Goal: Task Accomplishment & Management: Manage account settings

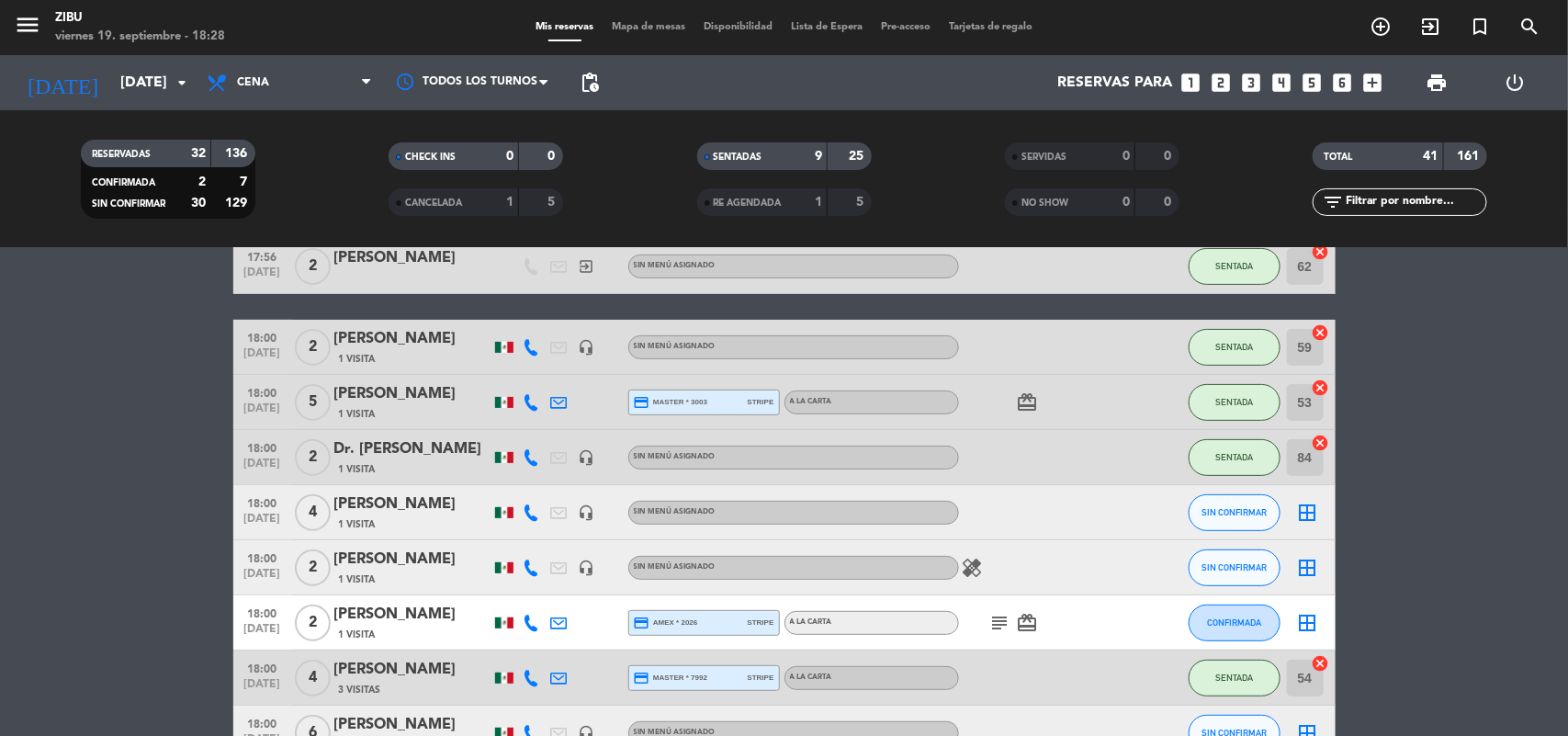
scroll to position [275, 0]
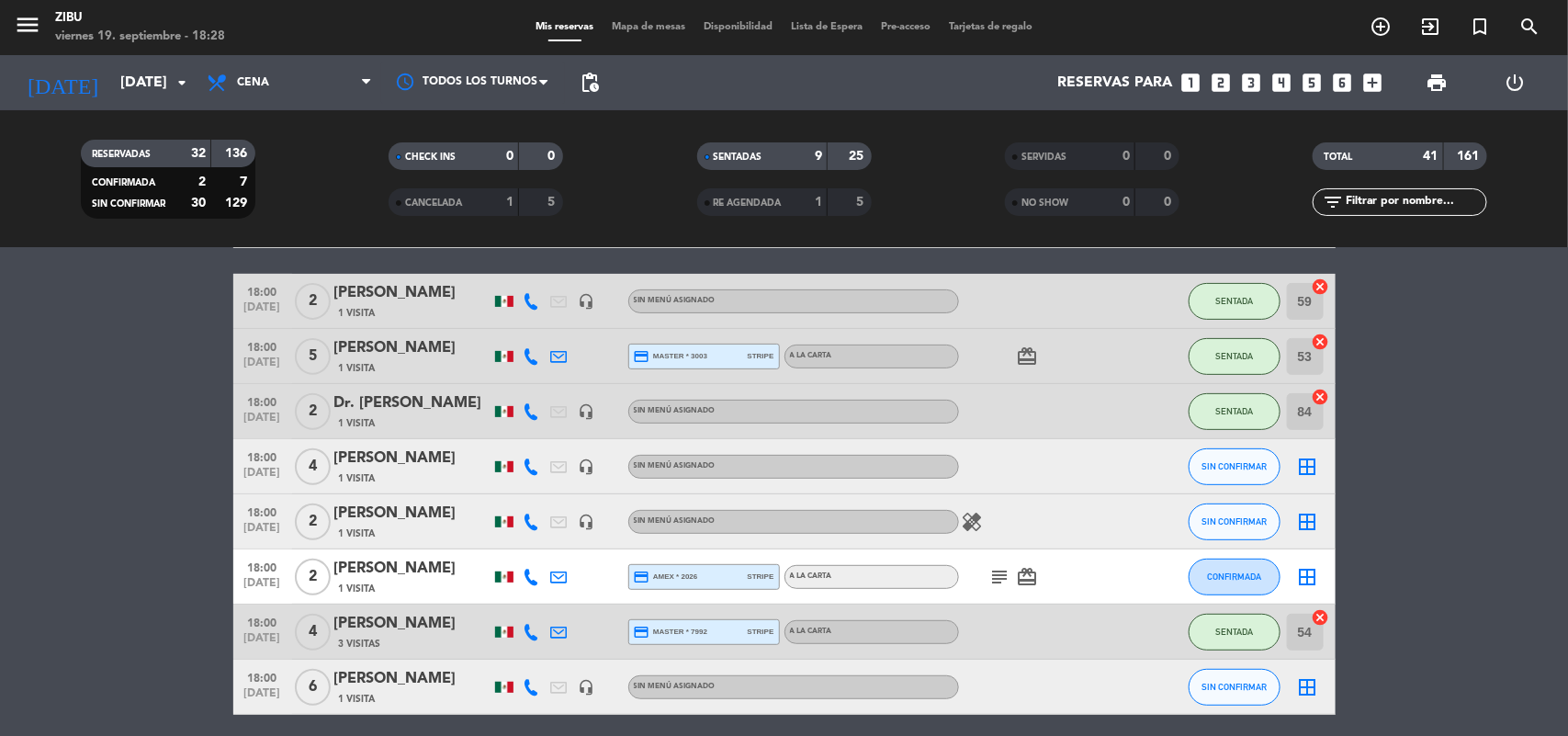
click at [269, 522] on span "[DATE]" at bounding box center [262, 532] width 46 height 21
click at [252, 447] on span "18:00" at bounding box center [262, 456] width 46 height 21
click at [269, 578] on span "[DATE]" at bounding box center [262, 588] width 46 height 21
click at [260, 698] on span "[DATE]" at bounding box center [262, 697] width 46 height 21
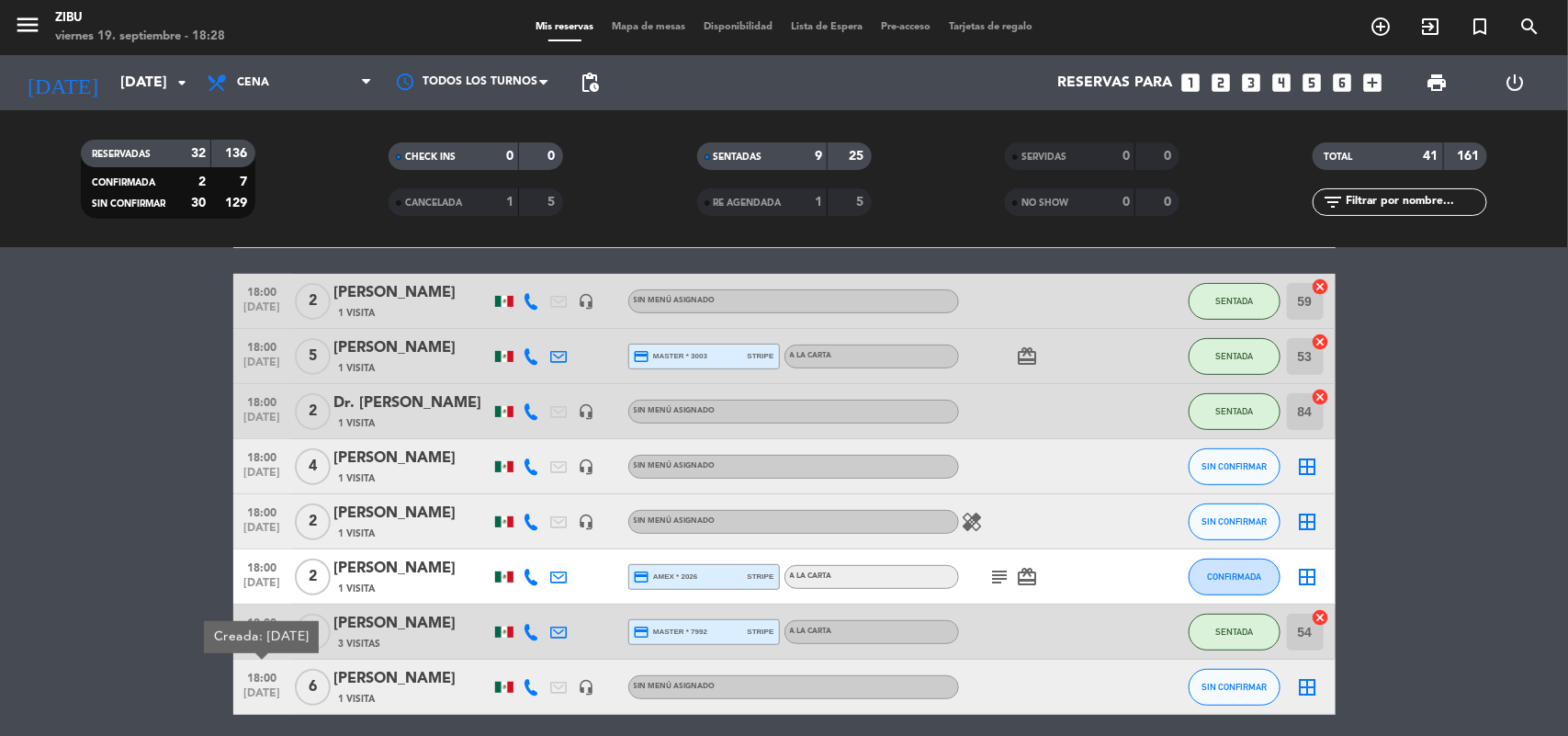
click at [257, 485] on span "[DATE]" at bounding box center [262, 477] width 46 height 21
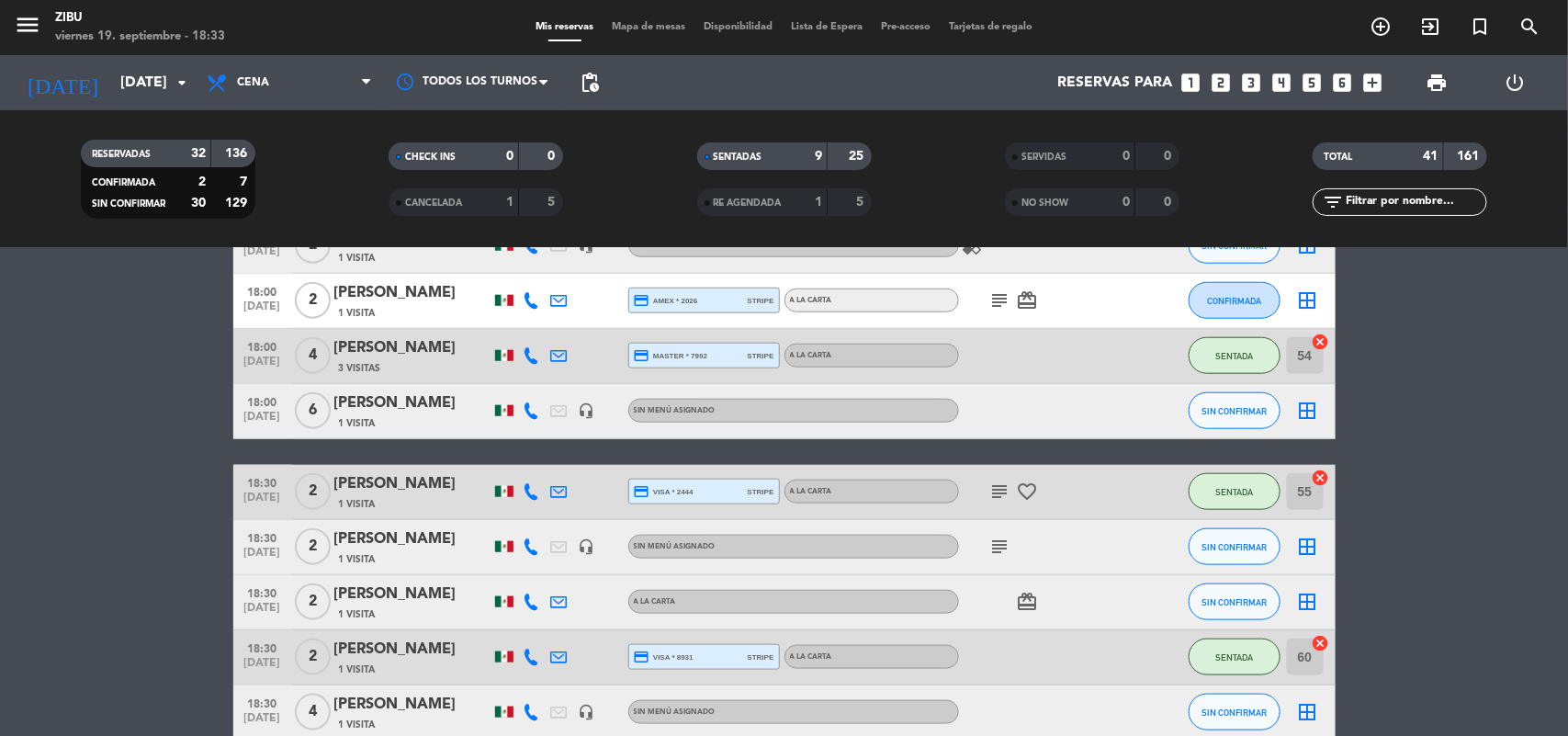
scroll to position [1101, 0]
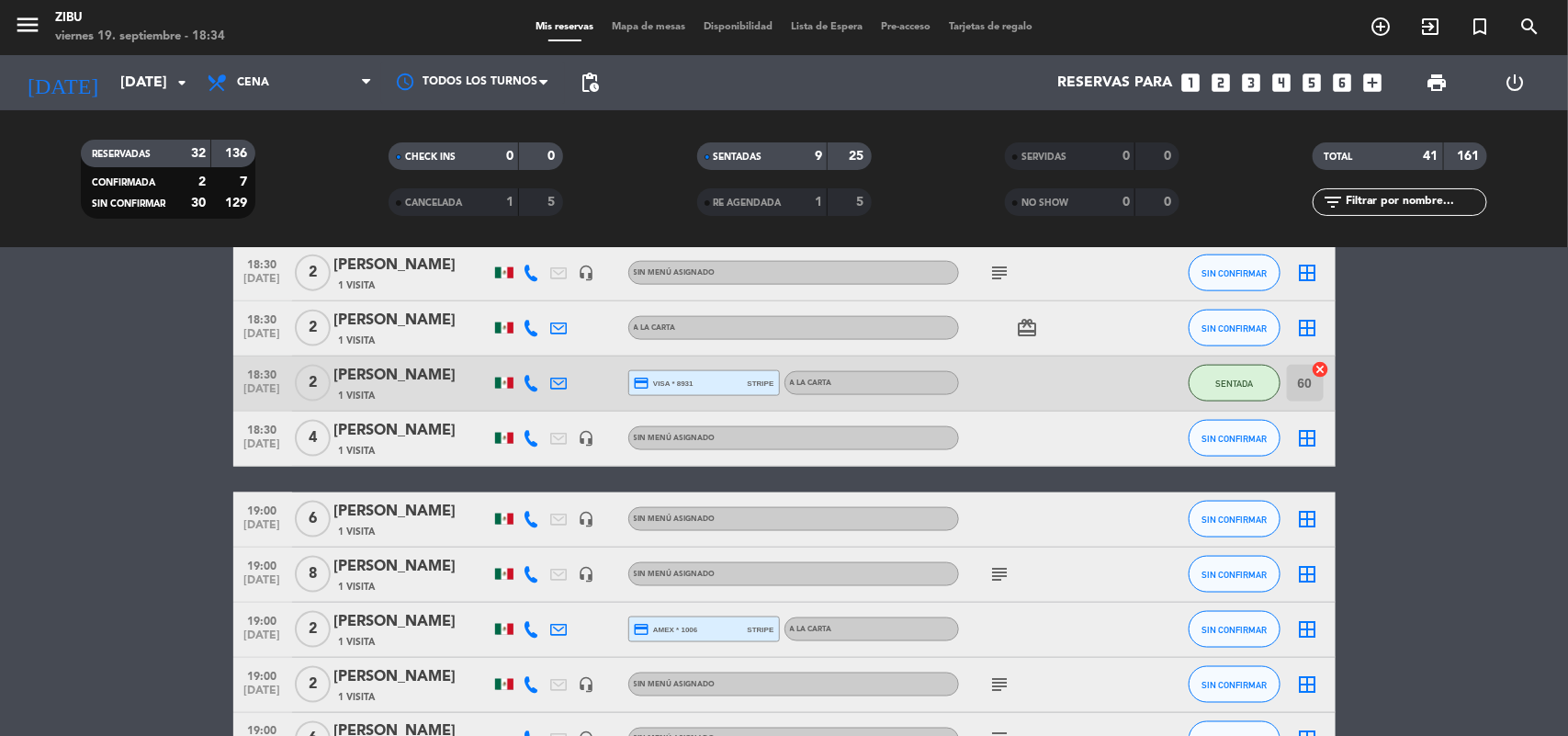
click at [118, 490] on bookings-row "17:30 [DATE] 4 [PERSON_NAME] 1 Visita credit_card master * 8717 stripe A LA CAR…" at bounding box center [784, 711] width 1568 height 2409
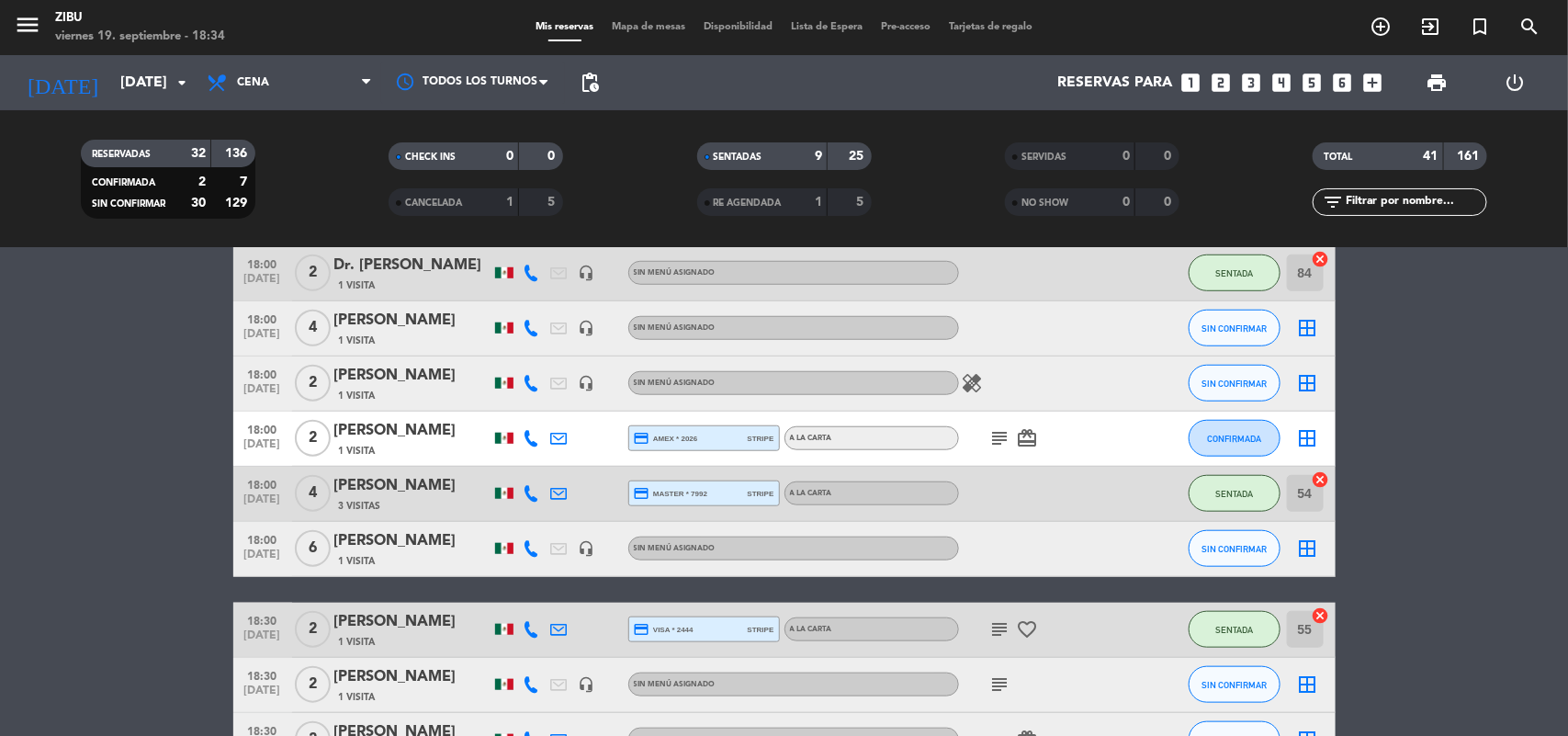
scroll to position [598, 0]
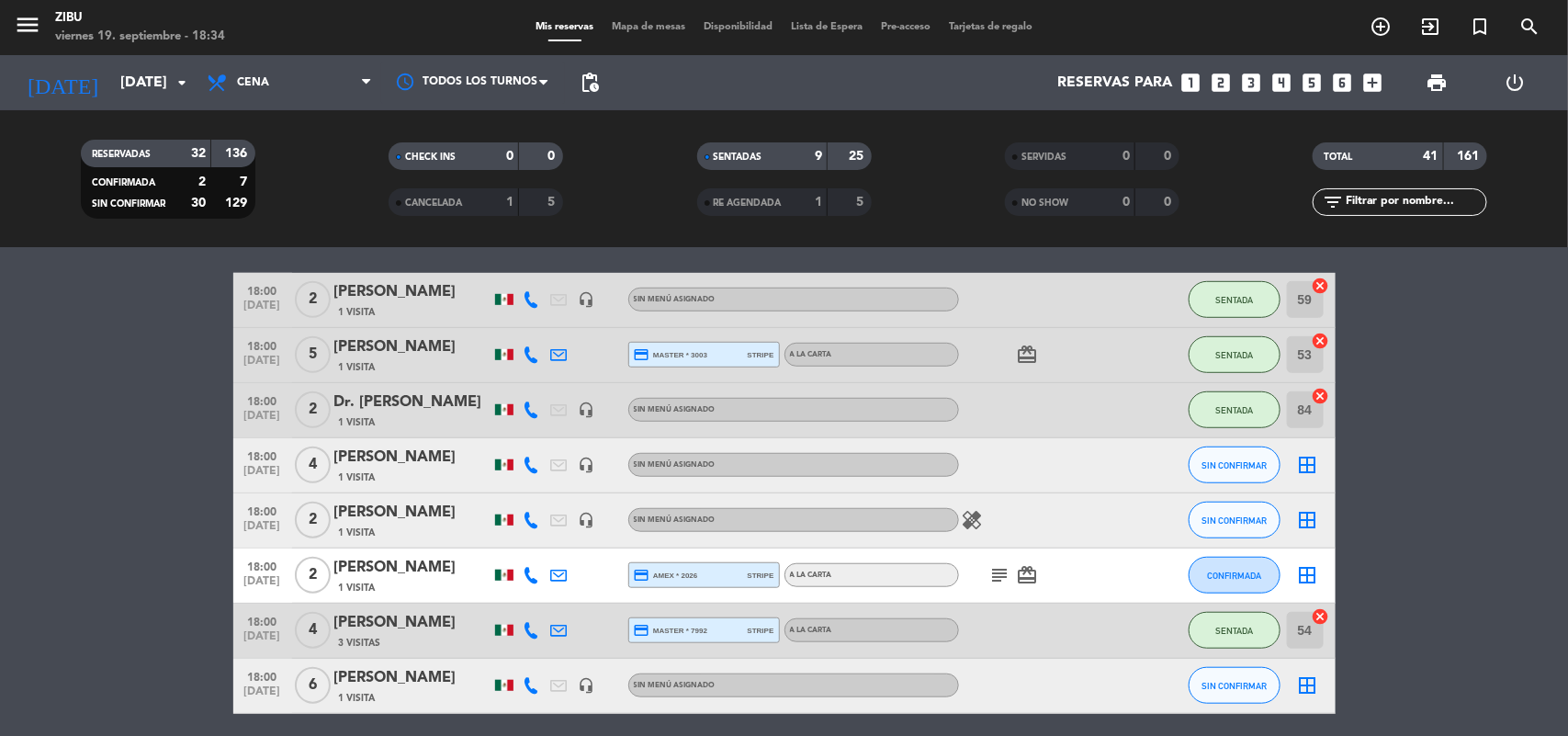
scroll to position [552, 0]
click at [1250, 63] on div "Reservas para looks_one looks_two looks_3 looks_4 looks_5 looks_6 add_box" at bounding box center [1000, 83] width 784 height 55
click at [1250, 84] on icon "looks_3" at bounding box center [1252, 83] width 24 height 24
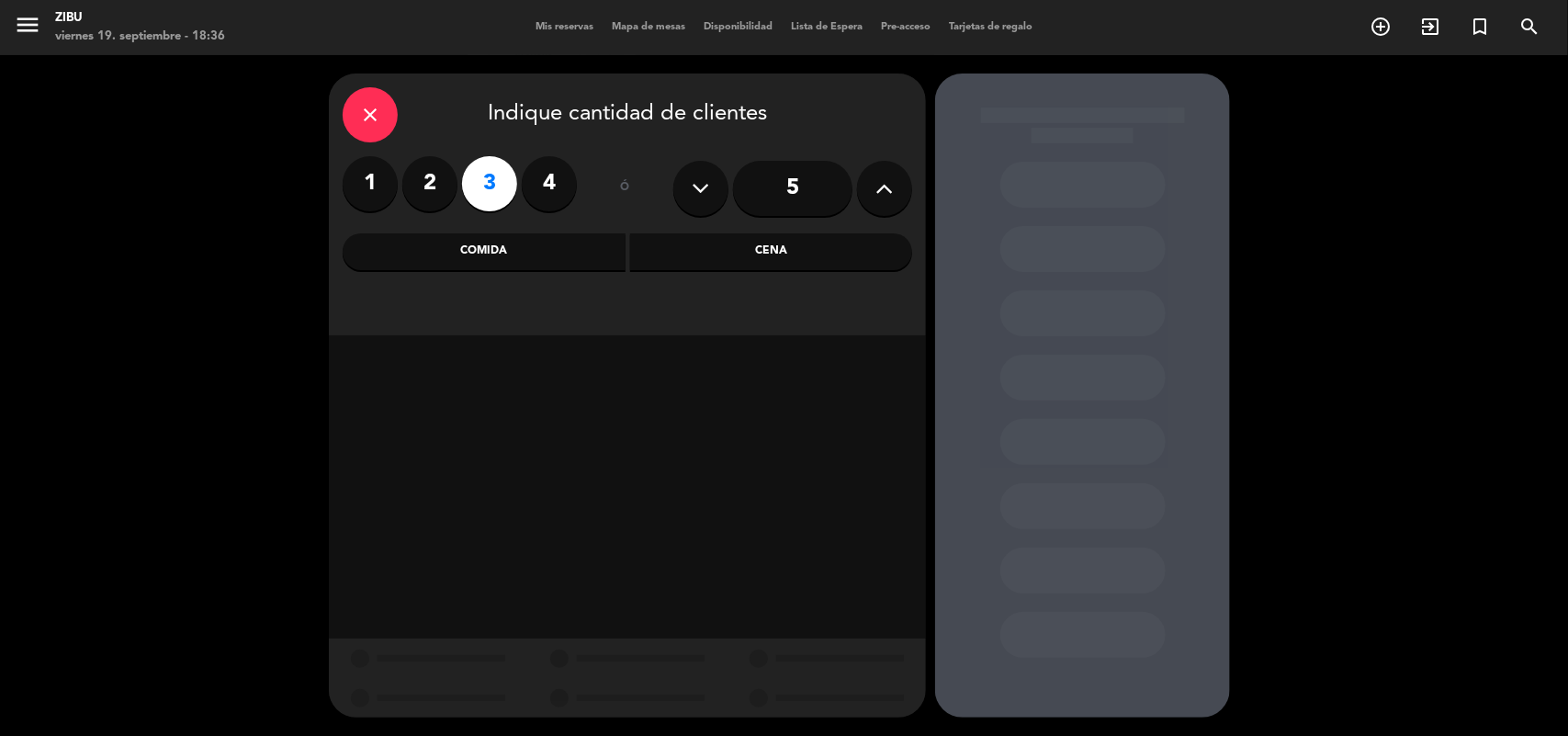
click at [814, 241] on div "Cena" at bounding box center [772, 251] width 283 height 37
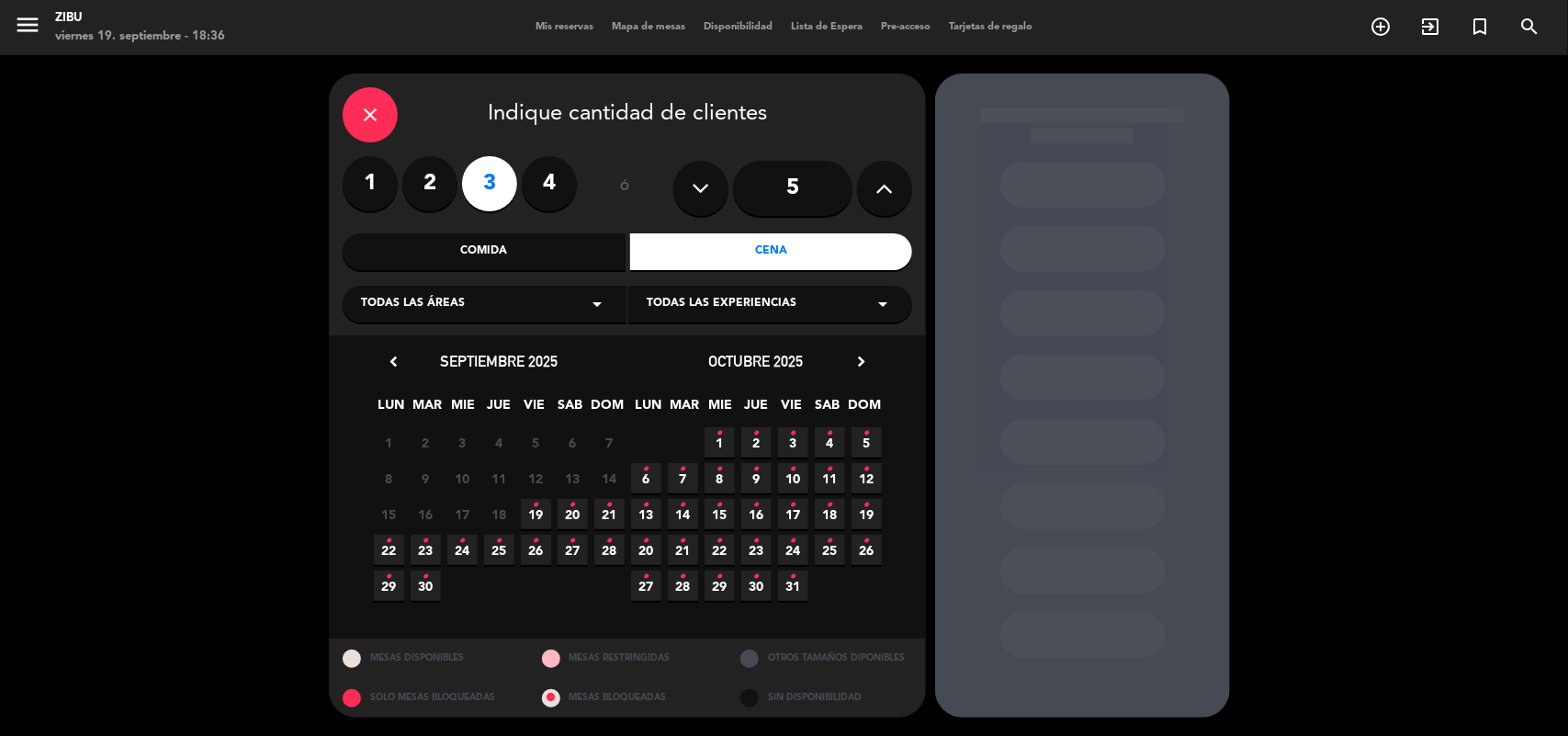
click at [393, 547] on span "22 •" at bounding box center [389, 550] width 30 height 30
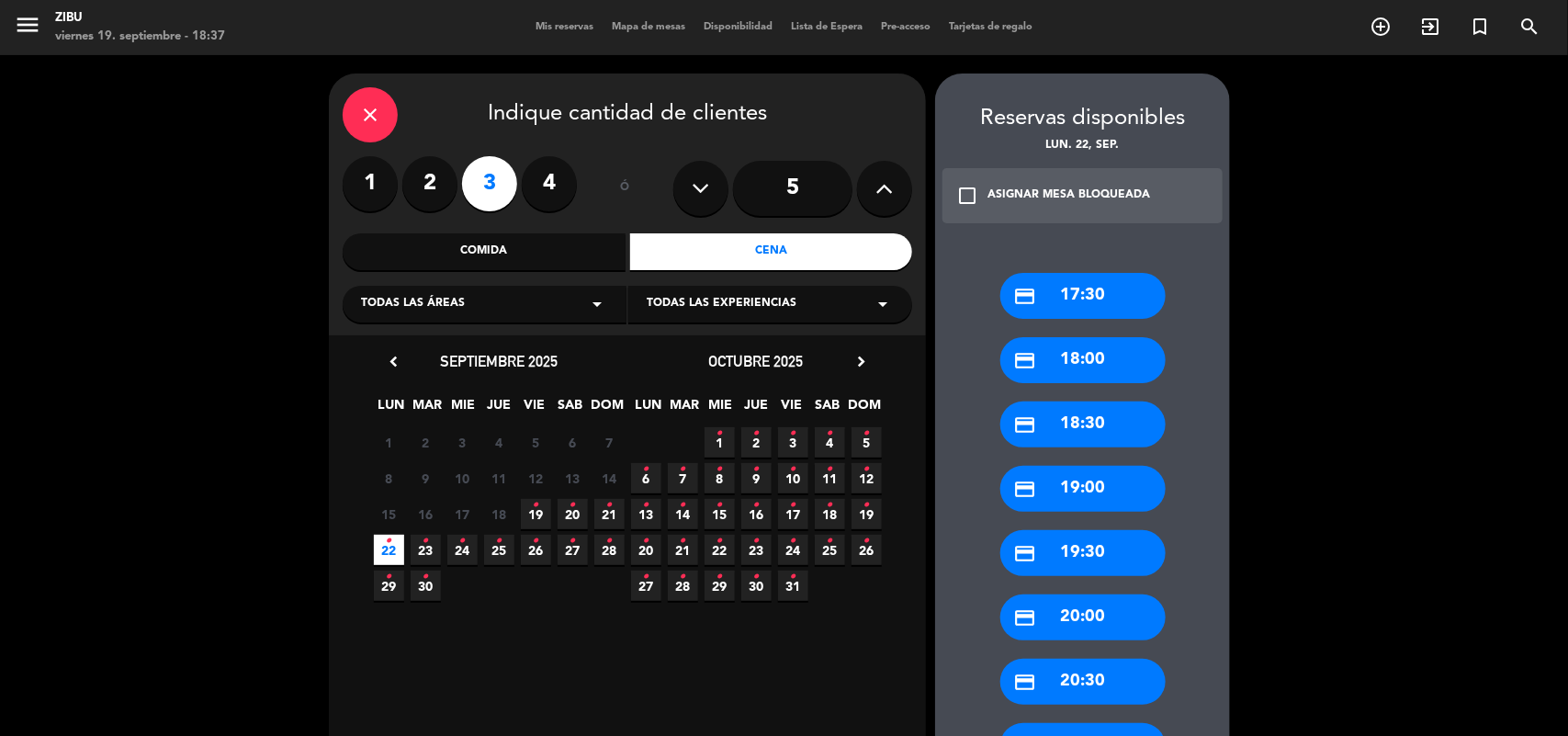
click at [1076, 480] on div "credit_card 19:00" at bounding box center [1084, 489] width 166 height 46
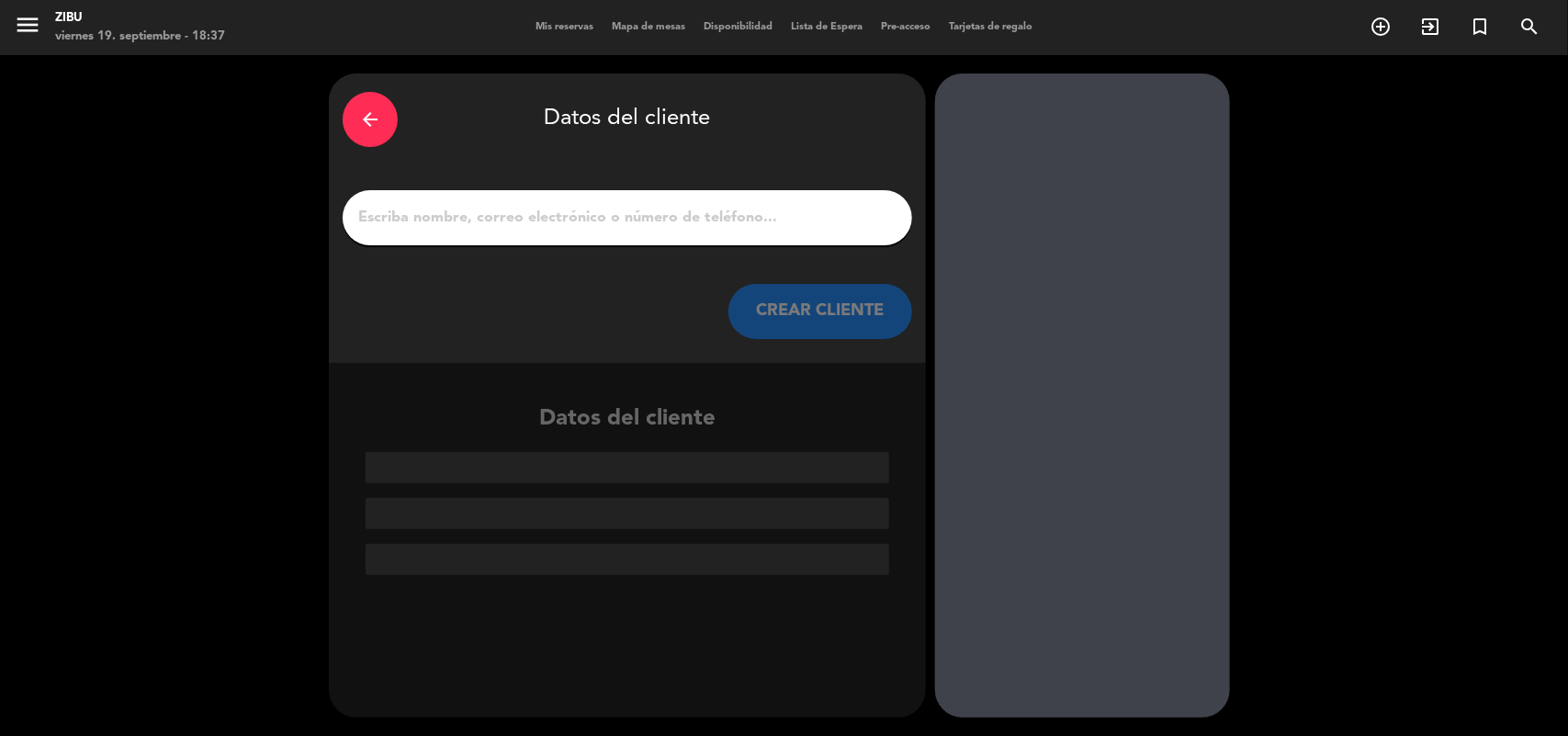
click at [809, 191] on div at bounding box center [627, 218] width 570 height 55
click at [796, 208] on input "1" at bounding box center [627, 218] width 542 height 26
paste input "55 6009 4579"
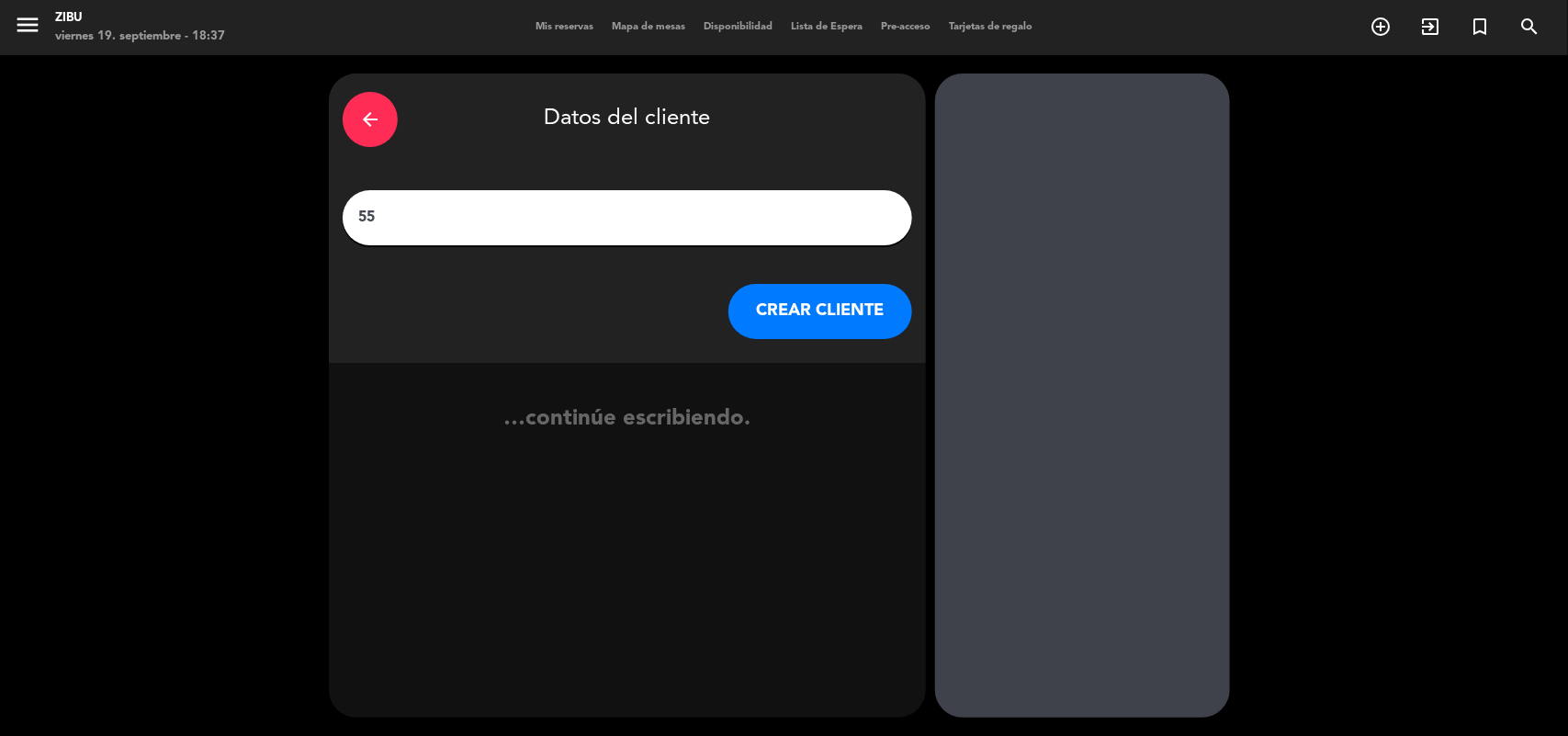
type input "5"
type input "Luz"
click at [802, 300] on button "CREAR CLIENTE" at bounding box center [820, 311] width 184 height 55
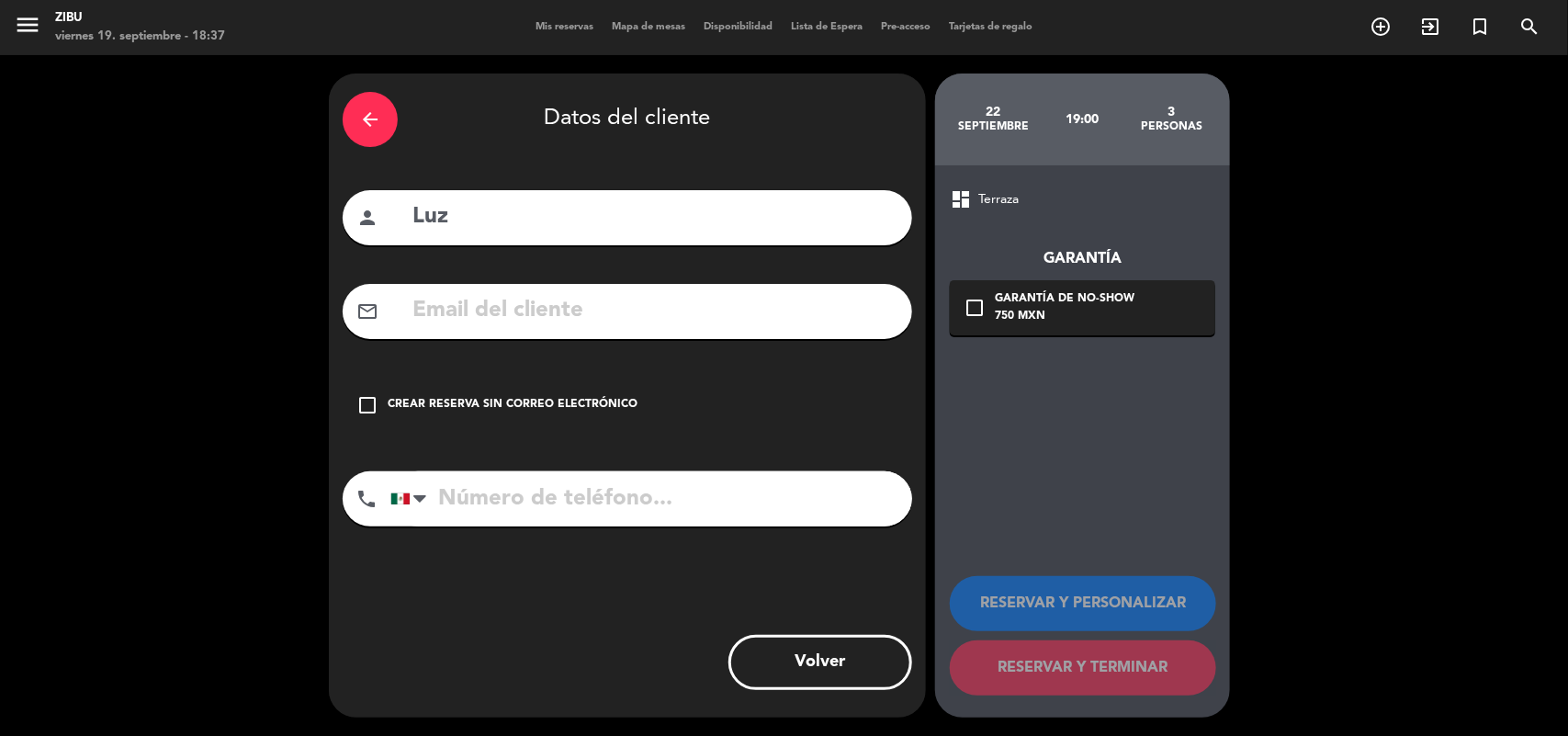
click at [496, 418] on div "check_box_outline_blank Crear reserva sin correo electrónico" at bounding box center [627, 405] width 570 height 55
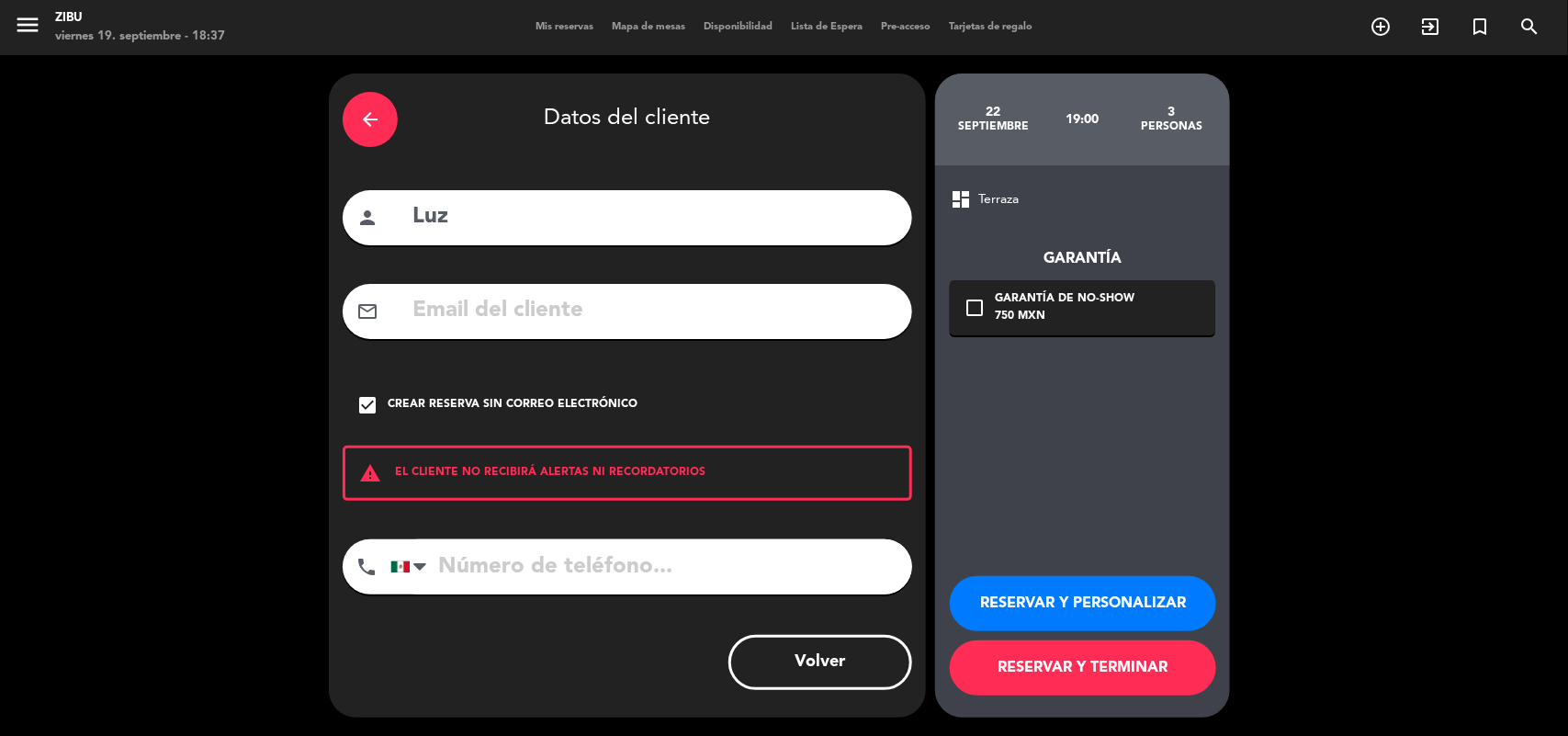
click at [538, 555] on input "tel" at bounding box center [651, 567] width 522 height 55
paste input "55 6009 4579"
type input "55 6009 4579"
click at [1103, 590] on button "RESERVAR Y PERSONALIZAR" at bounding box center [1083, 604] width 266 height 55
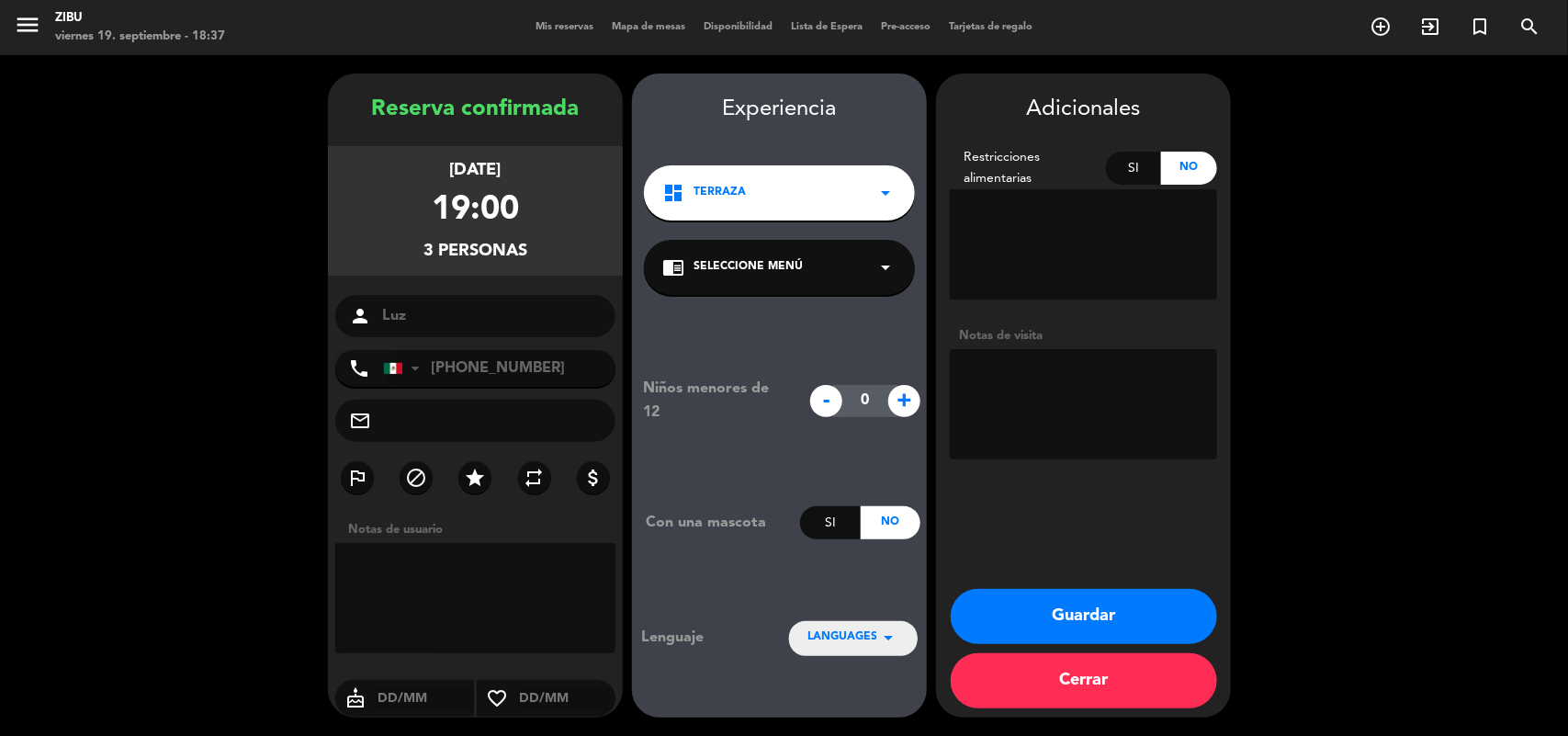
click at [1116, 178] on div "Si" at bounding box center [1133, 169] width 56 height 33
click at [1113, 225] on textarea at bounding box center [1084, 245] width 267 height 111
type textarea "Camarón"
click at [993, 412] on textarea at bounding box center [1084, 404] width 267 height 111
type textarea "Cumpleaños"
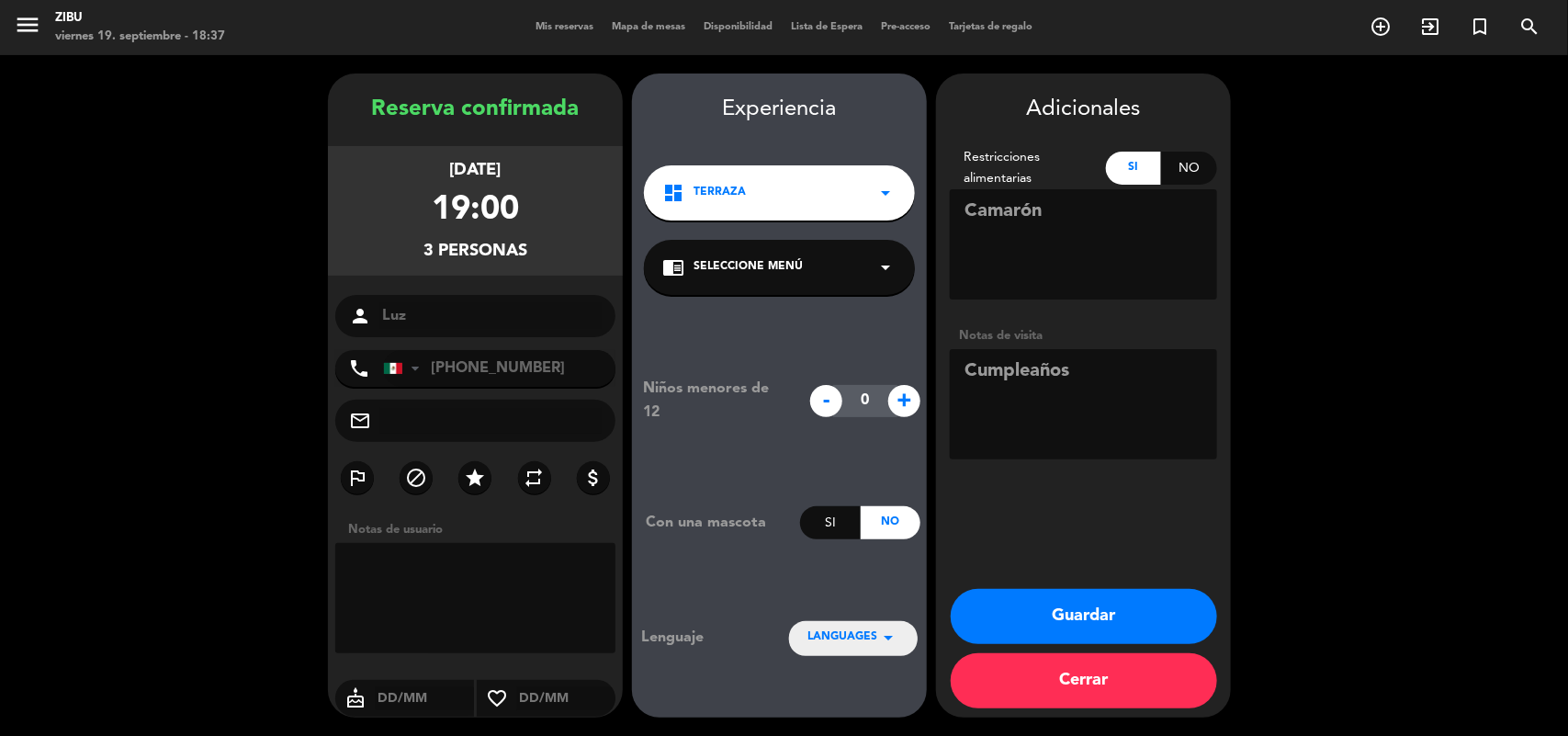
click at [1046, 596] on button "Guardar" at bounding box center [1084, 617] width 266 height 55
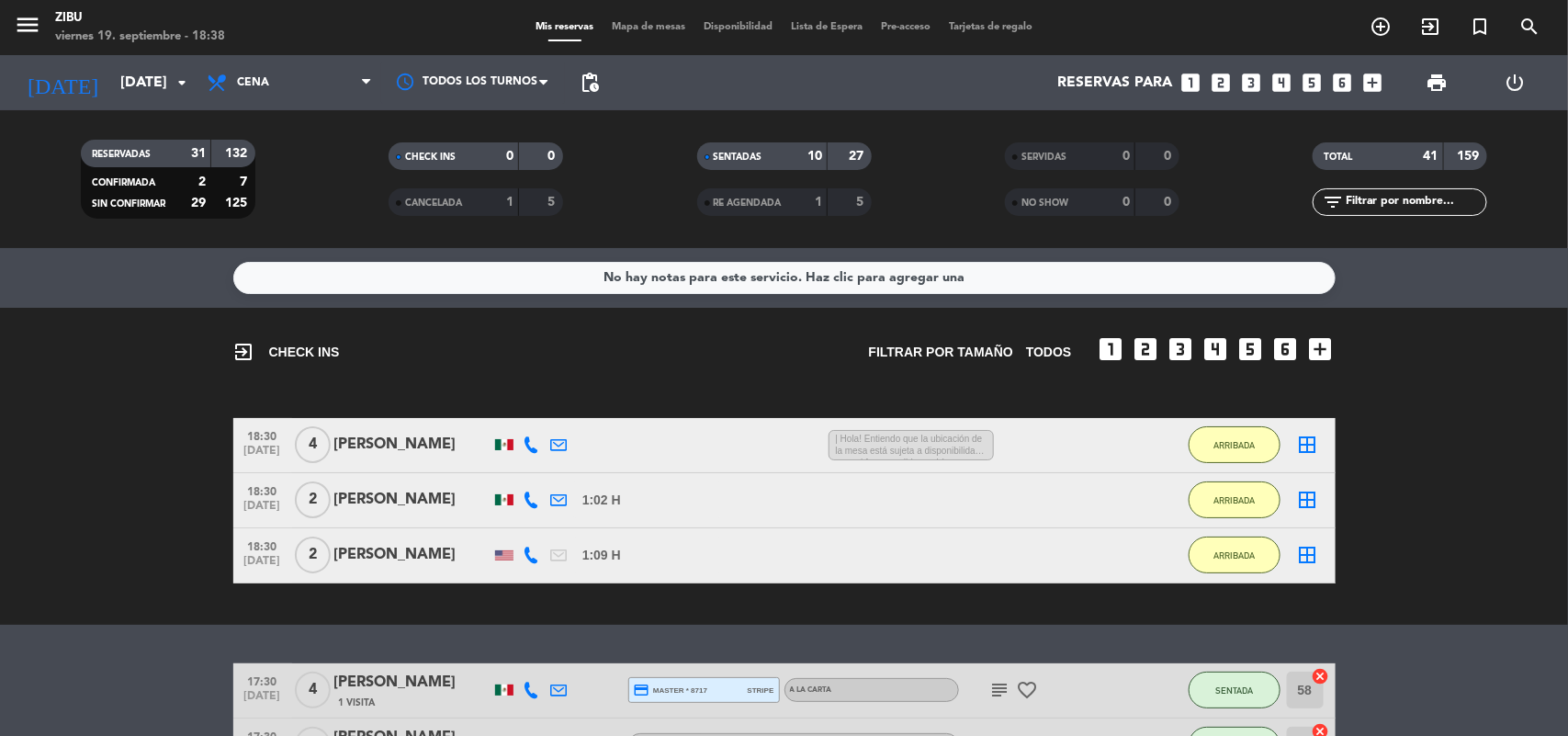
click at [72, 616] on div "exit_to_app CHECK INS Filtrar por tamaño TODOS looks_one looks_two looks_3 look…" at bounding box center [784, 466] width 1568 height 317
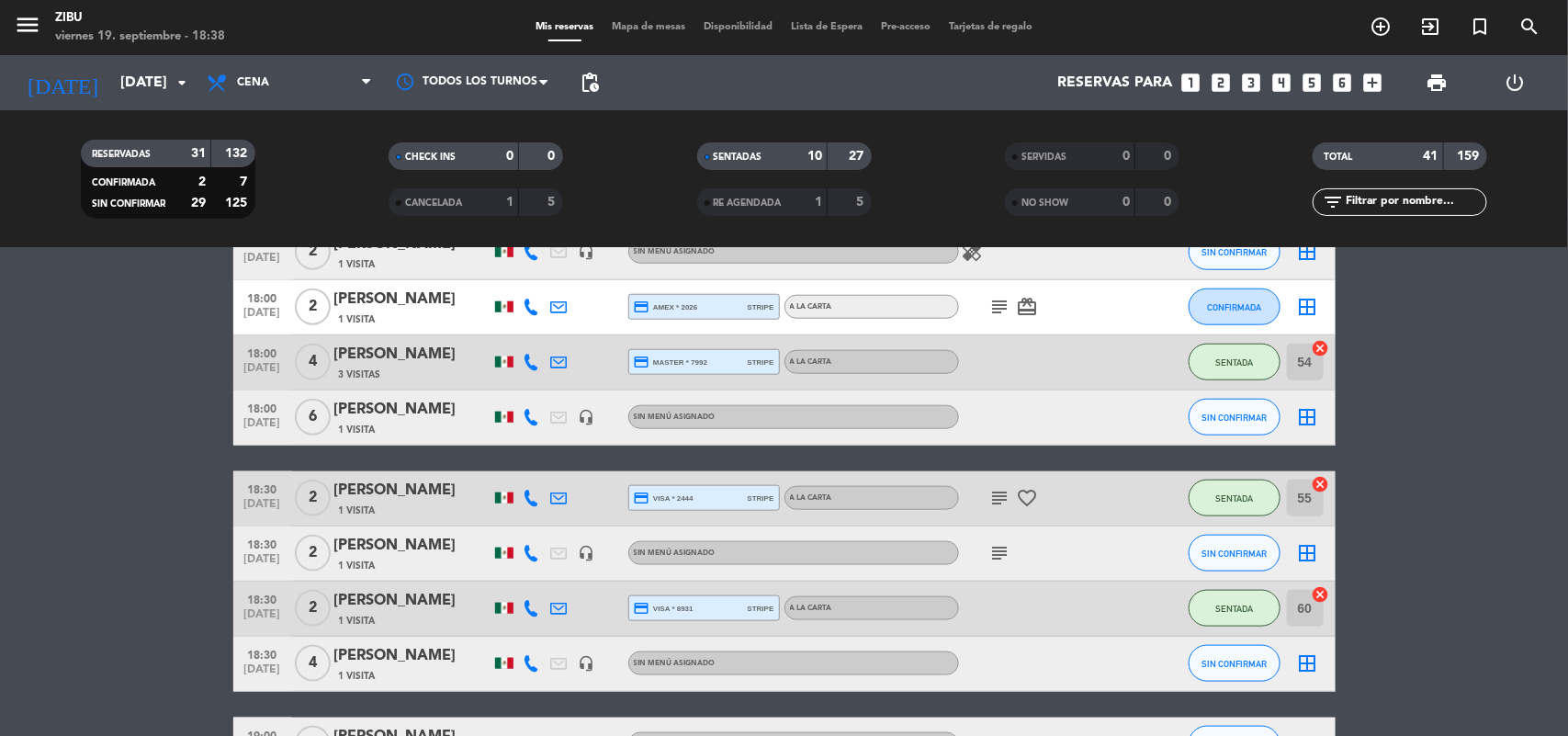
scroll to position [873, 0]
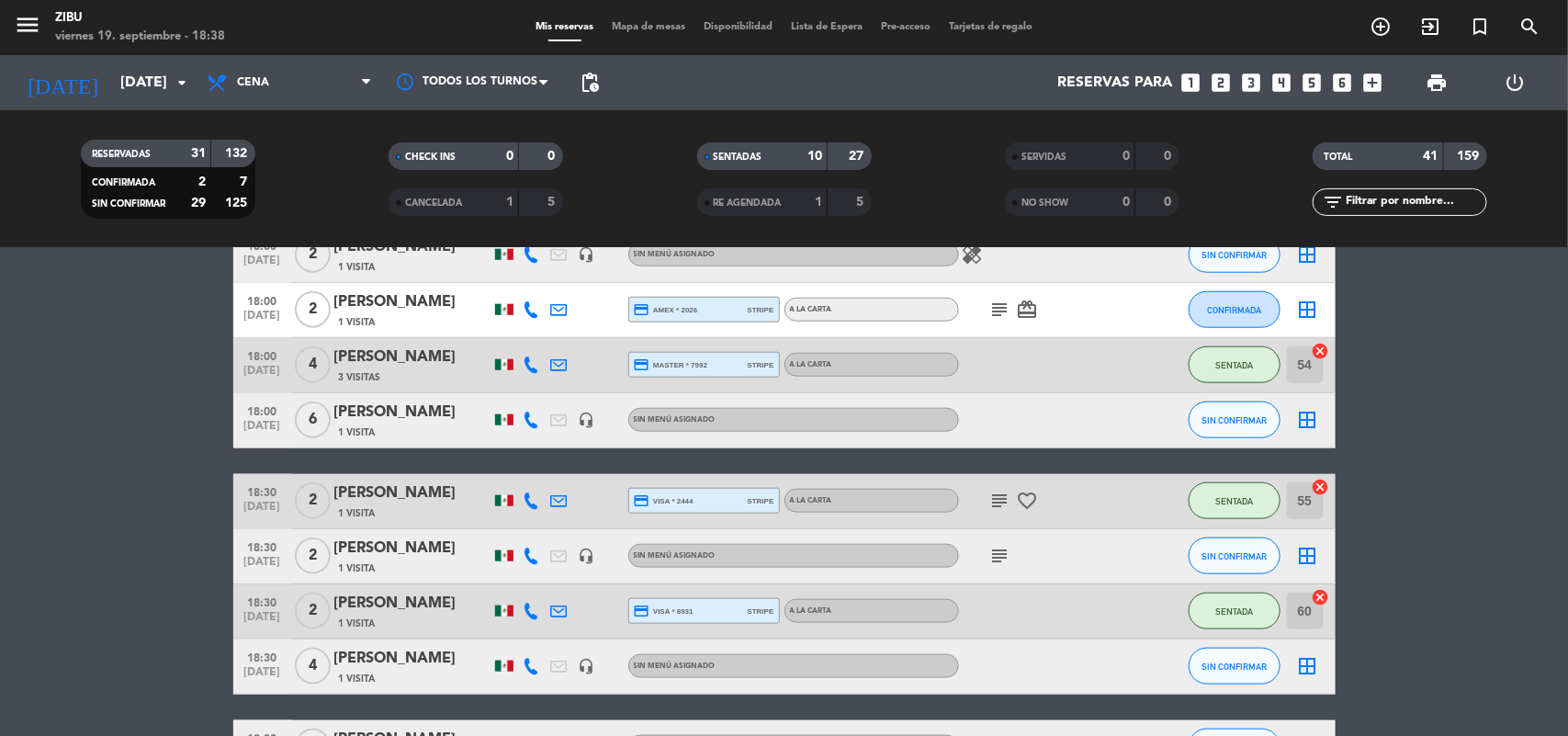
click at [264, 432] on span "[DATE]" at bounding box center [262, 430] width 46 height 21
click at [260, 303] on span "18:00" at bounding box center [262, 299] width 46 height 21
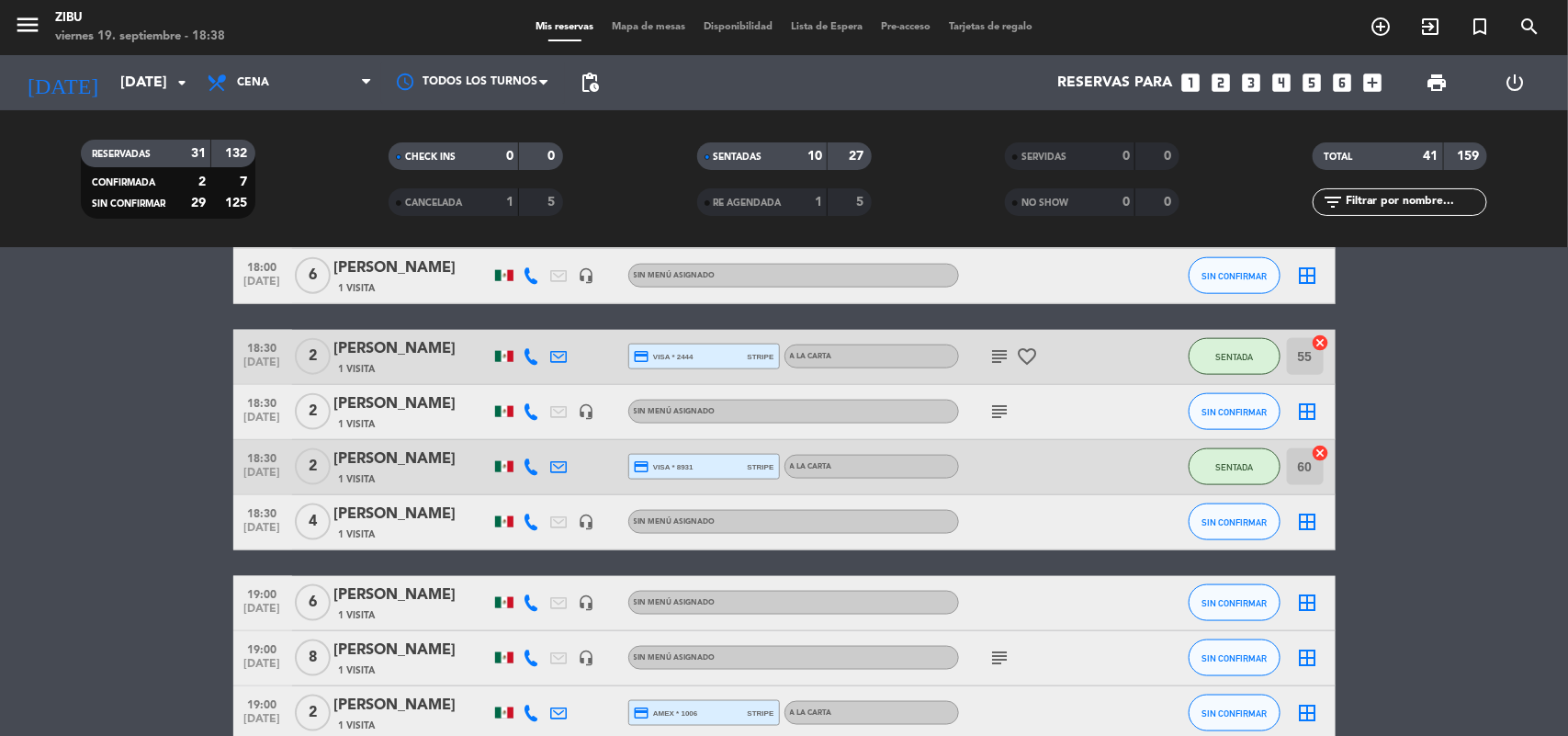
scroll to position [1149, 0]
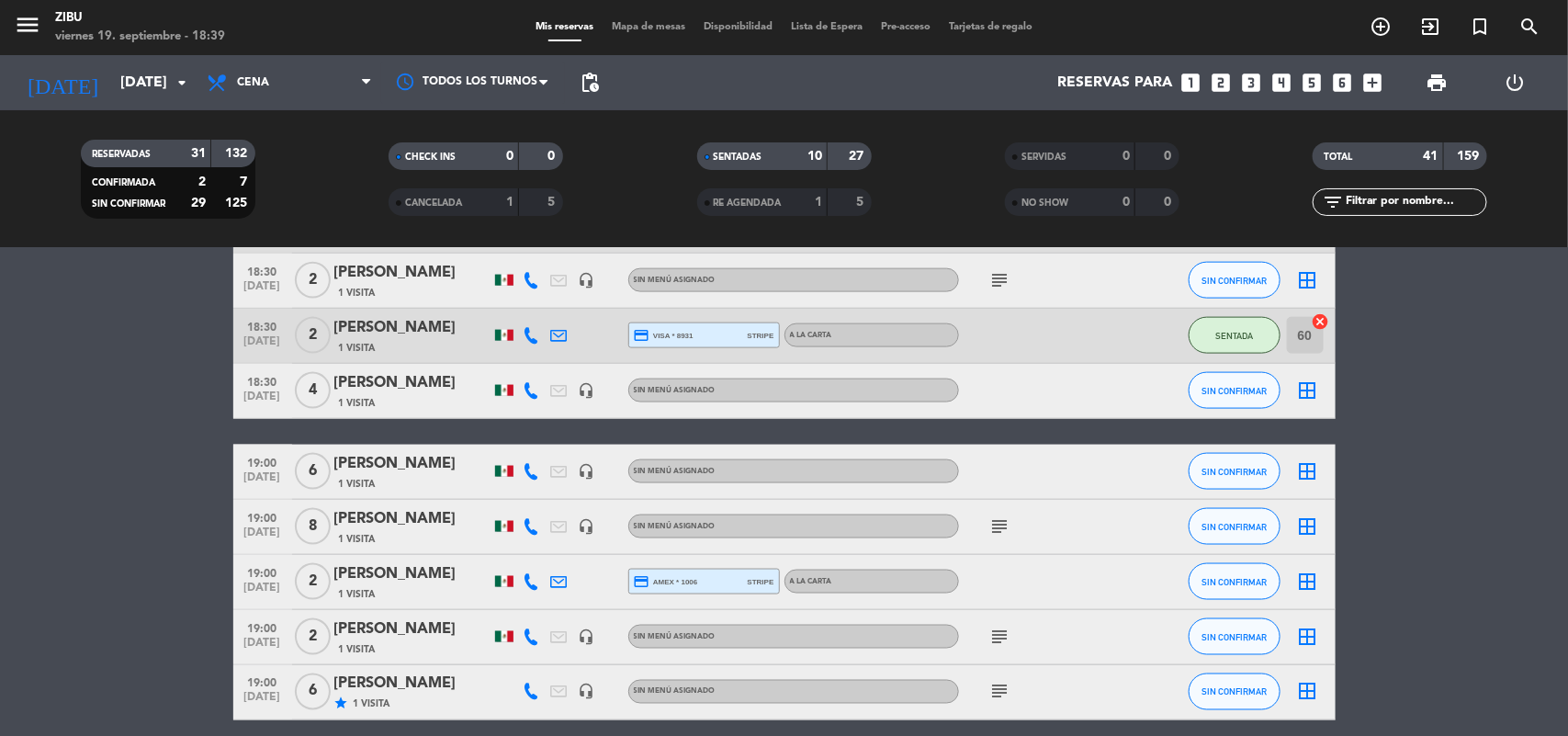
click at [138, 443] on bookings-row "17:30 [DATE] 4 [PERSON_NAME] 1 Visita credit_card master * 8717 stripe A LA CAR…" at bounding box center [784, 691] width 1568 height 2354
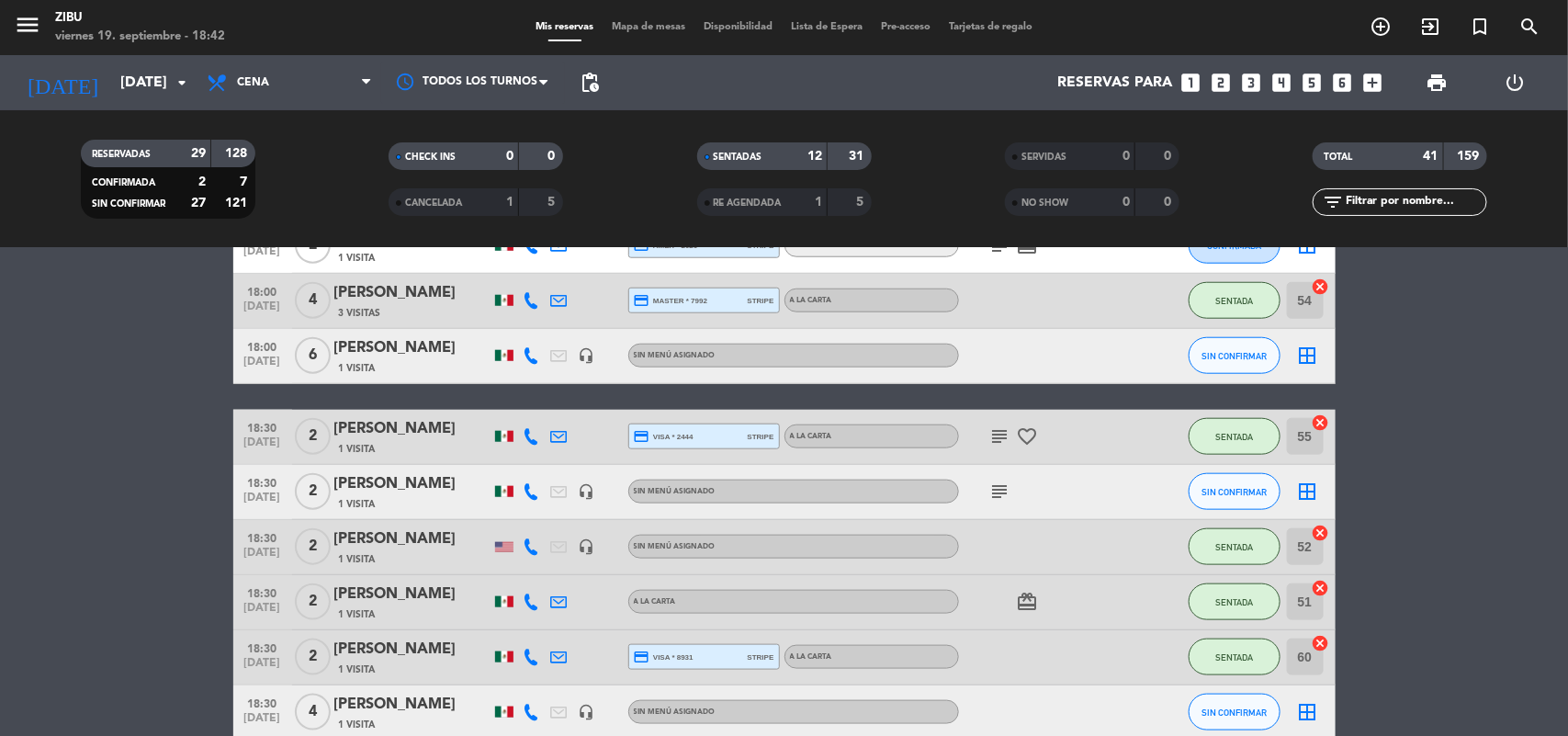
scroll to position [717, 0]
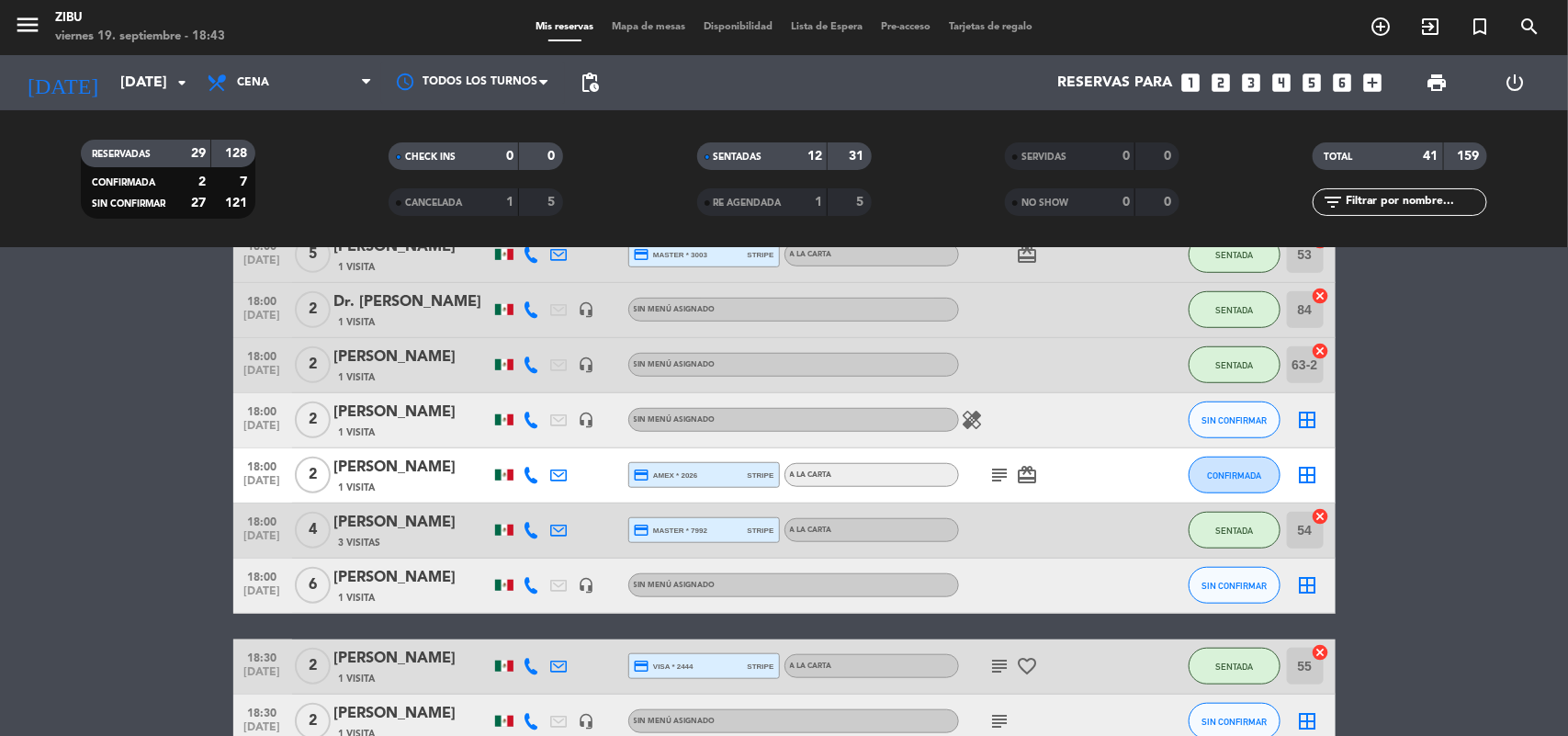
scroll to position [552, 0]
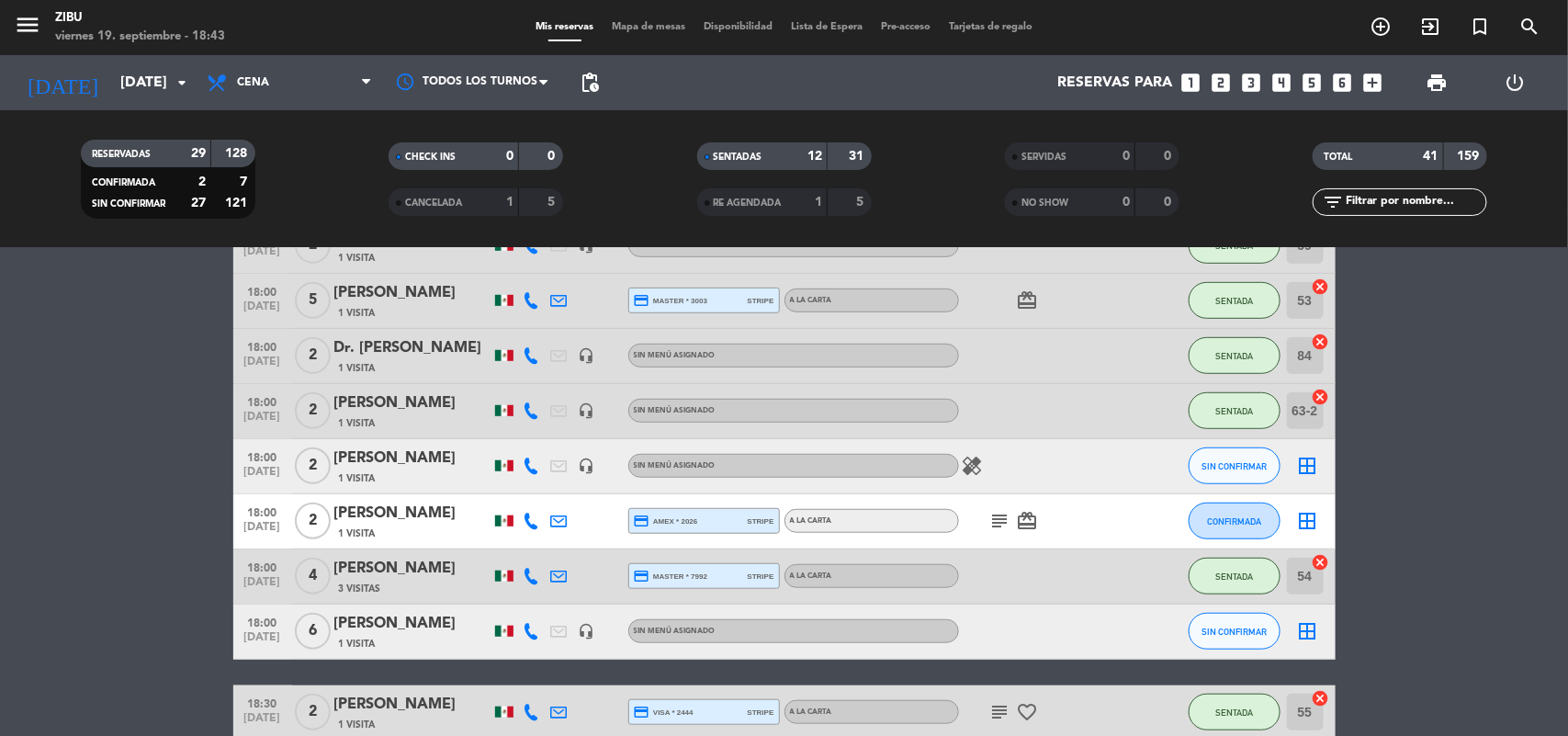
click at [259, 632] on span "[DATE]" at bounding box center [262, 642] width 46 height 21
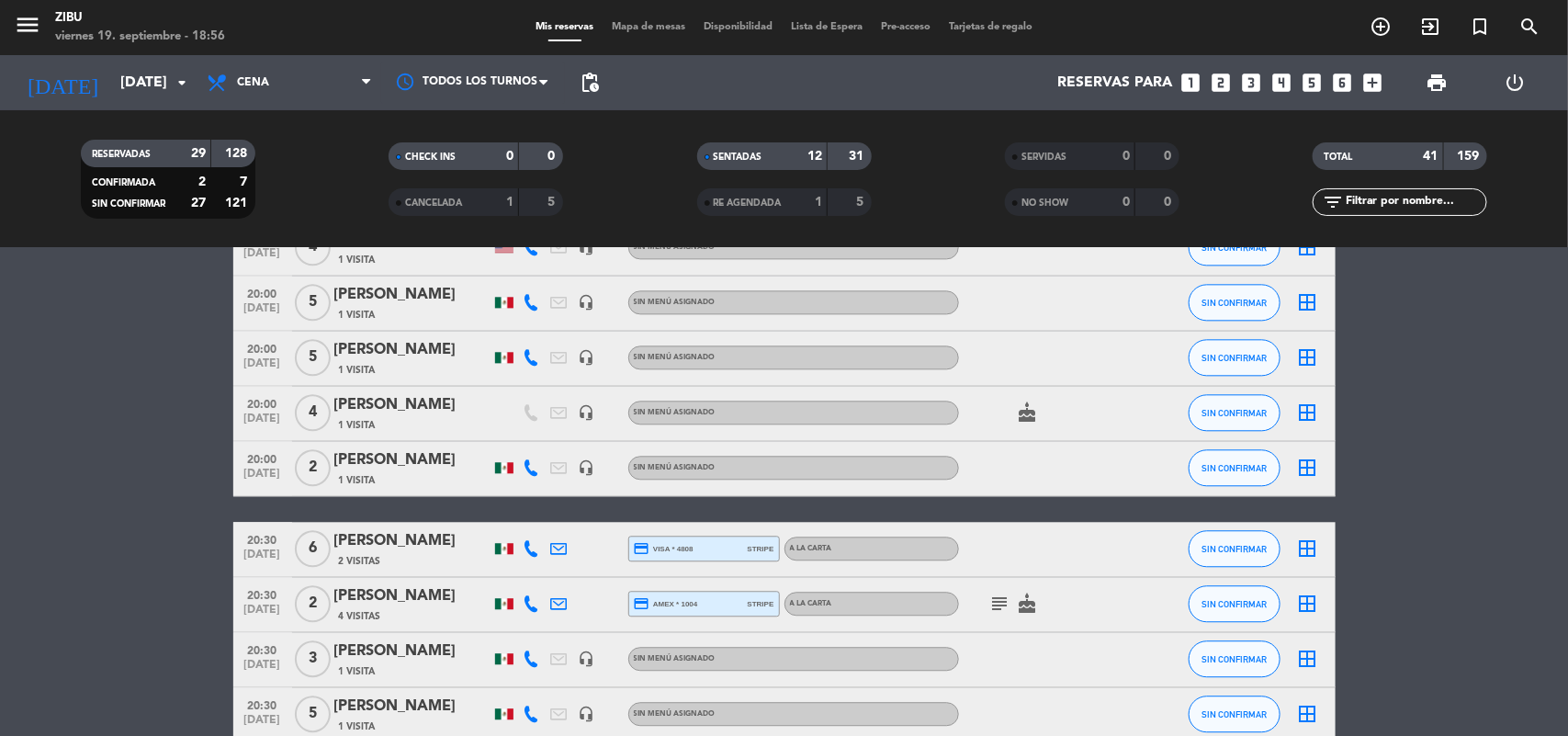
scroll to position [2022, 0]
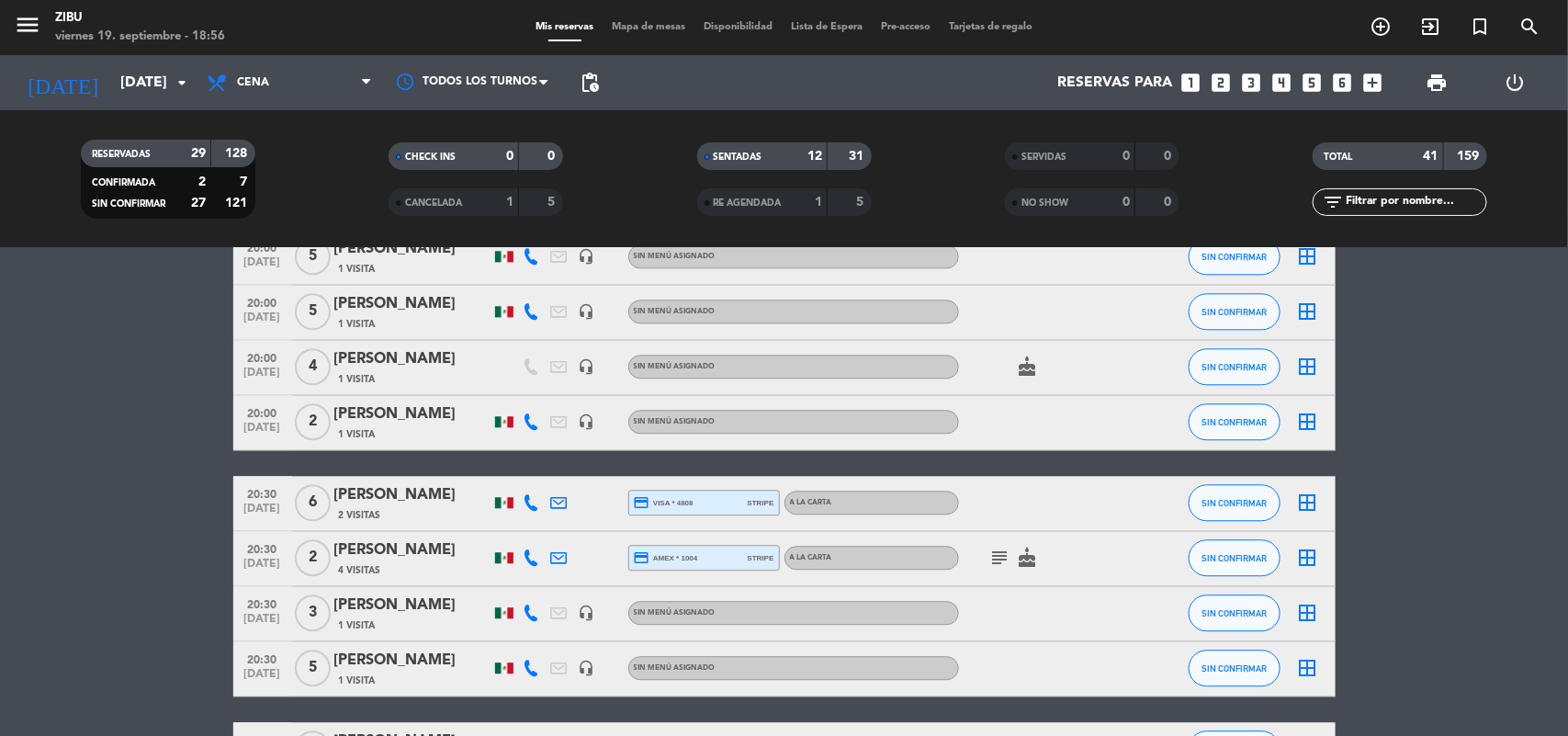
click at [370, 673] on span "1 Visita" at bounding box center [357, 681] width 37 height 15
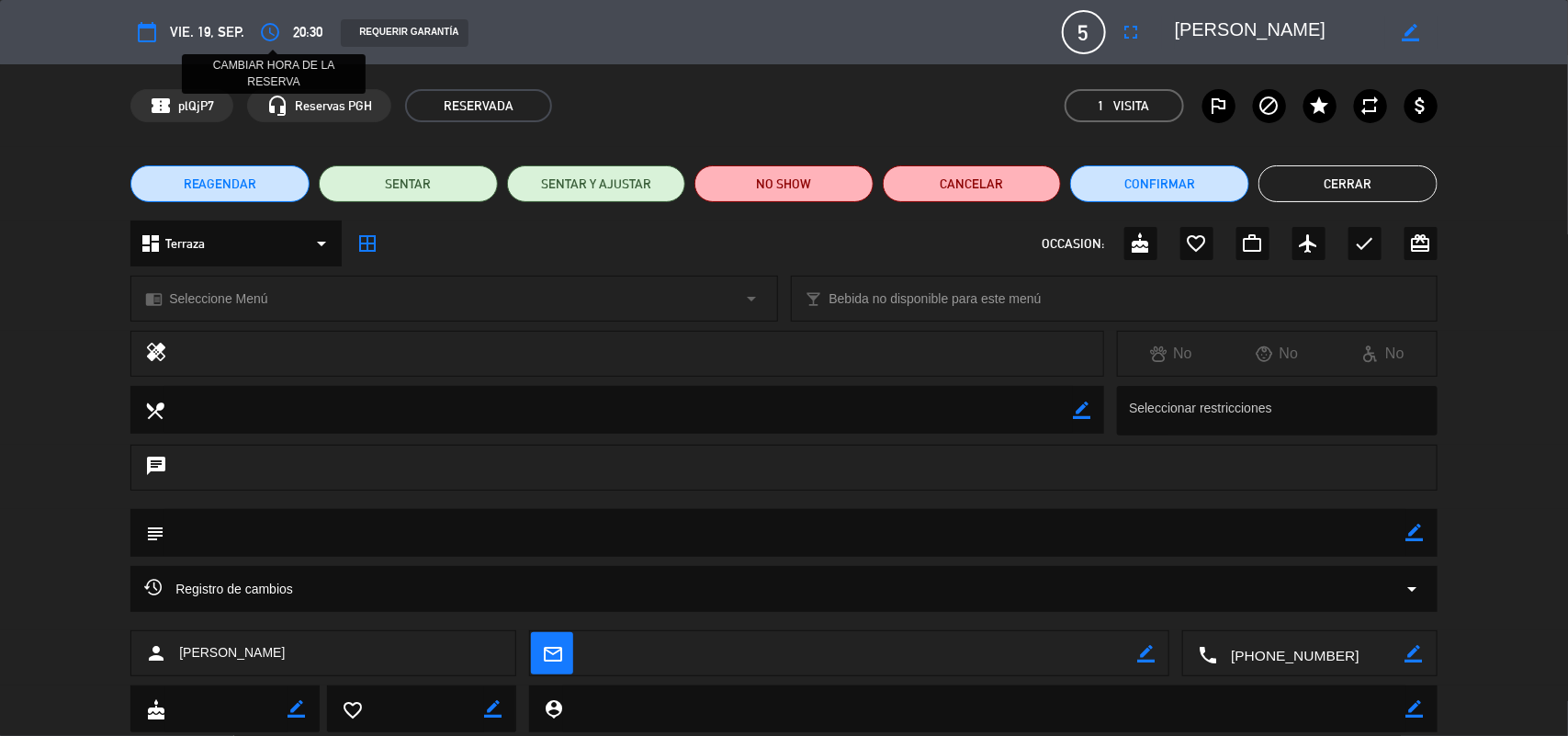
click at [272, 35] on icon "access_time" at bounding box center [270, 32] width 22 height 22
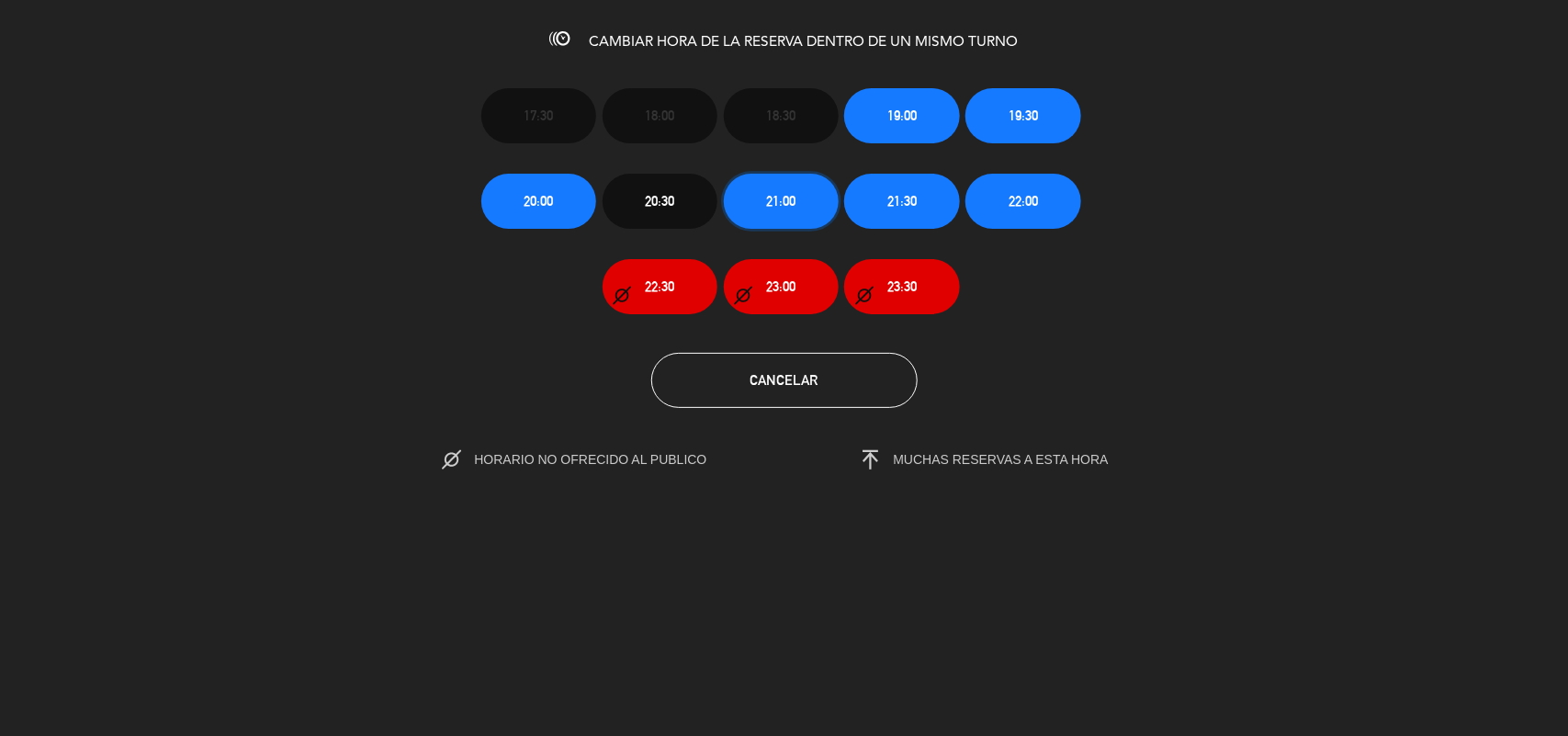
click at [809, 208] on button "21:00" at bounding box center [781, 202] width 115 height 55
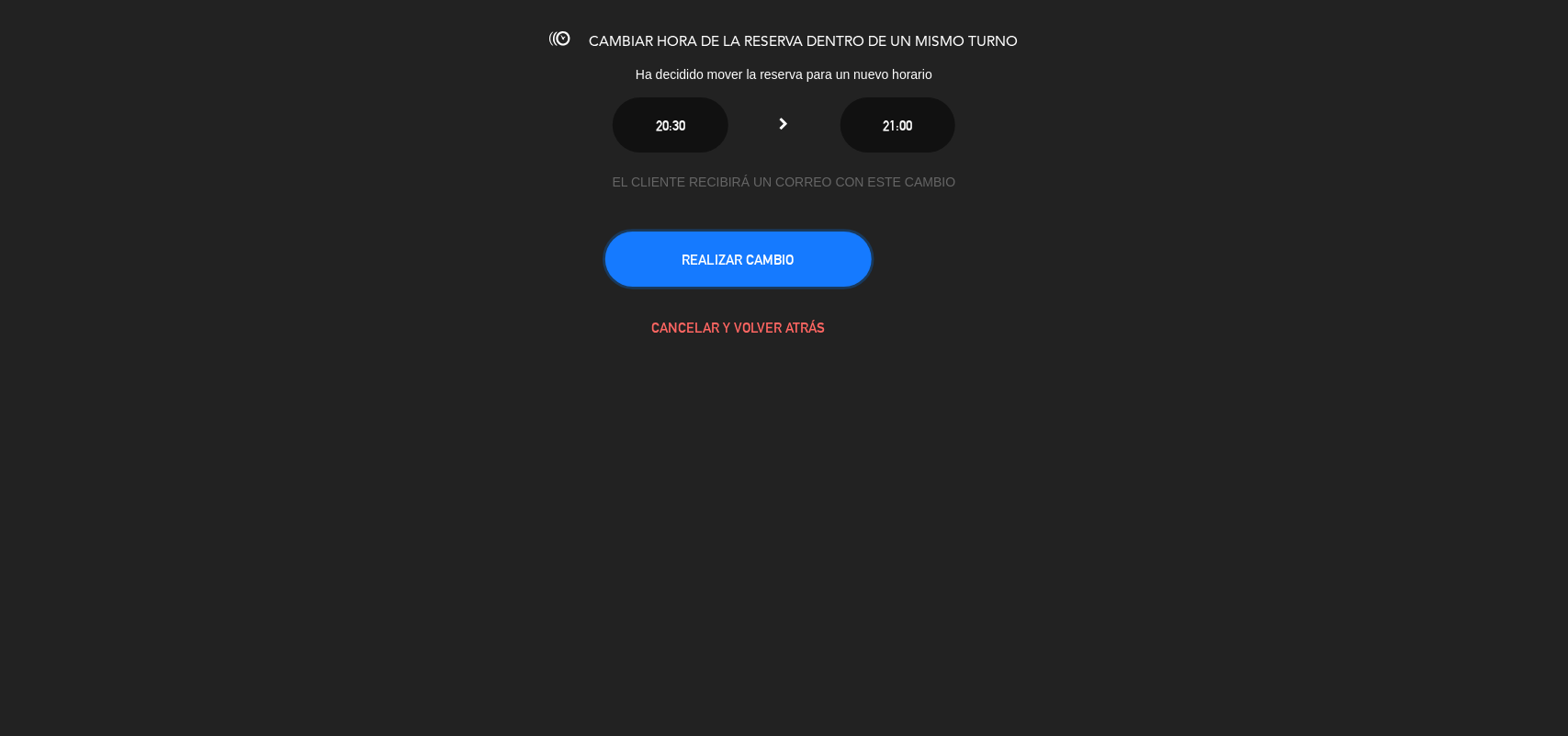
click at [703, 280] on button "REALIZAR CAMBIO" at bounding box center [738, 259] width 266 height 55
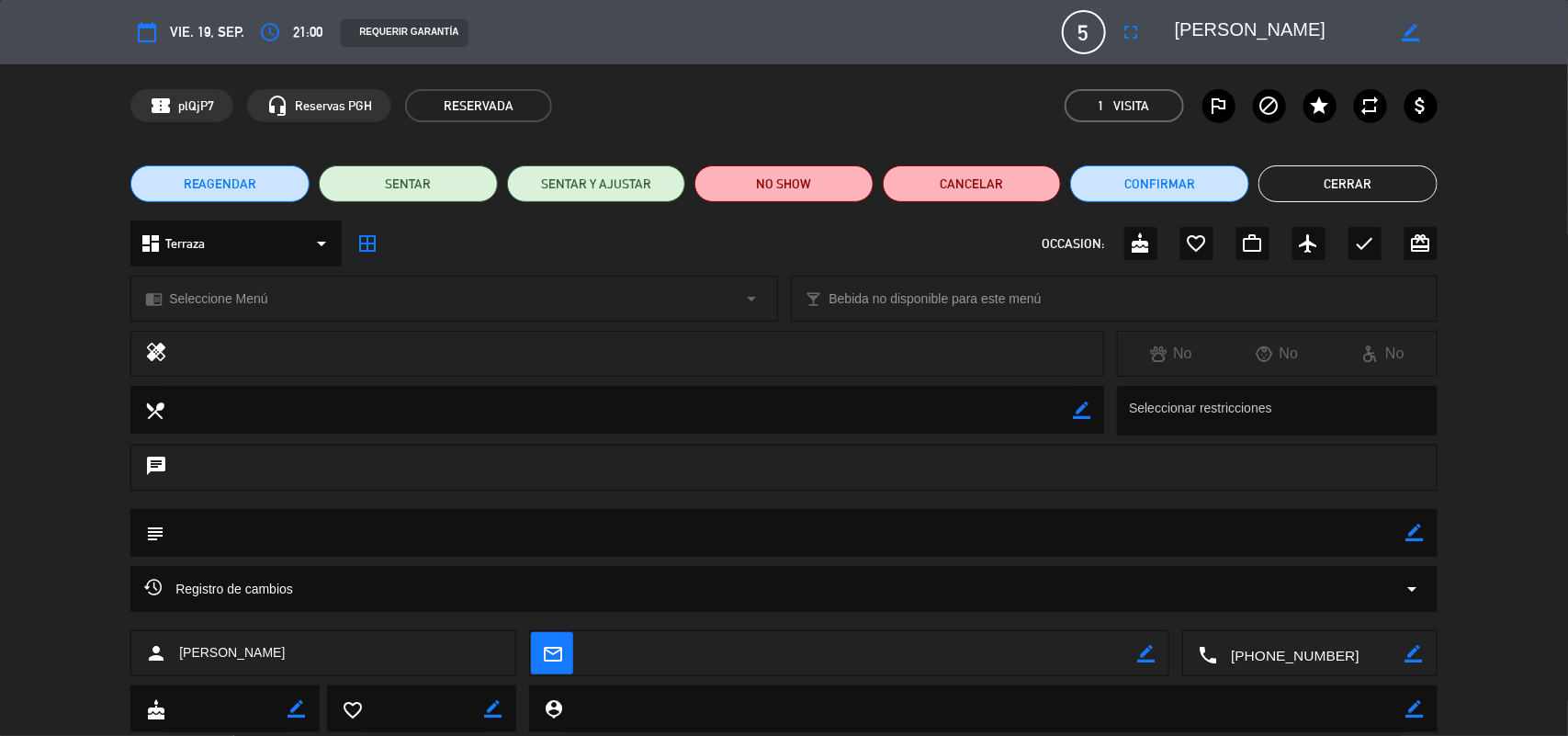
click at [1394, 176] on button "Cerrar" at bounding box center [1348, 184] width 180 height 37
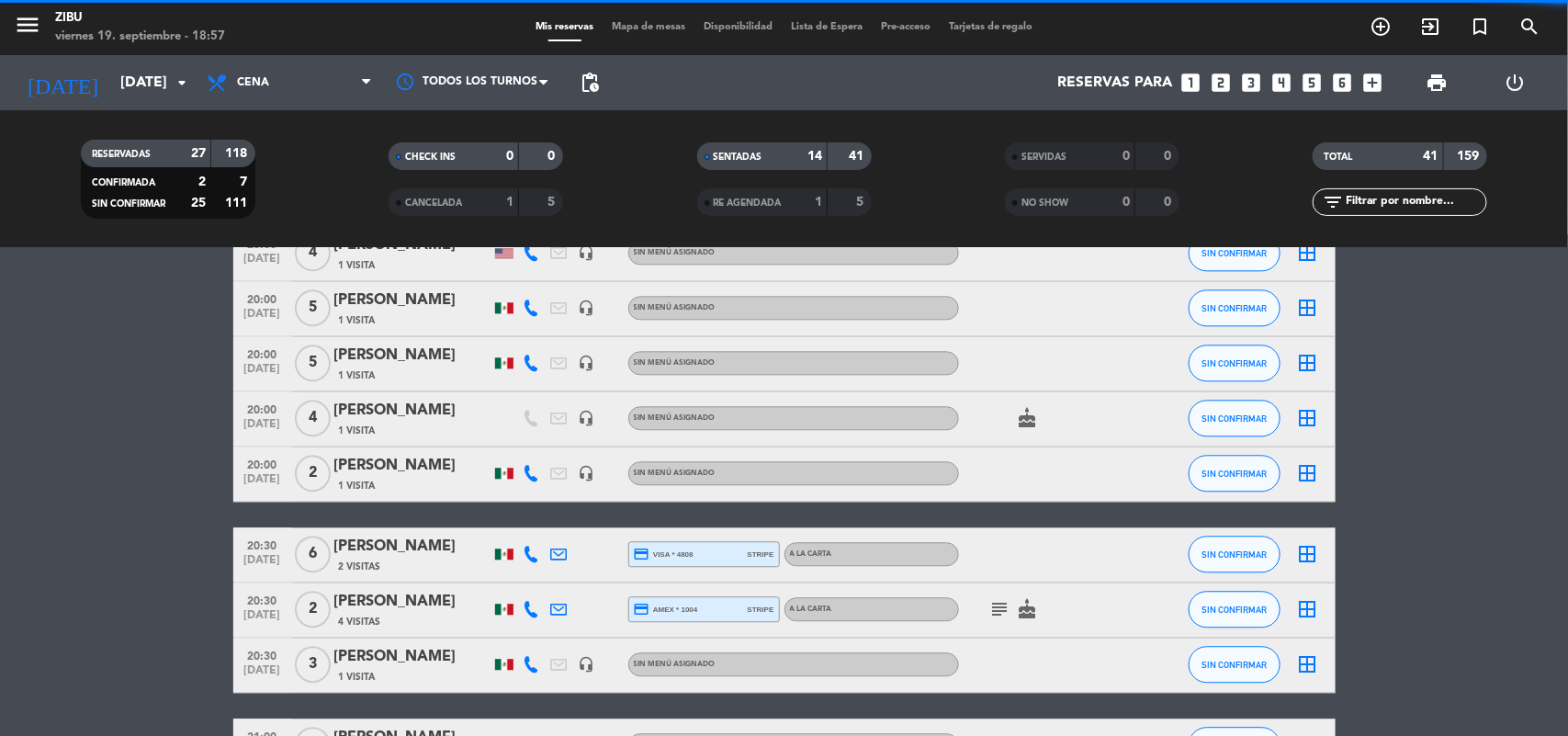
scroll to position [2183, 0]
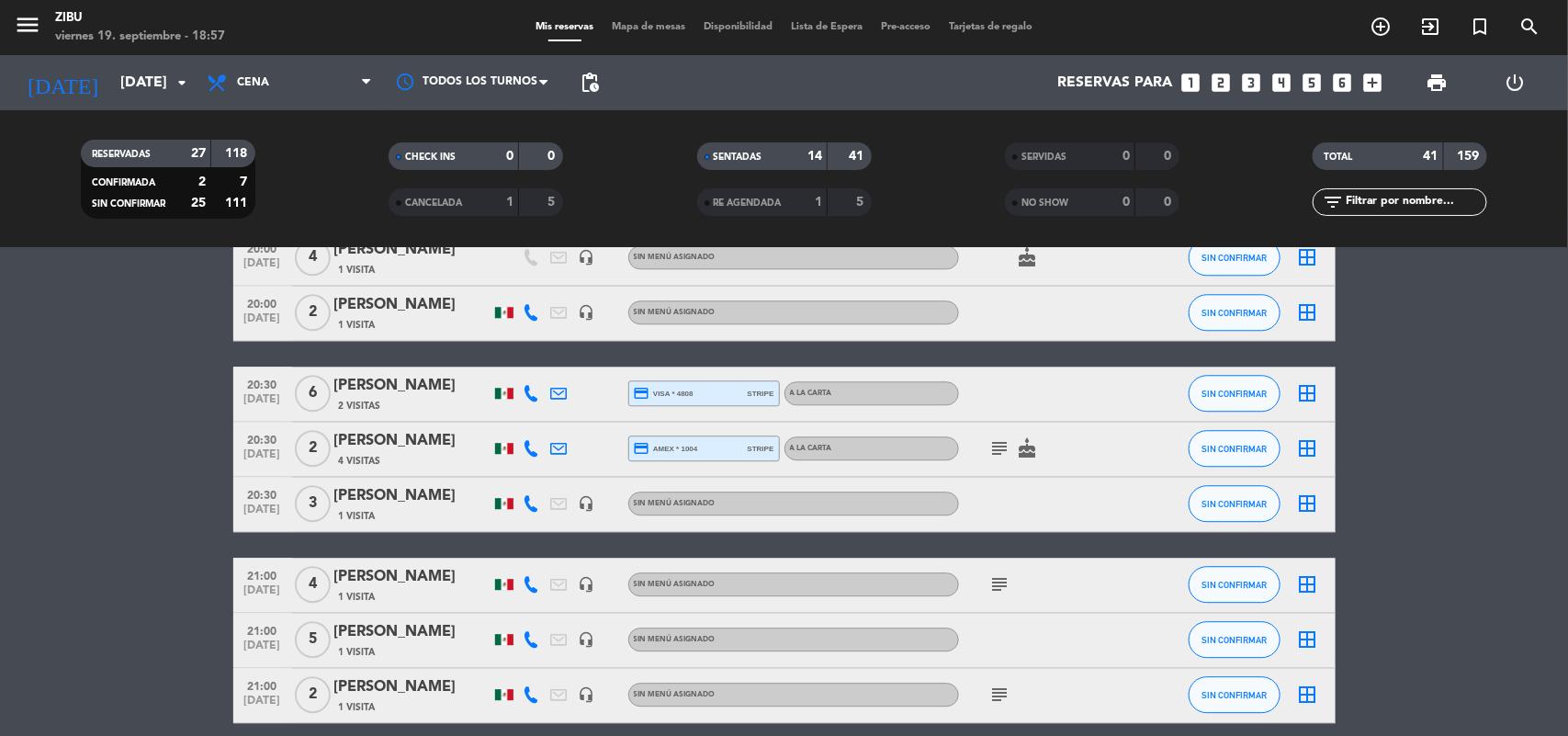
drag, startPoint x: 56, startPoint y: 695, endPoint x: 0, endPoint y: 719, distance: 60.9
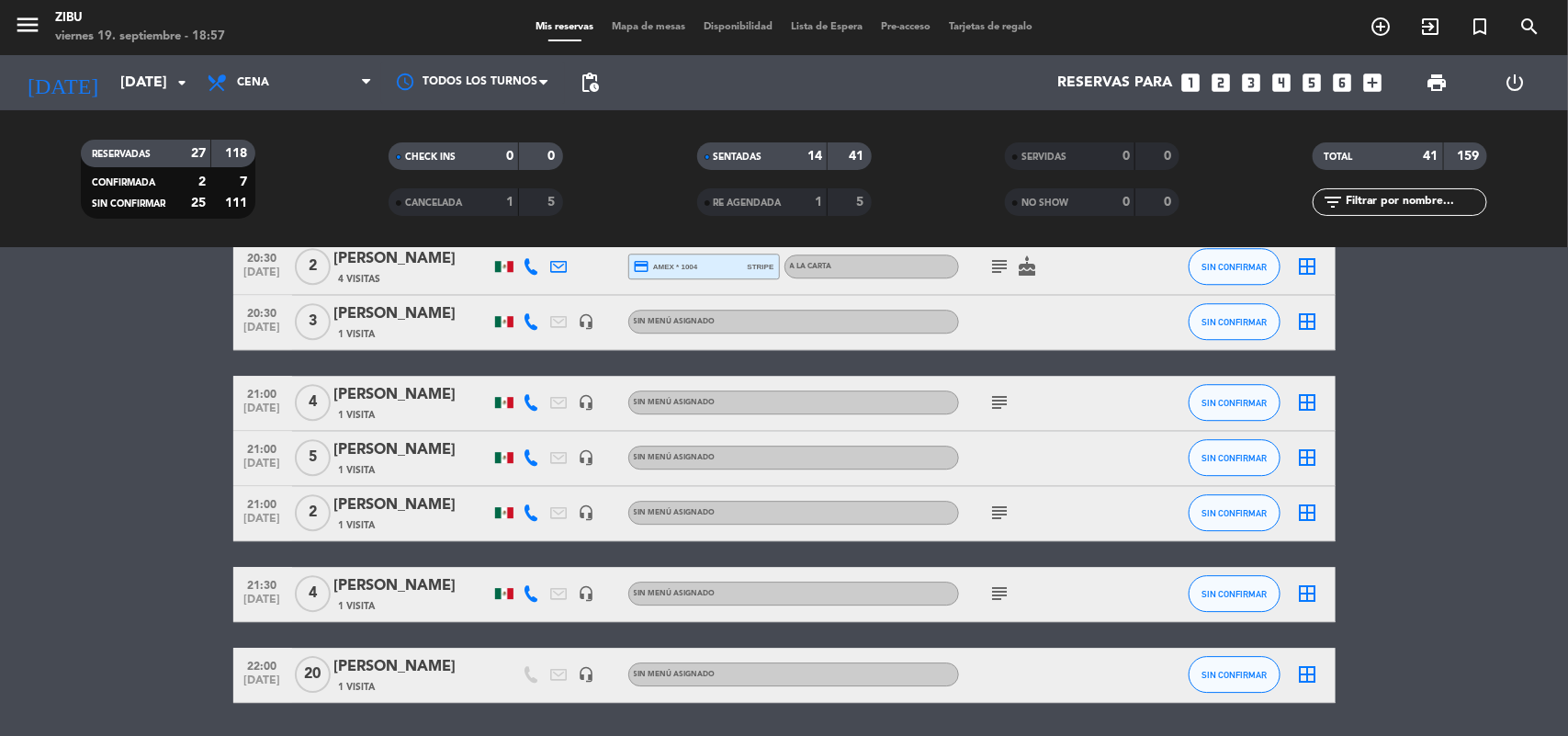
scroll to position [2422, 0]
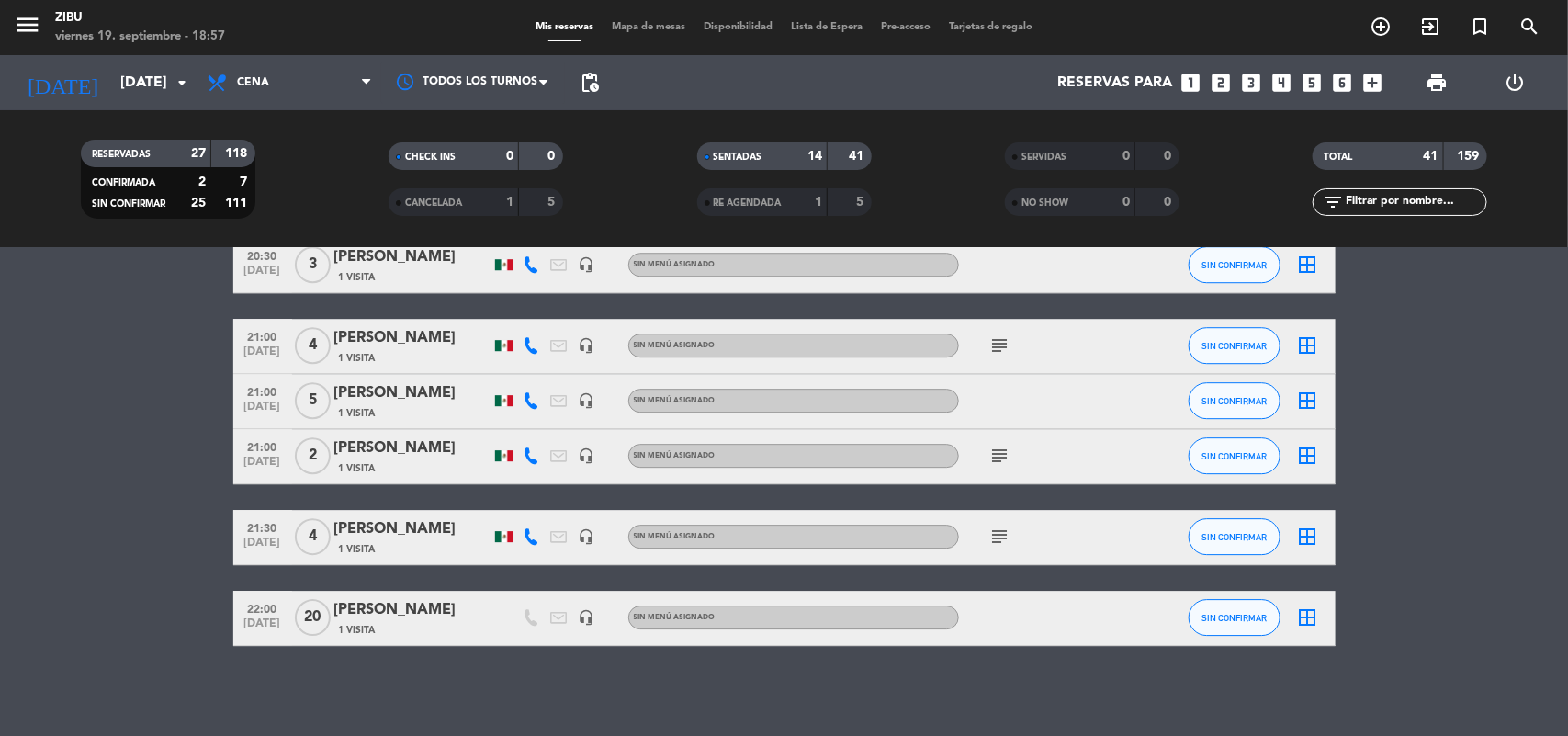
drag, startPoint x: 0, startPoint y: 719, endPoint x: 457, endPoint y: -94, distance: 932.6
click at [457, 0] on html "close × Zibu × chrome_reader_mode Listado de Reservas account_box Clientes acco…" at bounding box center [784, 368] width 1568 height 736
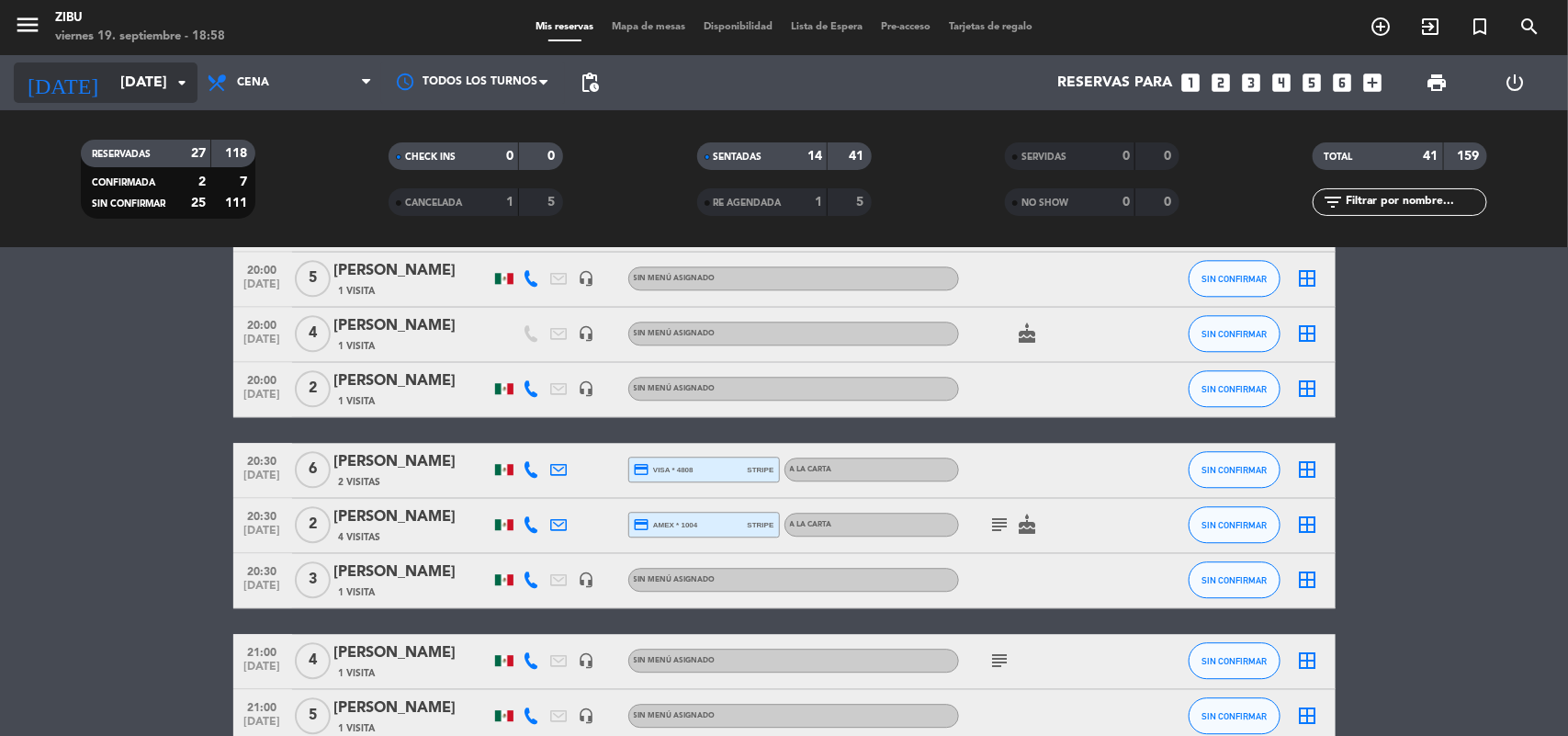
click at [115, 78] on input "[DATE]" at bounding box center [208, 83] width 194 height 36
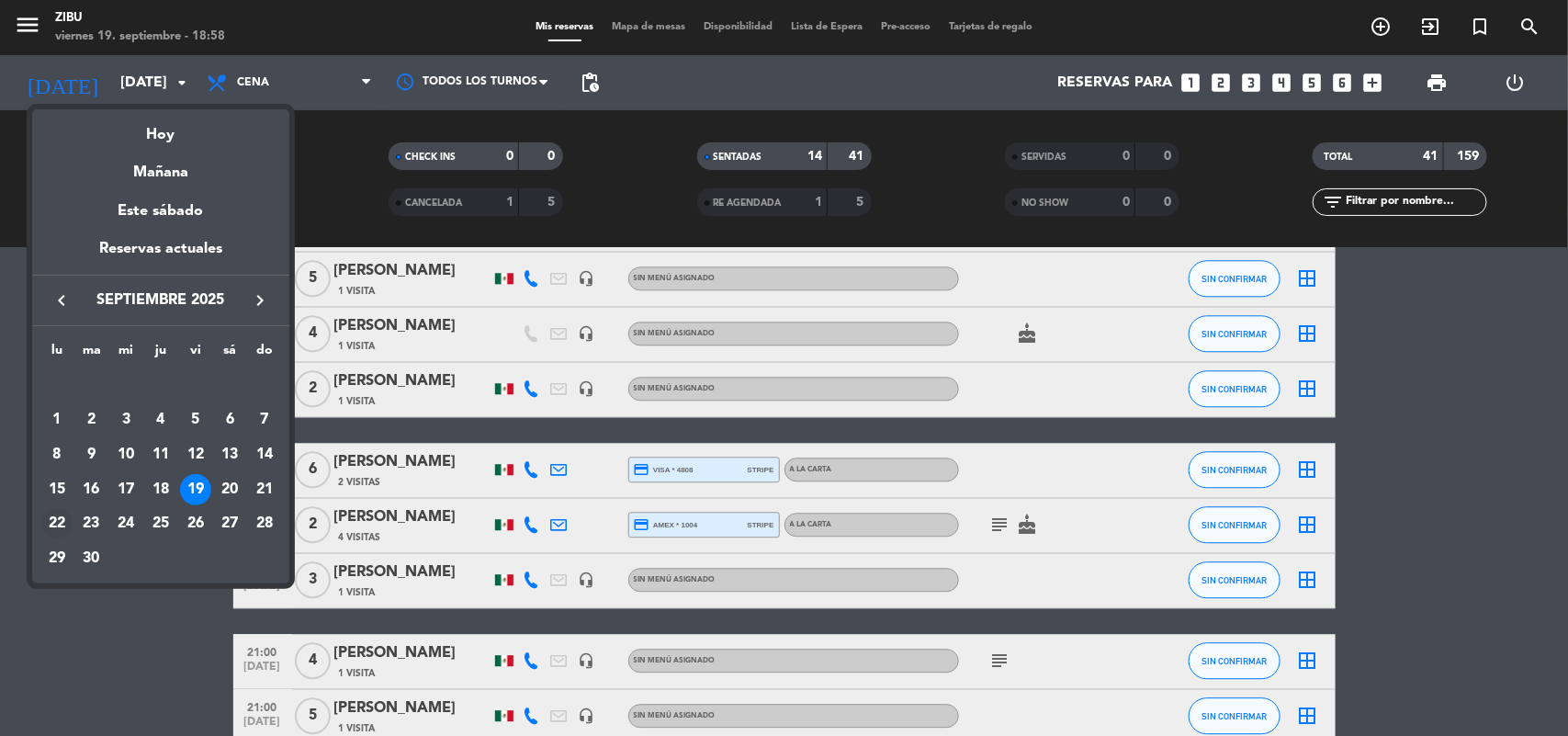
click at [52, 524] on div "22" at bounding box center [57, 524] width 31 height 31
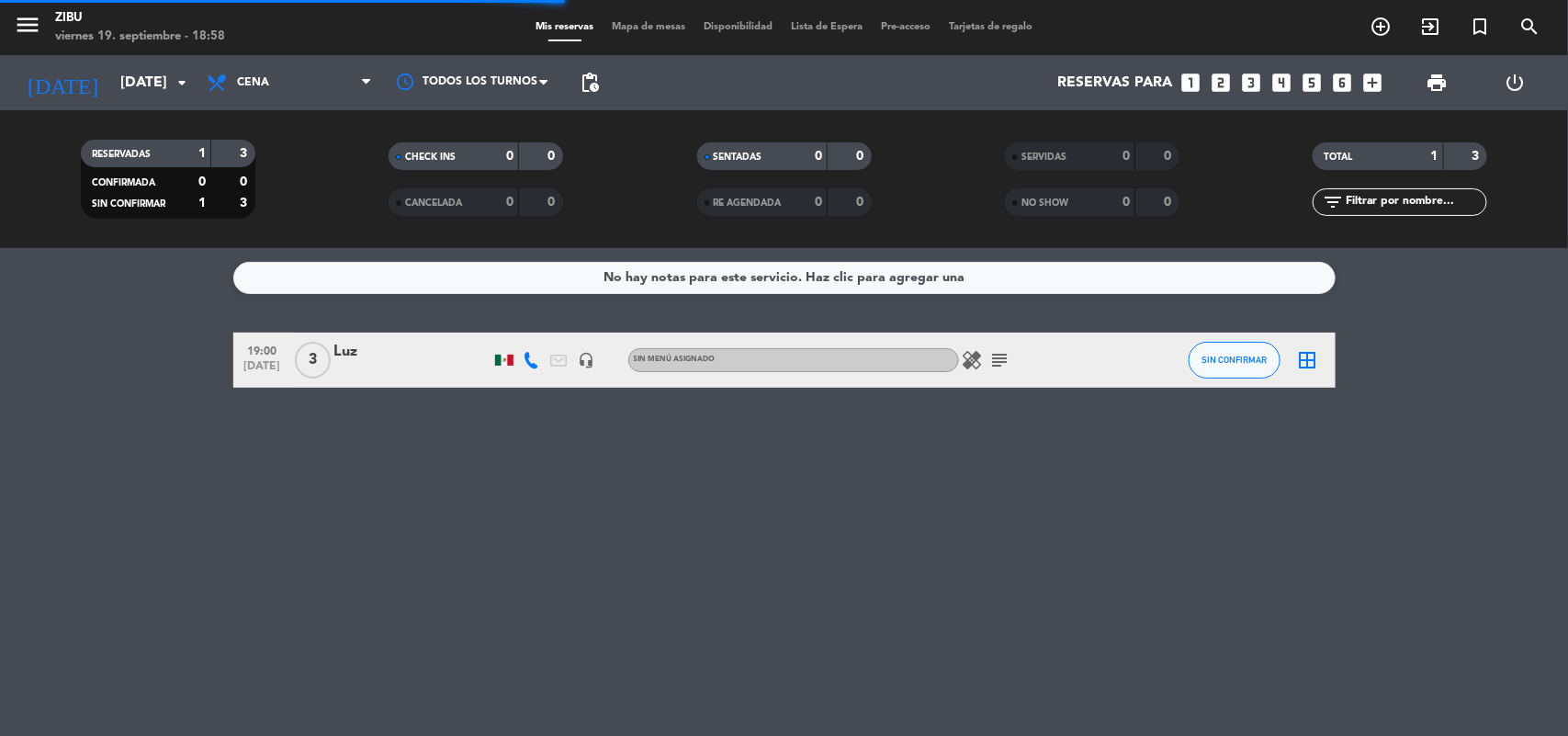
scroll to position [0, 0]
click at [111, 69] on input "[DATE]" at bounding box center [208, 83] width 194 height 36
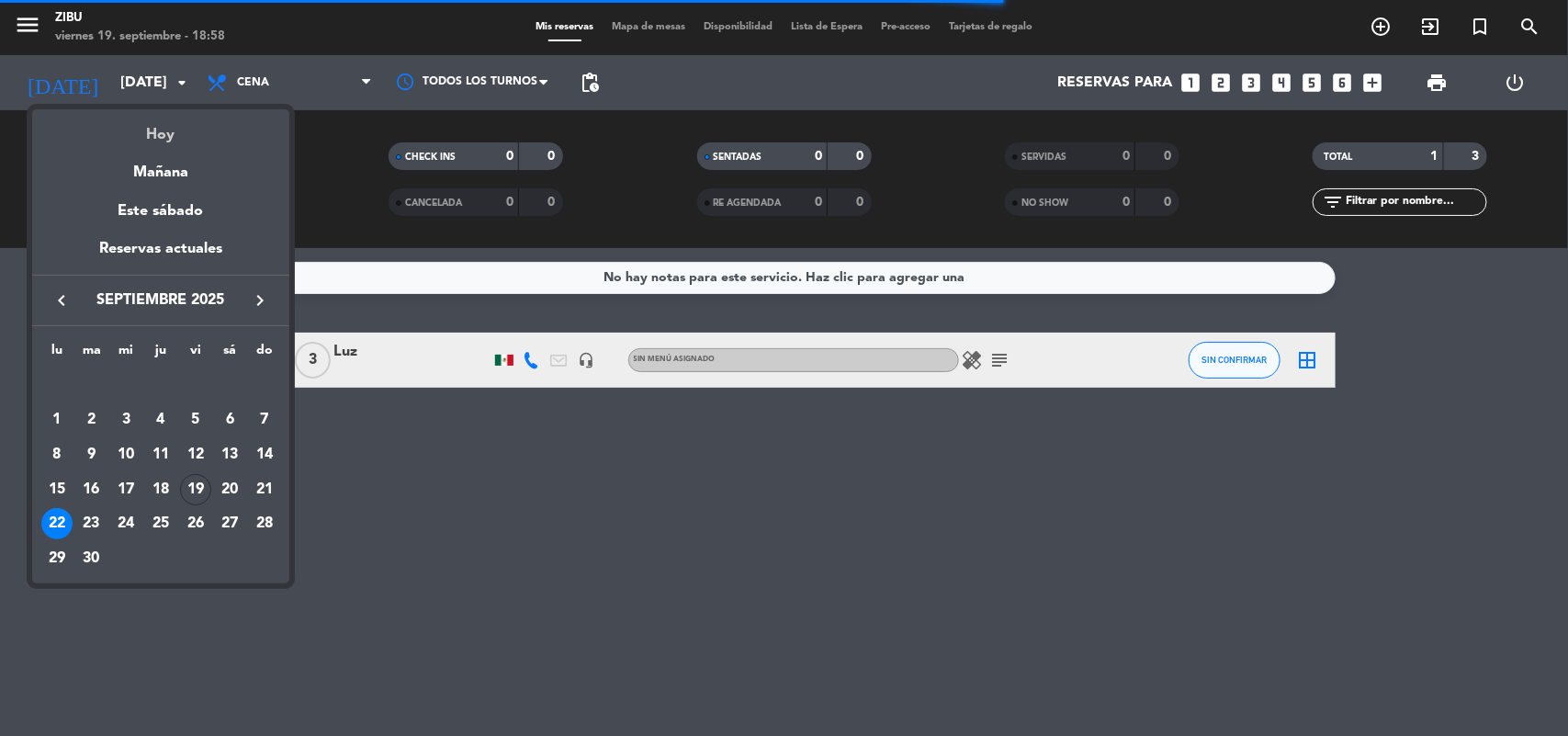
click at [150, 132] on div "Hoy" at bounding box center [160, 128] width 257 height 38
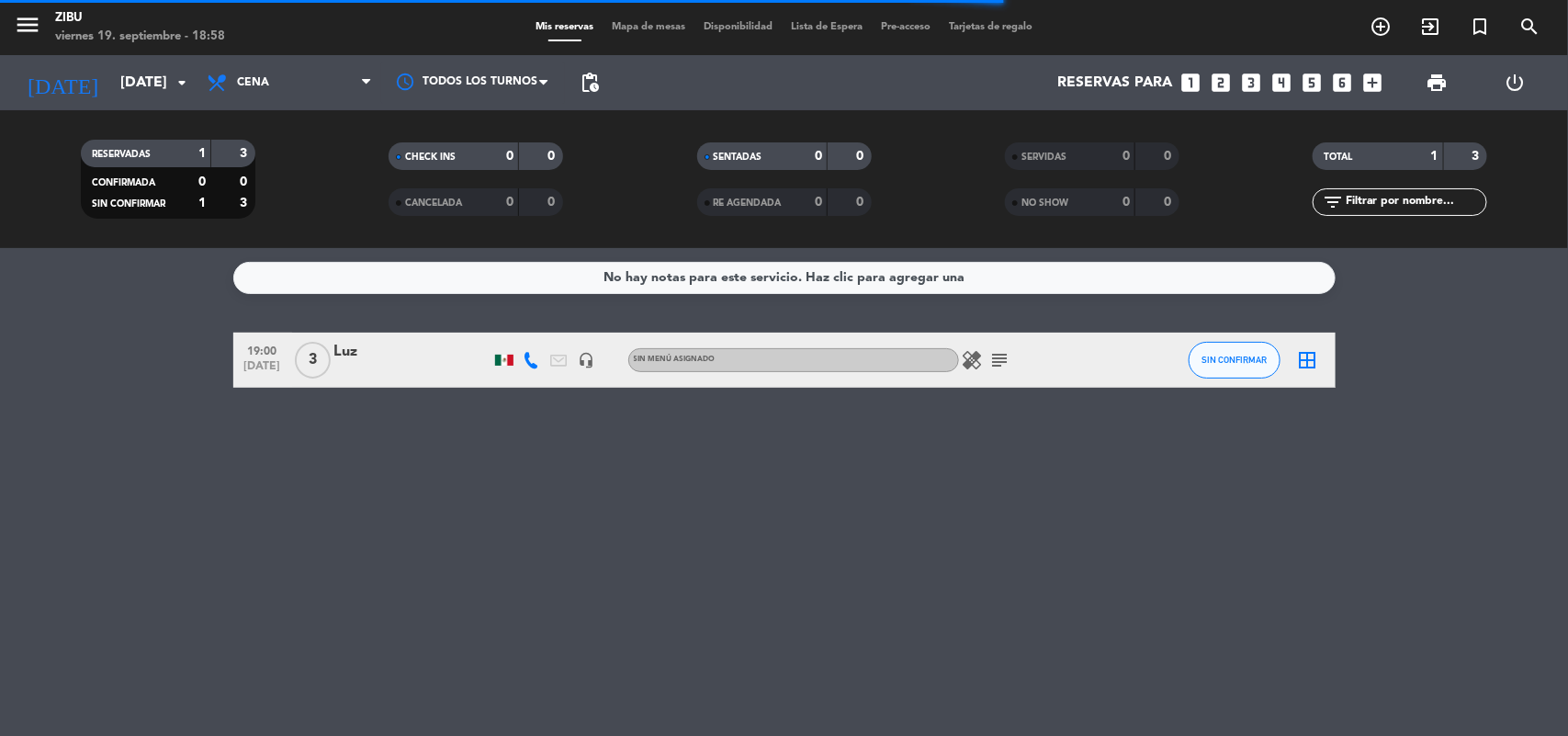
type input "[DATE]"
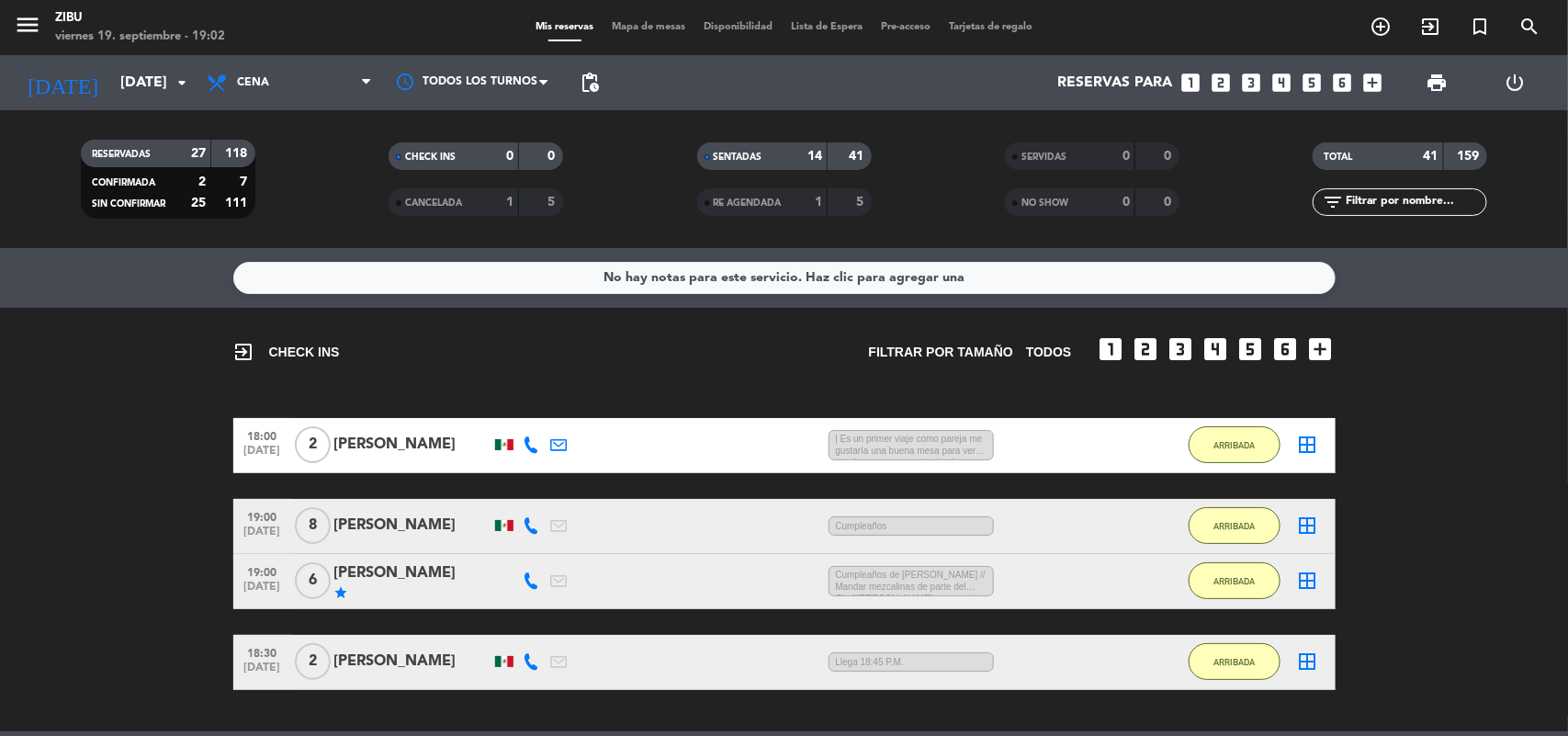
click at [257, 446] on span "[DATE]" at bounding box center [262, 455] width 46 height 21
click at [84, 518] on bookings-row "18:00 [DATE] Creada: [DATE] 2 [PERSON_NAME] 1:08 H / 6:10 H sms | Es un primer …" at bounding box center [784, 554] width 1568 height 272
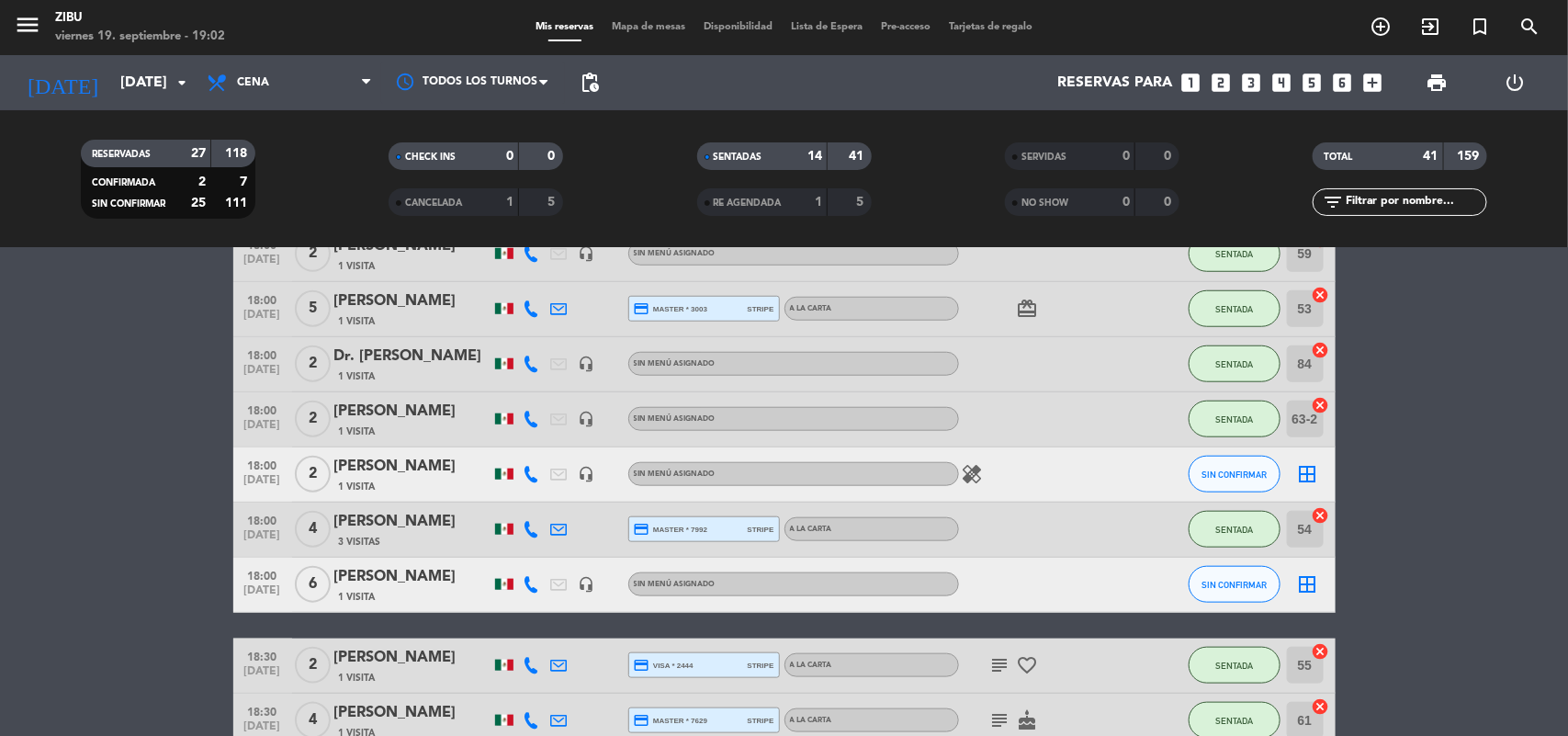
scroll to position [781, 0]
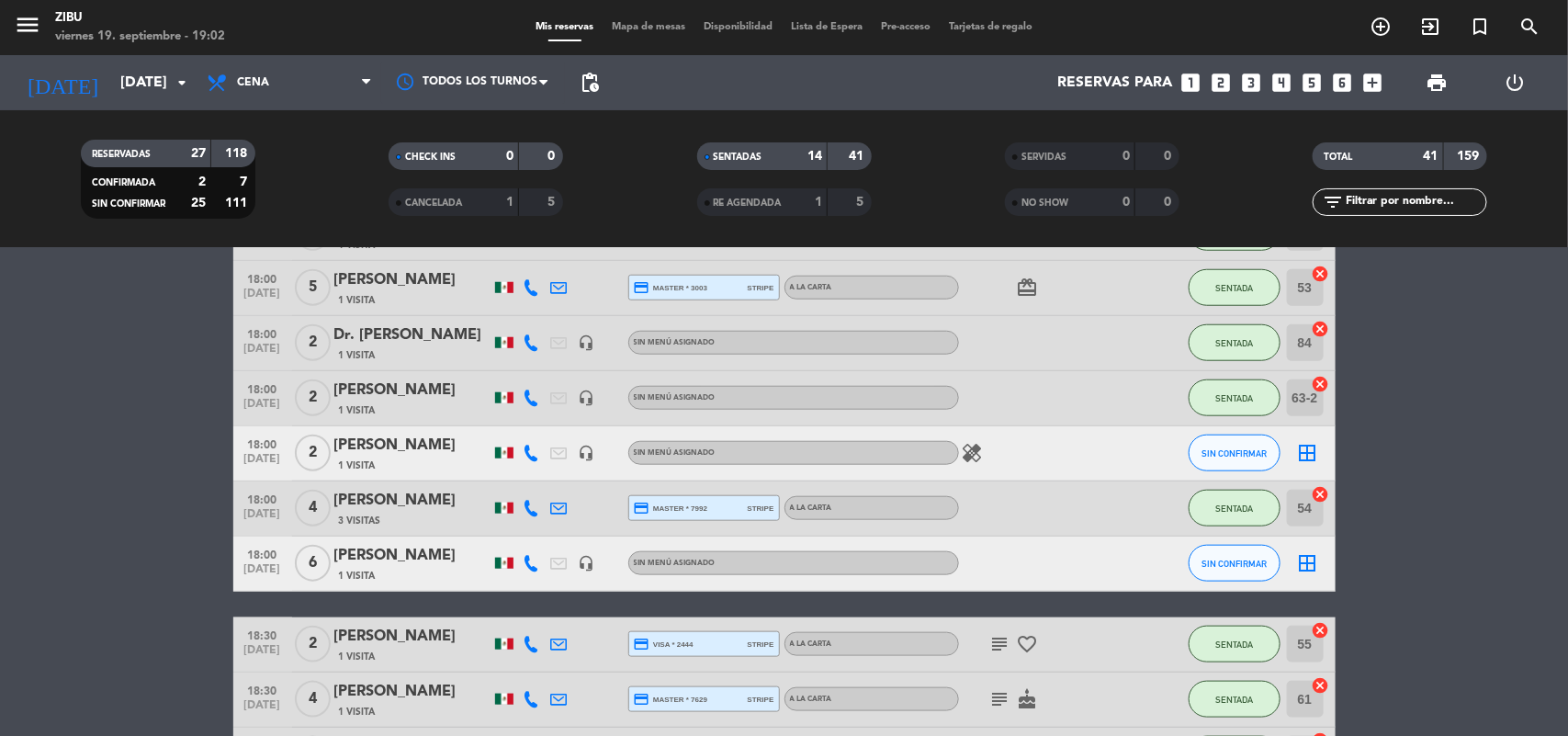
click at [361, 442] on div "[PERSON_NAME]" at bounding box center [412, 446] width 157 height 24
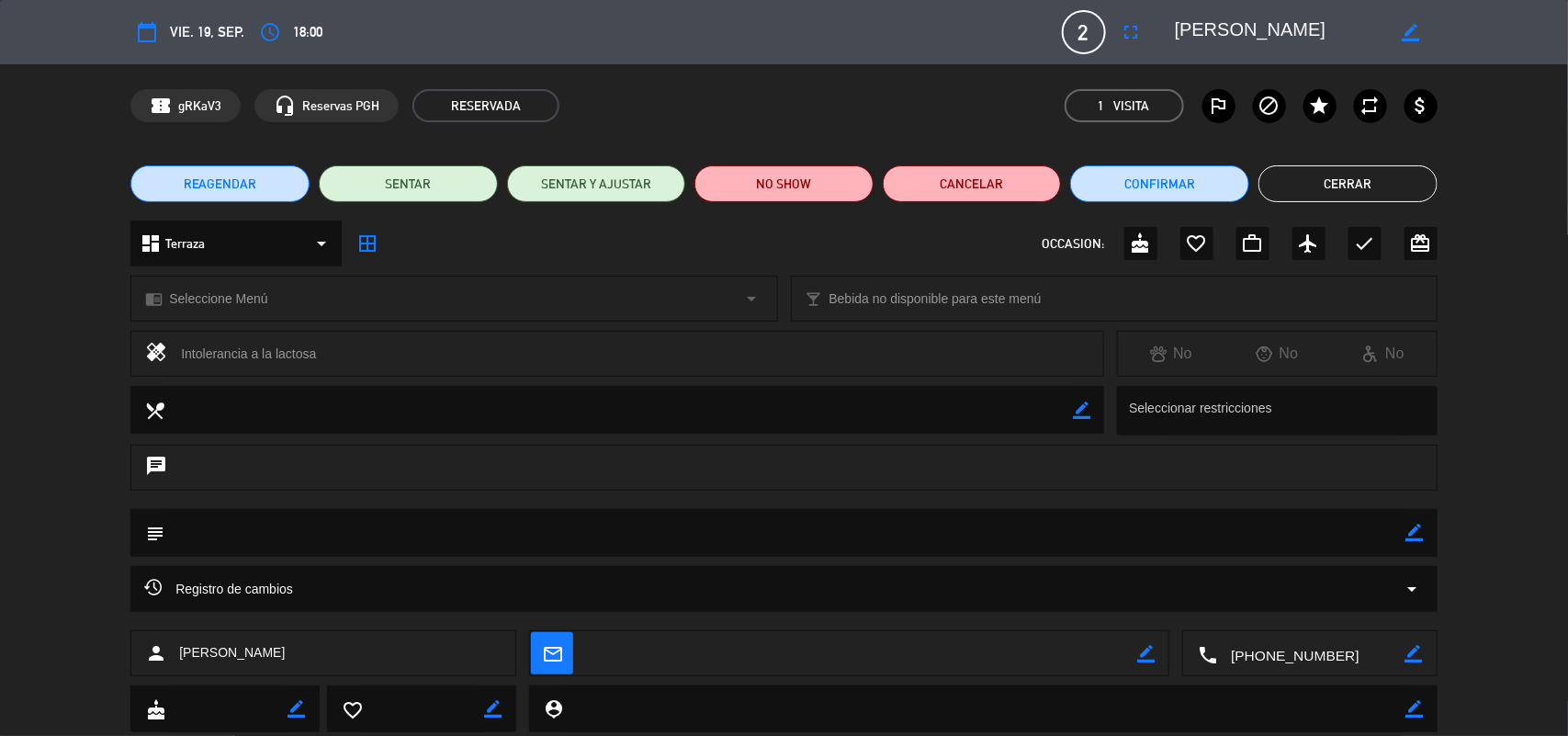
scroll to position [566, 0]
click at [809, 193] on button "NO SHOW" at bounding box center [784, 184] width 180 height 37
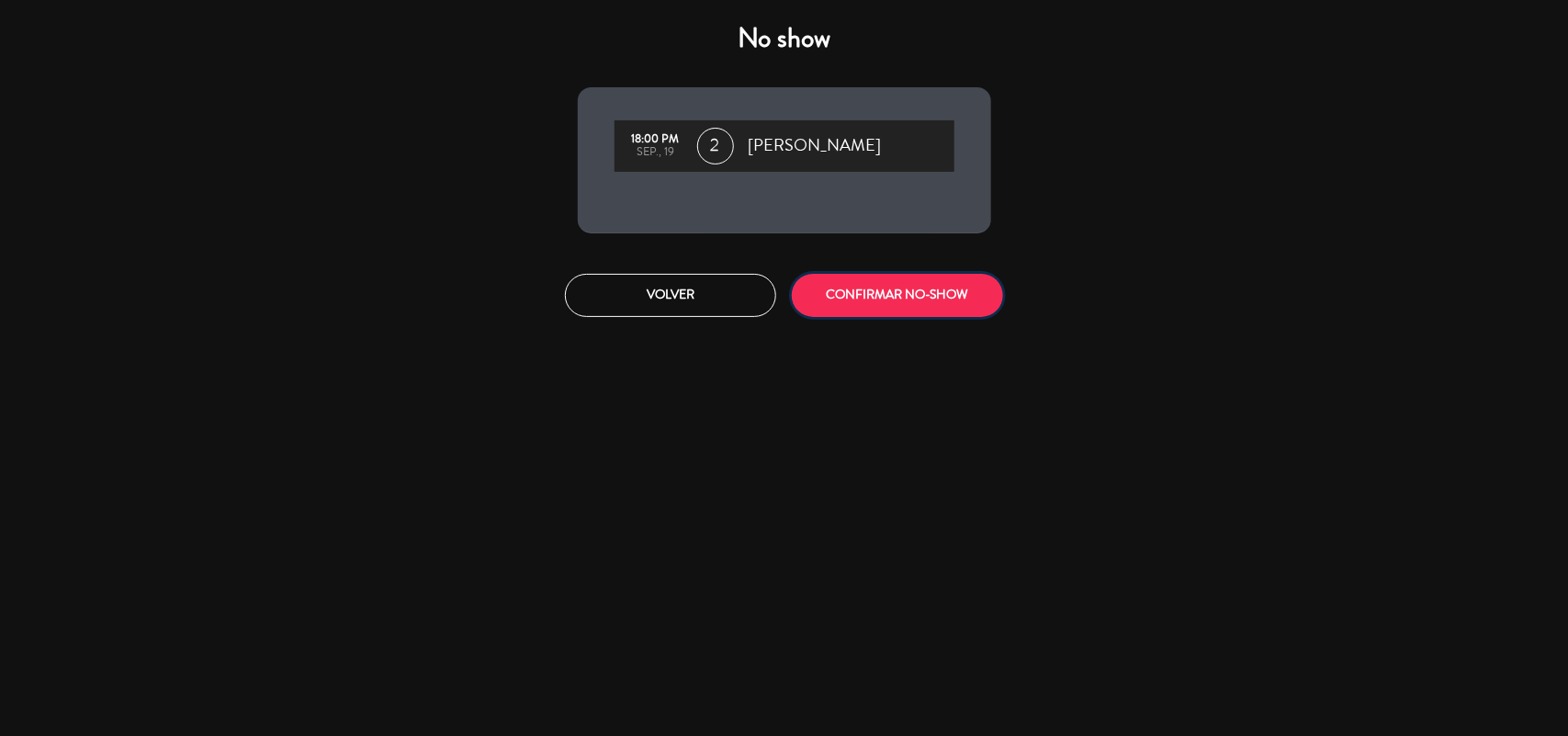
click at [866, 281] on button "CONFIRMAR NO-SHOW" at bounding box center [898, 295] width 212 height 43
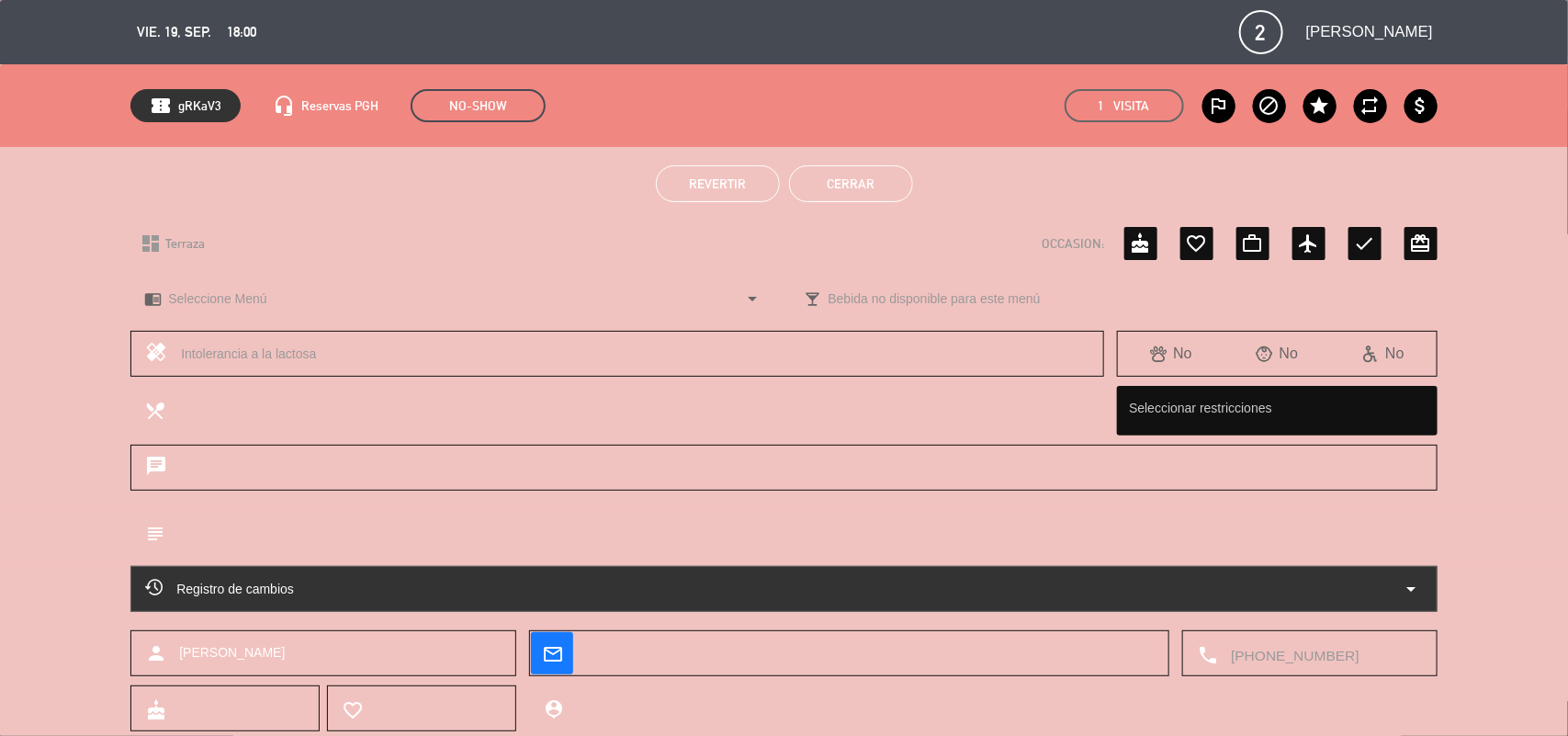
click at [871, 195] on button "Cerrar" at bounding box center [851, 184] width 124 height 37
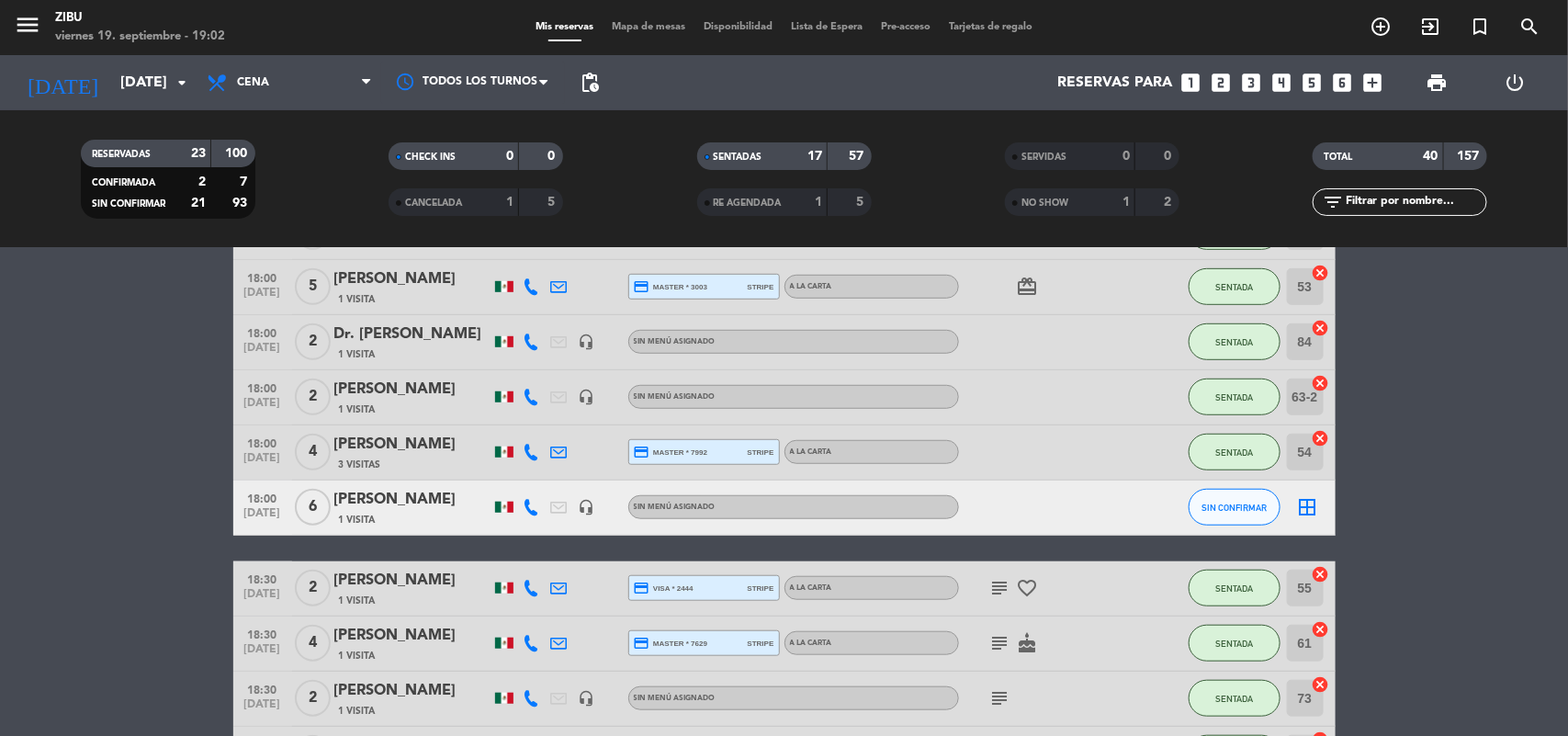
click at [351, 513] on span "1 Visita" at bounding box center [357, 520] width 37 height 15
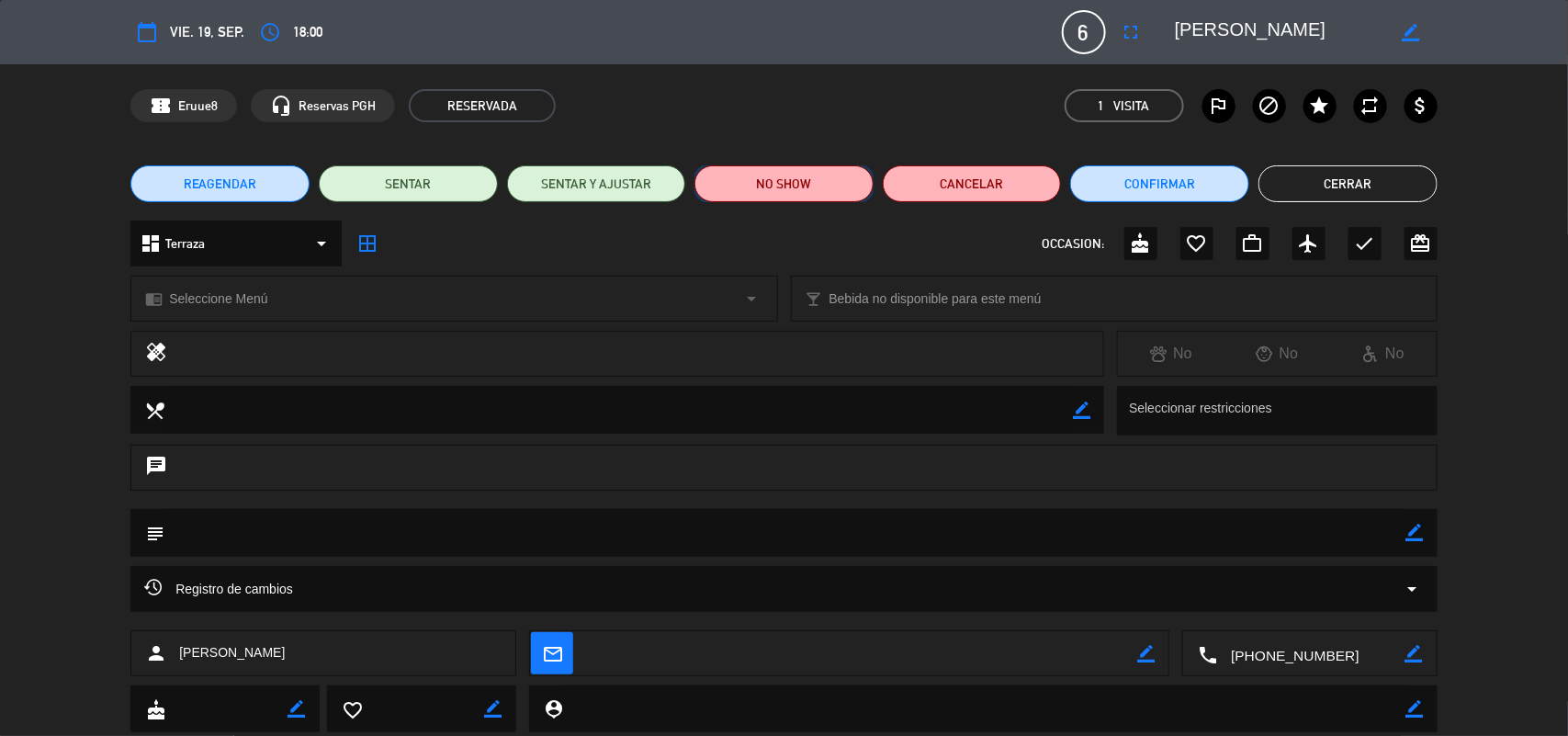
click at [792, 185] on button "NO SHOW" at bounding box center [784, 184] width 180 height 37
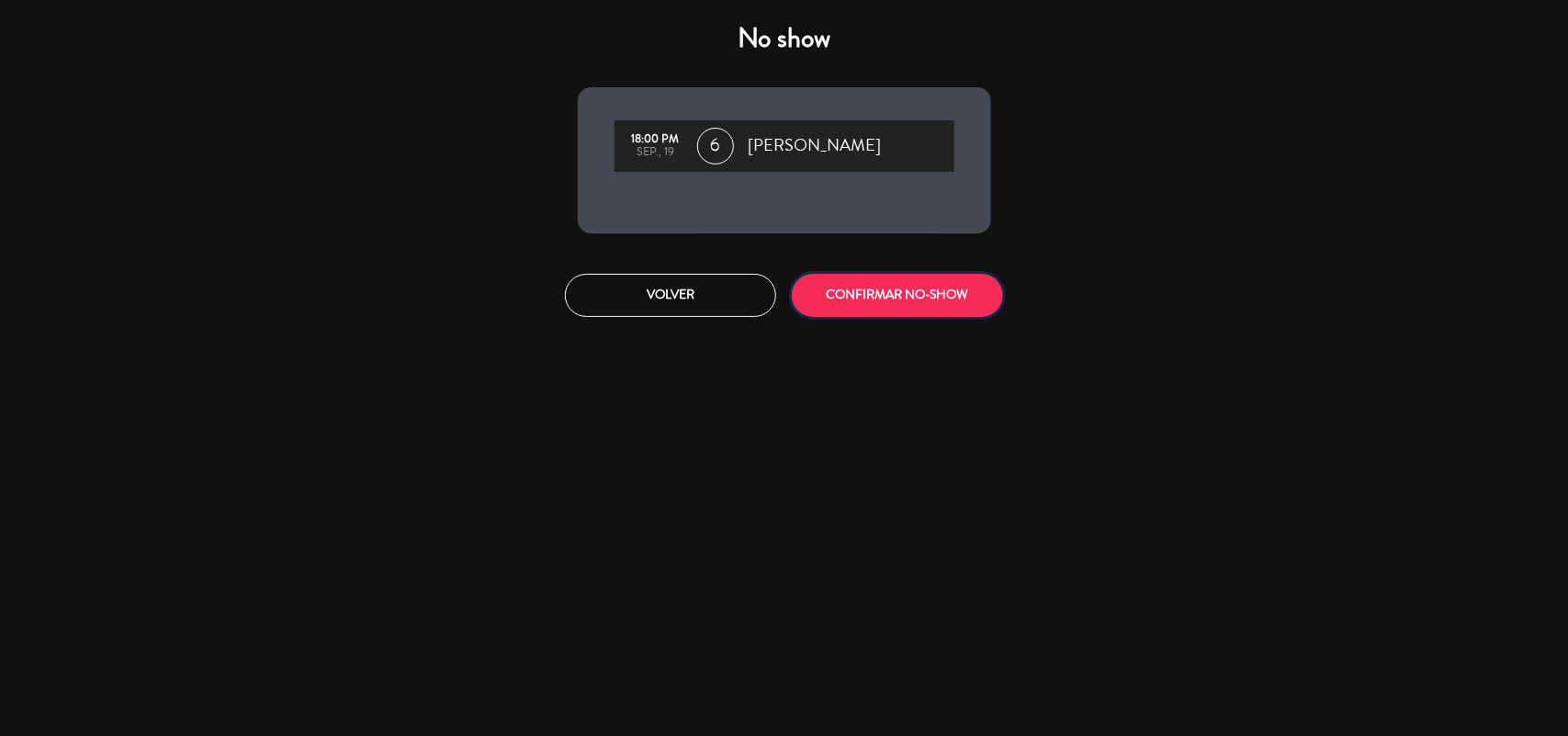
click at [851, 292] on button "CONFIRMAR NO-SHOW" at bounding box center [898, 295] width 212 height 43
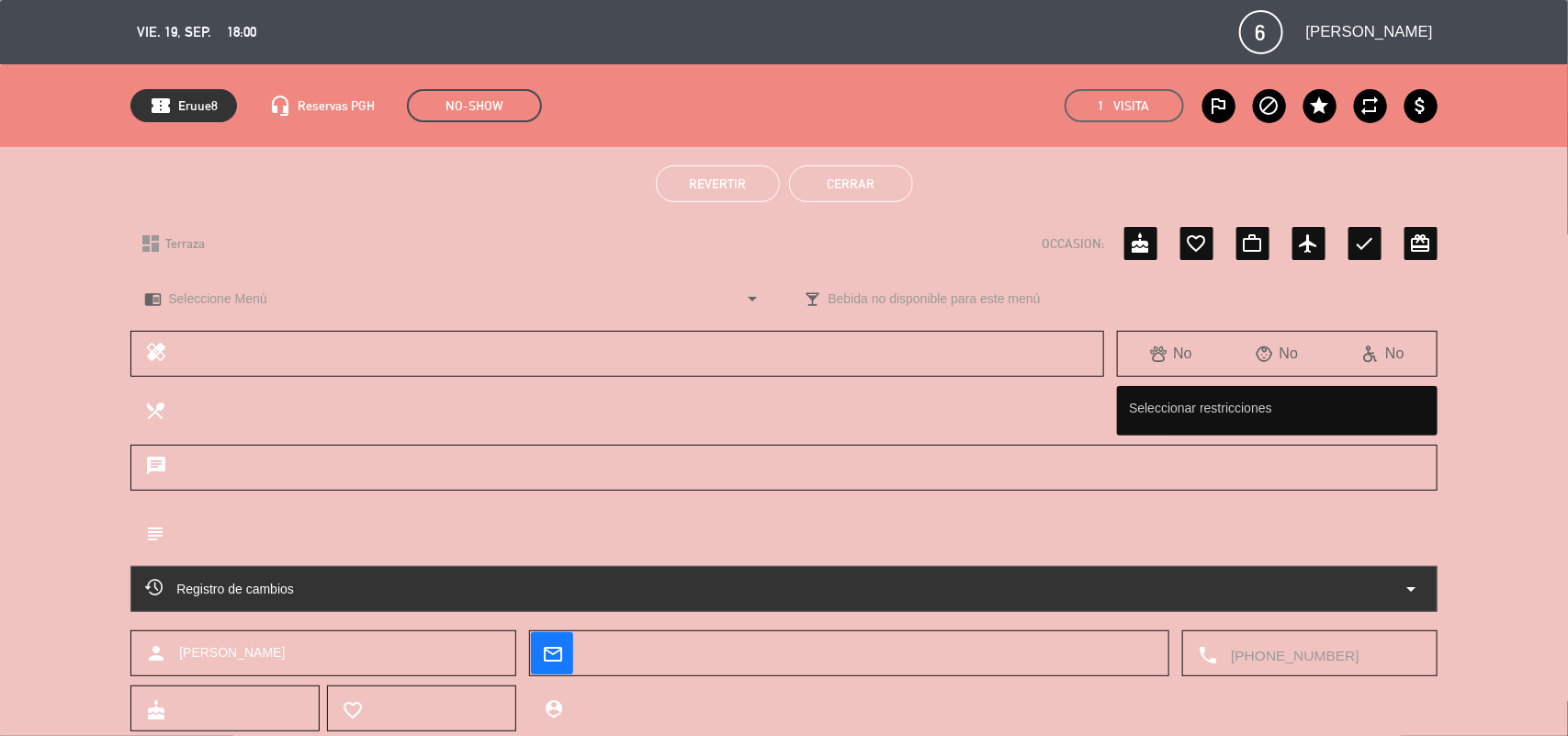
click at [864, 190] on button "Cerrar" at bounding box center [851, 184] width 124 height 37
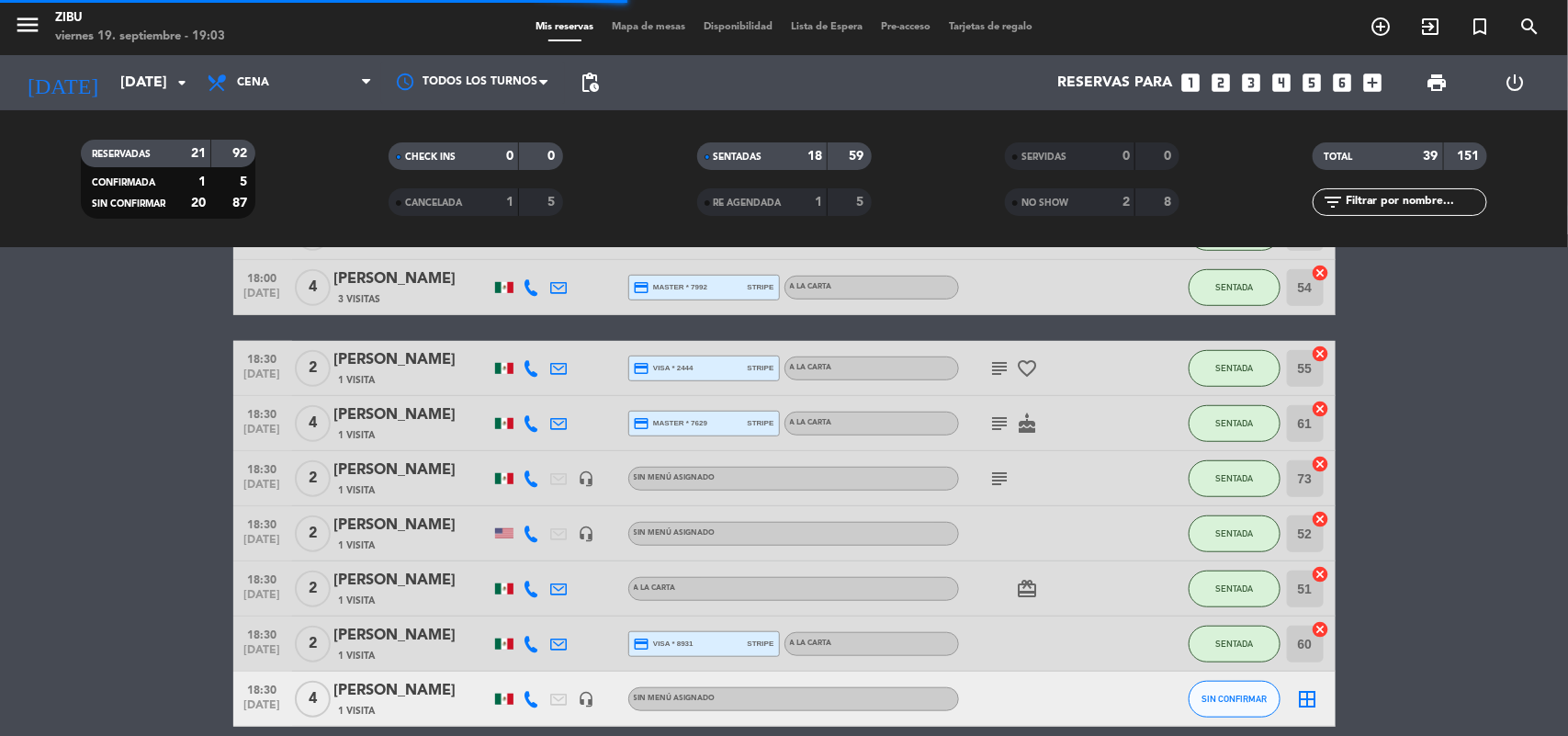
scroll to position [345, 0]
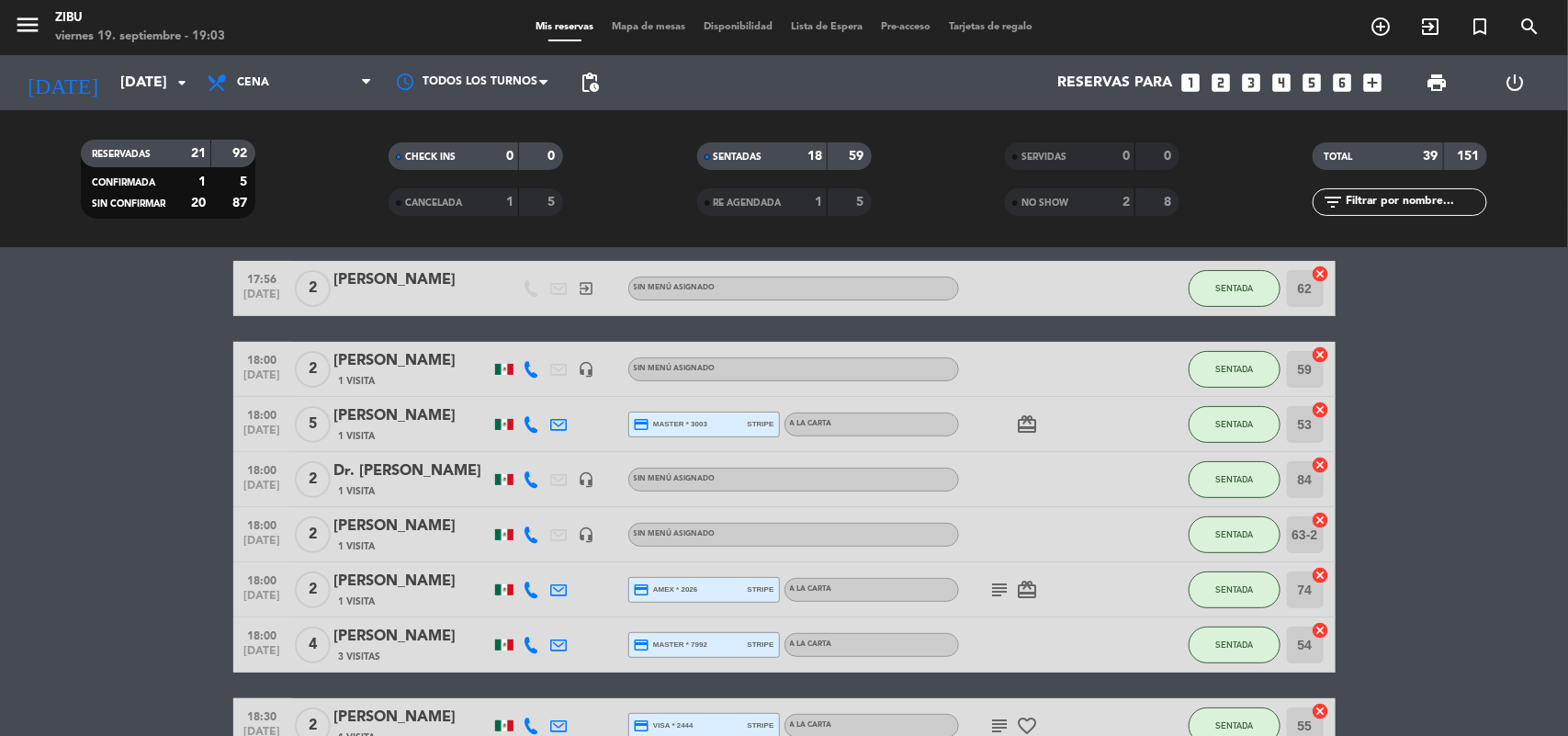
scroll to position [162, 0]
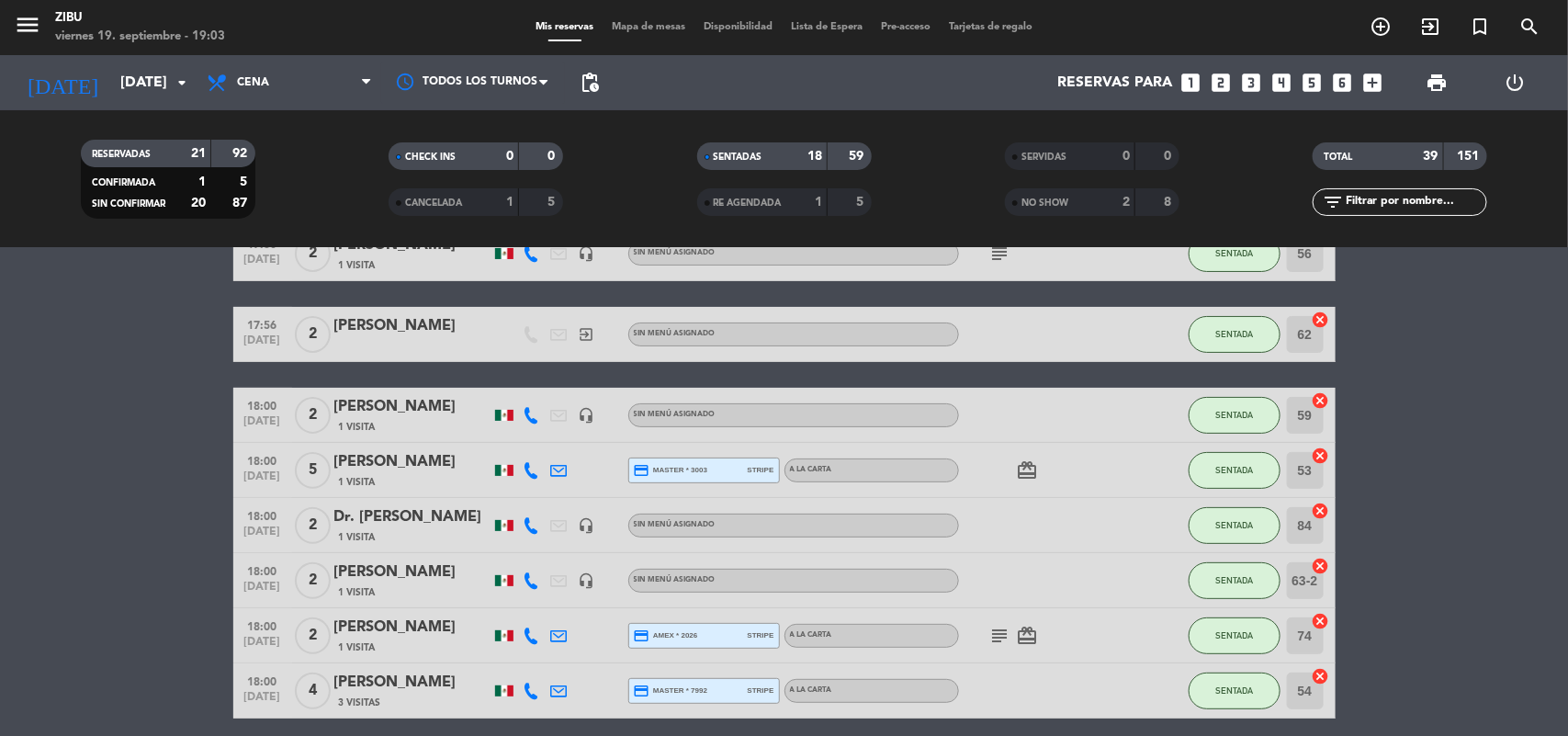
click at [259, 590] on span "[DATE]" at bounding box center [262, 591] width 46 height 21
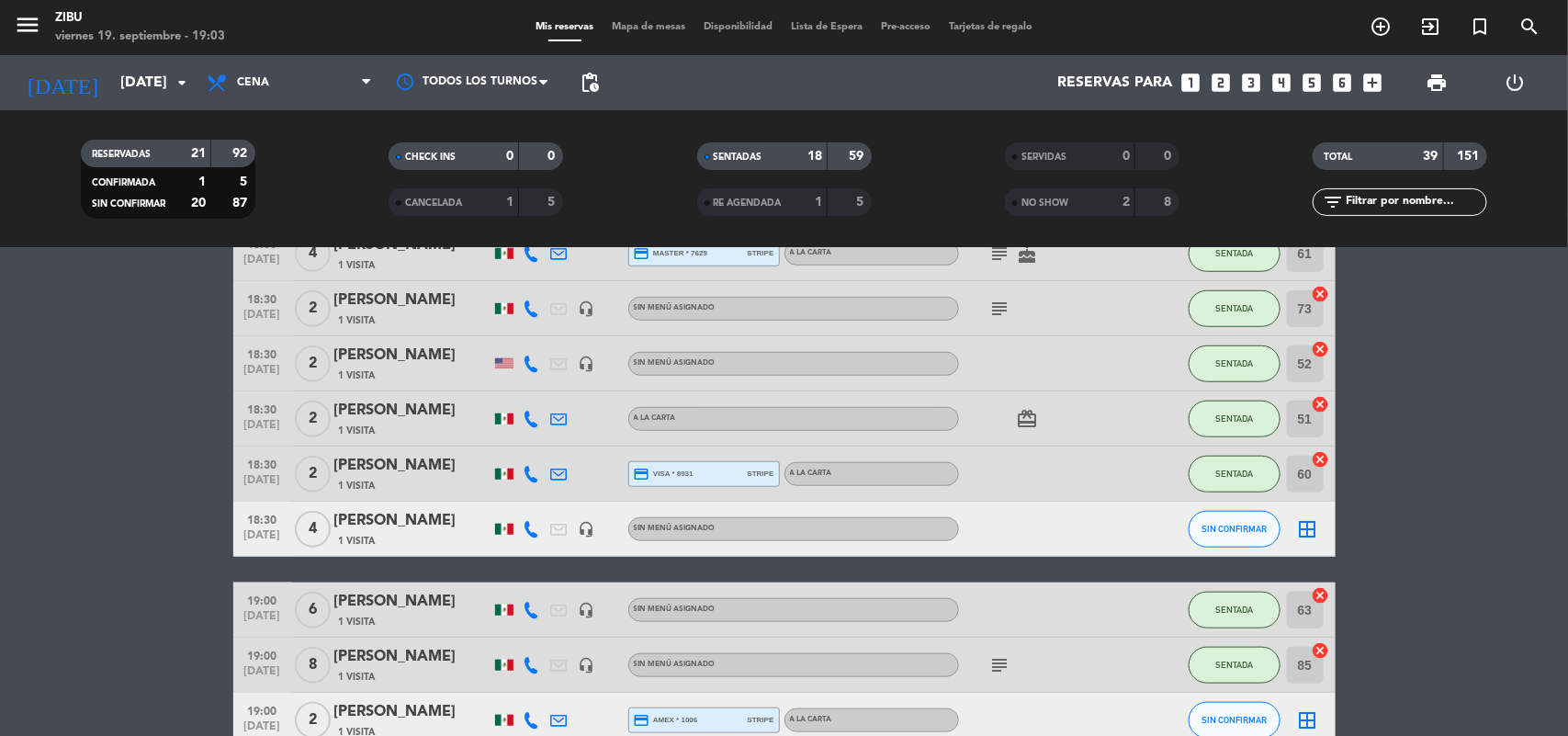
scroll to position [781, 0]
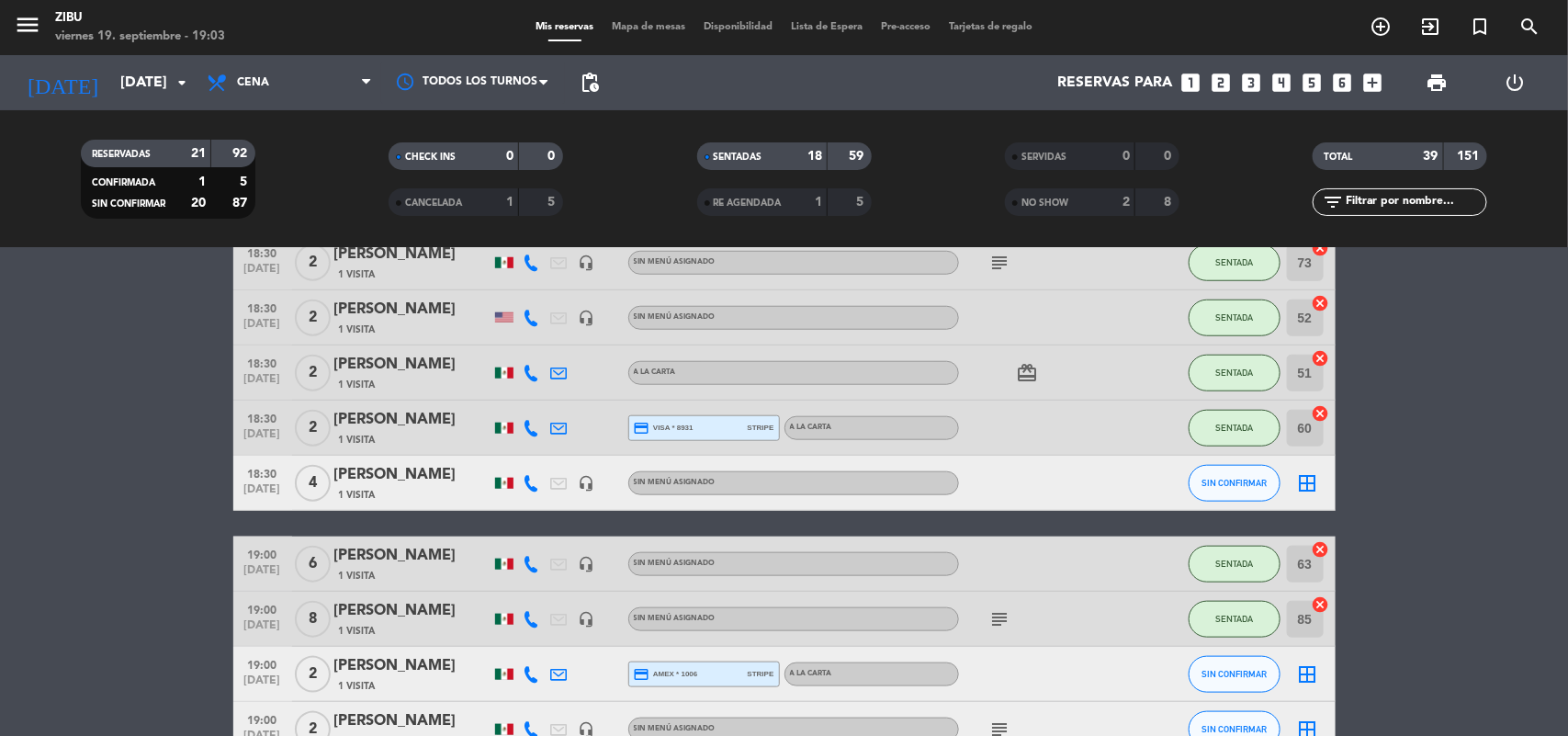
click at [237, 497] on div "18:30 [DATE]" at bounding box center [262, 483] width 59 height 54
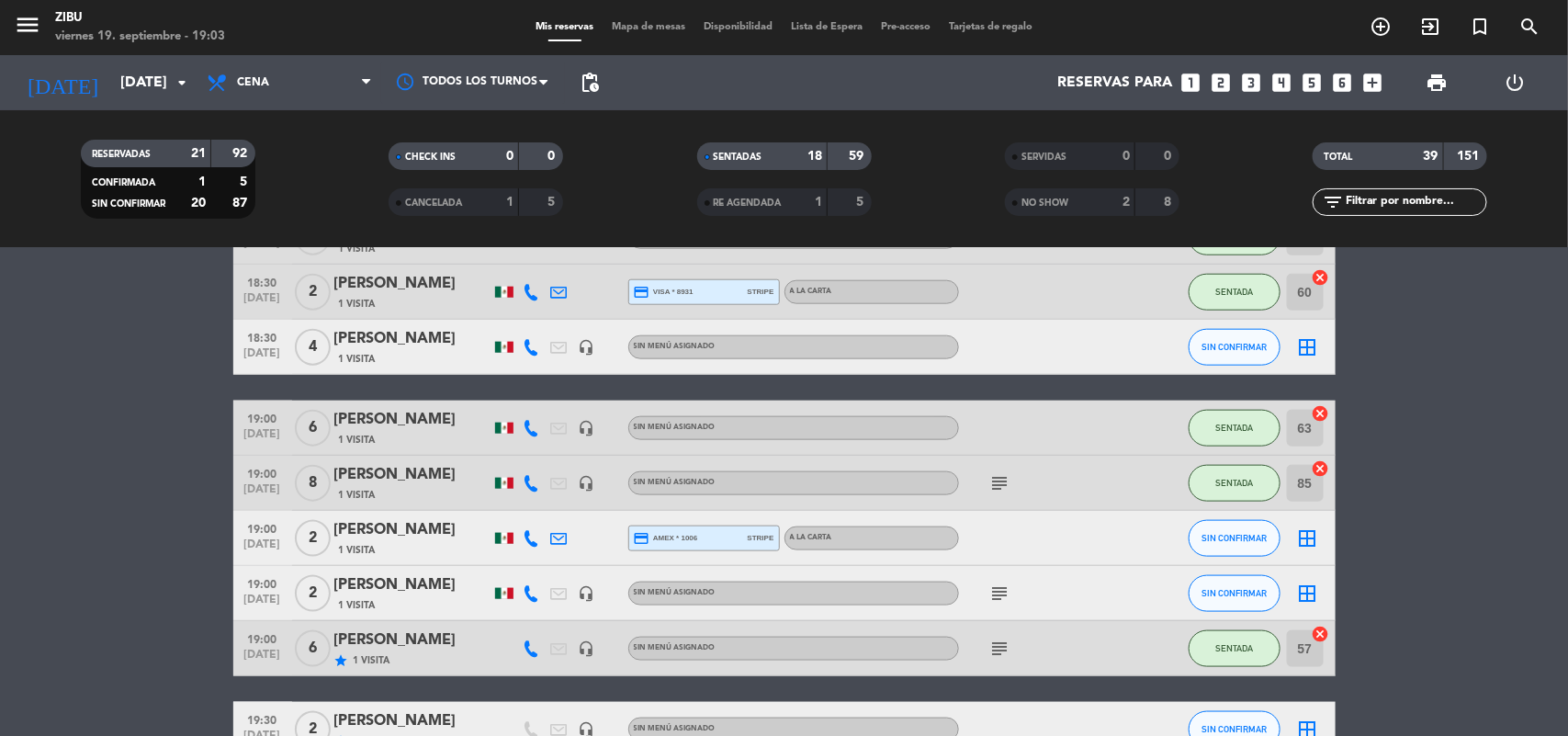
scroll to position [919, 0]
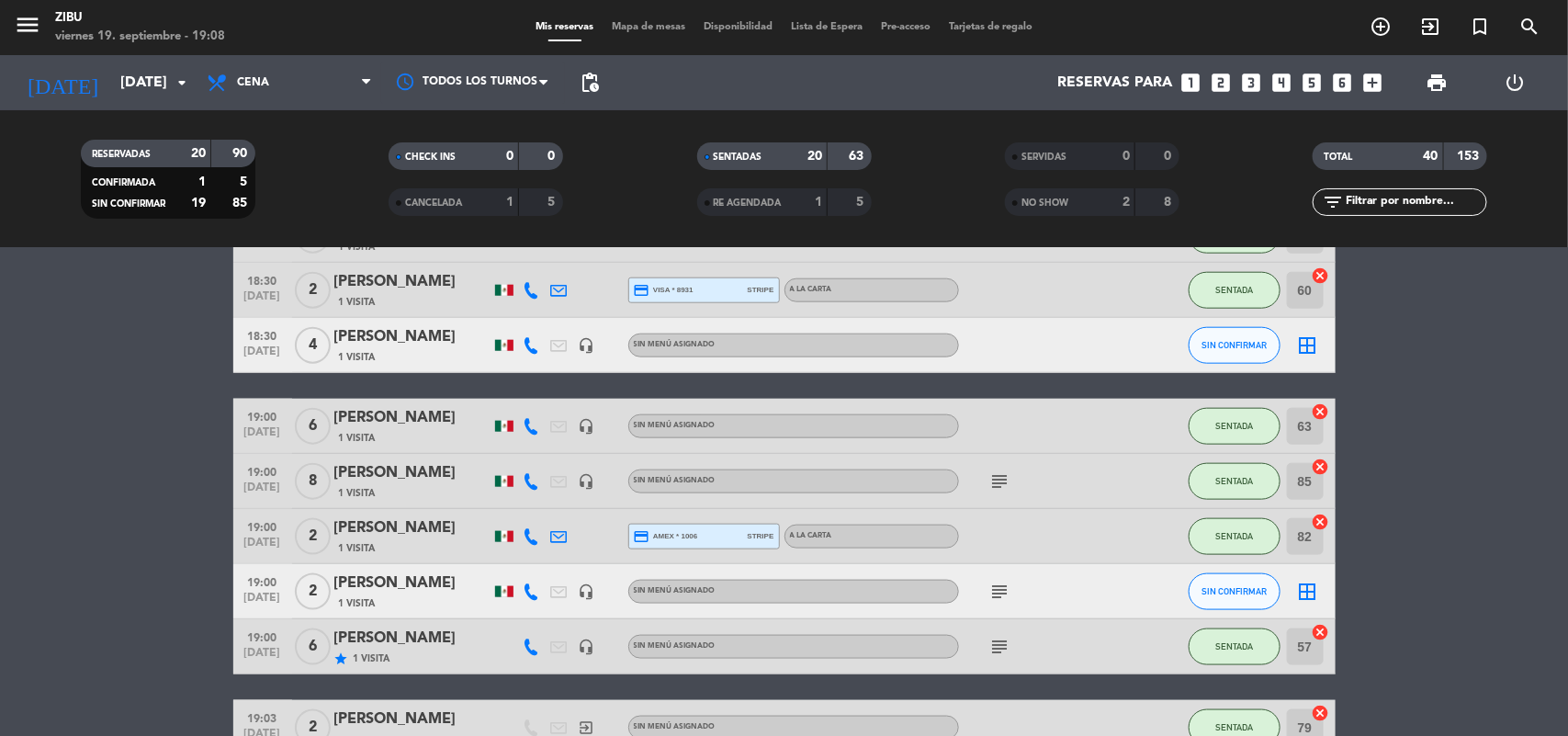
click at [7, 591] on bookings-row "17:30 [DATE] 4 [PERSON_NAME] 1 Visita credit_card master * 8717 stripe A LA CAR…" at bounding box center [784, 658] width 1568 height 2489
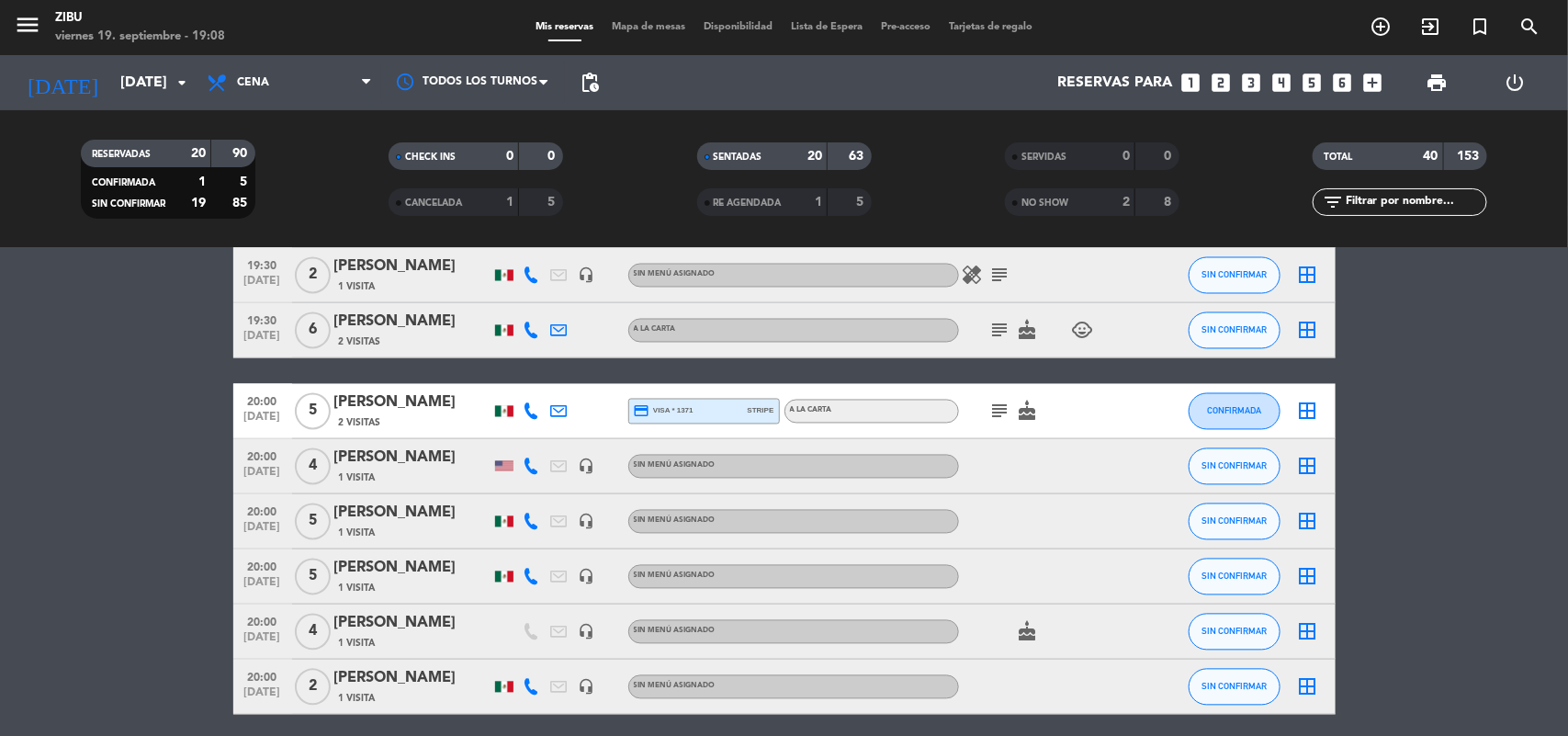
scroll to position [1608, 0]
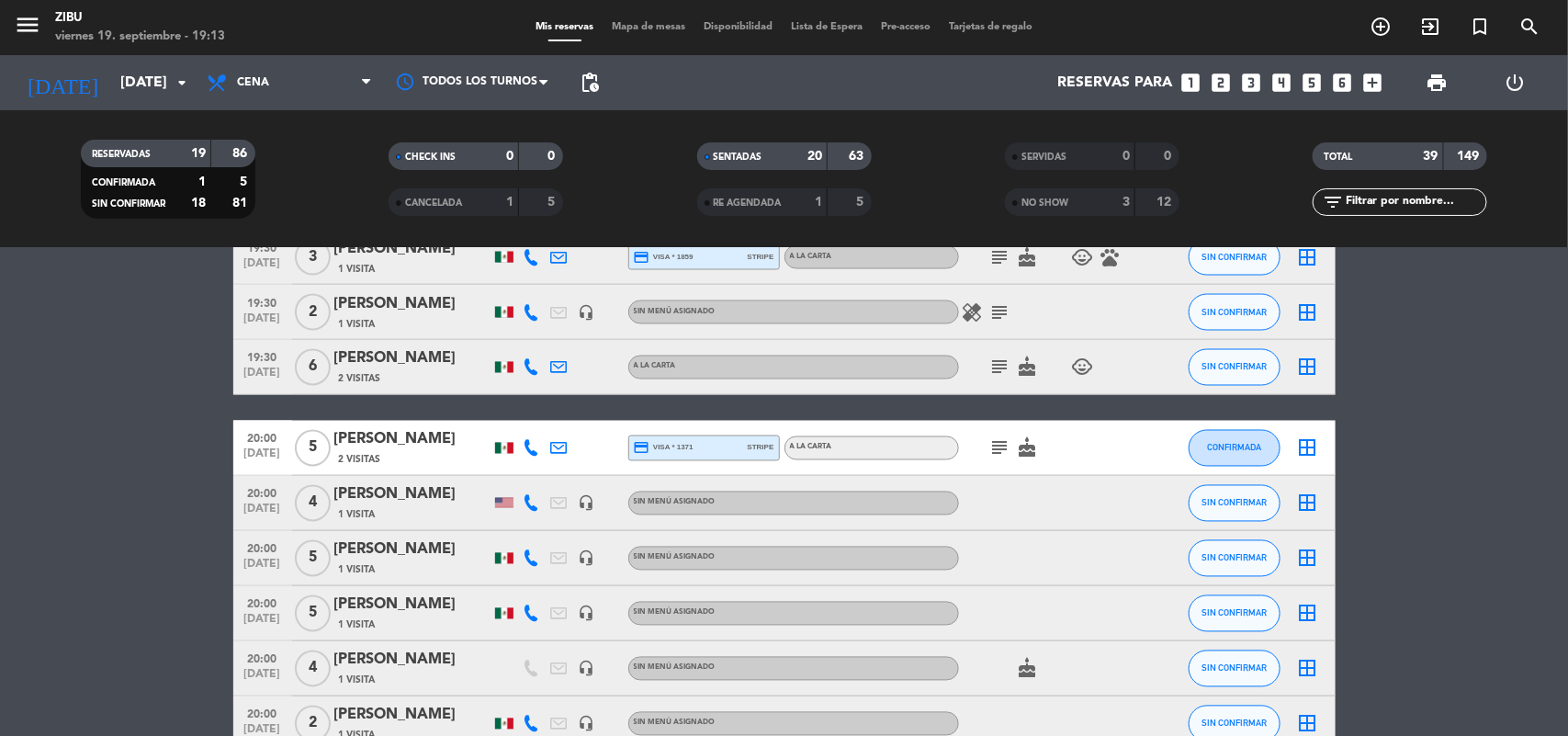
scroll to position [1517, 0]
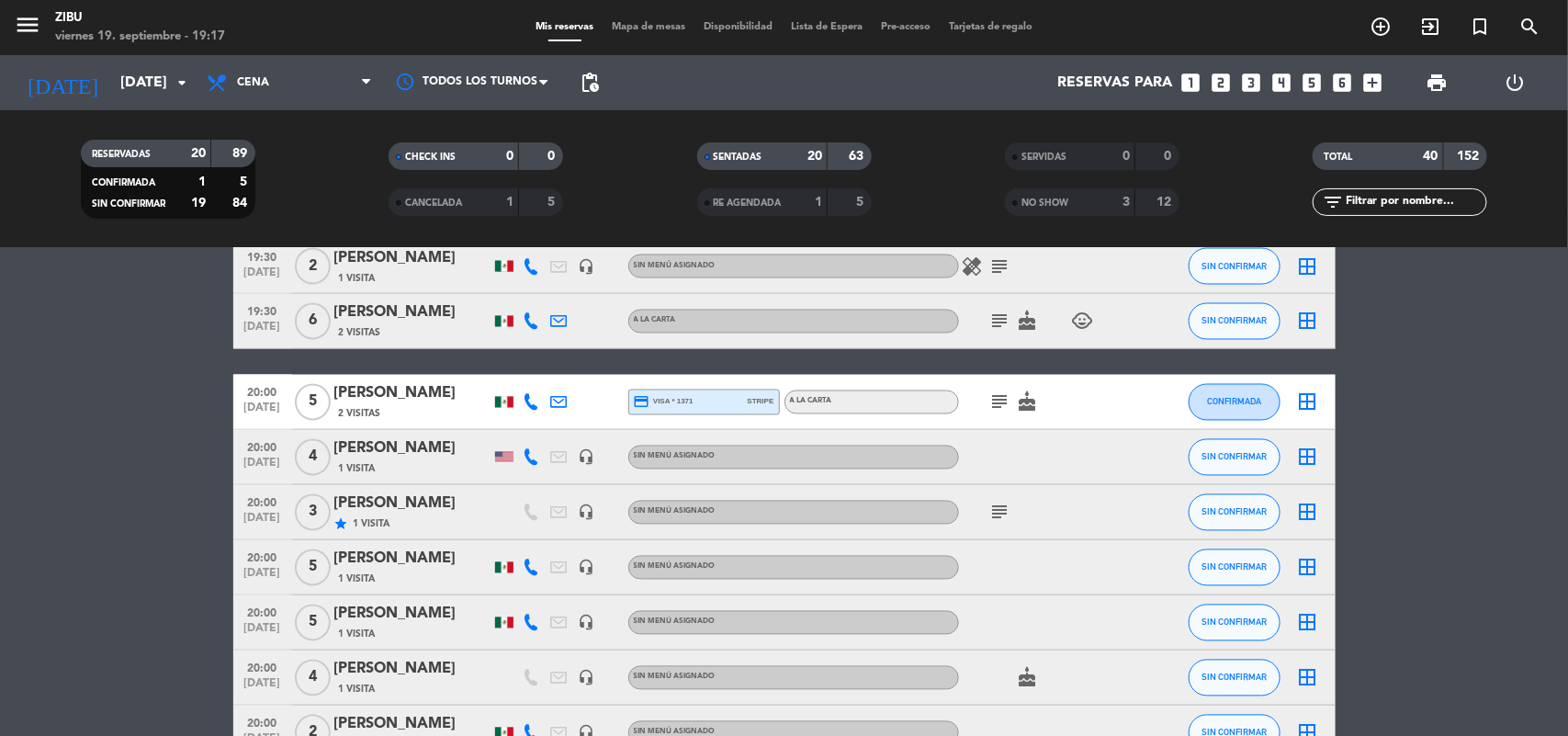
click at [1222, 76] on icon "looks_two" at bounding box center [1222, 83] width 24 height 24
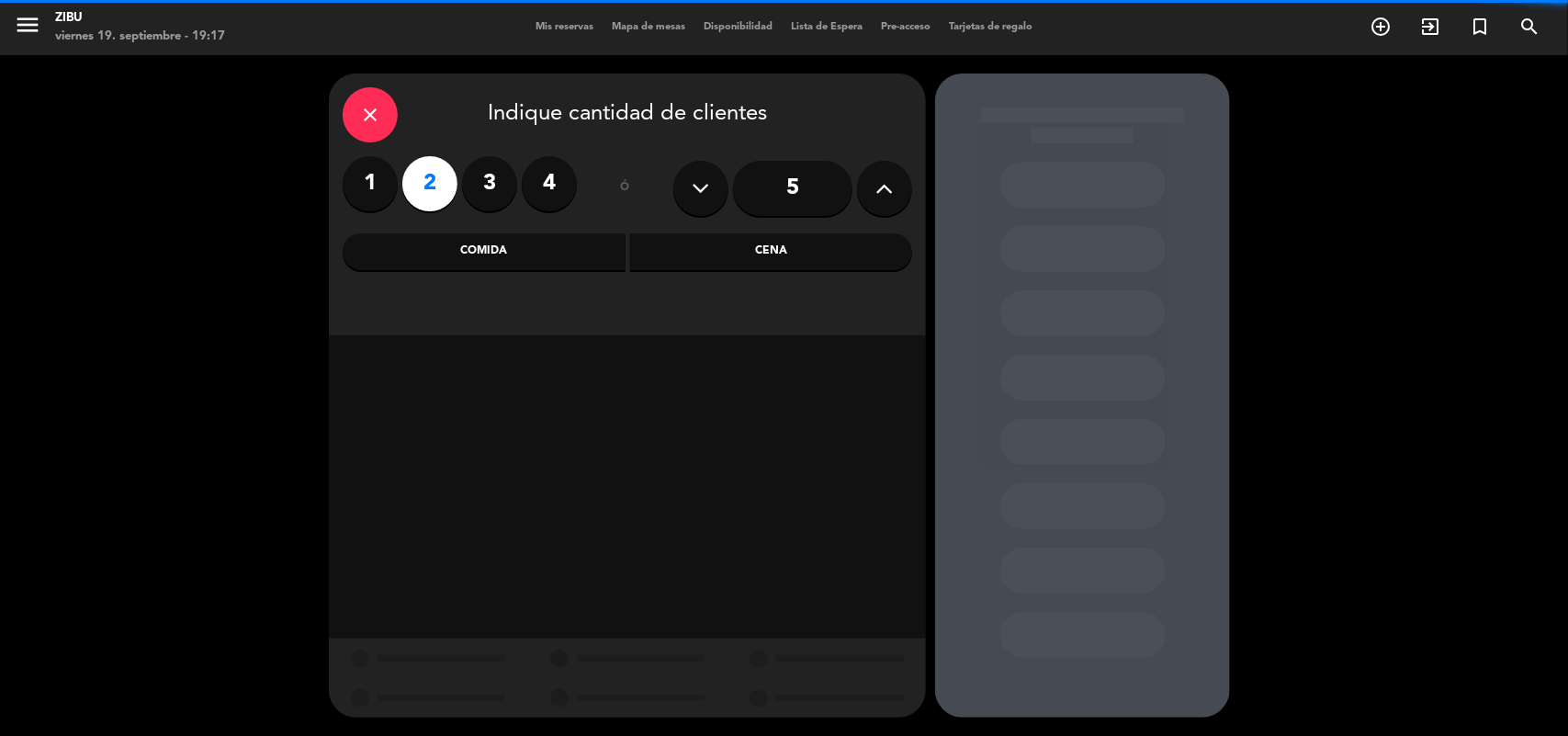
click at [754, 253] on div "Cena" at bounding box center [772, 251] width 283 height 37
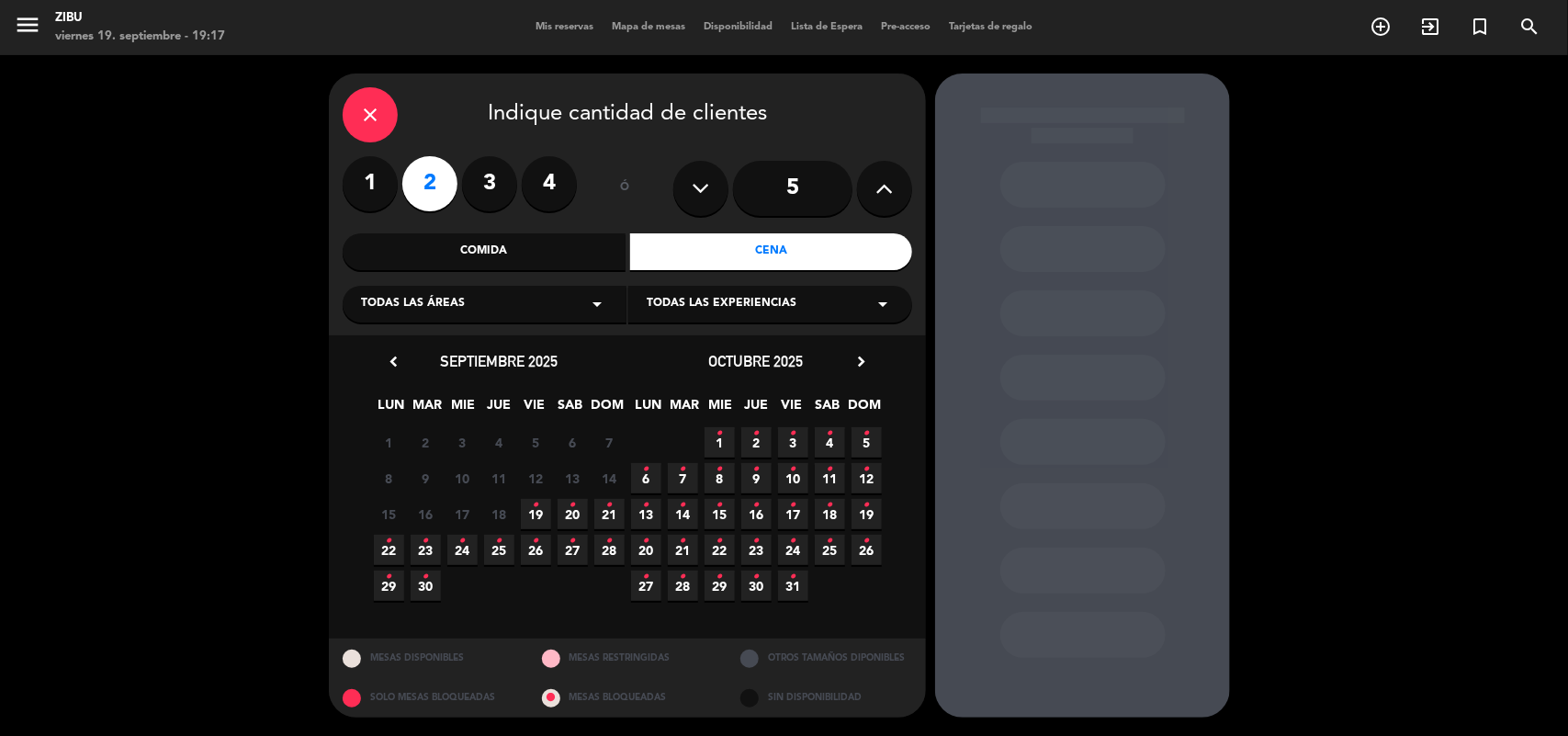
click at [609, 520] on span "21 •" at bounding box center [610, 514] width 30 height 30
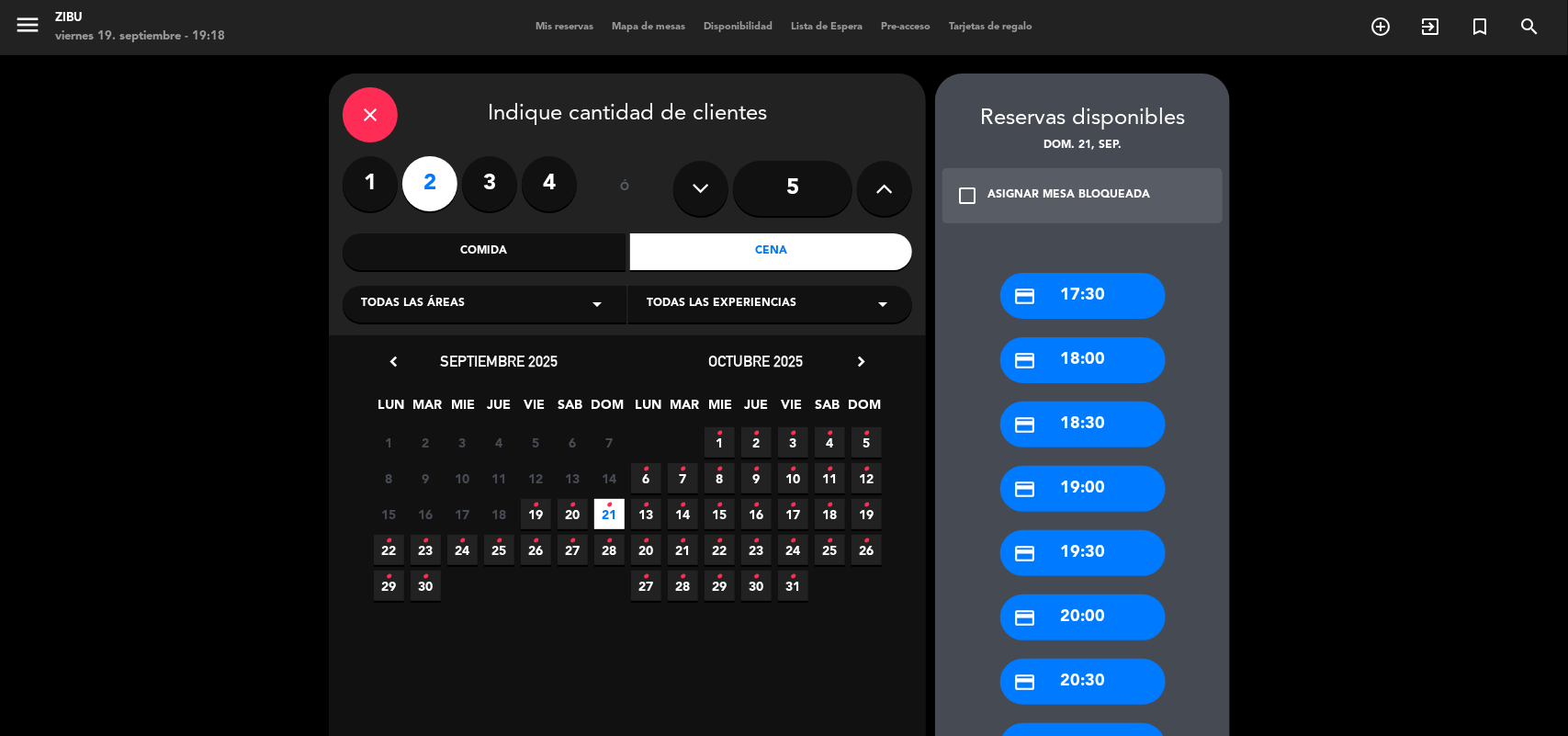
click at [1082, 626] on div "credit_card 20:00" at bounding box center [1084, 618] width 166 height 46
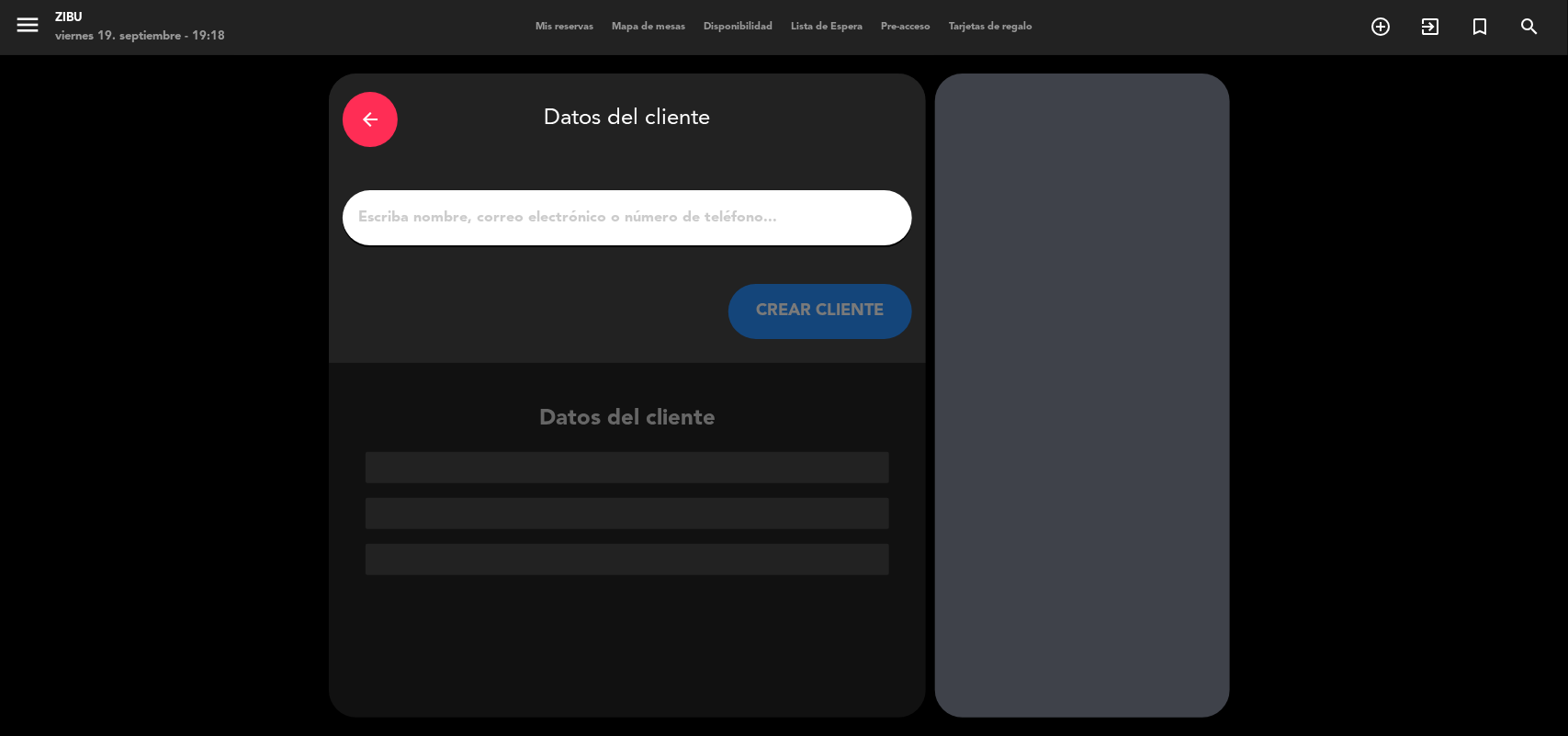
click at [701, 210] on input "1" at bounding box center [627, 218] width 542 height 26
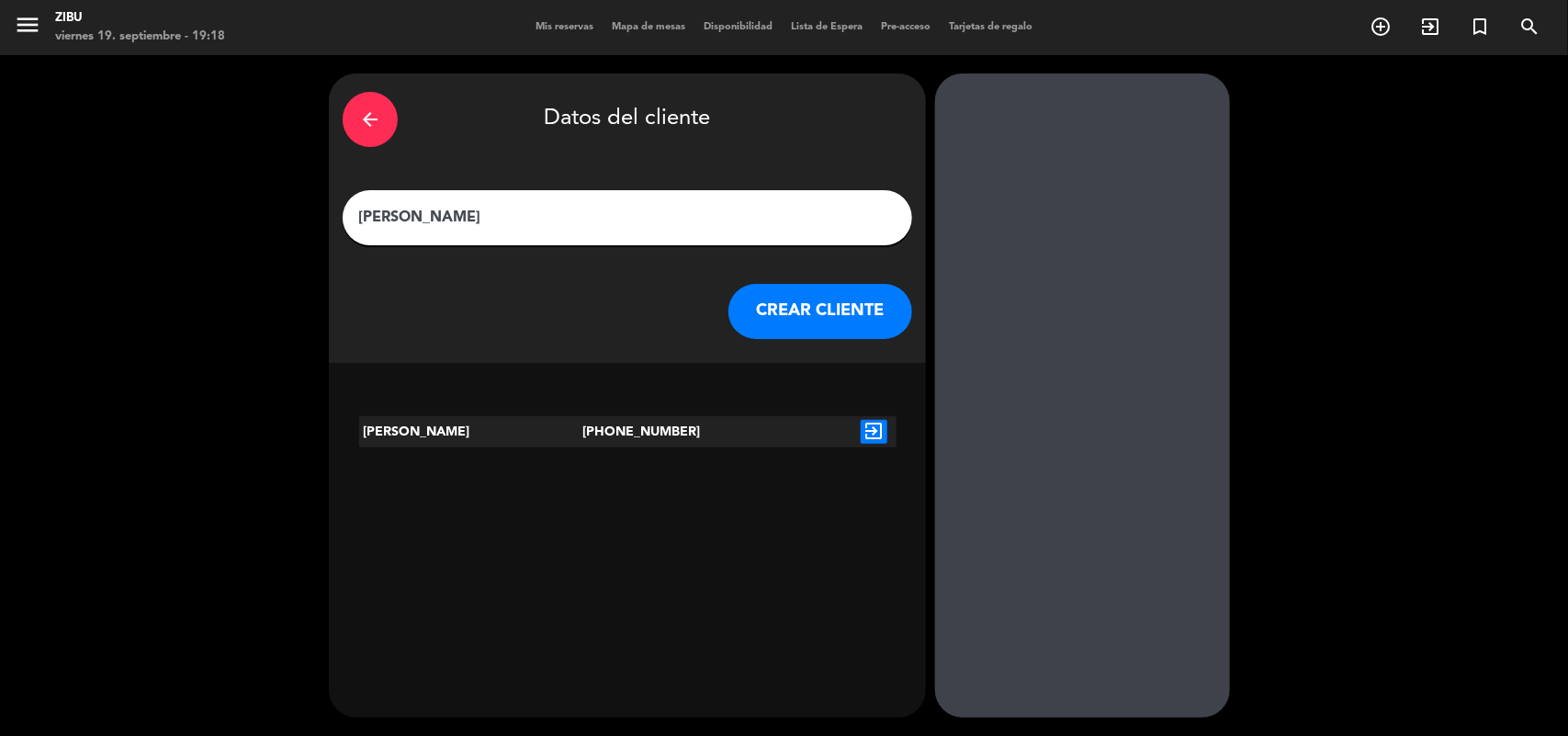
type input "[PERSON_NAME]"
click at [875, 427] on icon "exit_to_app" at bounding box center [874, 432] width 27 height 24
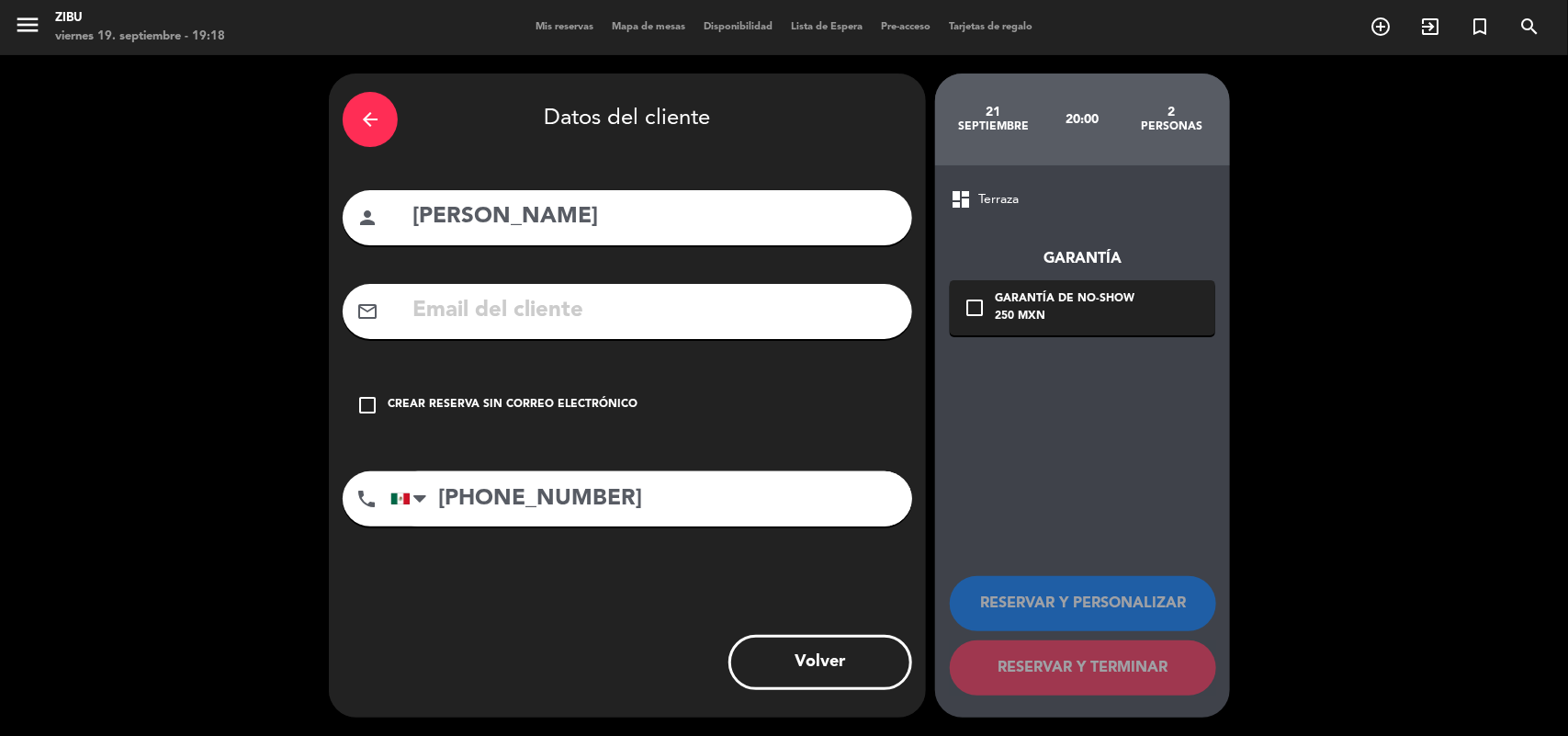
click at [480, 411] on div "Crear reserva sin correo electrónico" at bounding box center [512, 405] width 250 height 18
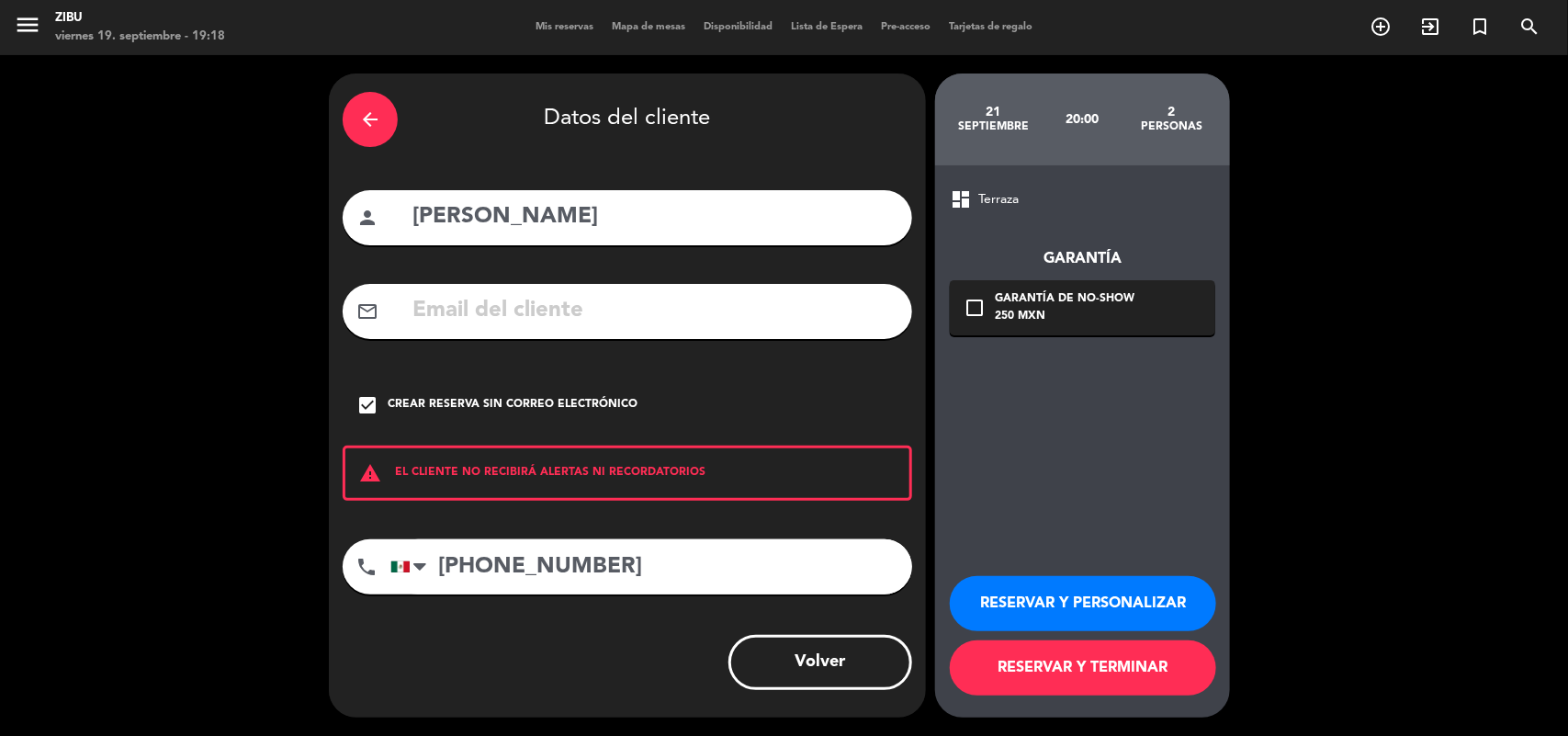
click at [1044, 676] on button "RESERVAR Y TERMINAR" at bounding box center [1083, 669] width 266 height 55
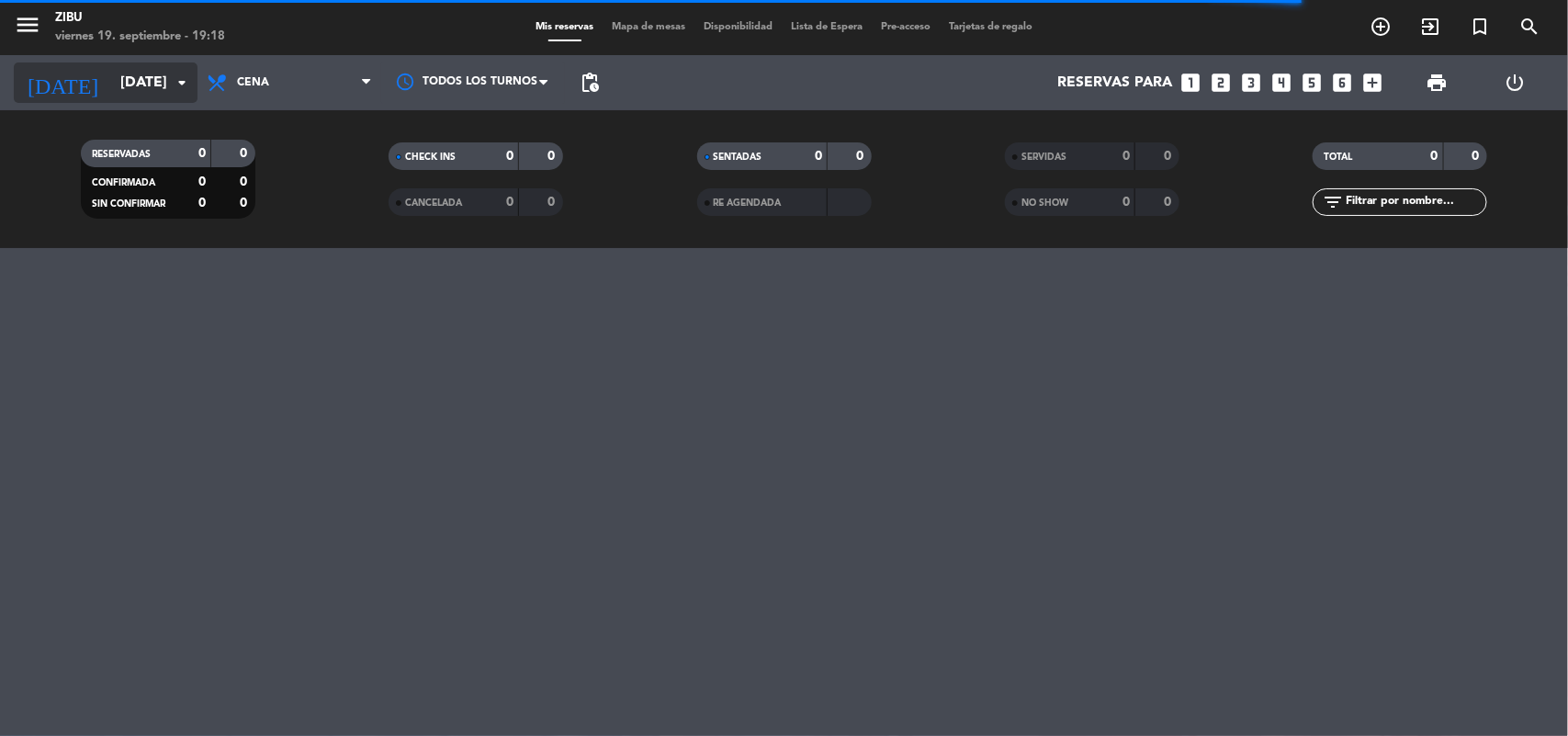
click at [143, 89] on input "[DATE]" at bounding box center [208, 83] width 194 height 36
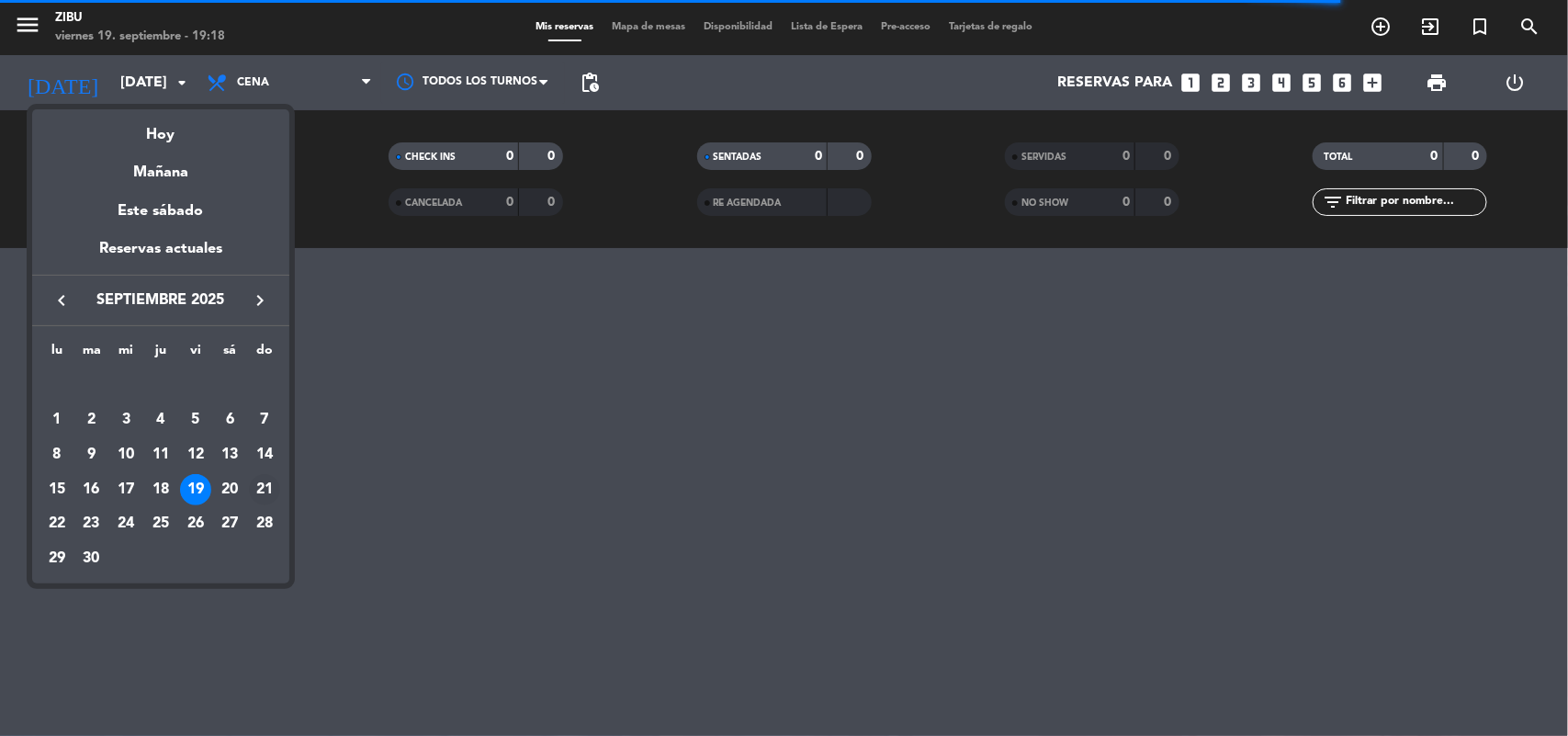
click at [267, 481] on div "21" at bounding box center [264, 490] width 31 height 31
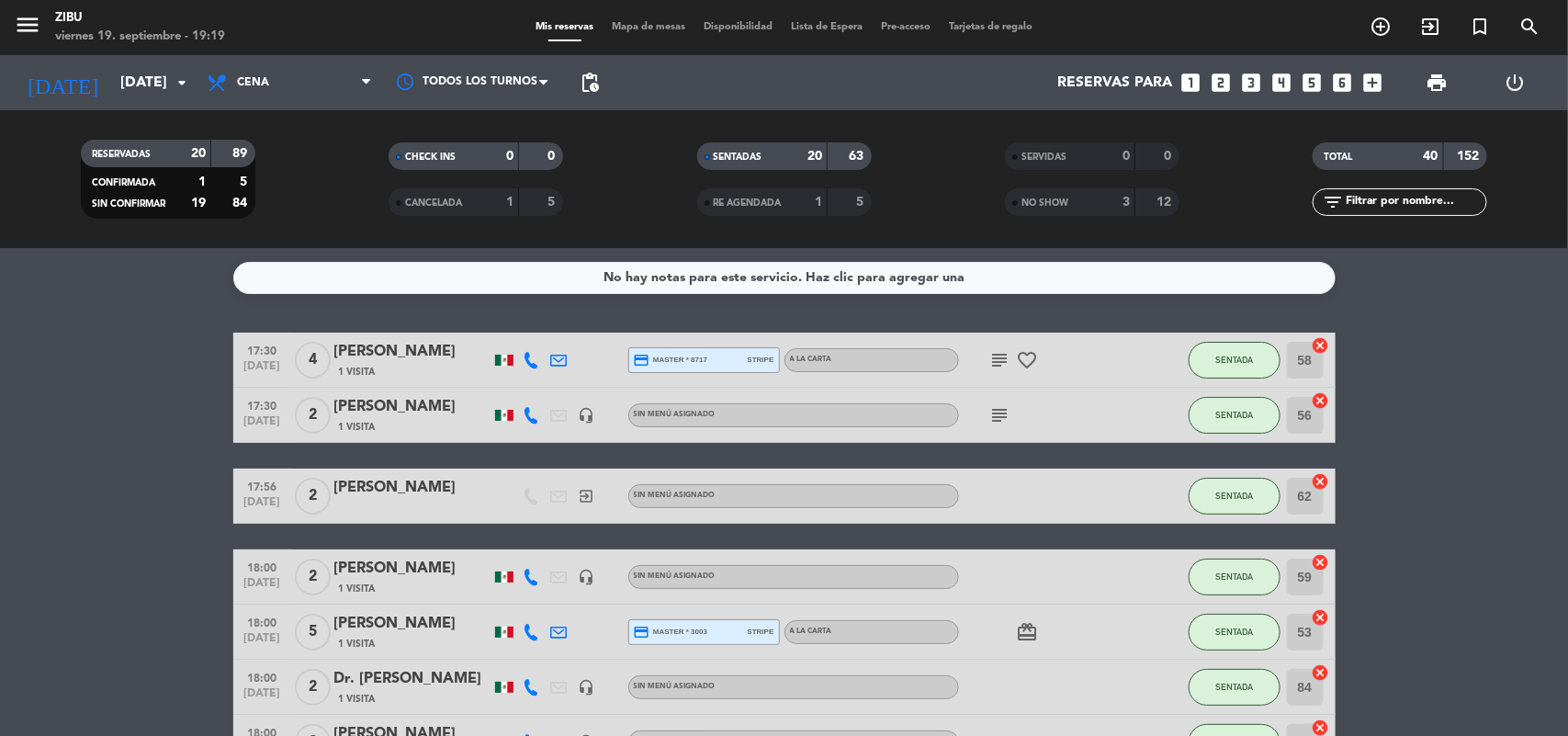
click at [111, 95] on input "[DATE]" at bounding box center [208, 83] width 194 height 36
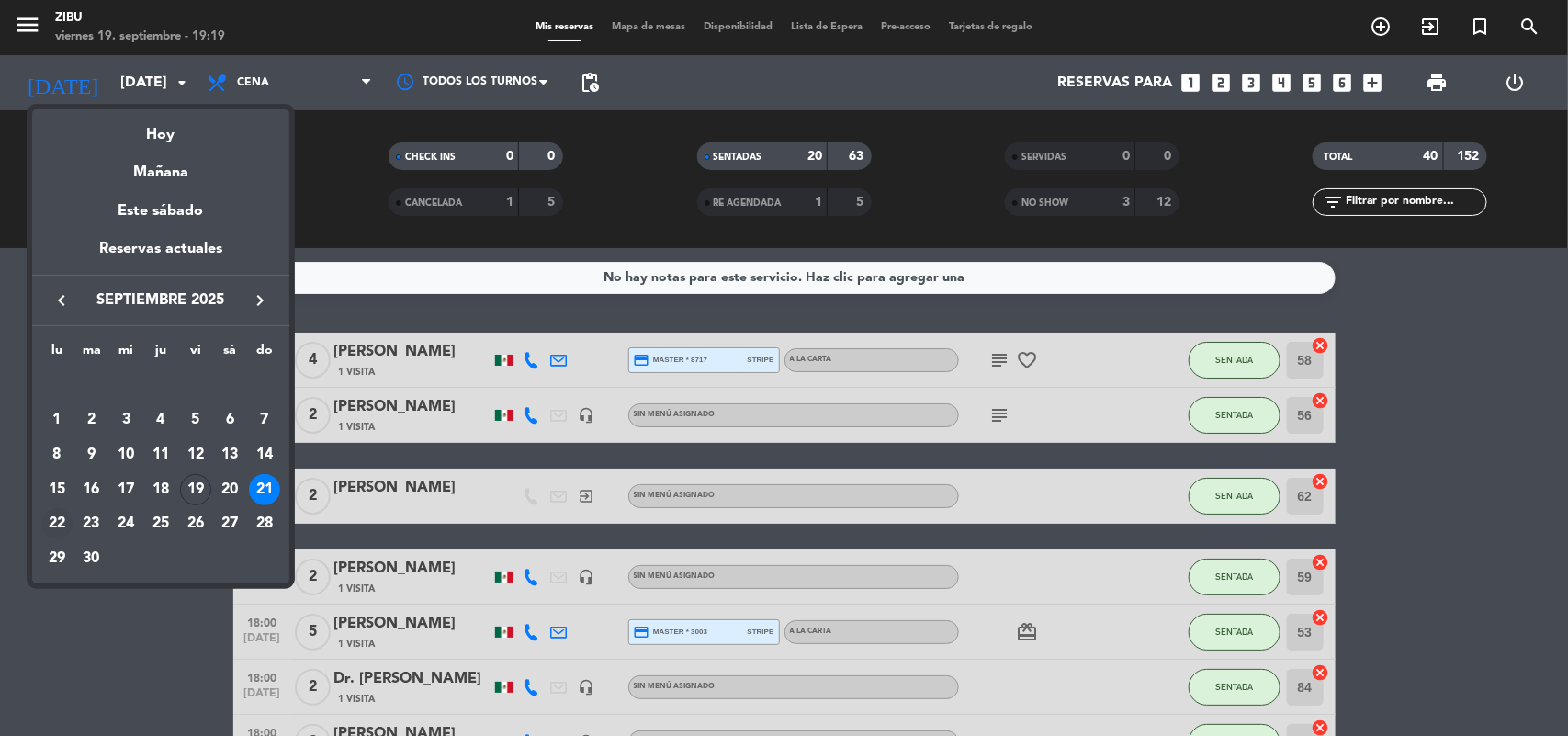
click at [52, 522] on div "22" at bounding box center [57, 524] width 31 height 31
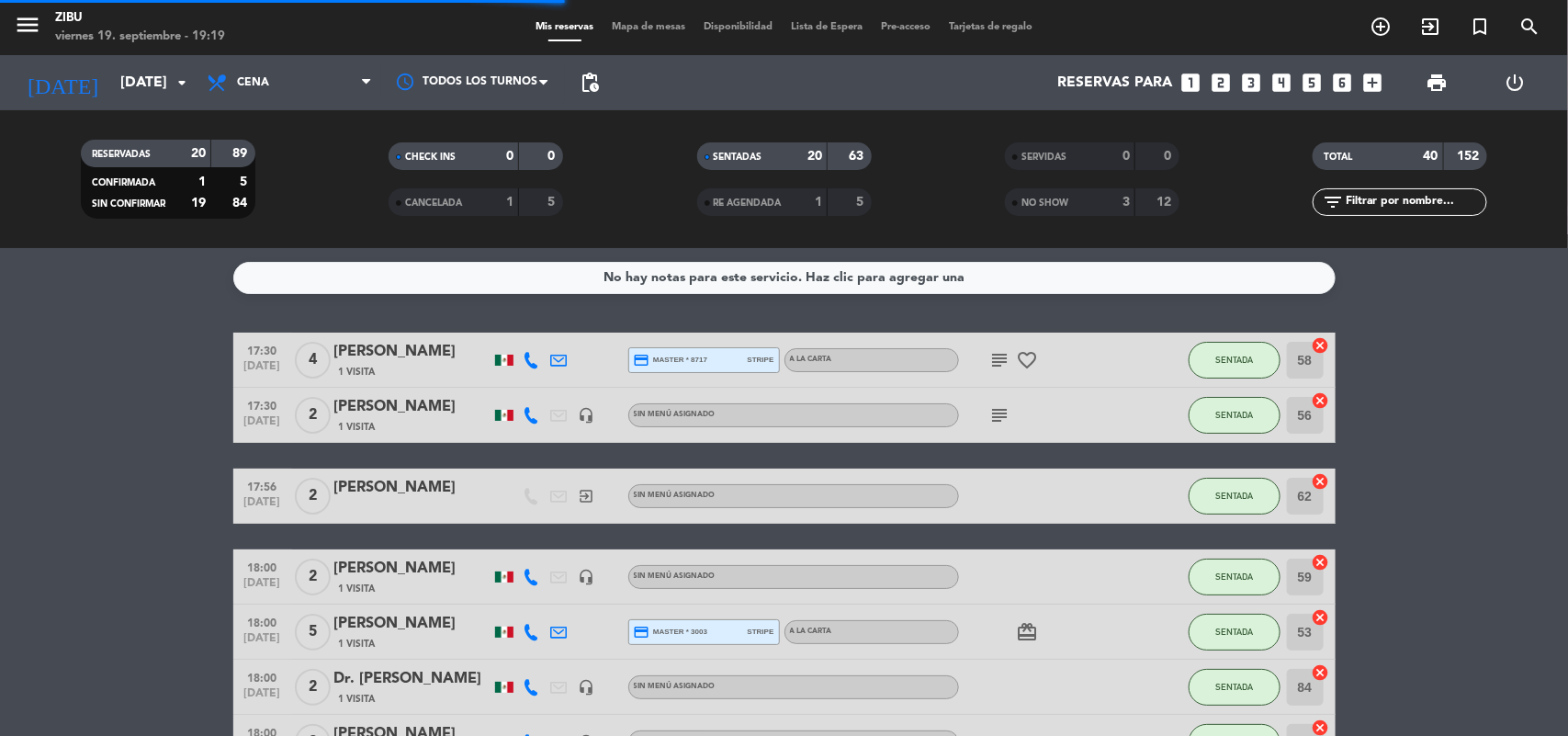
click at [57, 107] on div "[DATE] [DATE] arrow_drop_down" at bounding box center [106, 83] width 184 height 55
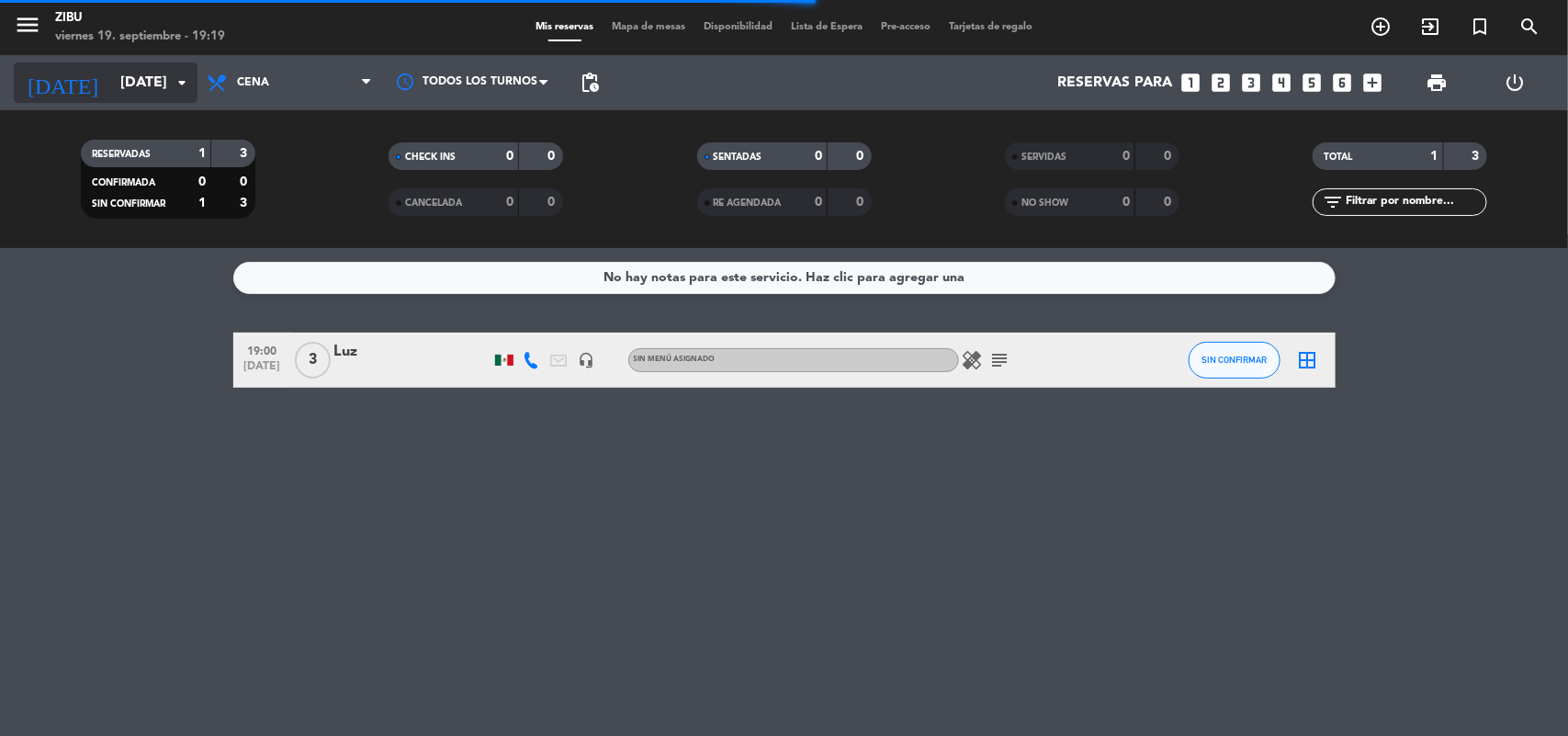
click at [111, 86] on input "[DATE]" at bounding box center [208, 83] width 194 height 36
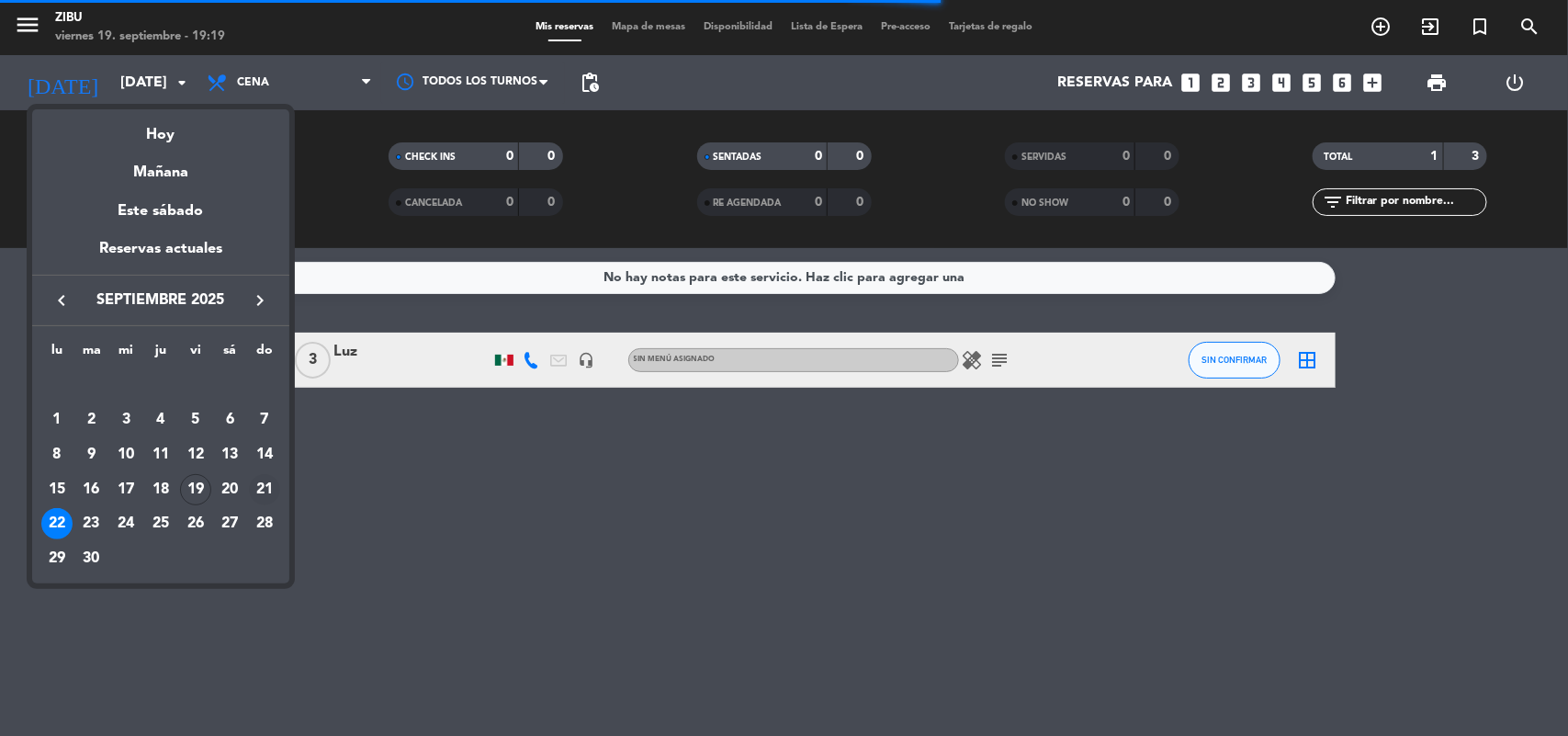
click at [276, 483] on div "21" at bounding box center [264, 490] width 31 height 31
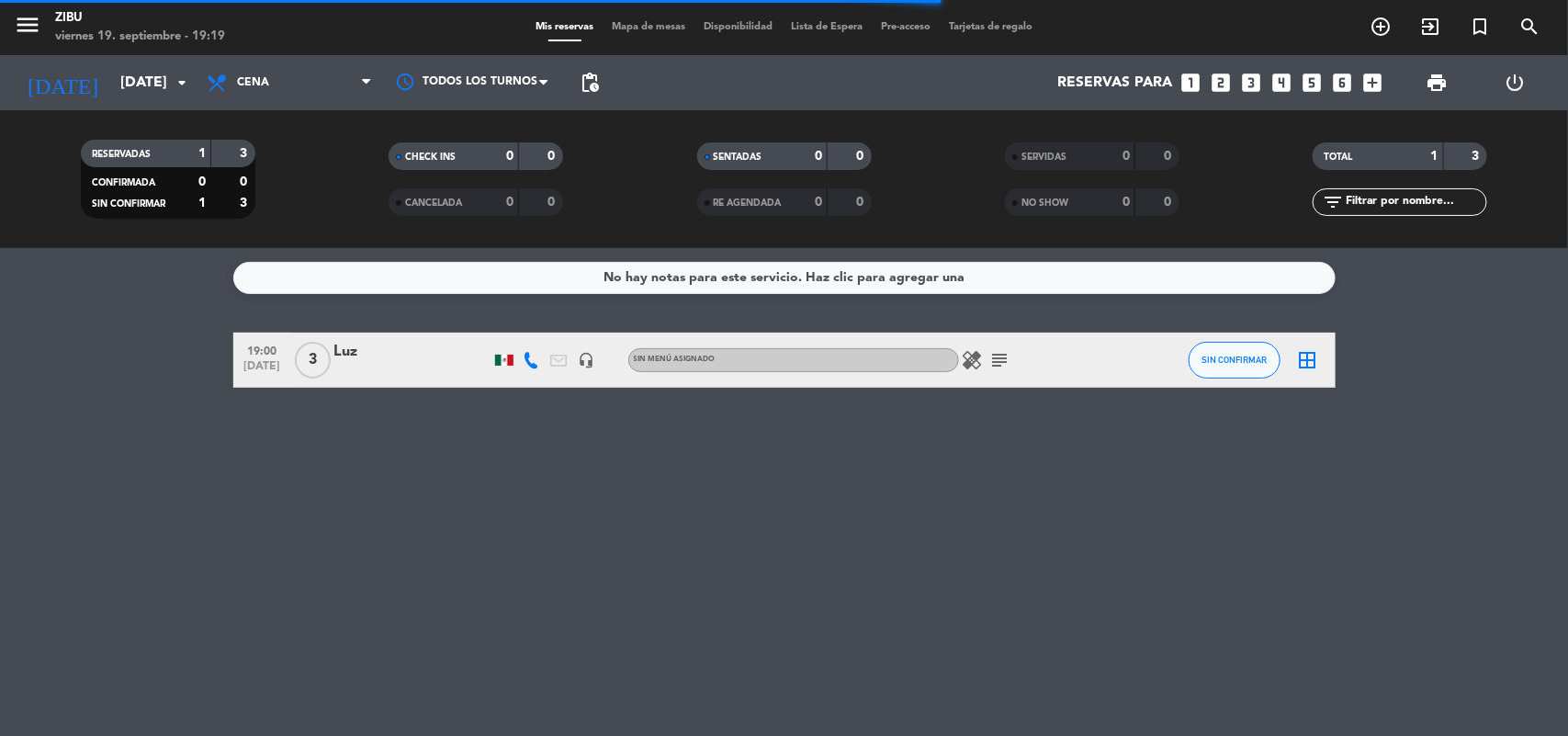
type input "[DATE]"
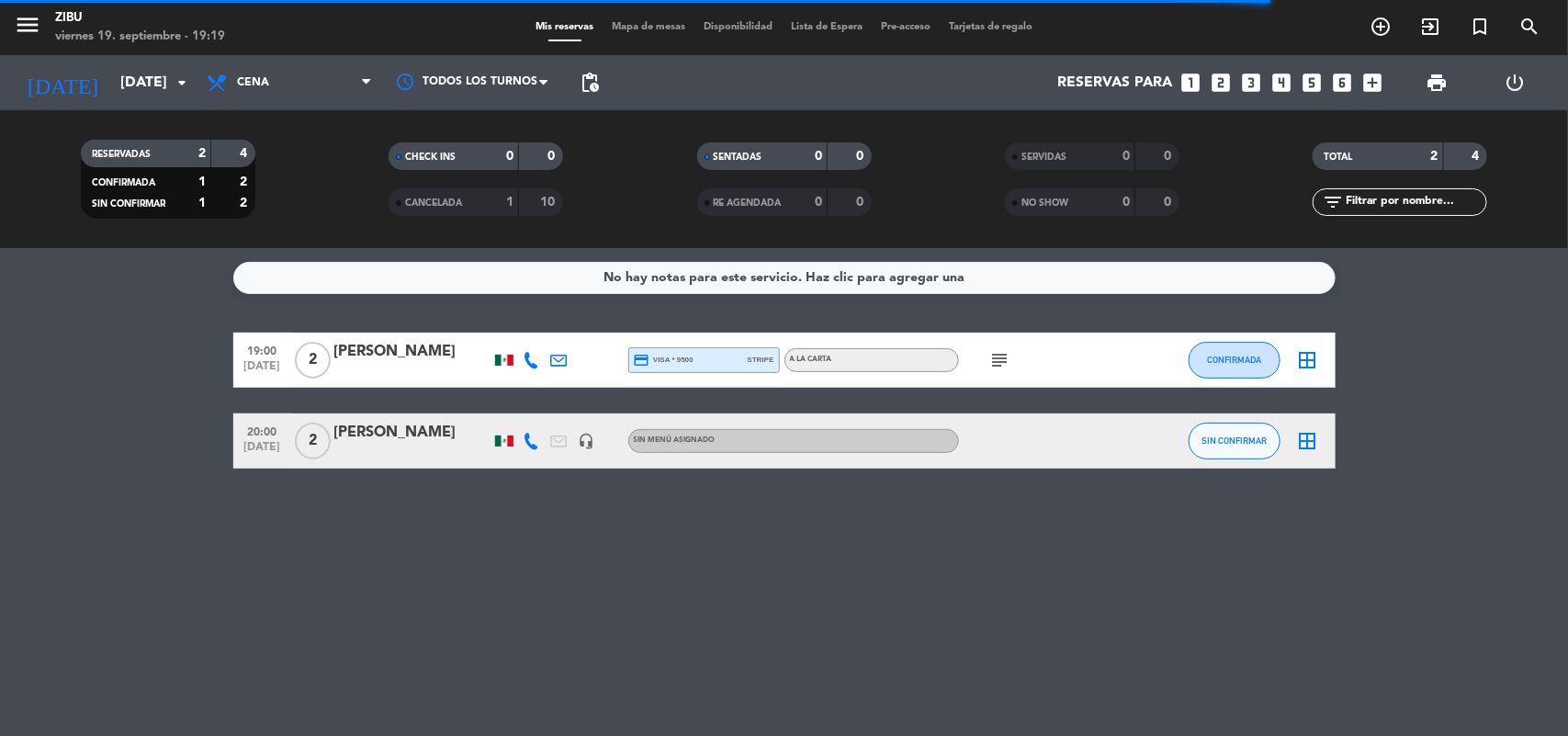
click at [368, 447] on div at bounding box center [412, 453] width 157 height 15
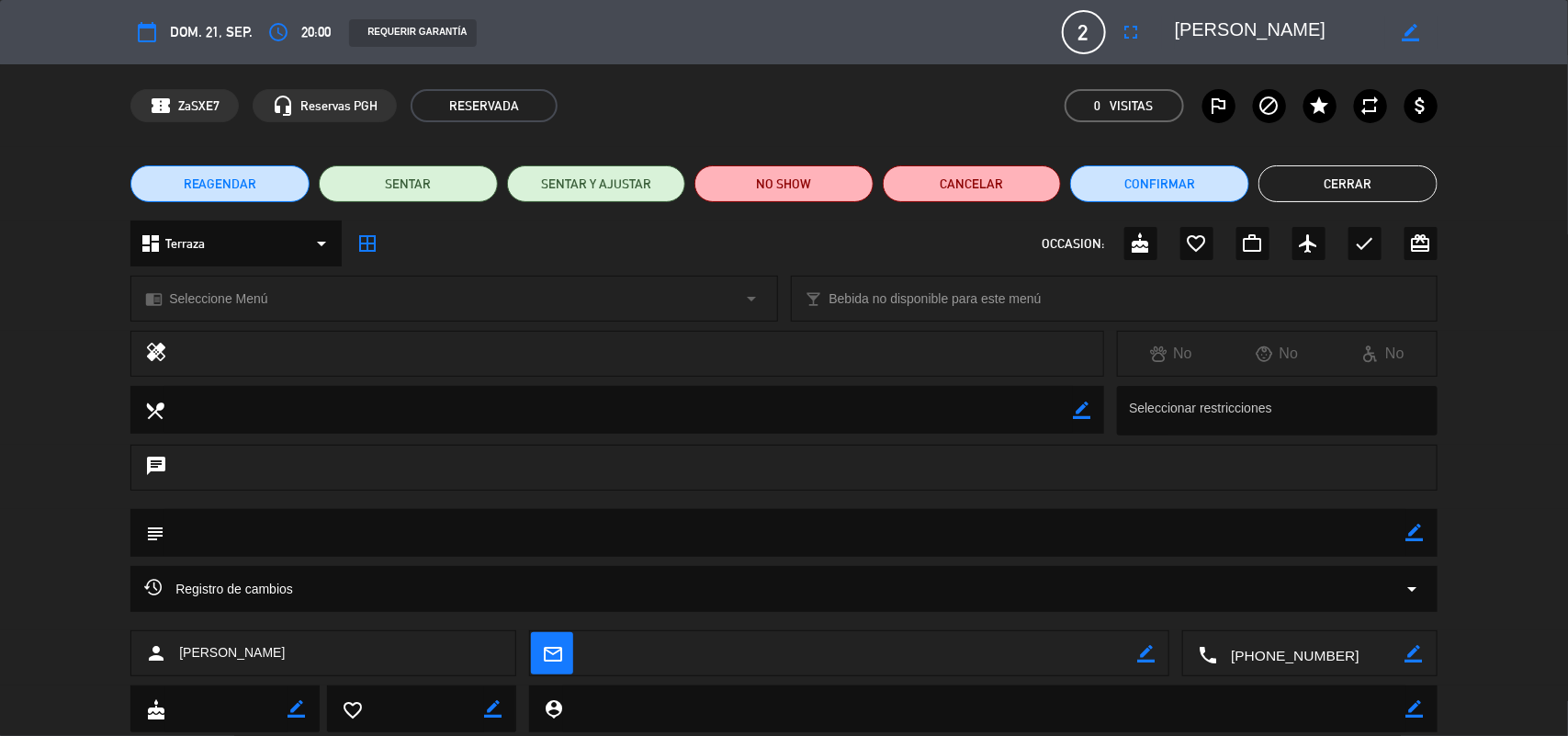
click at [296, 24] on div "access_time 20:00" at bounding box center [296, 32] width 69 height 33
click at [286, 29] on icon "access_time" at bounding box center [278, 32] width 22 height 22
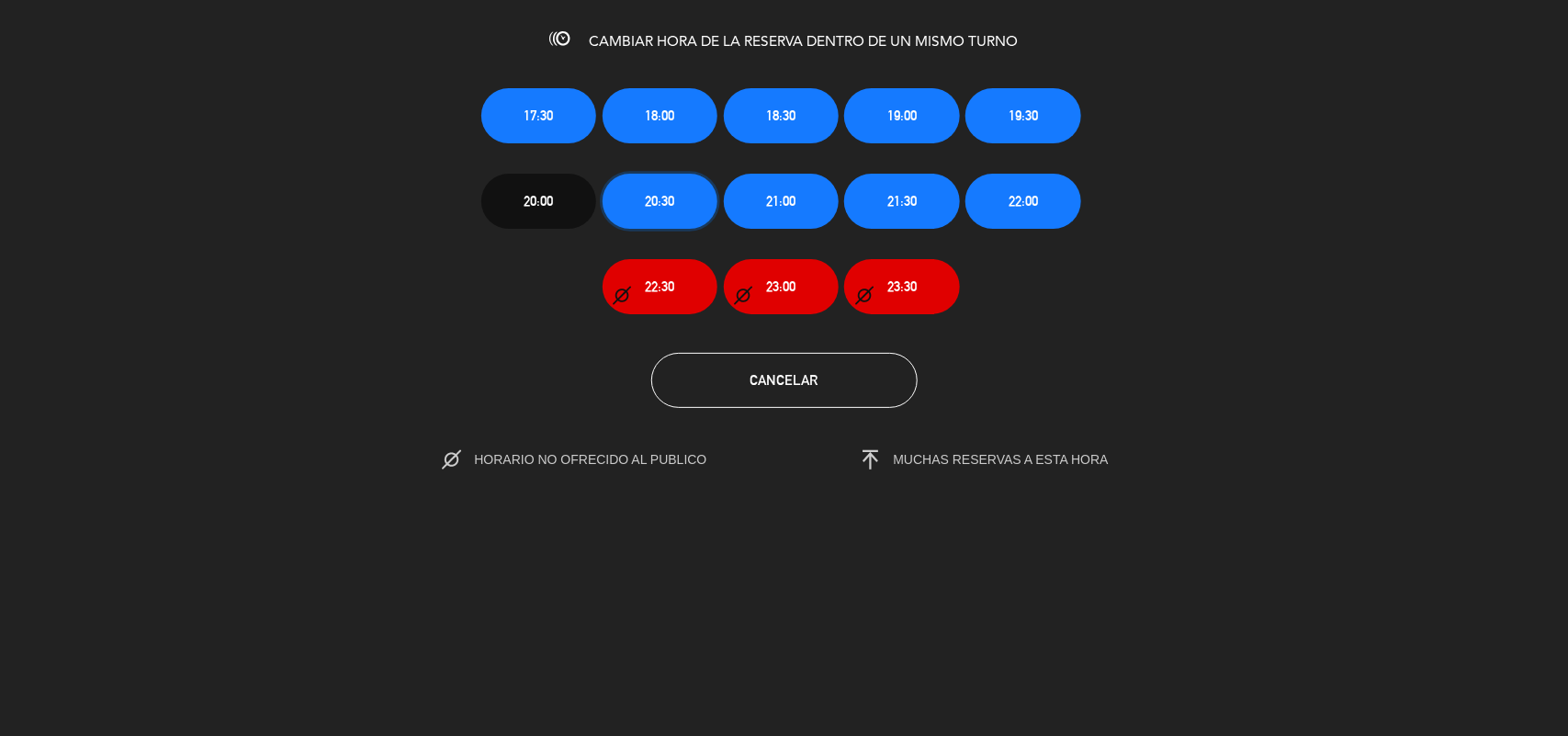
click at [672, 209] on span "20:30" at bounding box center [660, 201] width 29 height 21
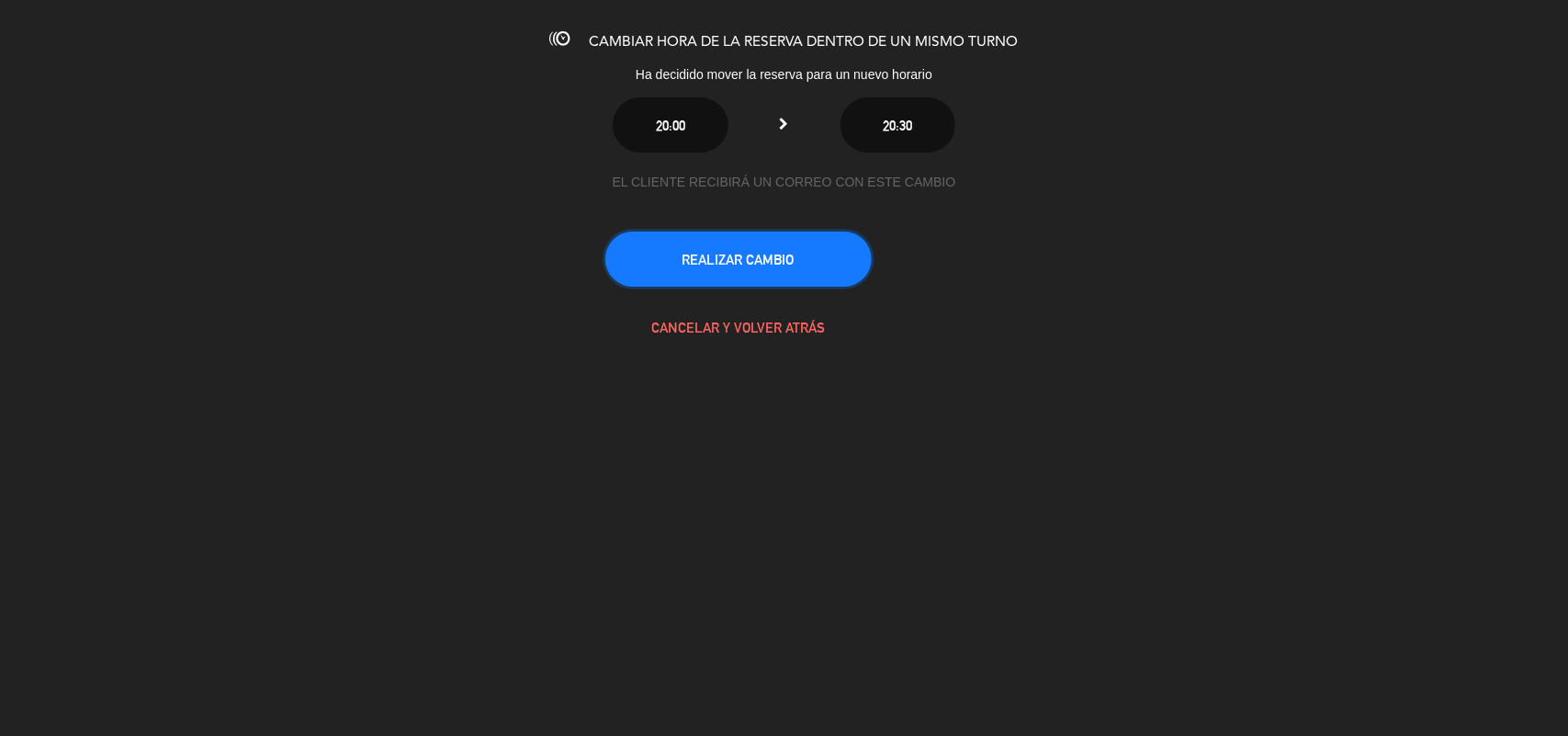
click at [723, 254] on button "REALIZAR CAMBIO" at bounding box center [738, 259] width 266 height 55
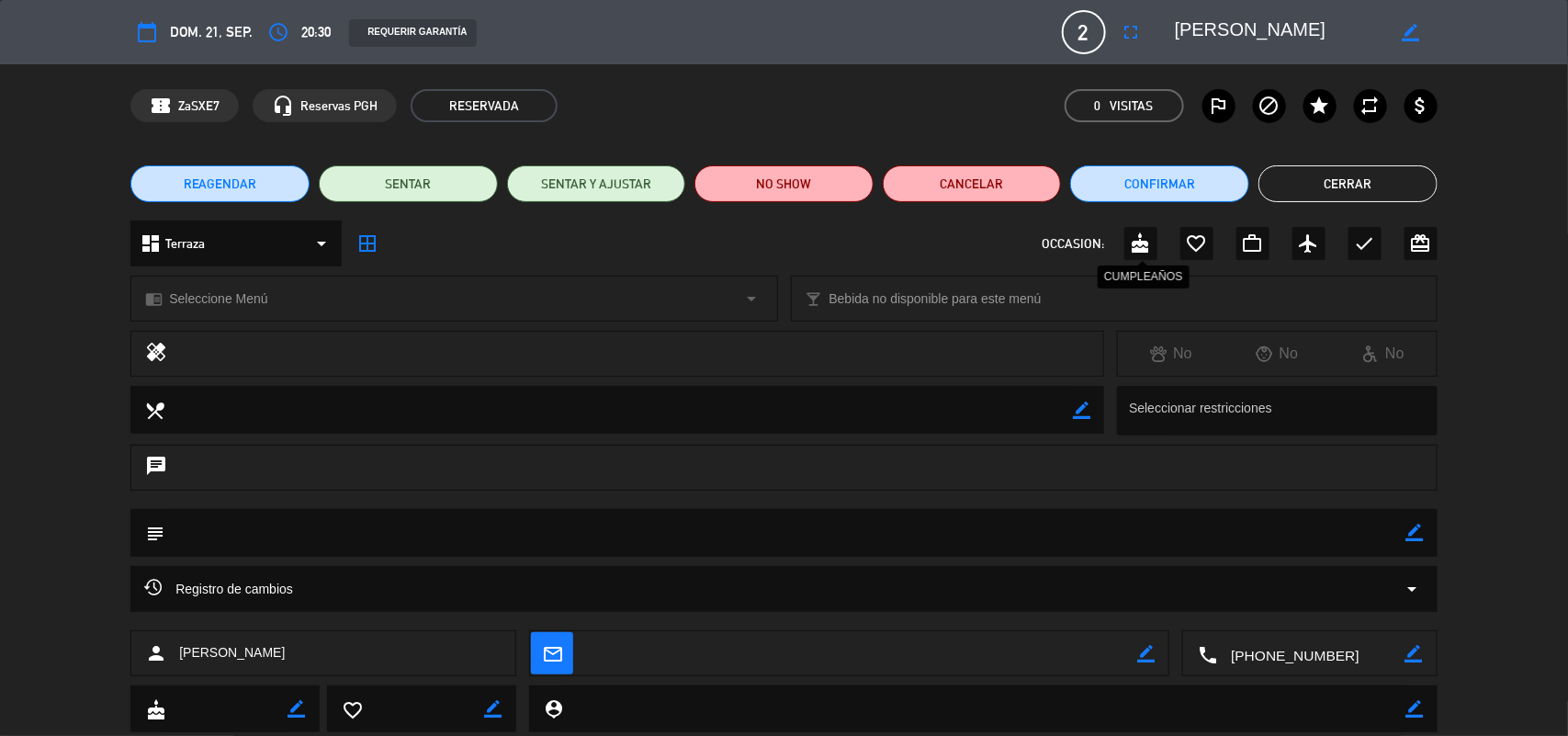
click at [1144, 239] on icon "cake" at bounding box center [1141, 243] width 22 height 22
click at [1407, 521] on div "border_color" at bounding box center [1415, 533] width 17 height 48
click at [1412, 527] on icon "border_color" at bounding box center [1415, 532] width 17 height 18
click at [1169, 530] on textarea at bounding box center [785, 532] width 1242 height 47
type textarea "Cumpleaños de su esposa"
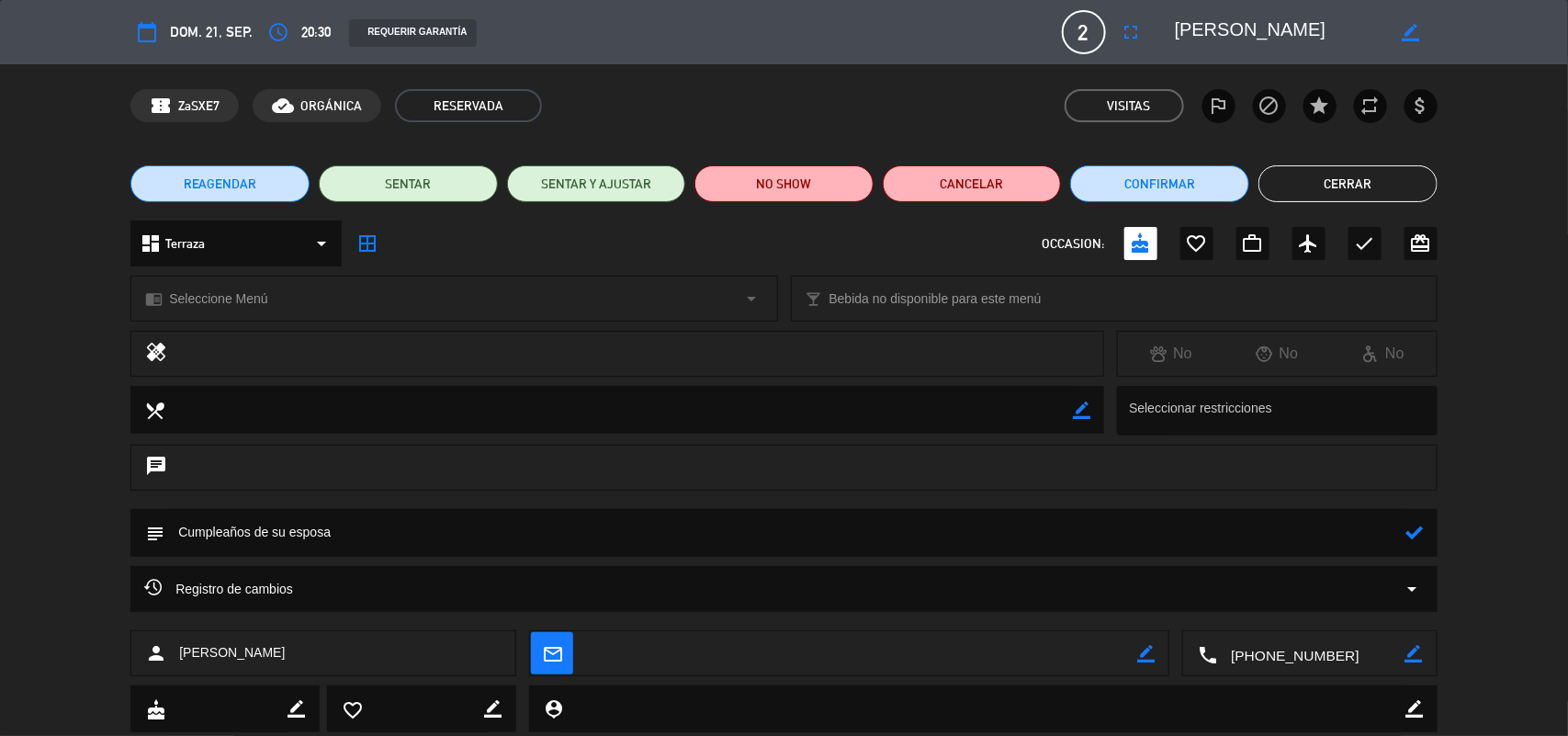
click at [1407, 535] on icon at bounding box center [1415, 532] width 17 height 18
click at [1333, 181] on button "Cerrar" at bounding box center [1348, 184] width 180 height 37
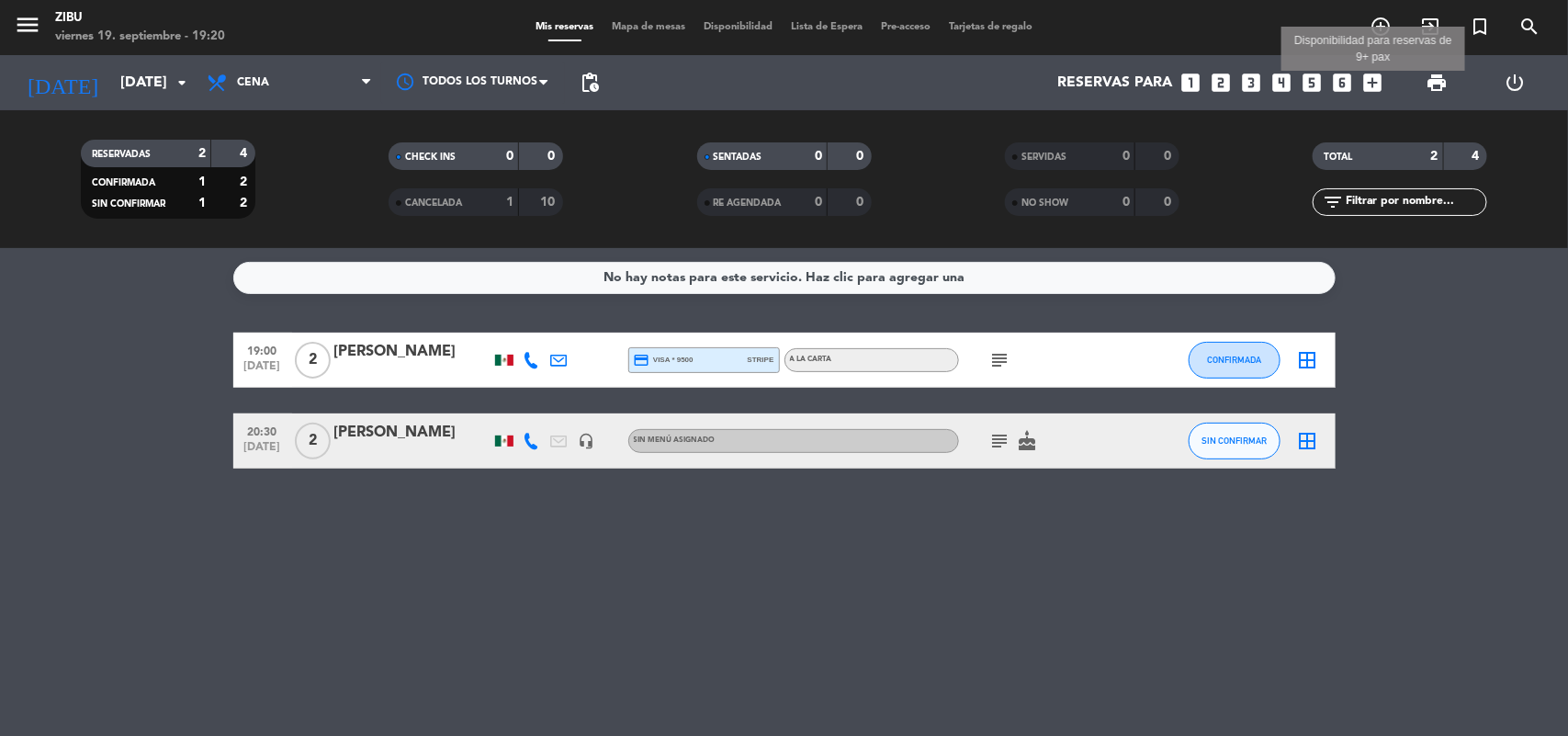
click at [1370, 92] on icon "add_box" at bounding box center [1374, 83] width 24 height 24
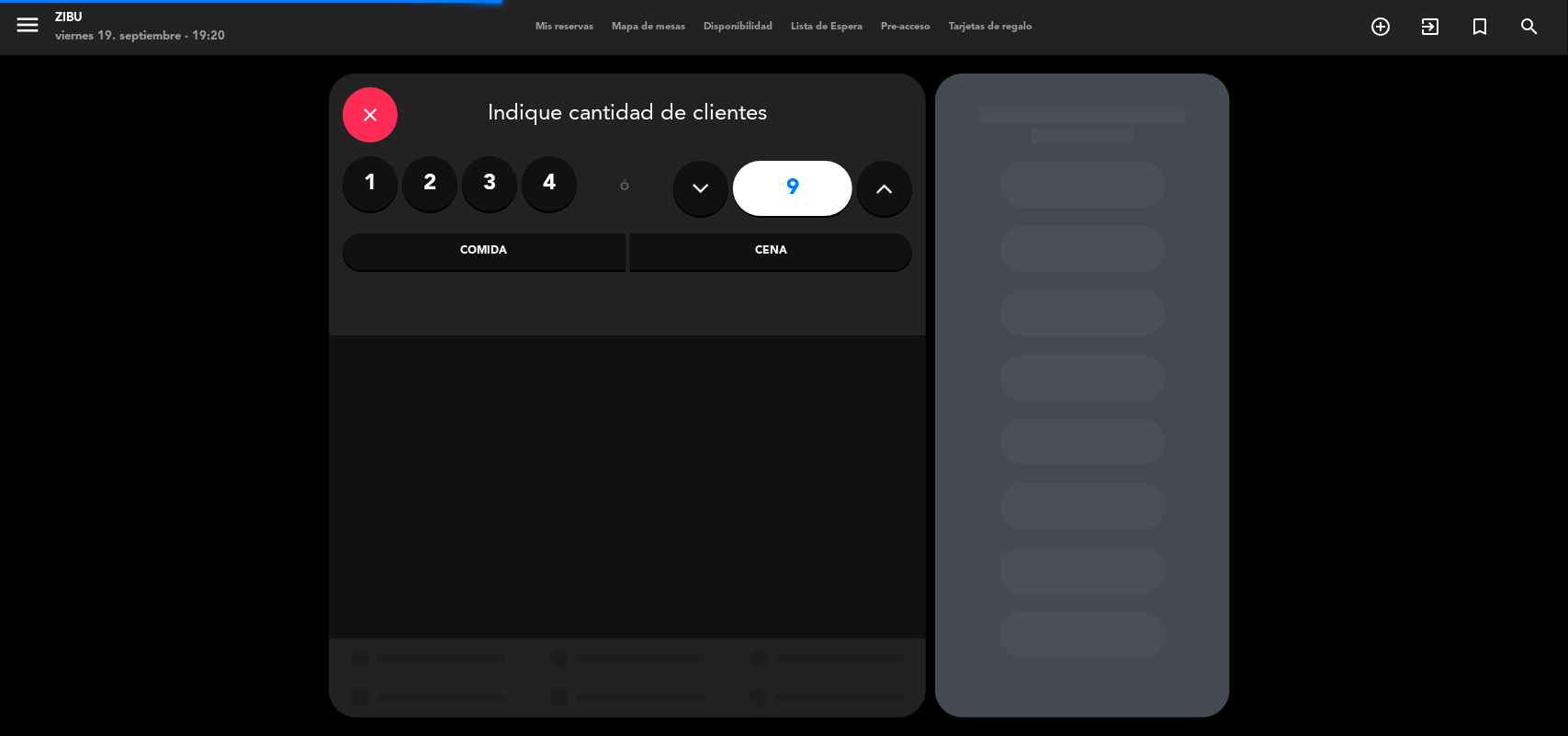
click at [901, 185] on button at bounding box center [885, 189] width 55 height 55
type input "10"
click at [778, 258] on div "Cena" at bounding box center [772, 251] width 283 height 37
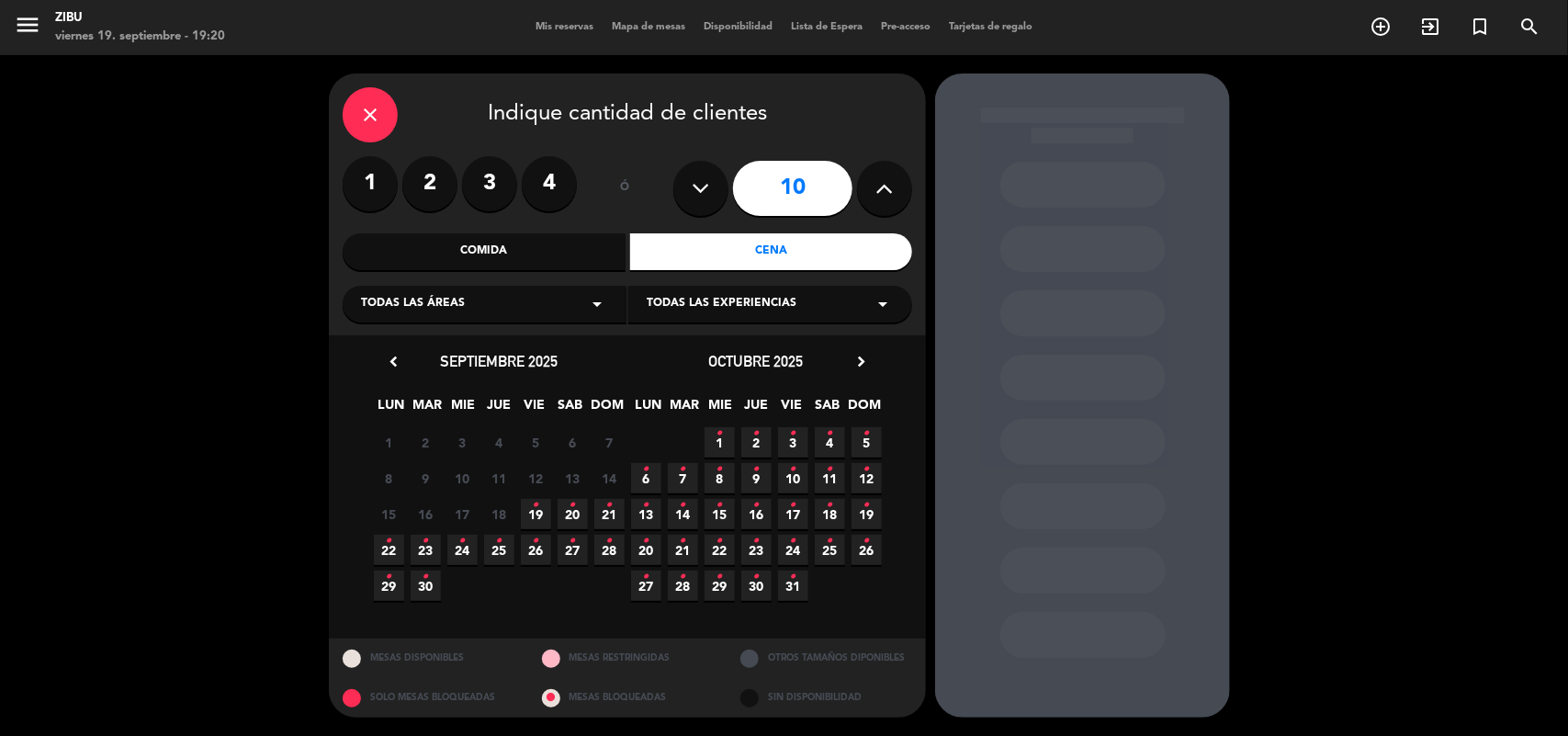
click at [567, 517] on span "20 •" at bounding box center [573, 514] width 30 height 30
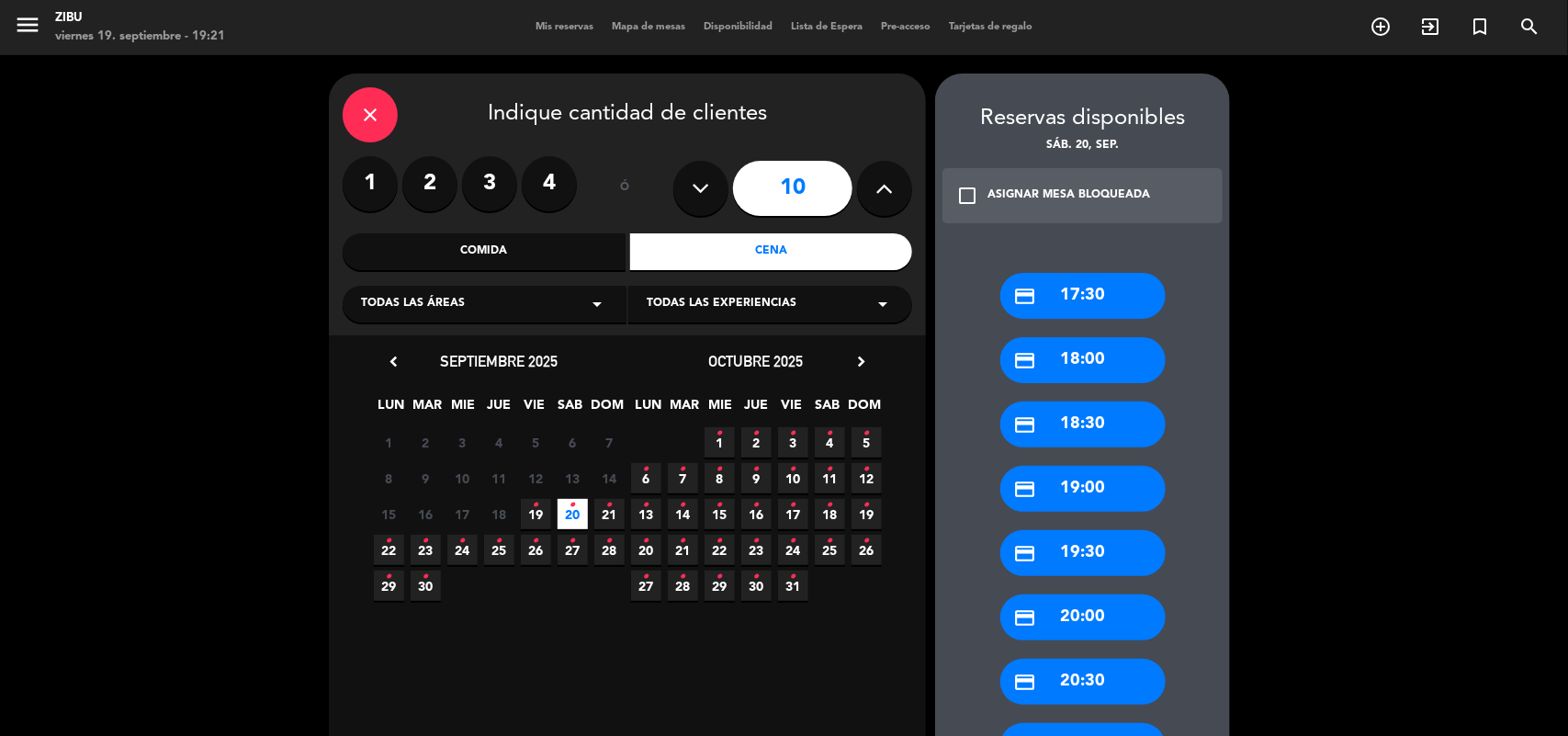
click at [1089, 359] on div "credit_card 18:00" at bounding box center [1084, 360] width 166 height 46
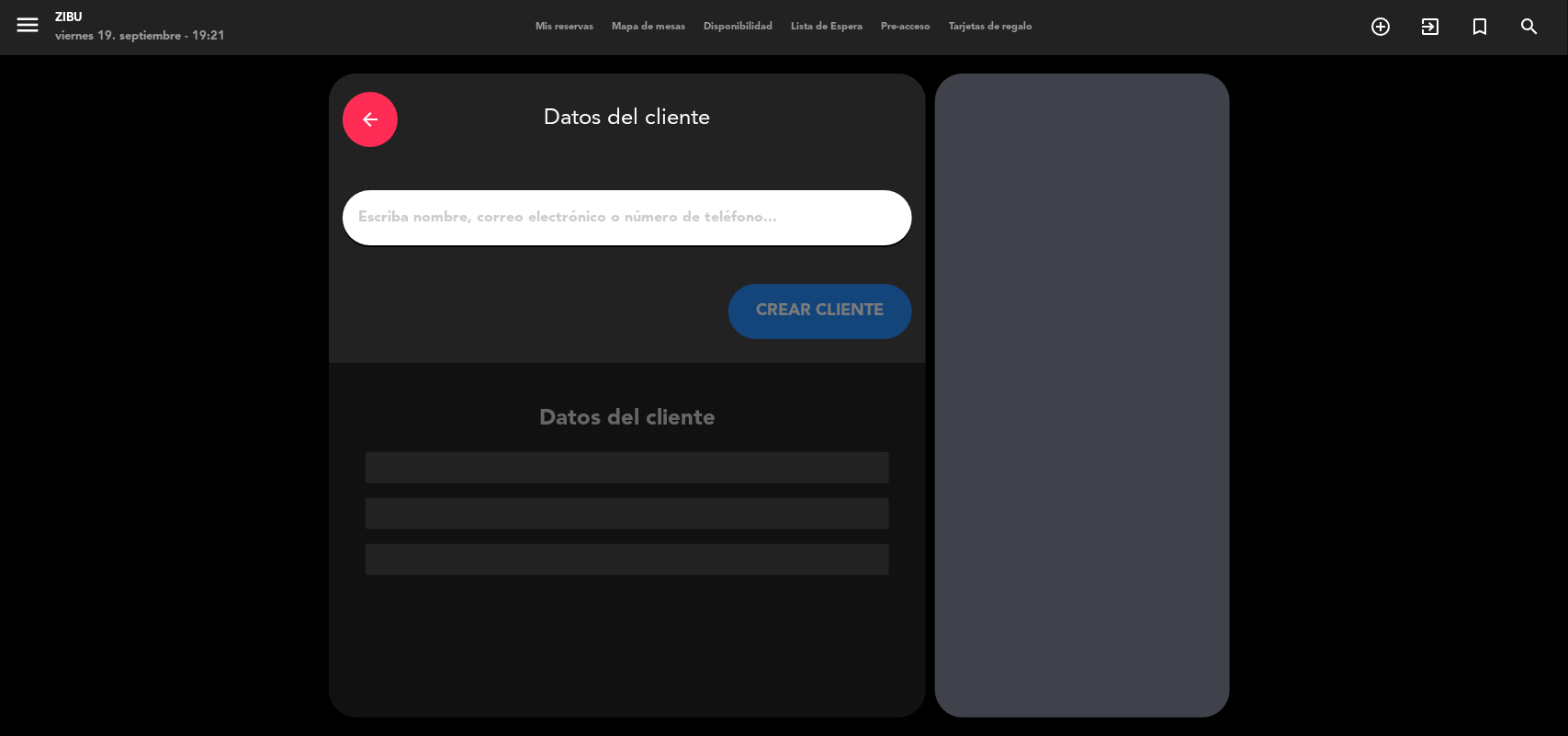
click at [444, 205] on input "1" at bounding box center [627, 218] width 542 height 26
paste input "[PERSON_NAME]"
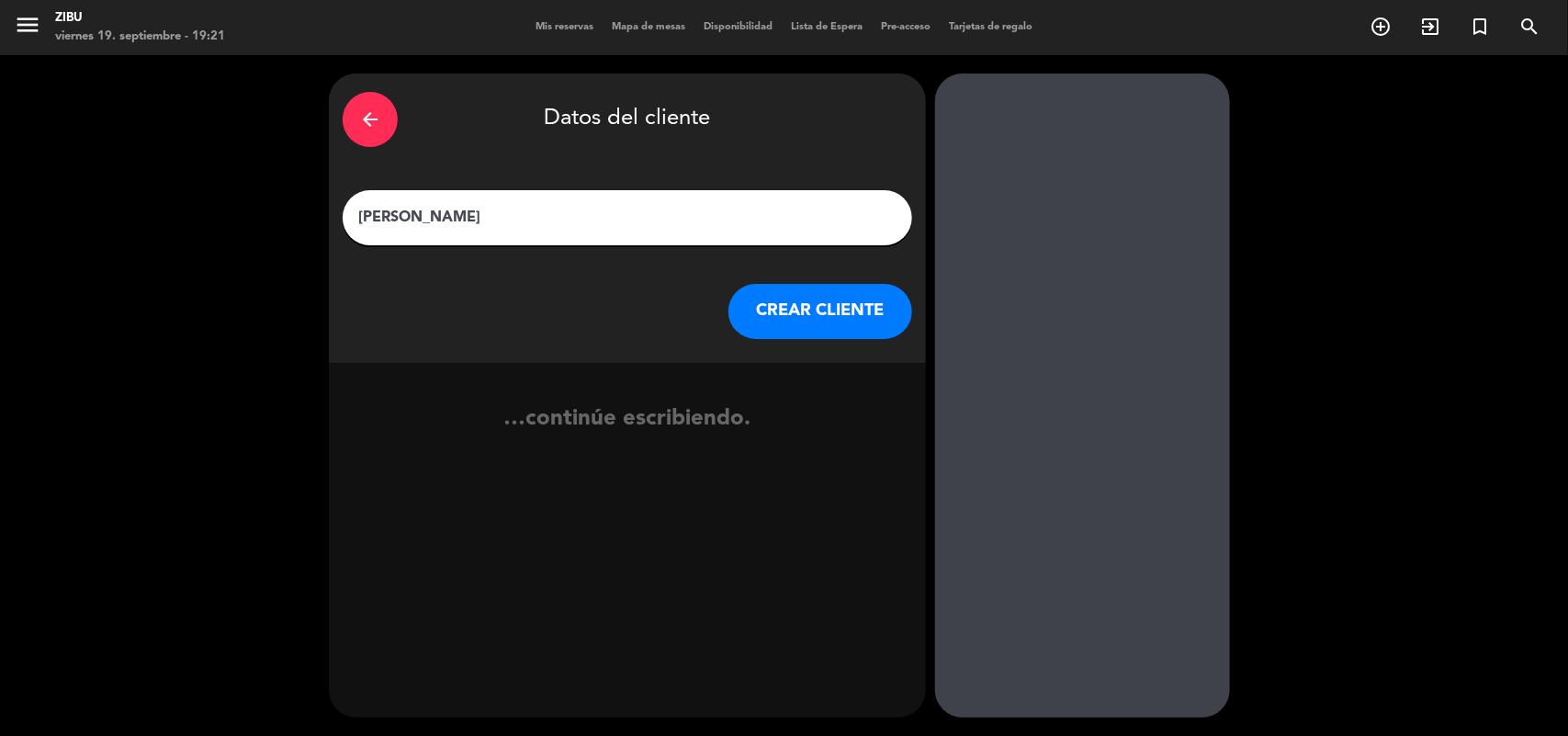
click at [366, 212] on input "[PERSON_NAME]" at bounding box center [627, 218] width 542 height 26
click at [401, 219] on input "[PERSON_NAME]" at bounding box center [627, 218] width 542 height 26
type input "[PERSON_NAME]"
click at [819, 310] on button "CREAR CLIENTE" at bounding box center [820, 311] width 184 height 55
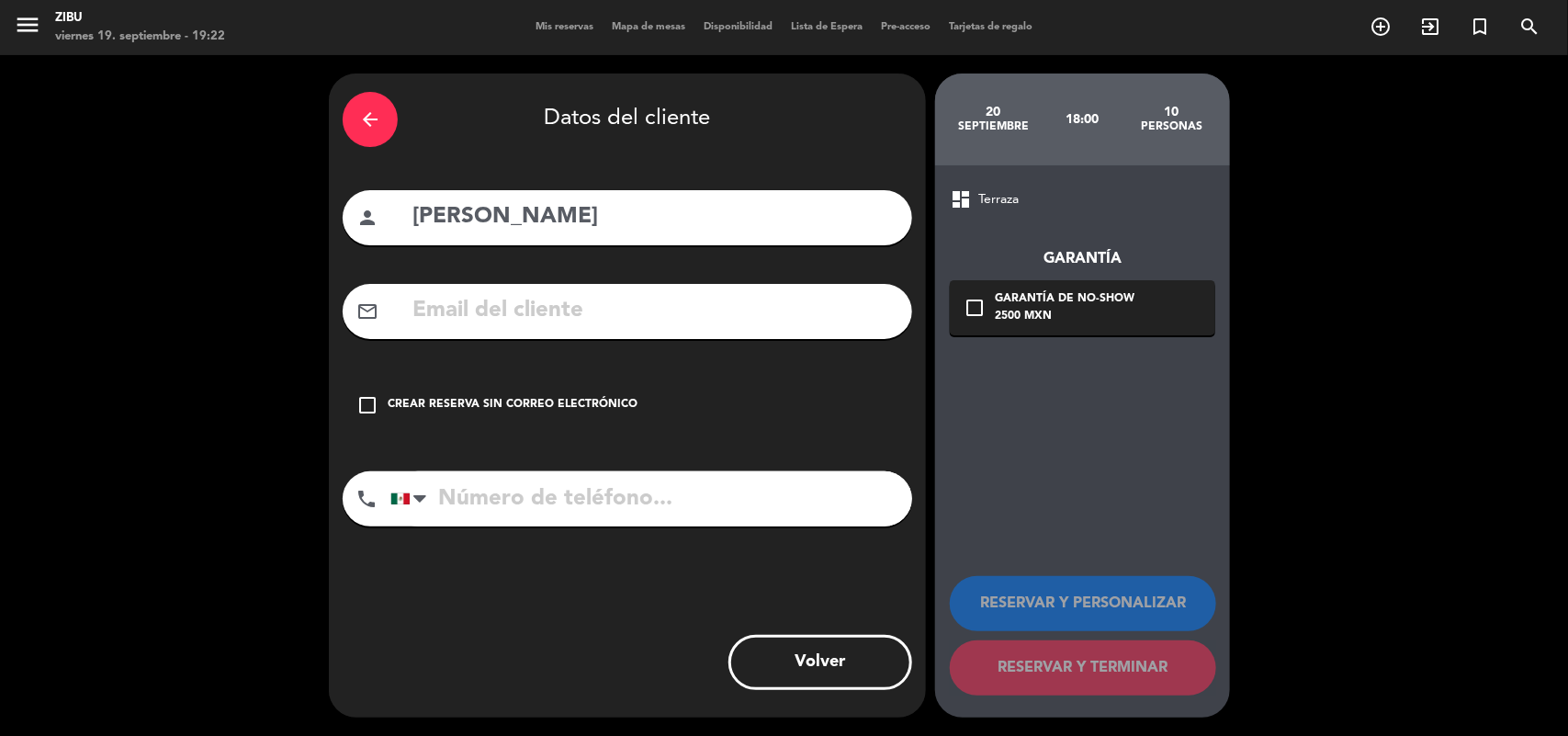
click at [420, 396] on div "Crear reserva sin correo electrónico" at bounding box center [512, 405] width 250 height 18
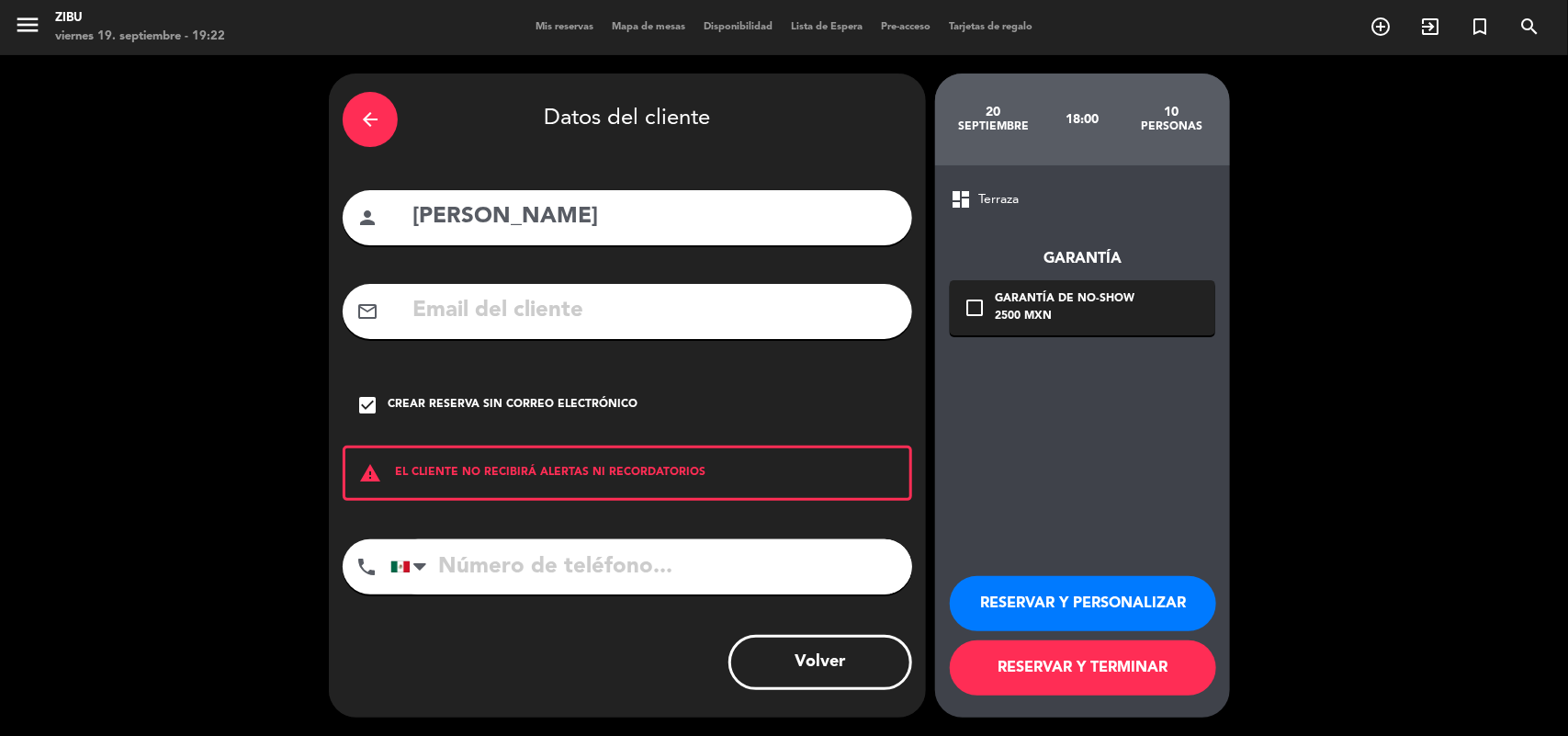
click at [441, 552] on input "tel" at bounding box center [651, 567] width 522 height 55
paste input "[PHONE_NUMBER]"
type input "[PHONE_NUMBER]"
click at [1007, 594] on button "RESERVAR Y PERSONALIZAR" at bounding box center [1083, 604] width 266 height 55
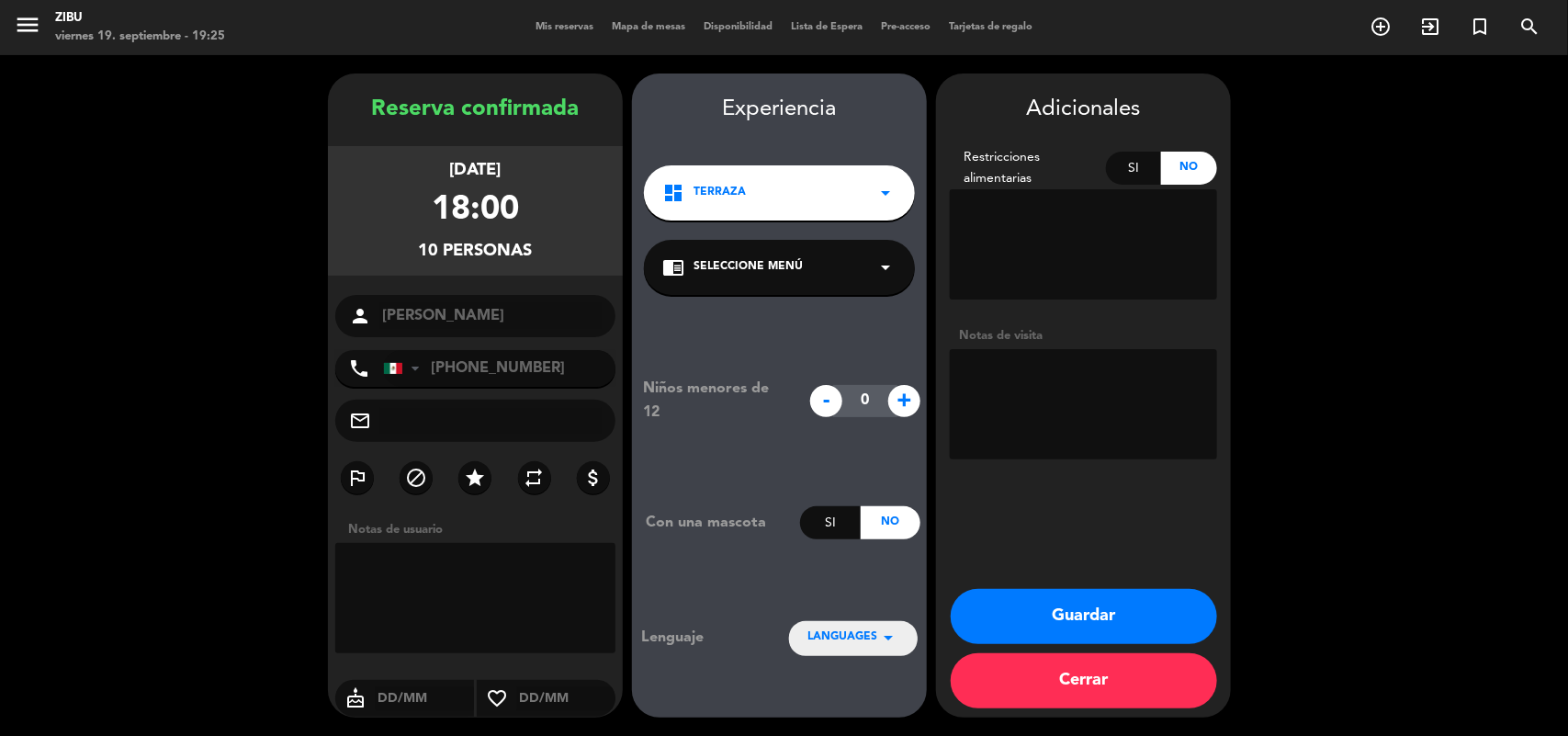
click at [1082, 401] on textarea at bounding box center [1084, 404] width 267 height 111
type textarea "Pedida de mano"
click at [1069, 633] on button "Guardar" at bounding box center [1084, 617] width 266 height 55
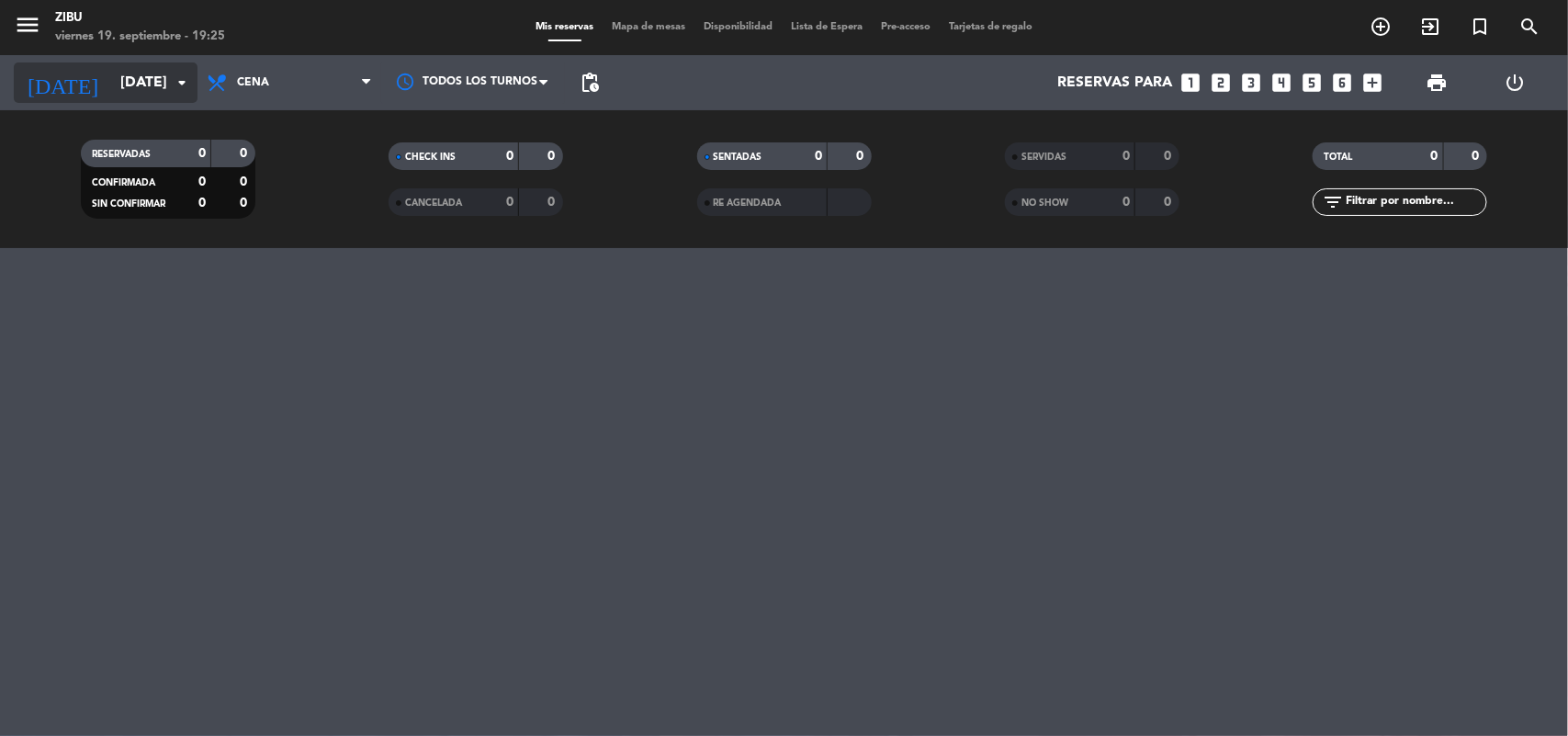
click at [127, 94] on input "[DATE]" at bounding box center [208, 83] width 194 height 36
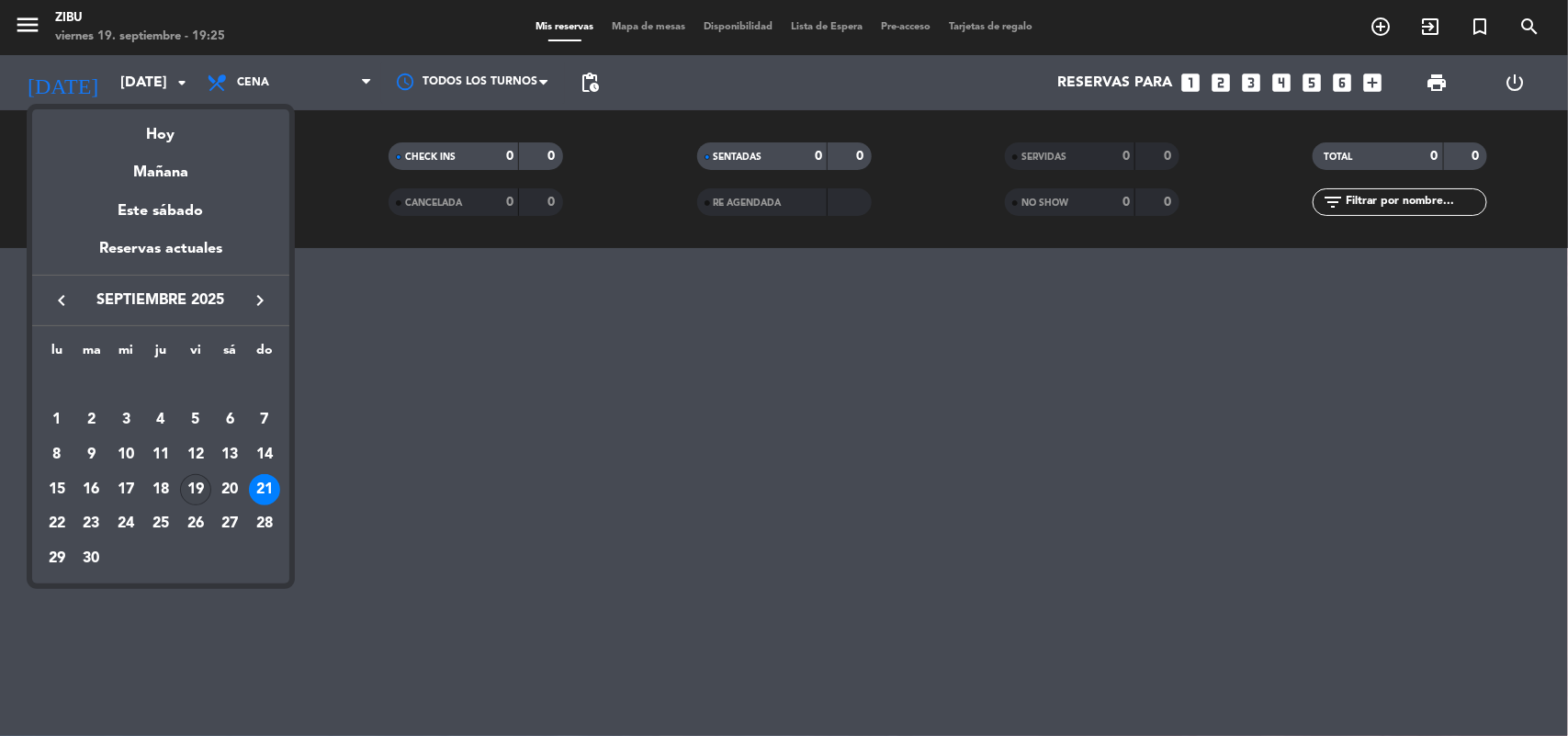
click at [193, 489] on div "19" at bounding box center [196, 490] width 31 height 31
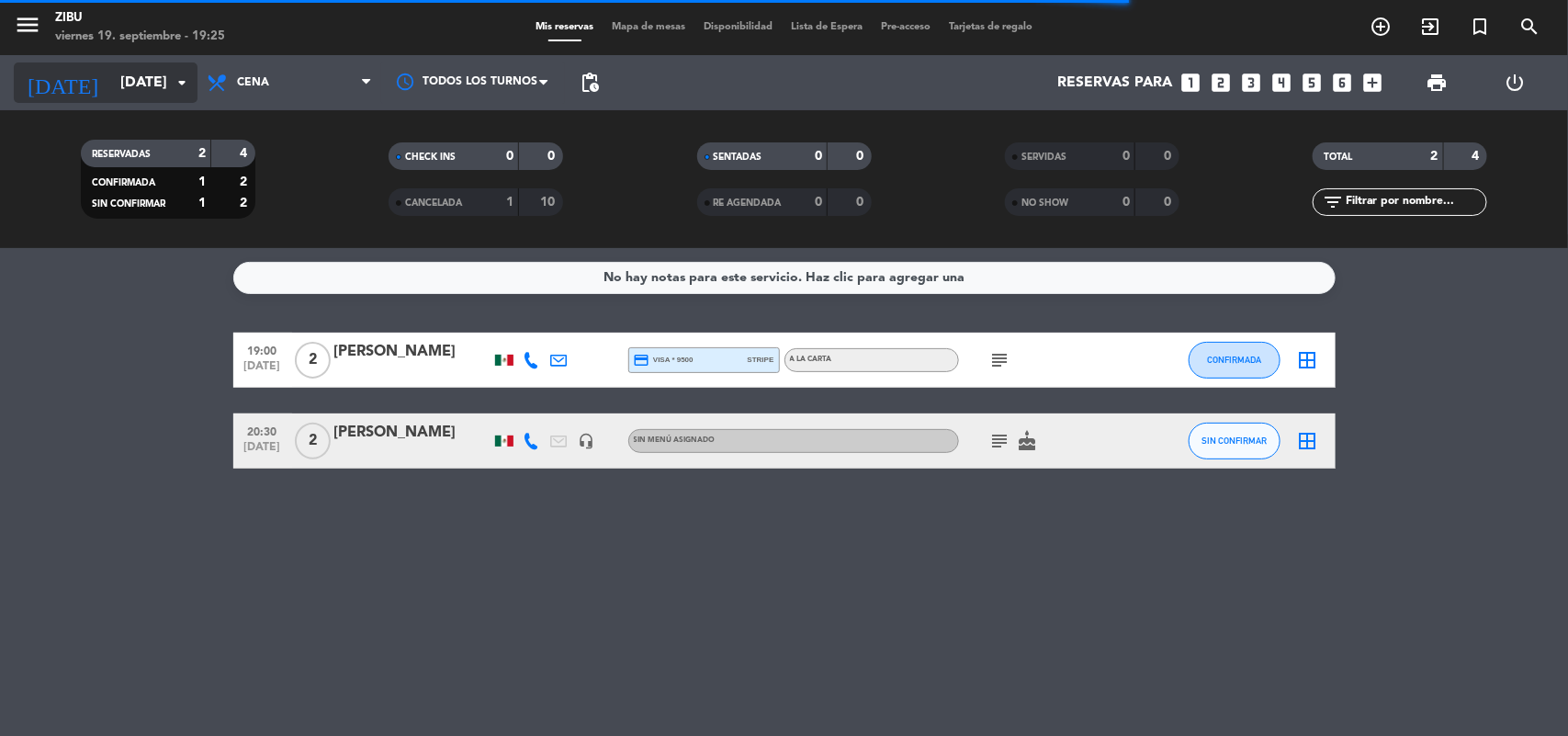
click at [111, 80] on input "[DATE]" at bounding box center [208, 83] width 194 height 36
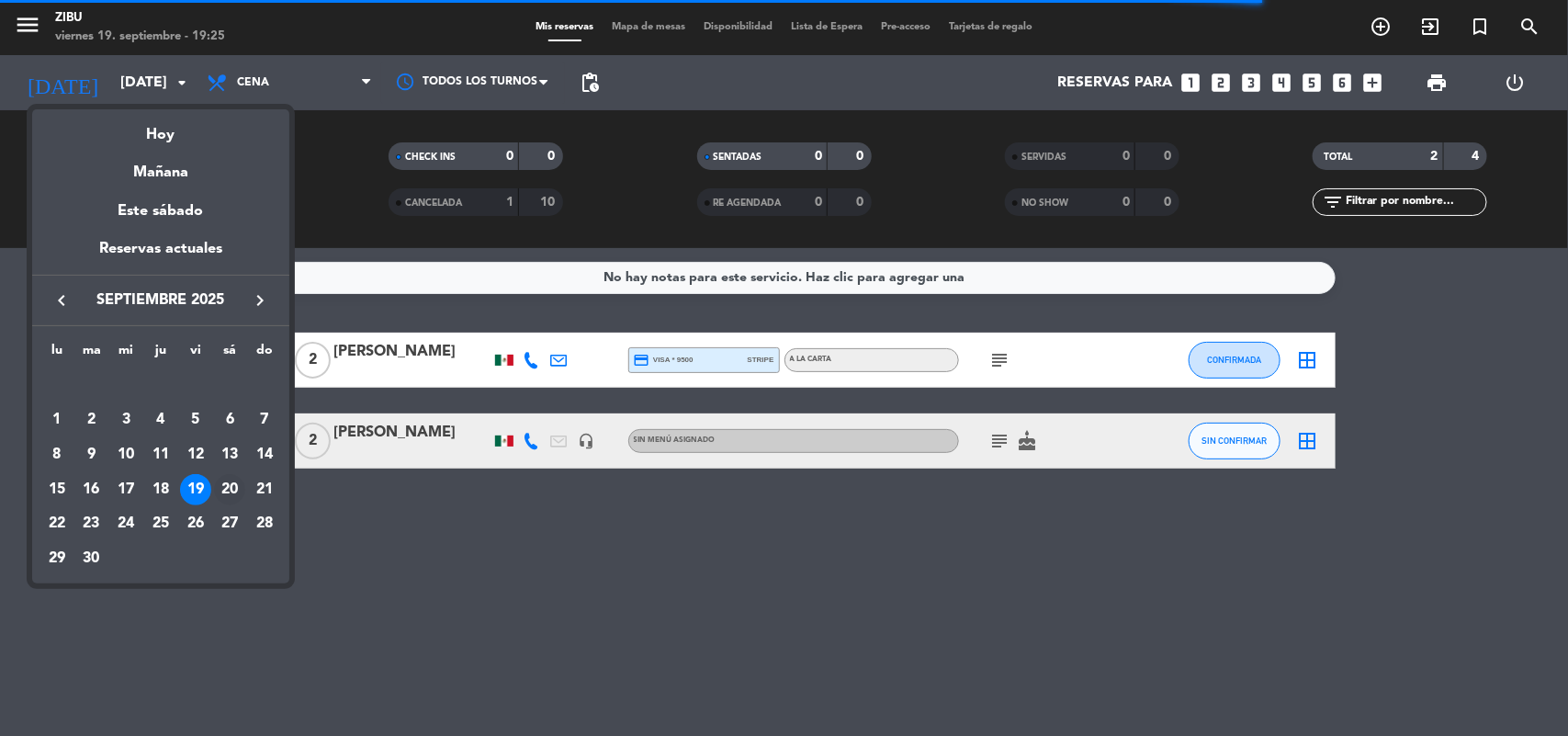
click at [222, 495] on div "20" at bounding box center [230, 490] width 31 height 31
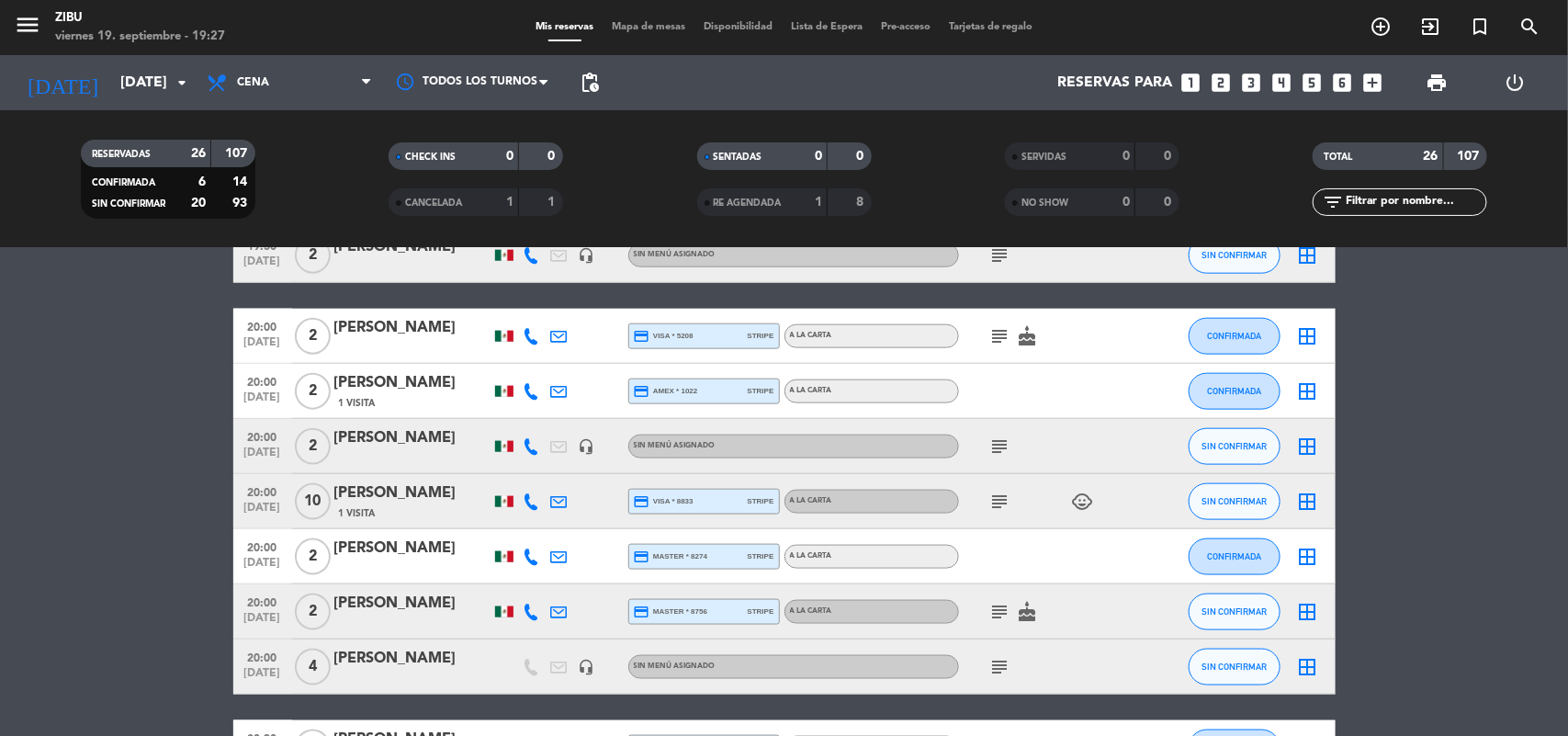
scroll to position [1026, 0]
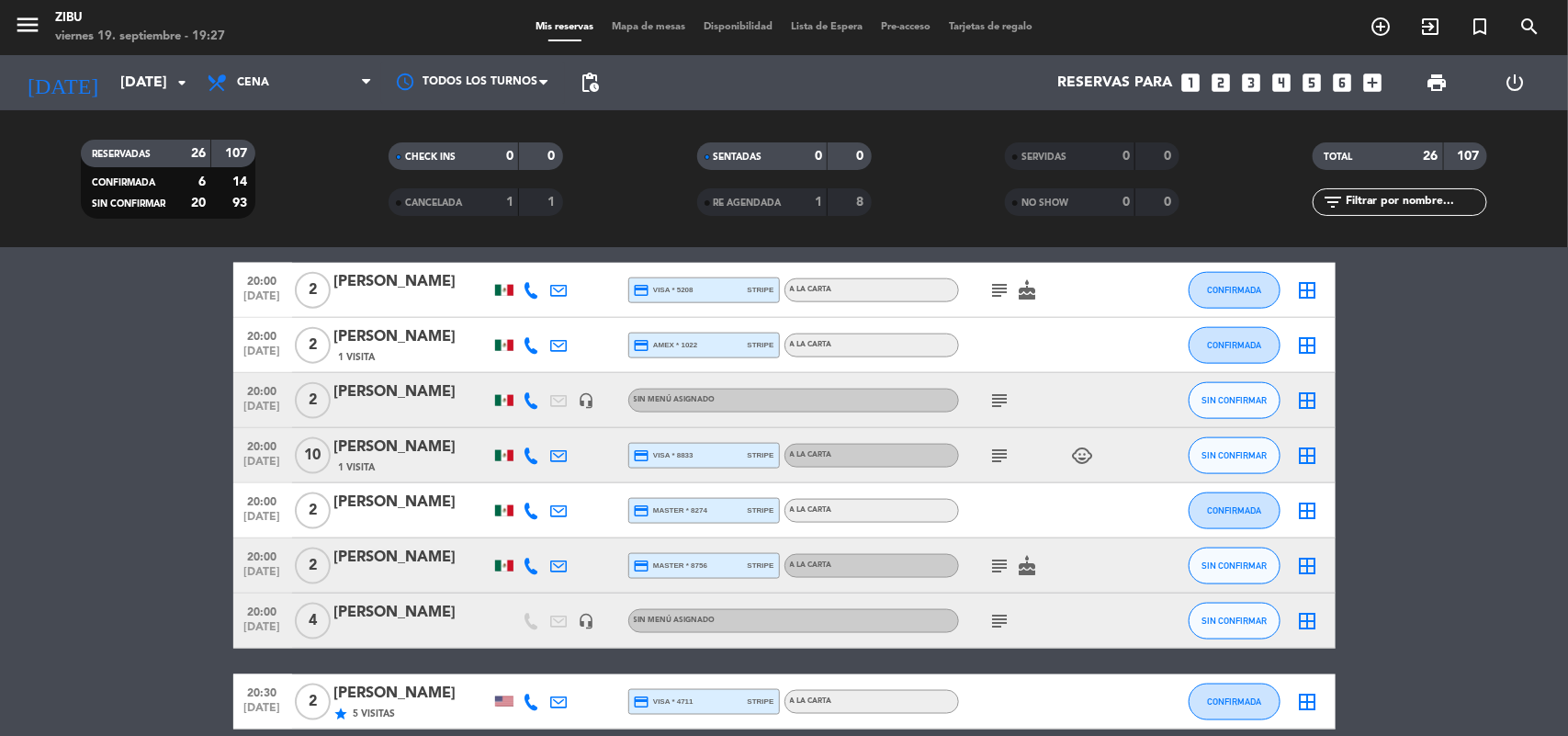
click at [1012, 290] on span "subject" at bounding box center [1001, 290] width 28 height 22
click at [999, 289] on icon "subject" at bounding box center [1001, 290] width 22 height 22
click at [1000, 407] on icon "subject" at bounding box center [1001, 401] width 22 height 22
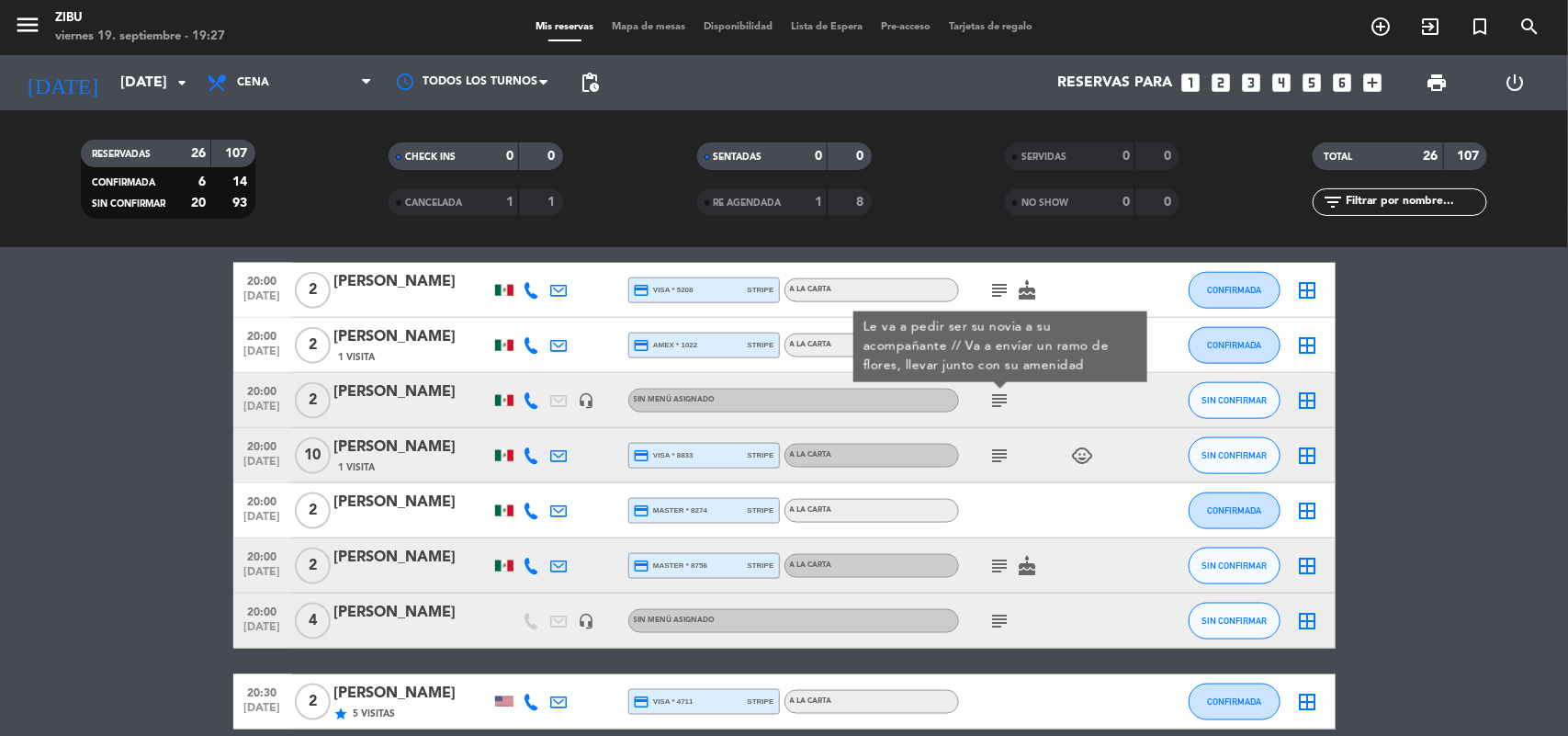
click at [994, 450] on icon "subject" at bounding box center [1001, 456] width 22 height 22
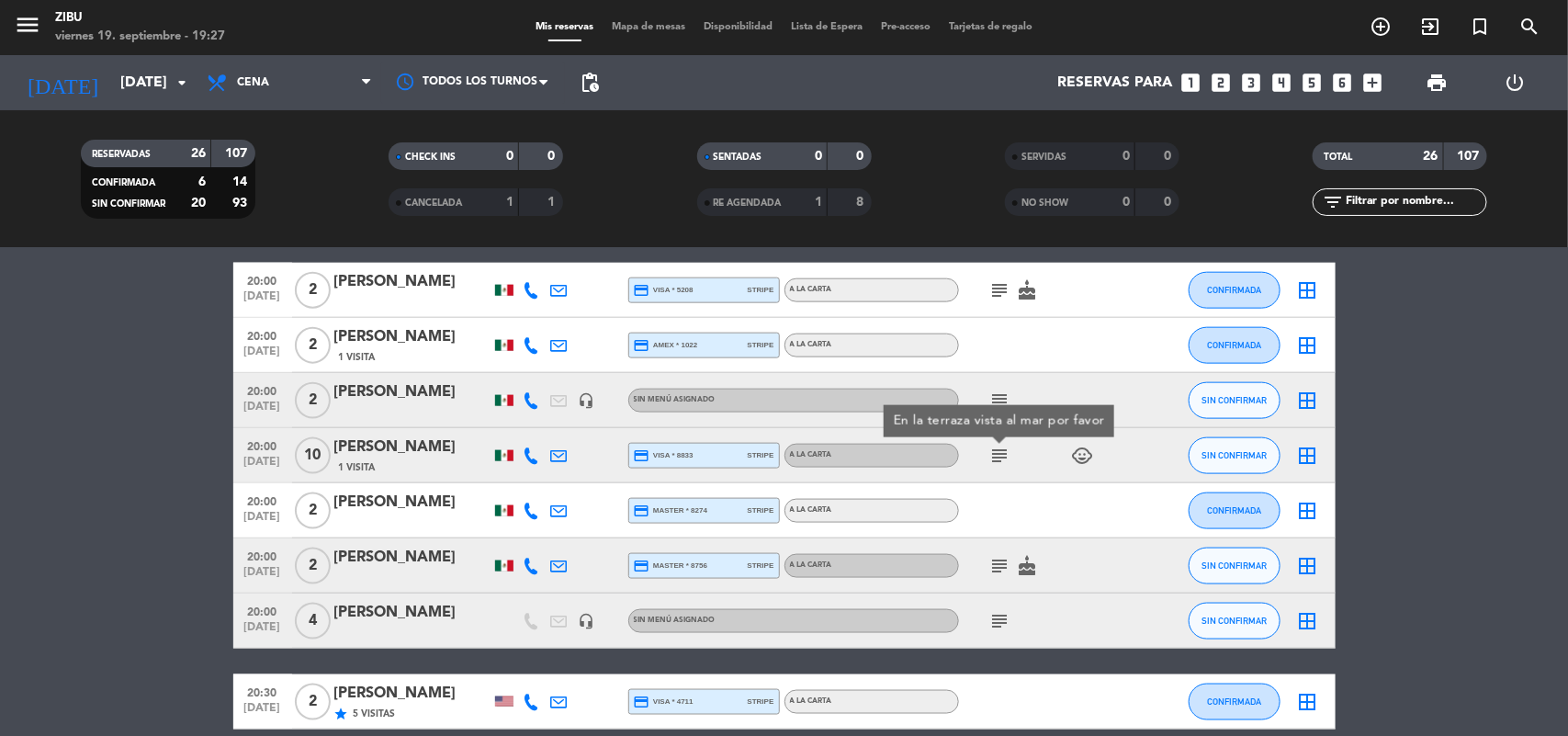
click at [999, 575] on icon "subject" at bounding box center [1001, 567] width 22 height 22
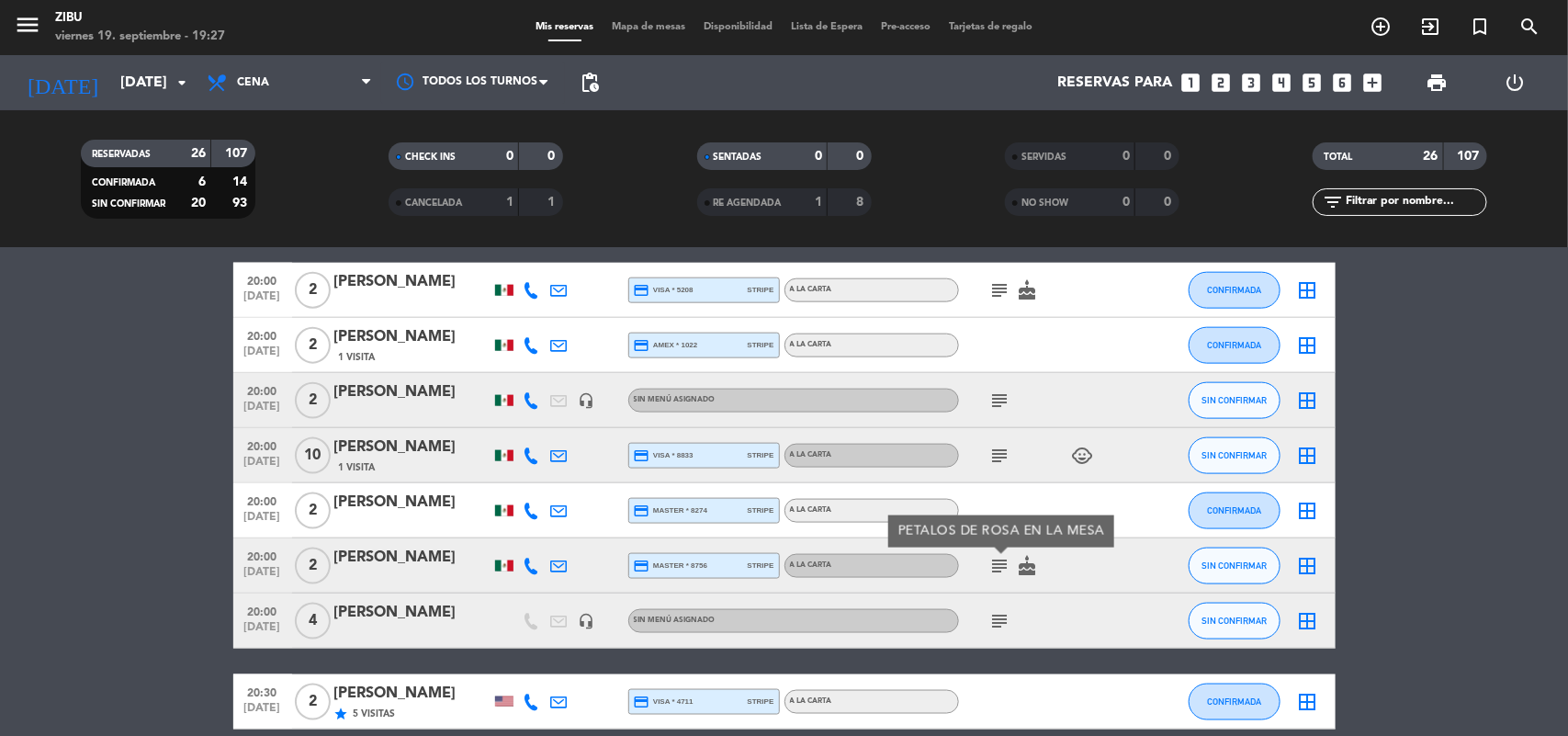
click at [995, 596] on div "subject" at bounding box center [1042, 621] width 166 height 54
click at [995, 613] on icon "subject" at bounding box center [1001, 622] width 22 height 22
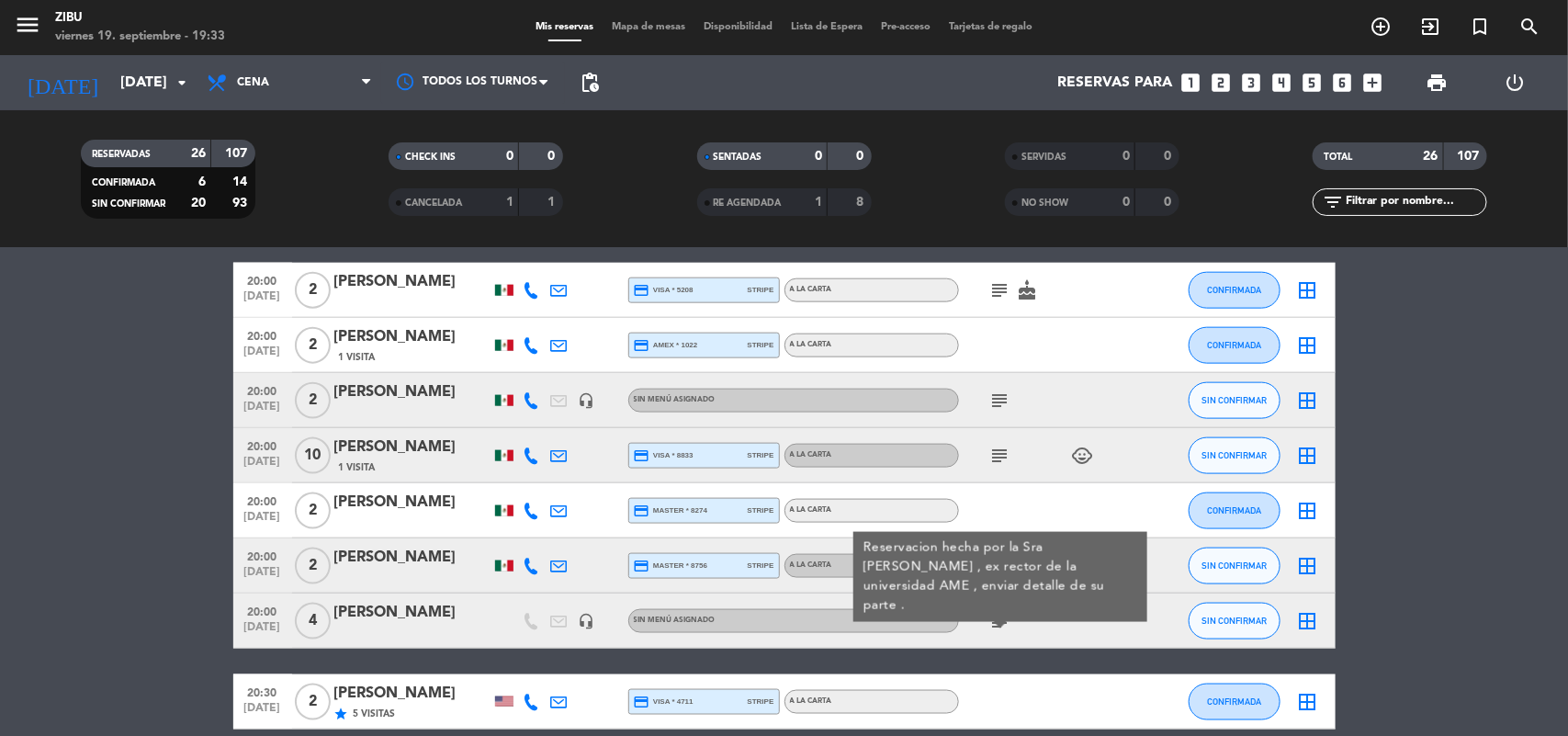
click at [43, 511] on bookings-row "17:30 [DATE] 2 [PERSON_NAME] 1 Visita headset_mic Sin menú asignado SIN CONFIRM…" at bounding box center [784, 114] width 1568 height 1614
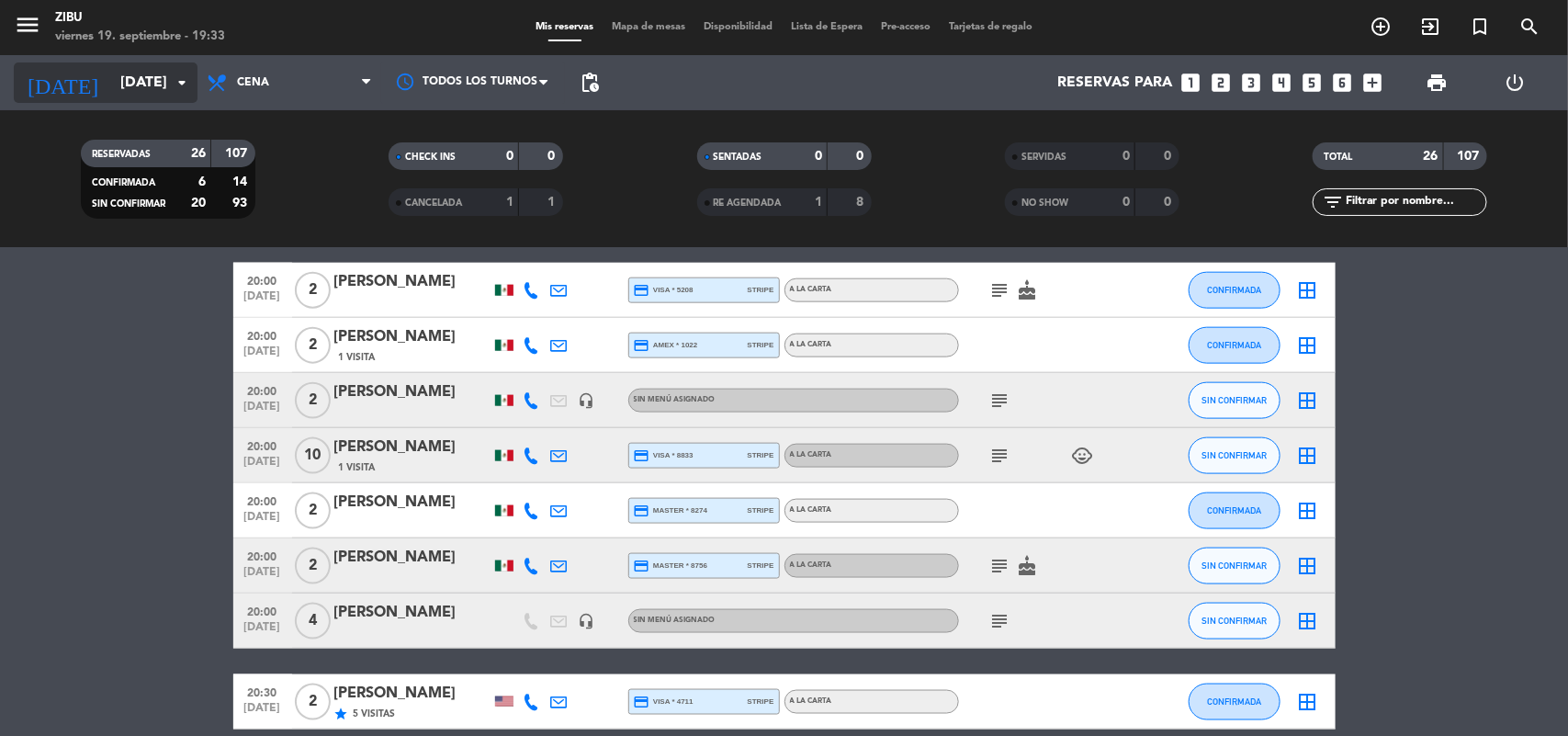
click at [159, 89] on input "[DATE]" at bounding box center [208, 83] width 194 height 36
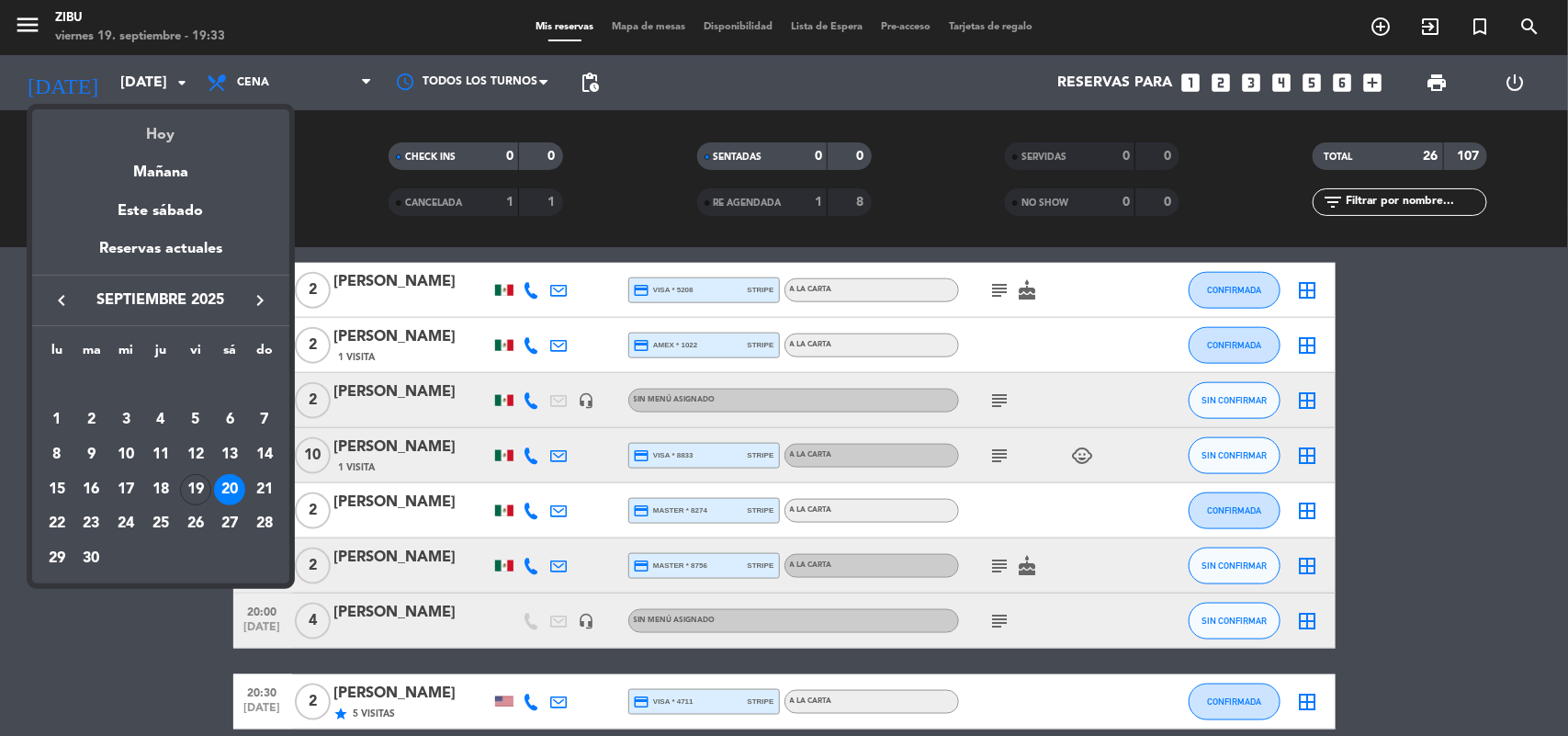
click at [176, 141] on div "Hoy" at bounding box center [160, 128] width 257 height 38
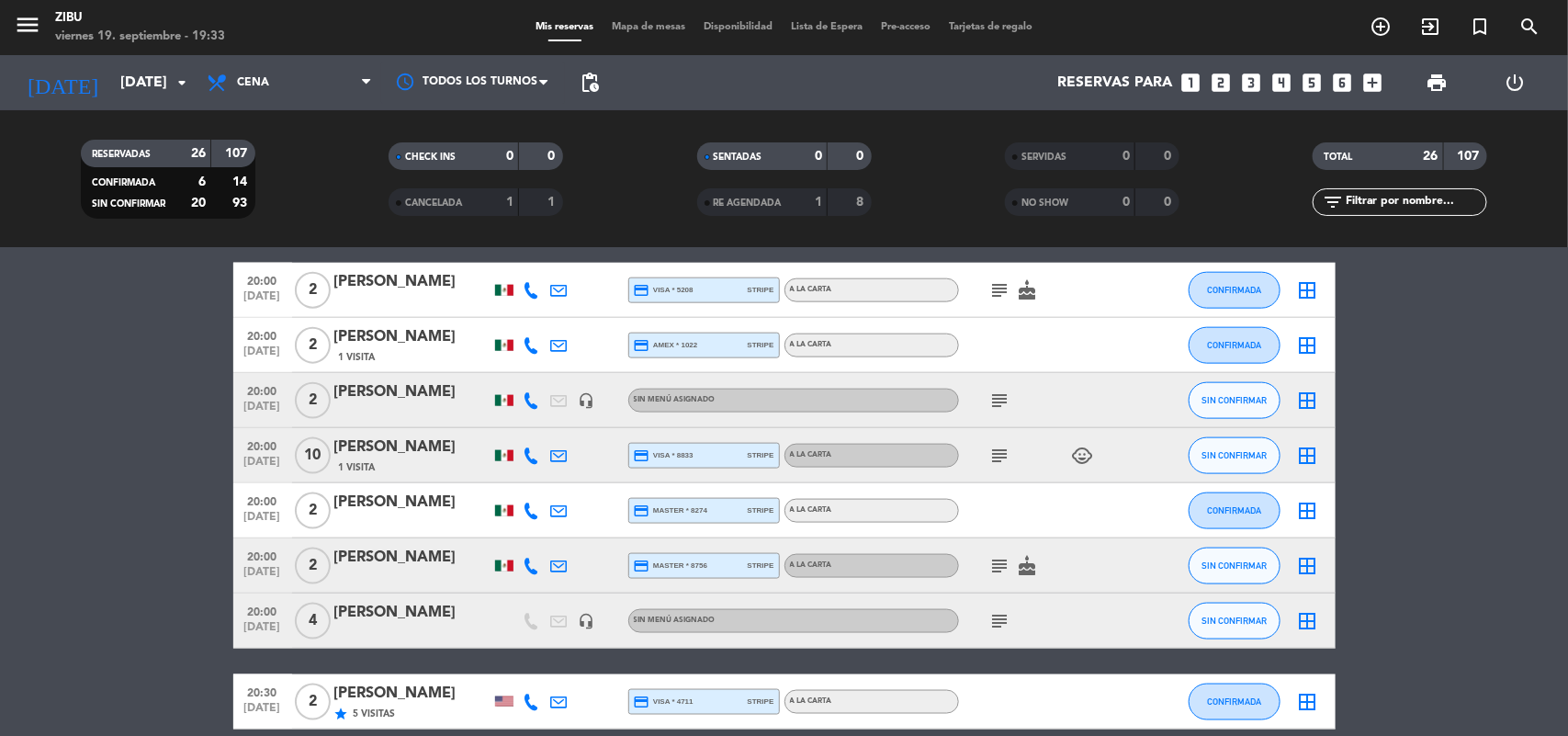
type input "[DATE]"
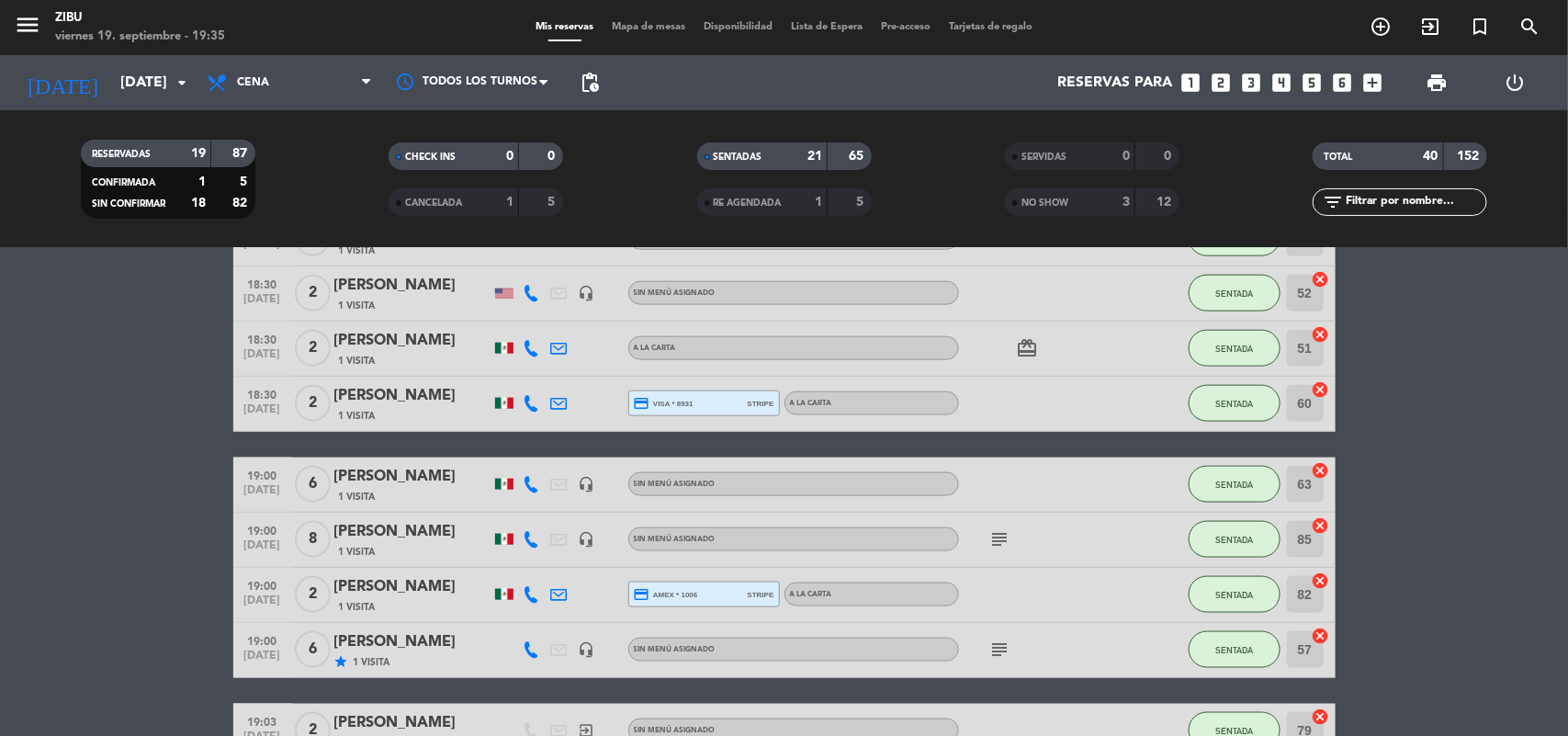
scroll to position [1245, 0]
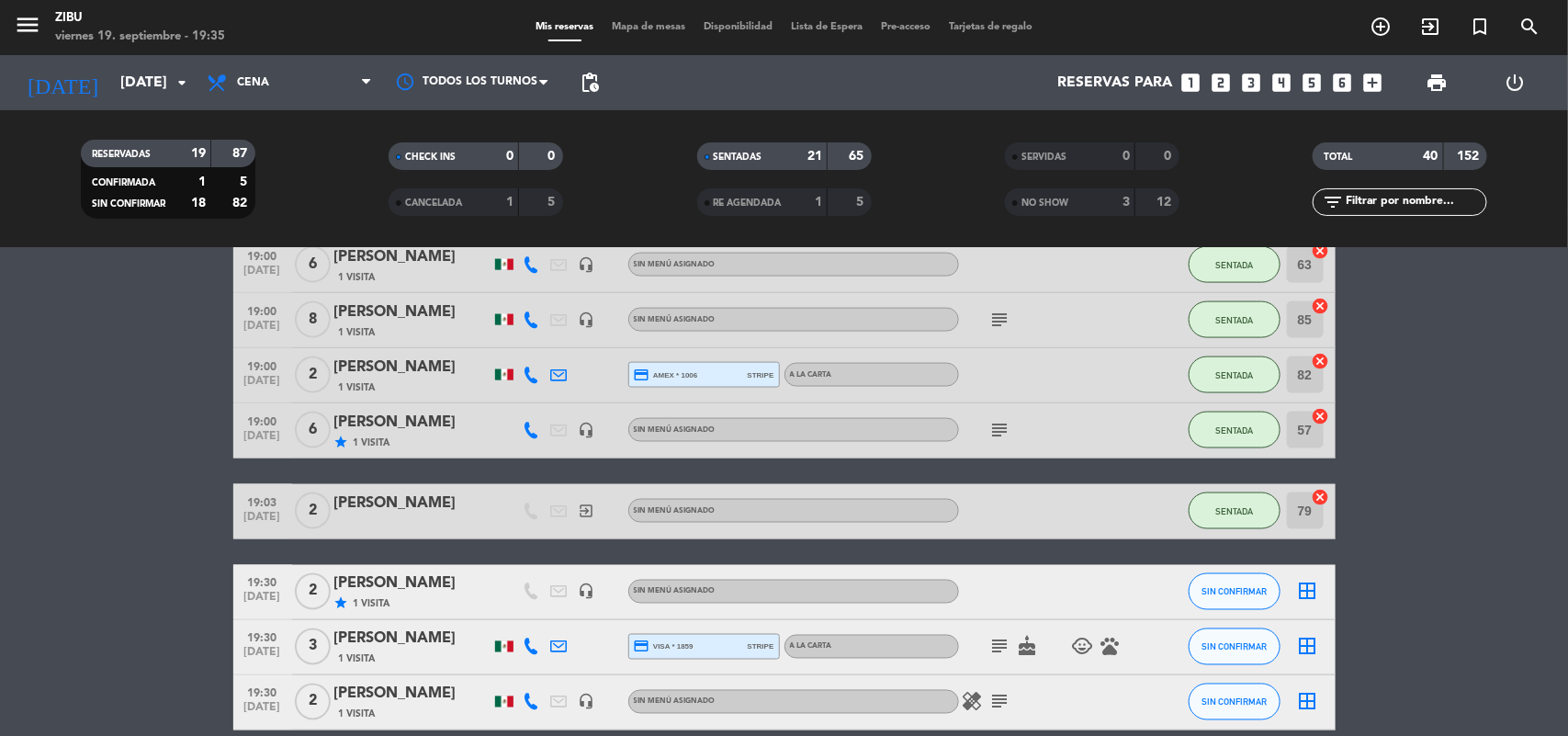
click at [5, 527] on bookings-row "17:30 [DATE] 4 [PERSON_NAME] 1 Visita credit_card master * 8717 stripe A LA CAR…" at bounding box center [784, 525] width 1568 height 2434
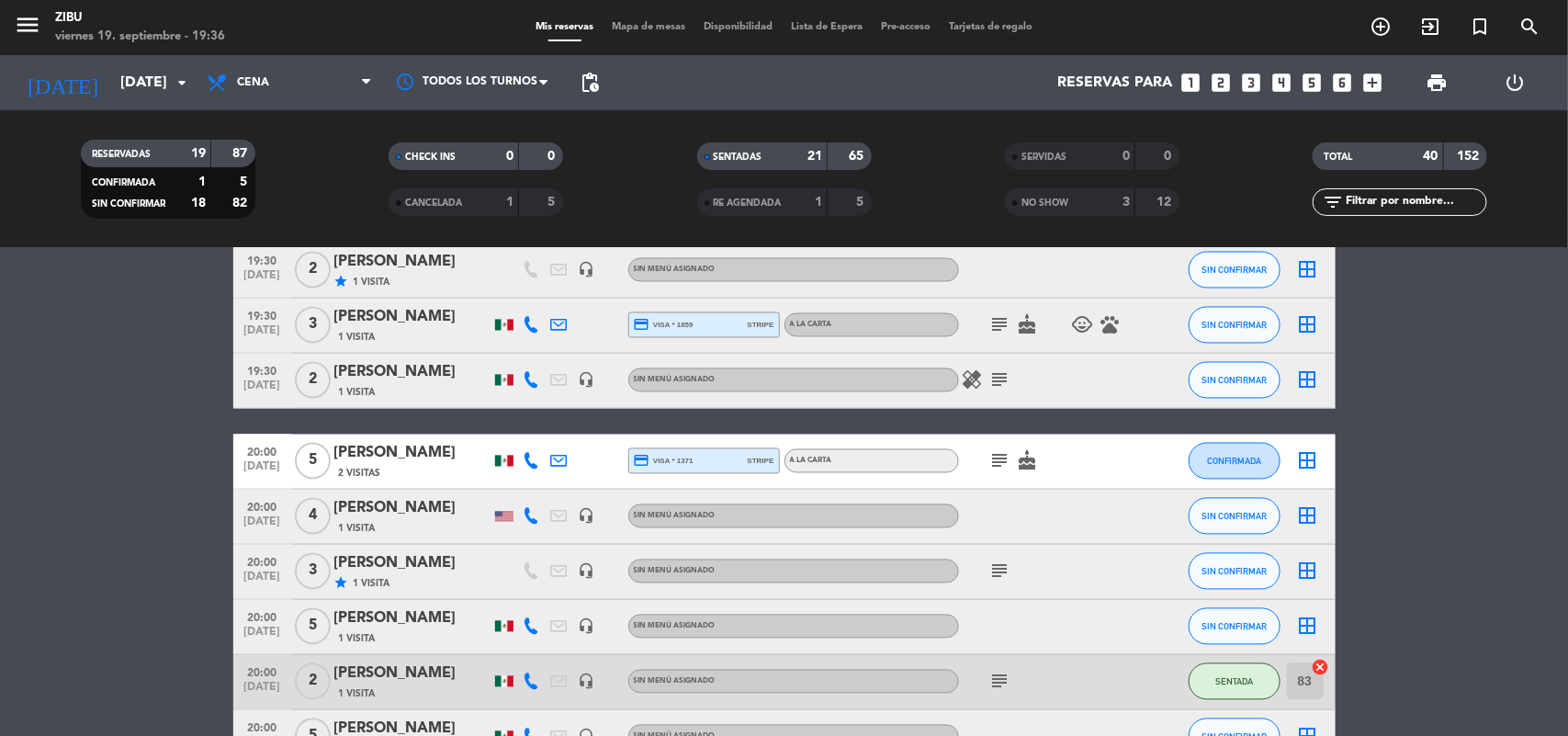
scroll to position [1613, 0]
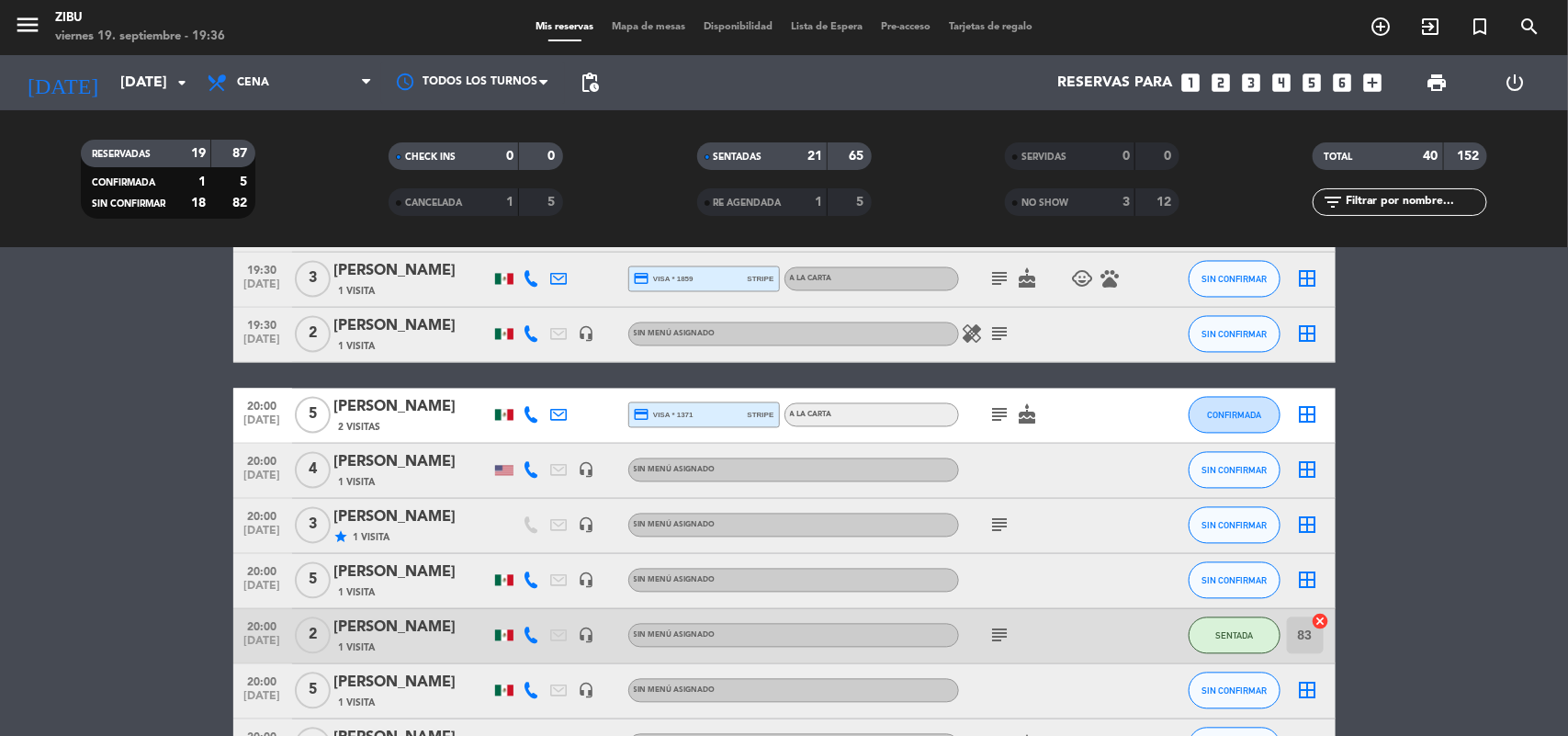
click at [1435, 194] on input "text" at bounding box center [1415, 203] width 143 height 20
click at [5, 515] on bookings-row "17:30 [DATE] 4 [PERSON_NAME] 1 Visita credit_card master * 8717 stripe A LA CAR…" at bounding box center [784, 157] width 1568 height 2434
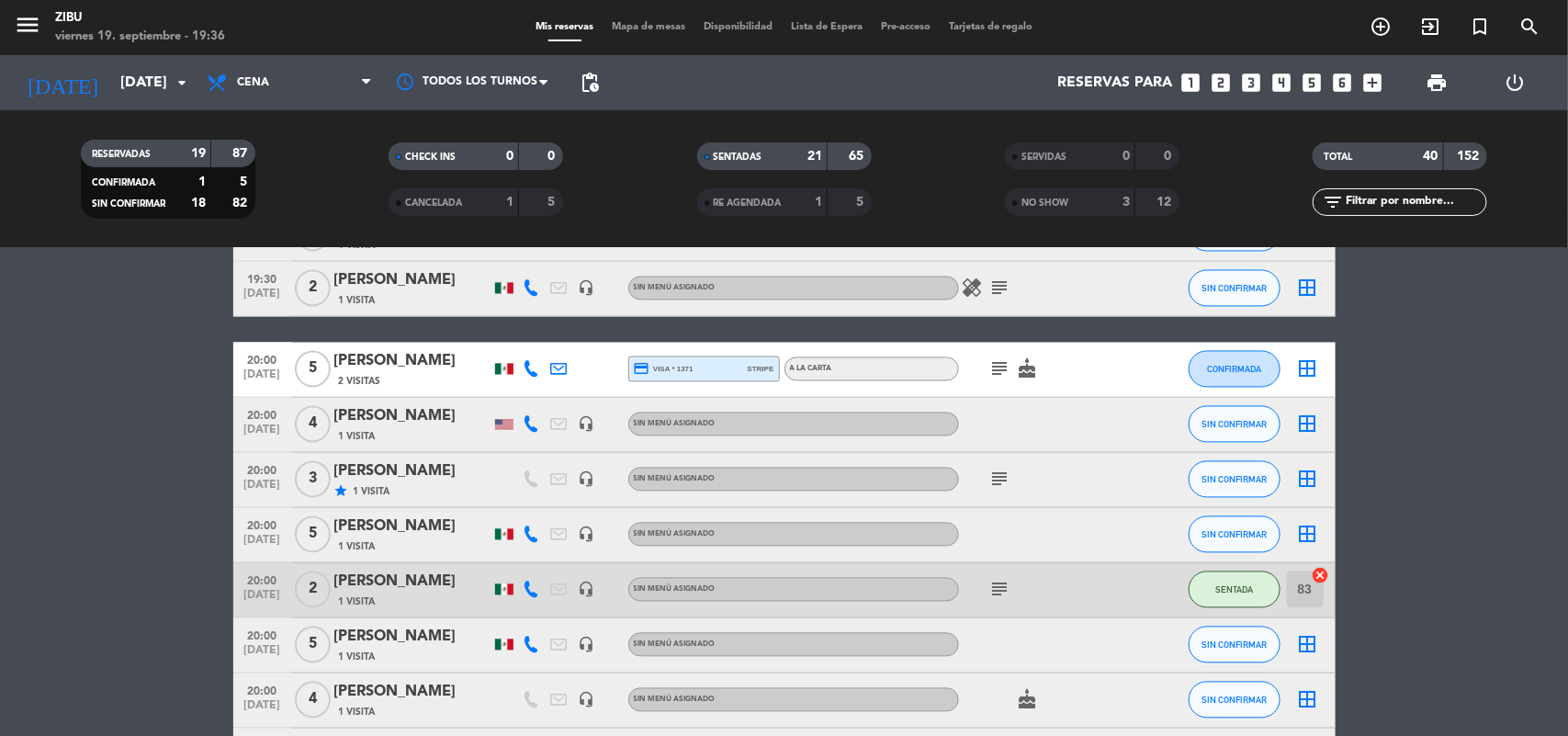
scroll to position [1705, 0]
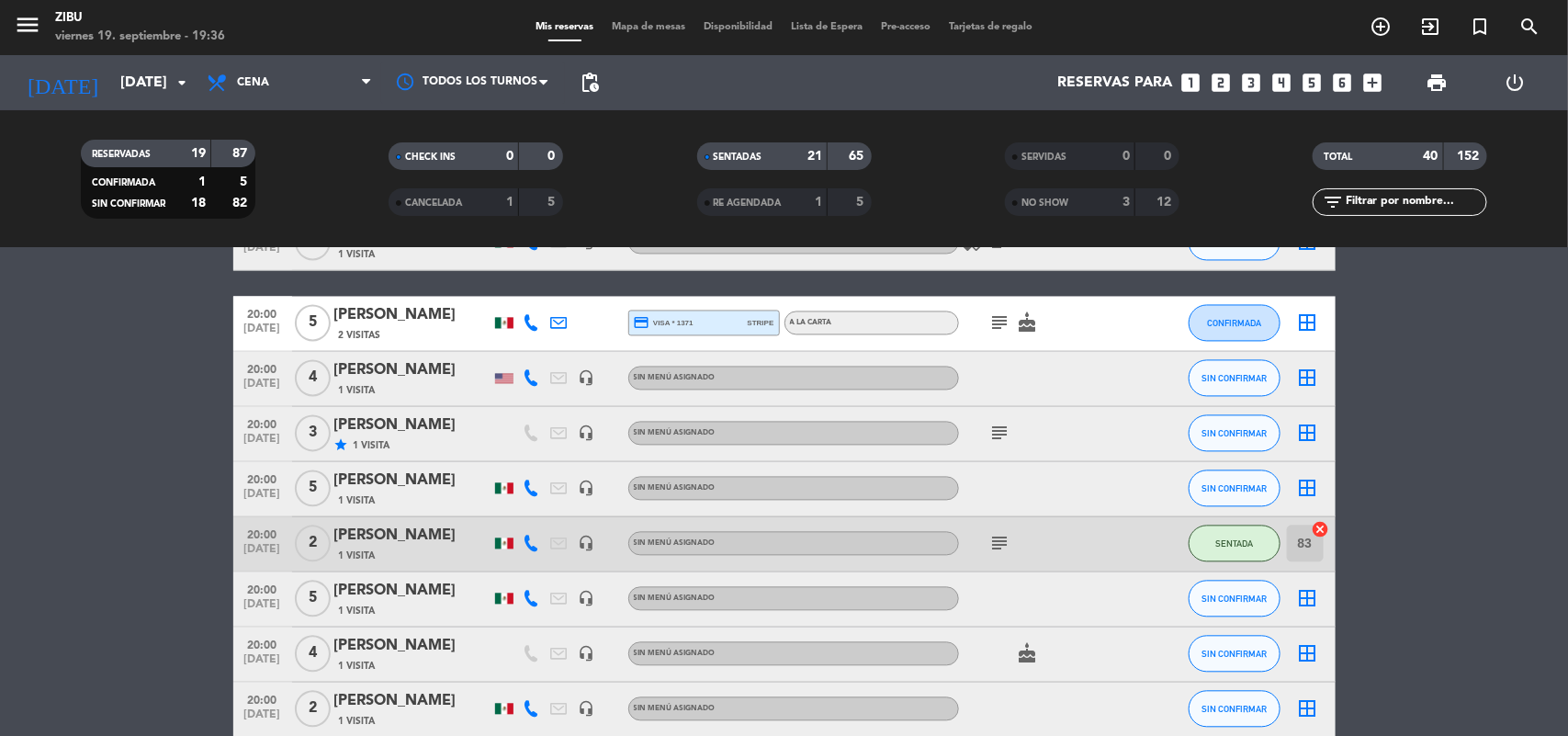
click at [389, 366] on div "[PERSON_NAME]" at bounding box center [412, 371] width 157 height 24
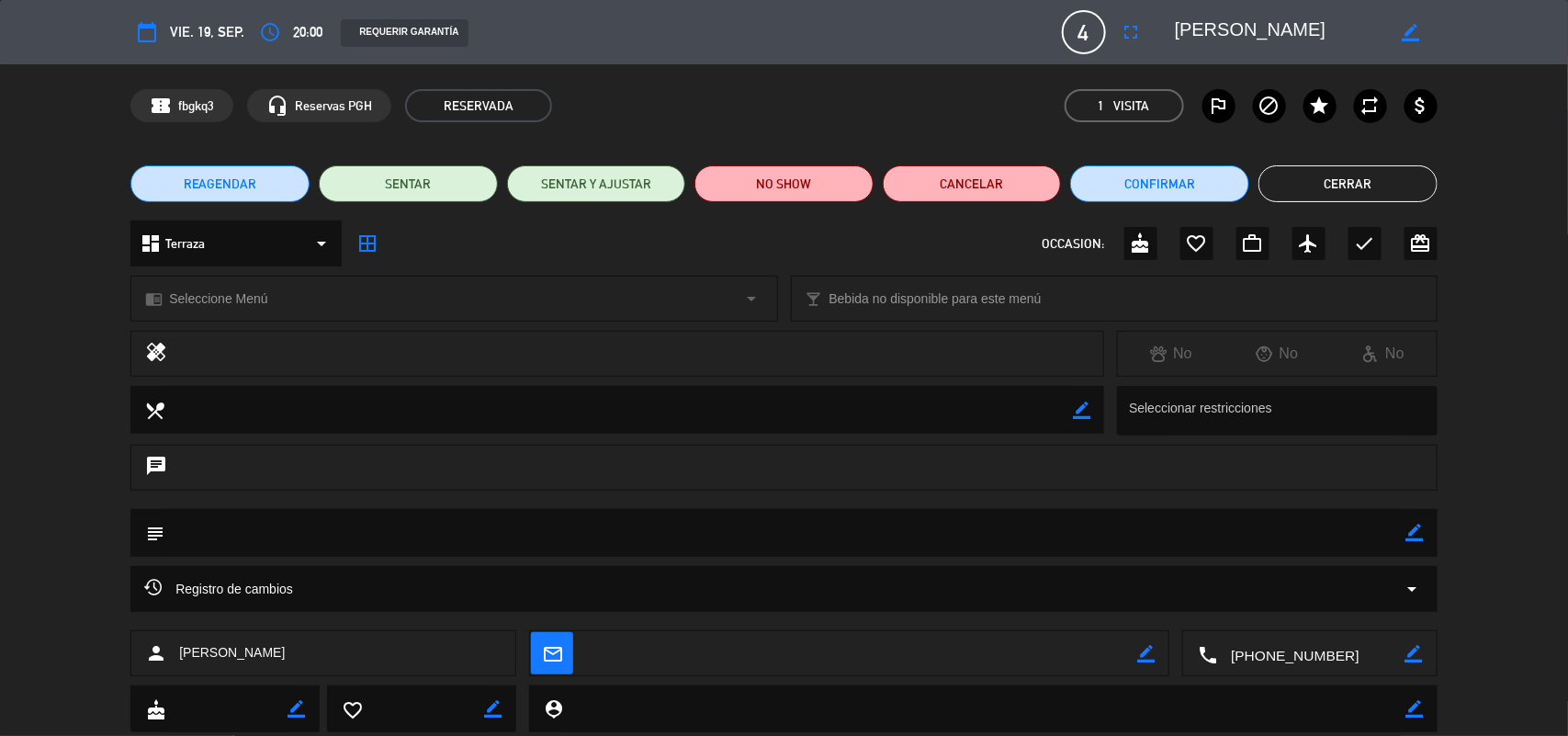
click at [222, 185] on span "REAGENDAR" at bounding box center [221, 184] width 74 height 19
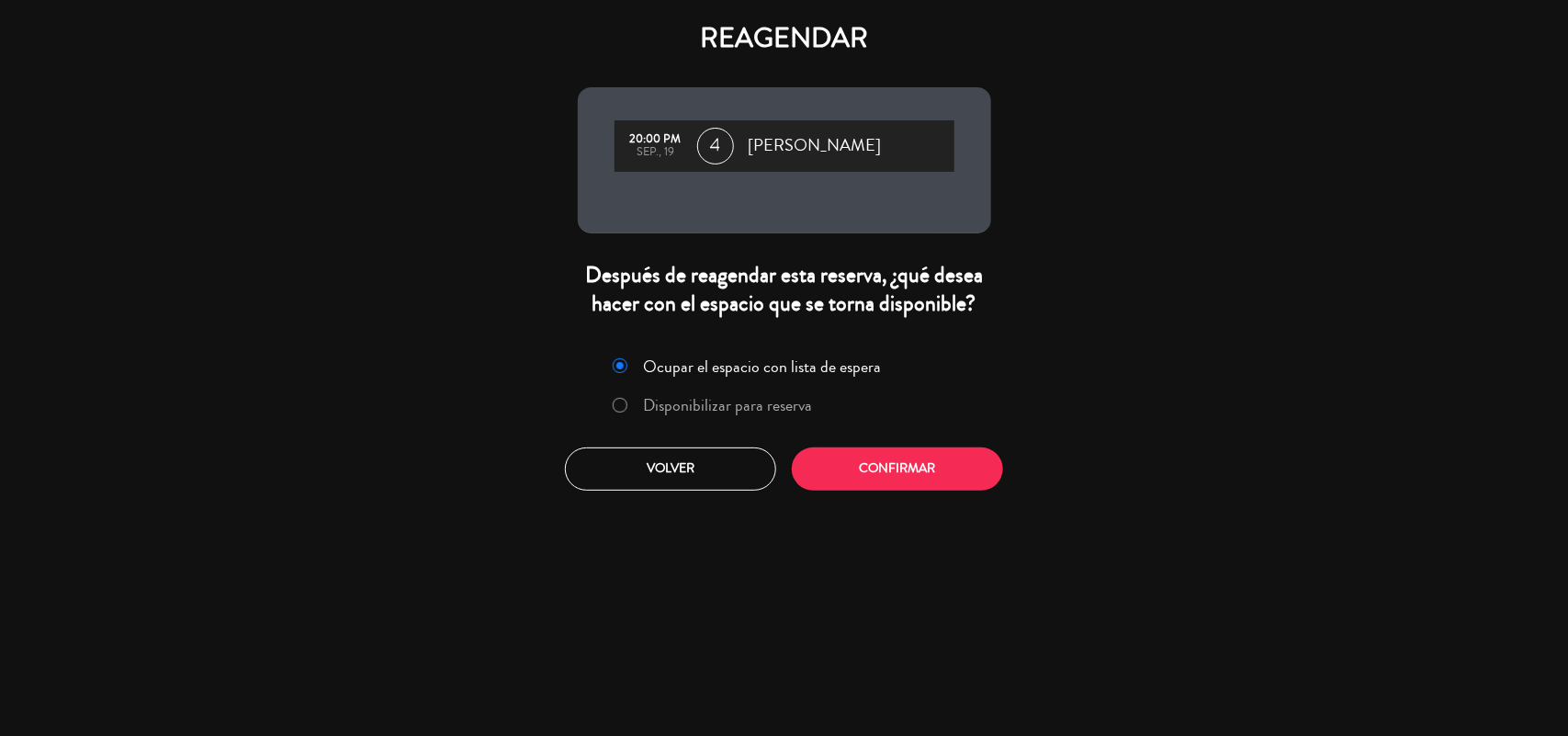
click at [672, 401] on label "Disponibilizar para reserva" at bounding box center [728, 405] width 169 height 17
click at [878, 457] on button "Confirmar" at bounding box center [898, 469] width 212 height 43
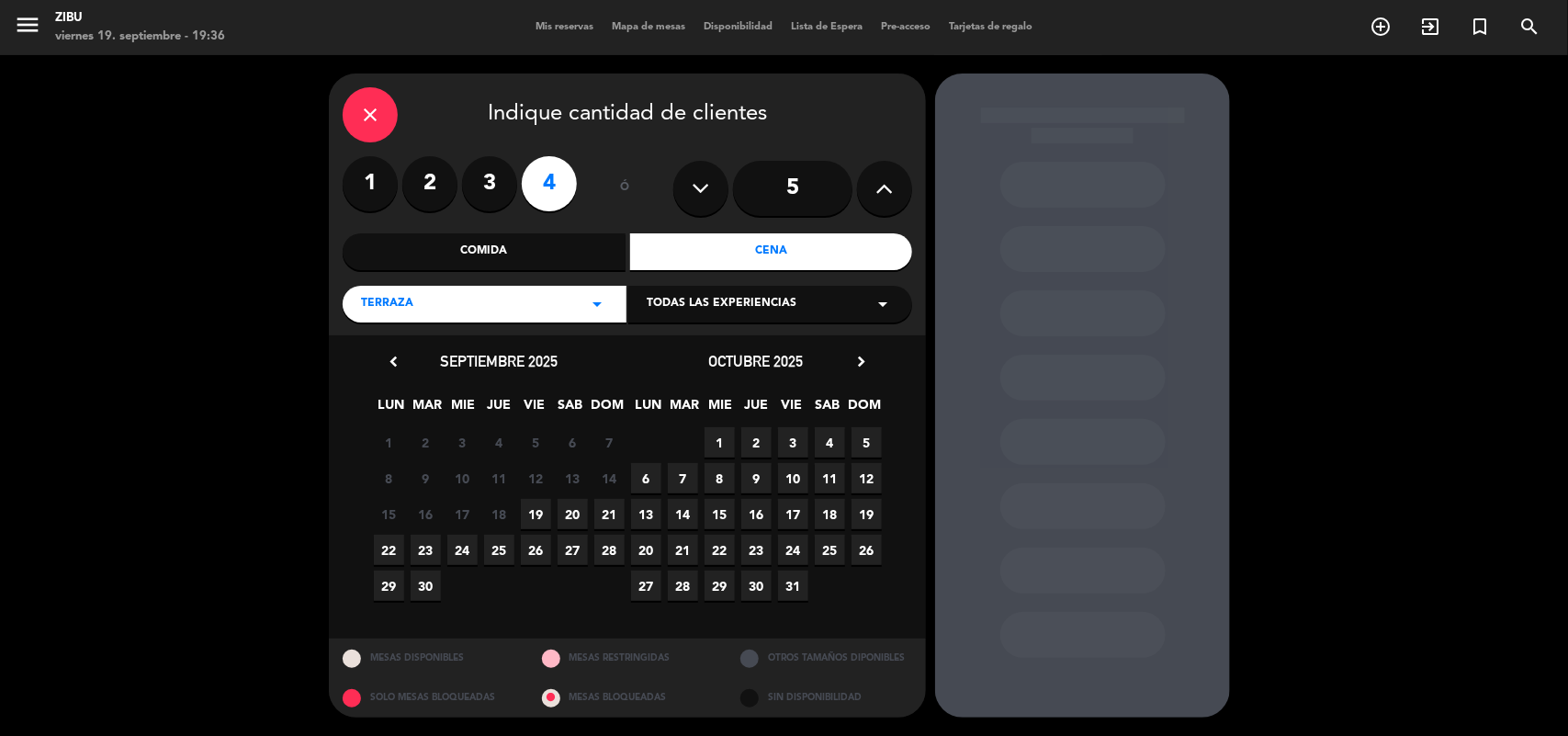
click at [586, 510] on span "20" at bounding box center [573, 514] width 30 height 30
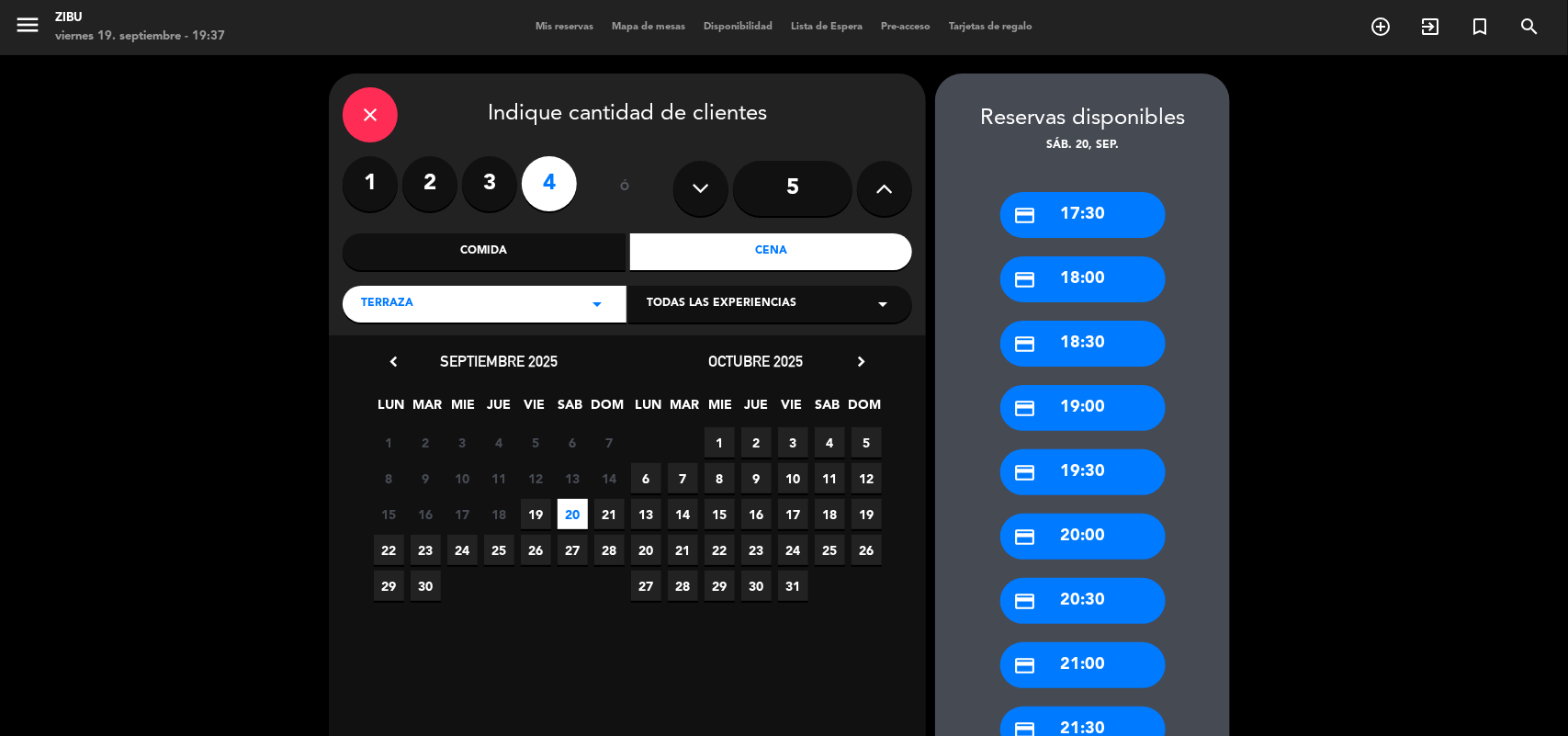
click at [1063, 536] on div "credit_card 20:00" at bounding box center [1084, 537] width 166 height 46
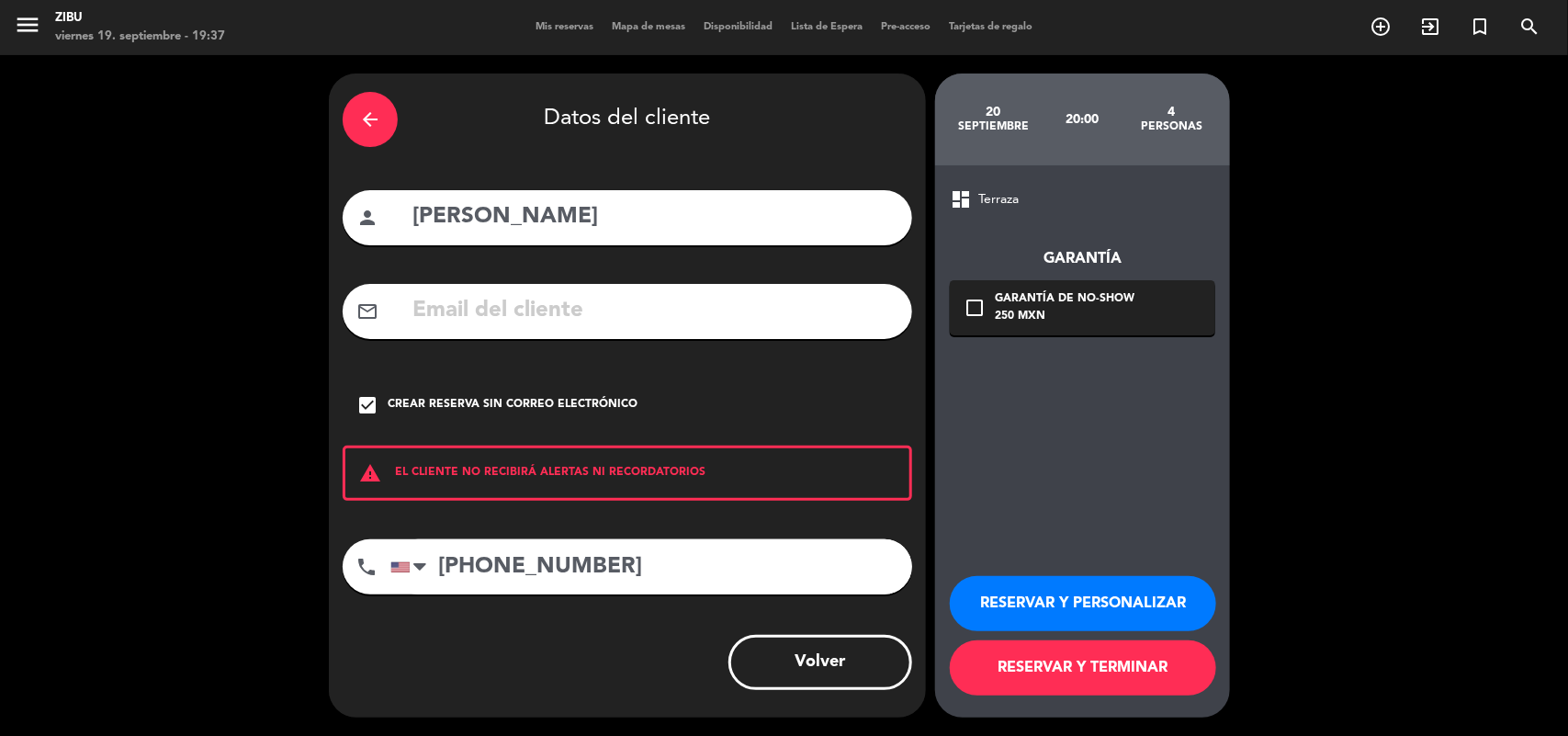
click at [636, 215] on input "[PERSON_NAME]" at bounding box center [655, 217] width 488 height 38
type input "[PERSON_NAME]"
click at [1094, 586] on button "RESERVAR Y PERSONALIZAR" at bounding box center [1083, 604] width 266 height 55
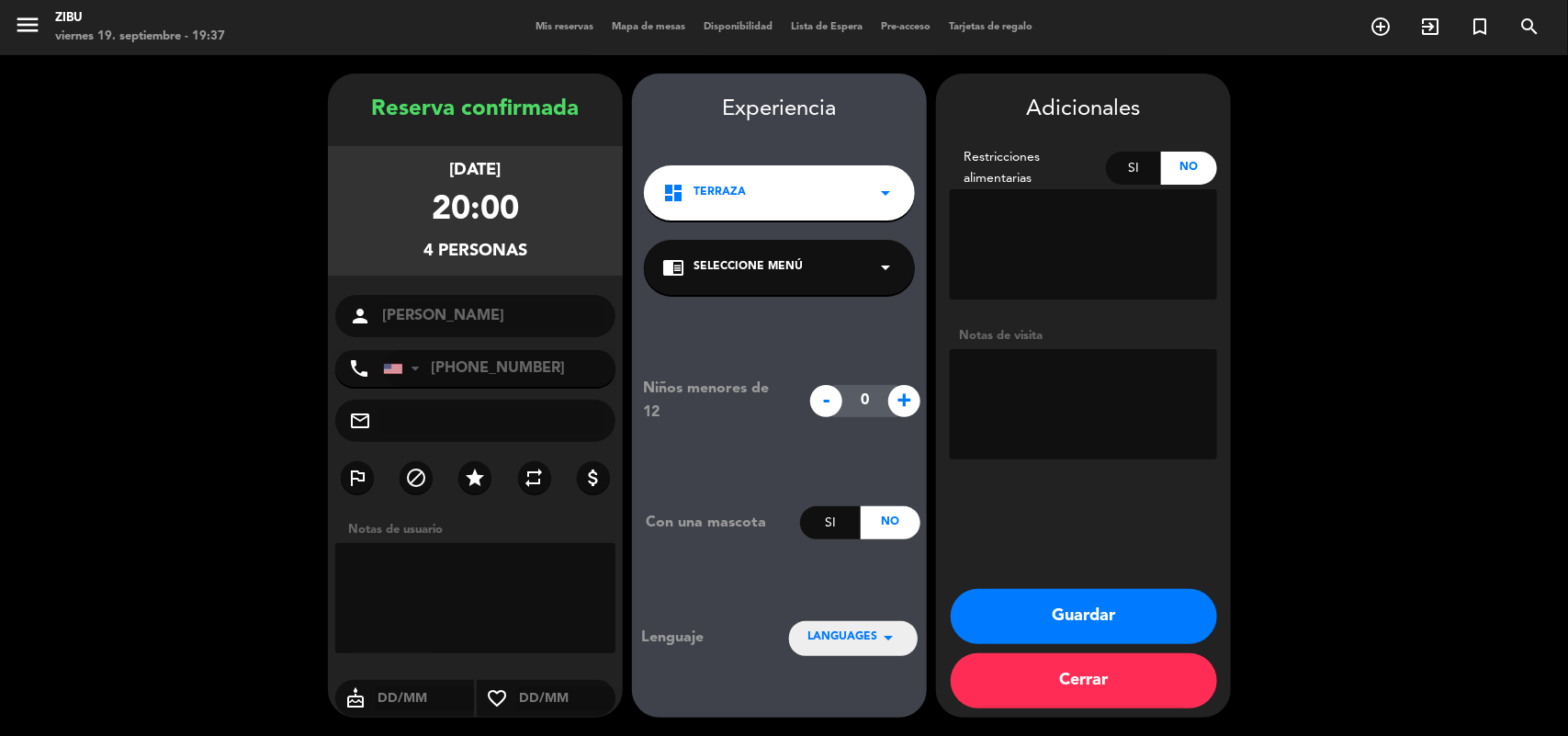
click at [1213, 614] on button "Guardar" at bounding box center [1084, 617] width 266 height 55
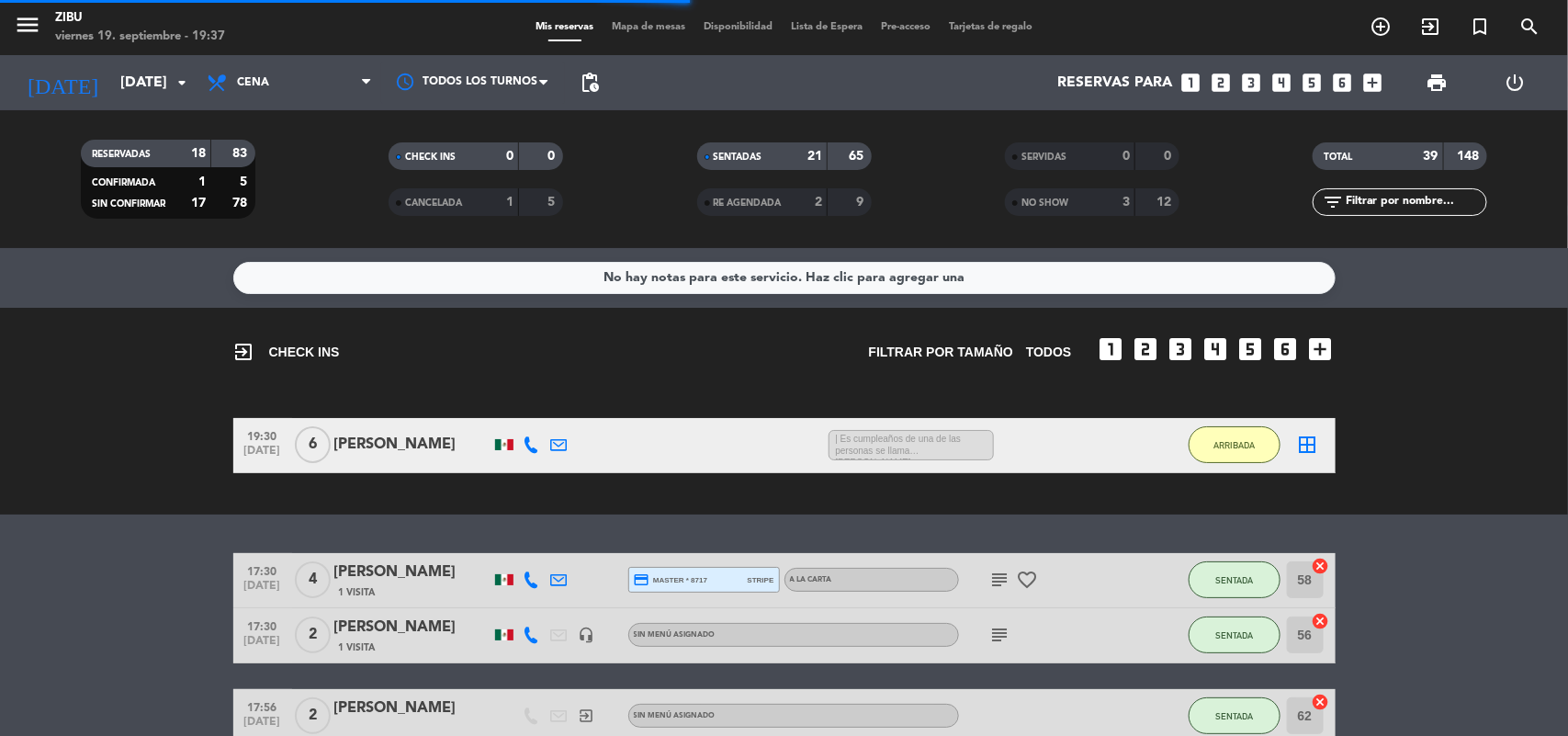
click at [109, 455] on bookings-row "19:30 [DATE] 6 [PERSON_NAME] 1:03 H / 3:35 H sms | Es cumpleaños de una de las …" at bounding box center [784, 446] width 1568 height 55
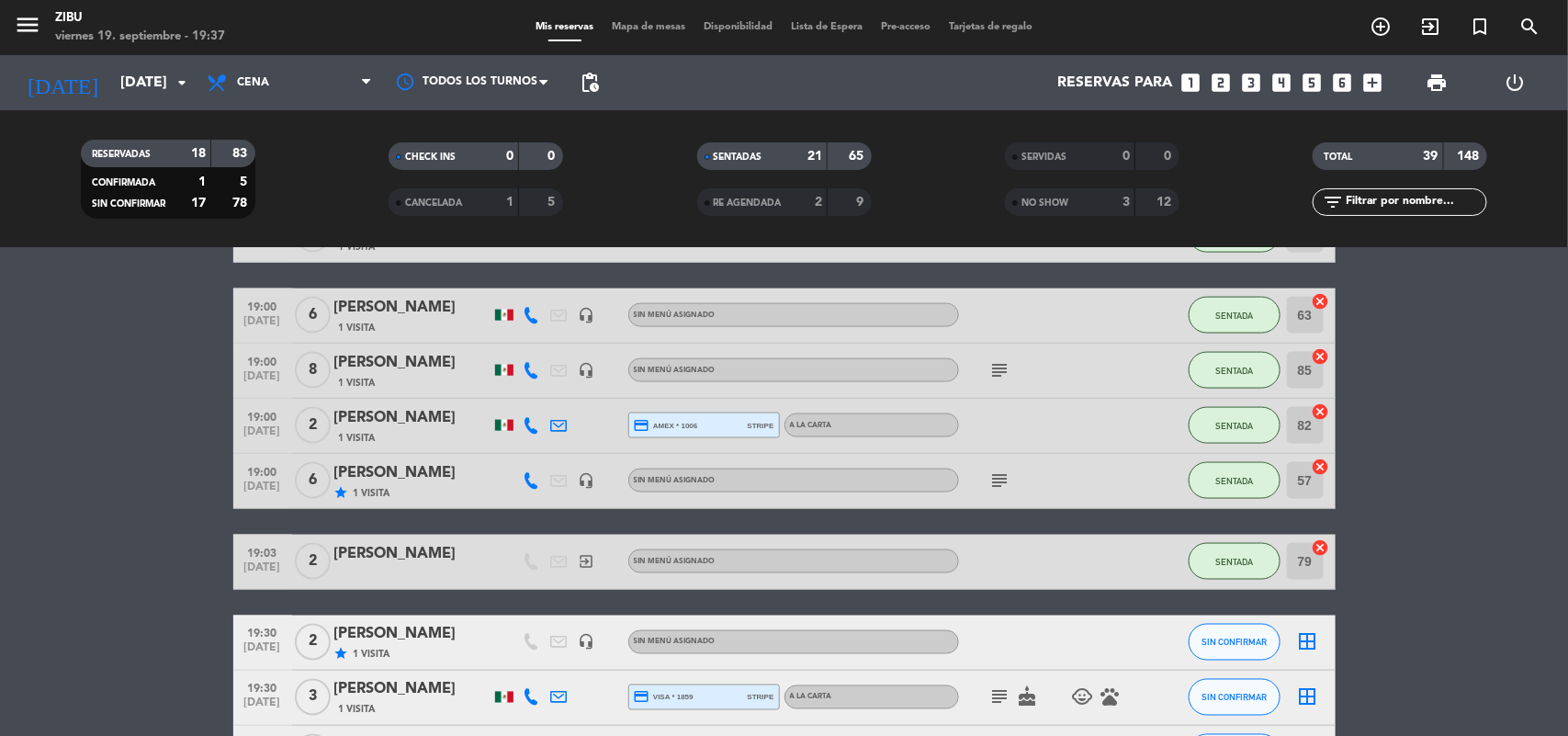
click at [109, 455] on bookings-row "17:30 [DATE] 4 [PERSON_NAME] 1 Visita credit_card master * 8717 stripe A LA CAR…" at bounding box center [784, 547] width 1568 height 2379
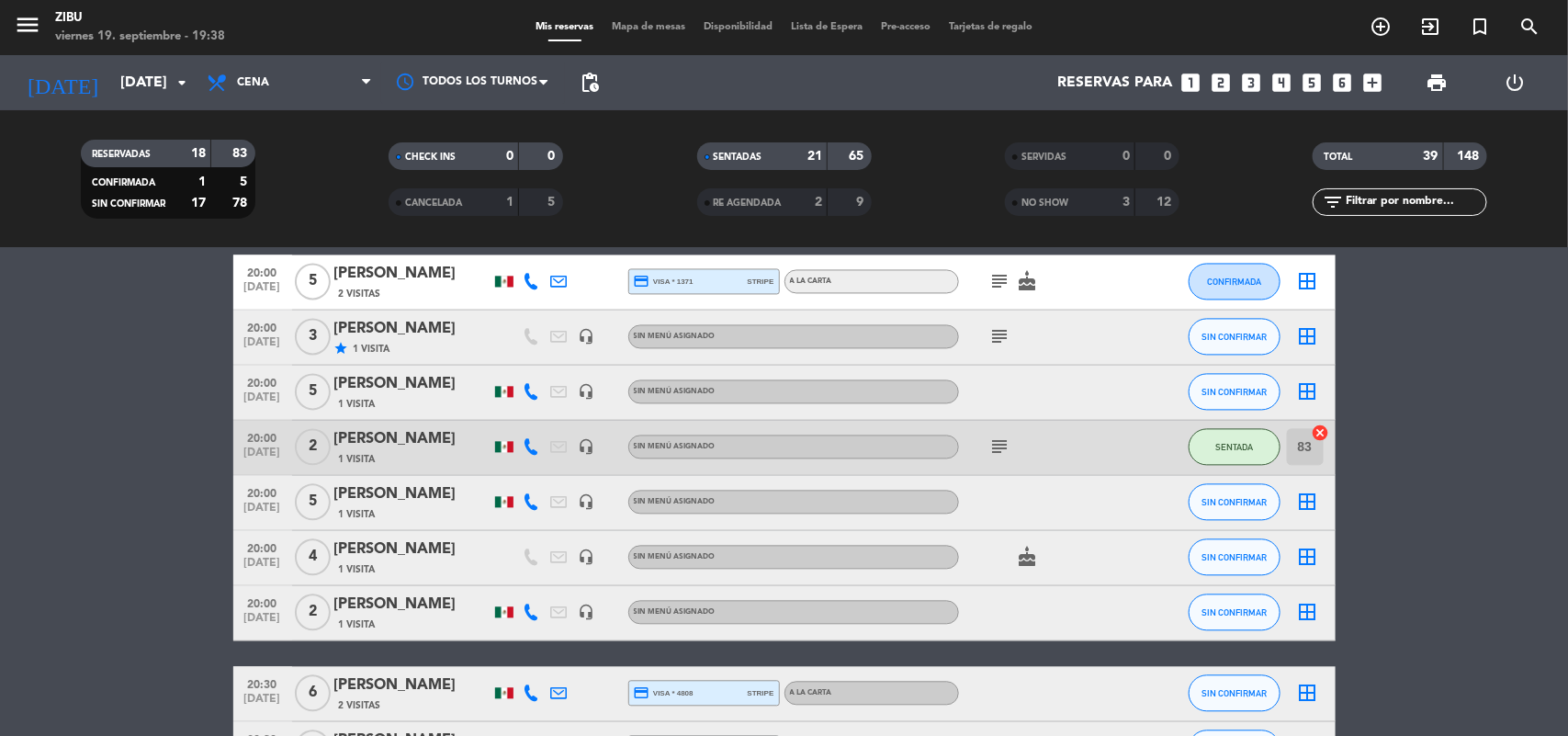
scroll to position [1793, 0]
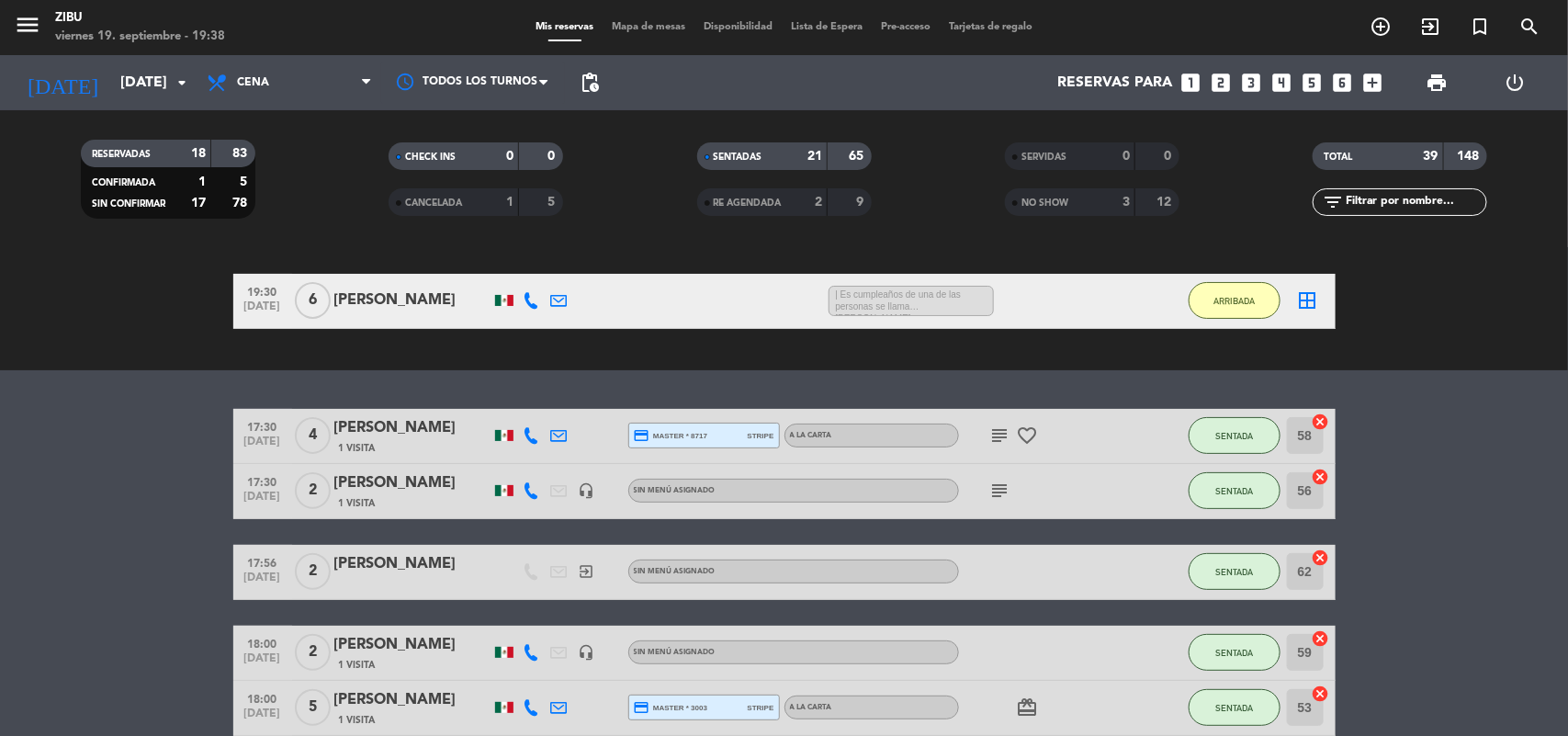
scroll to position [0, 0]
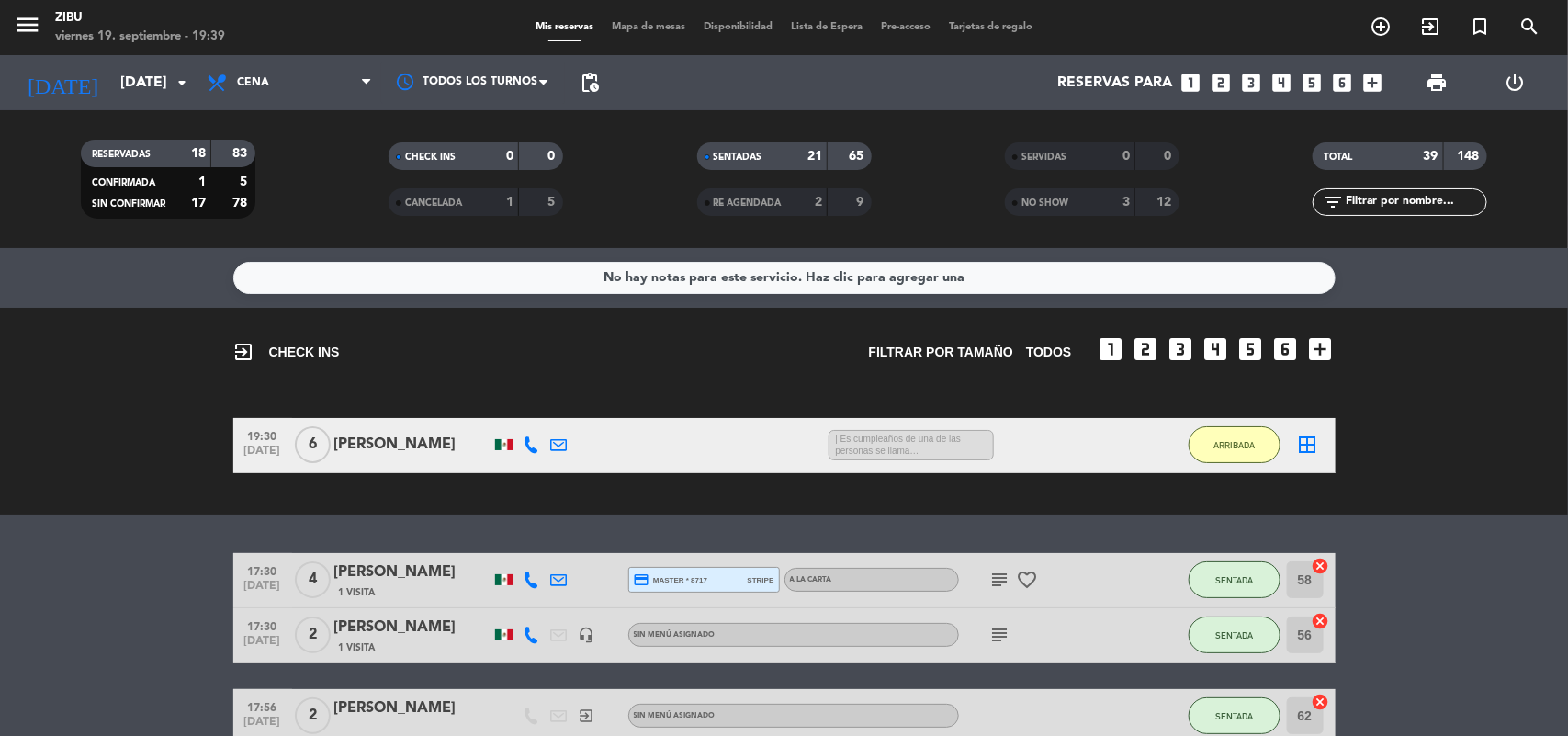
click at [109, 455] on bookings-row "19:30 [DATE] 6 [PERSON_NAME] 1:05 H / 3:35 H sms | Es cumpleaños de una de las …" at bounding box center [784, 446] width 1568 height 55
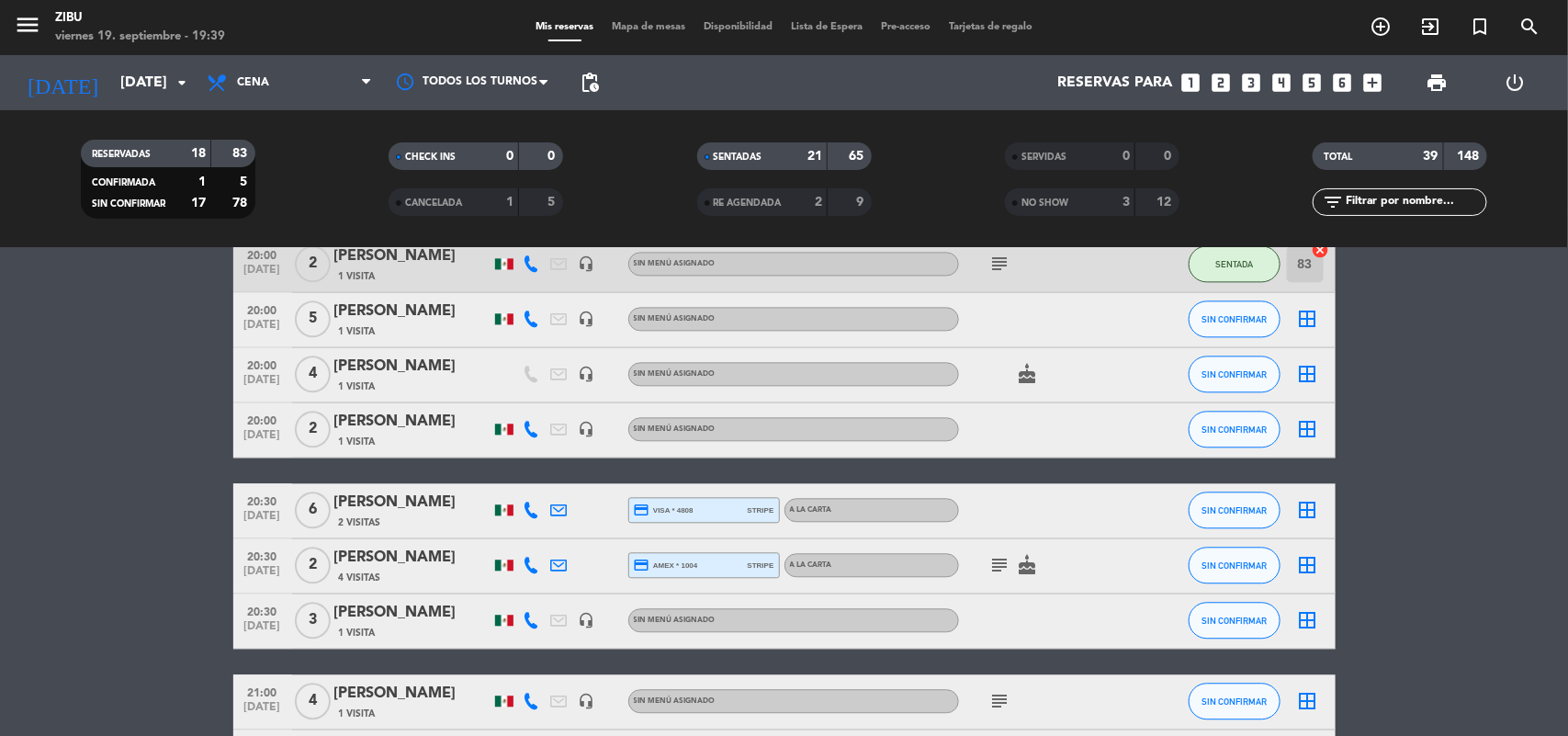
scroll to position [1977, 0]
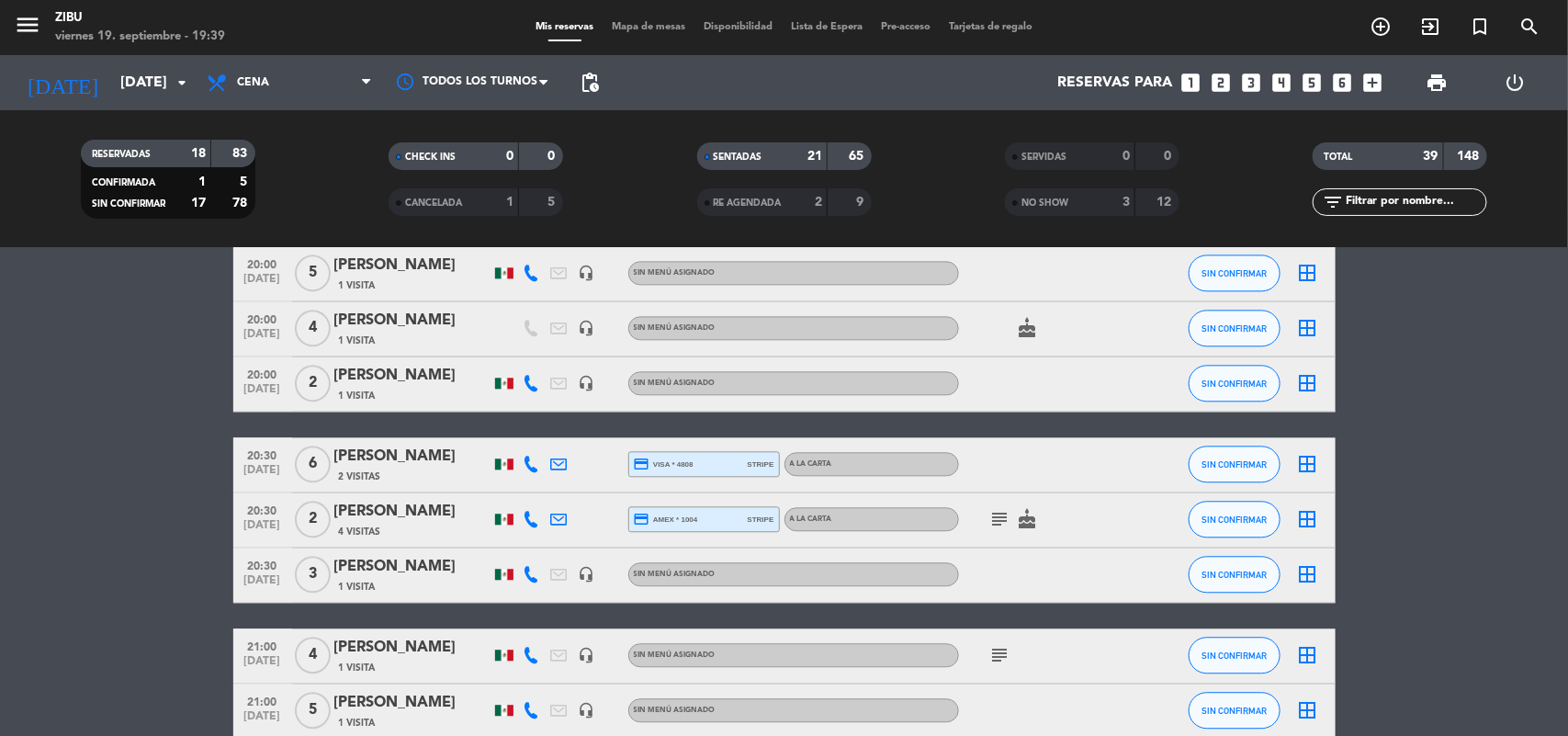
click at [356, 580] on span "1 Visita" at bounding box center [357, 588] width 37 height 15
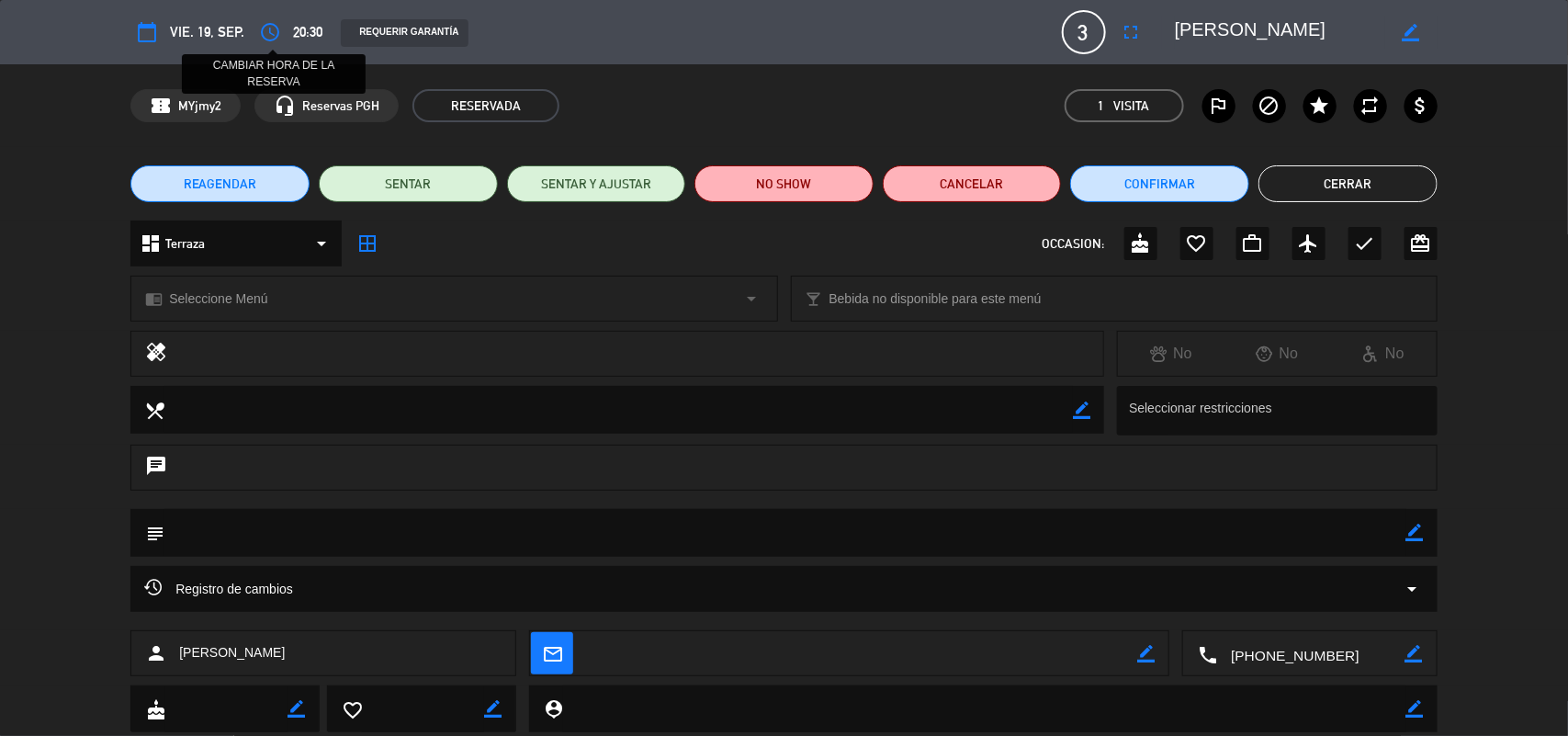
click at [281, 33] on button "access_time" at bounding box center [270, 32] width 33 height 33
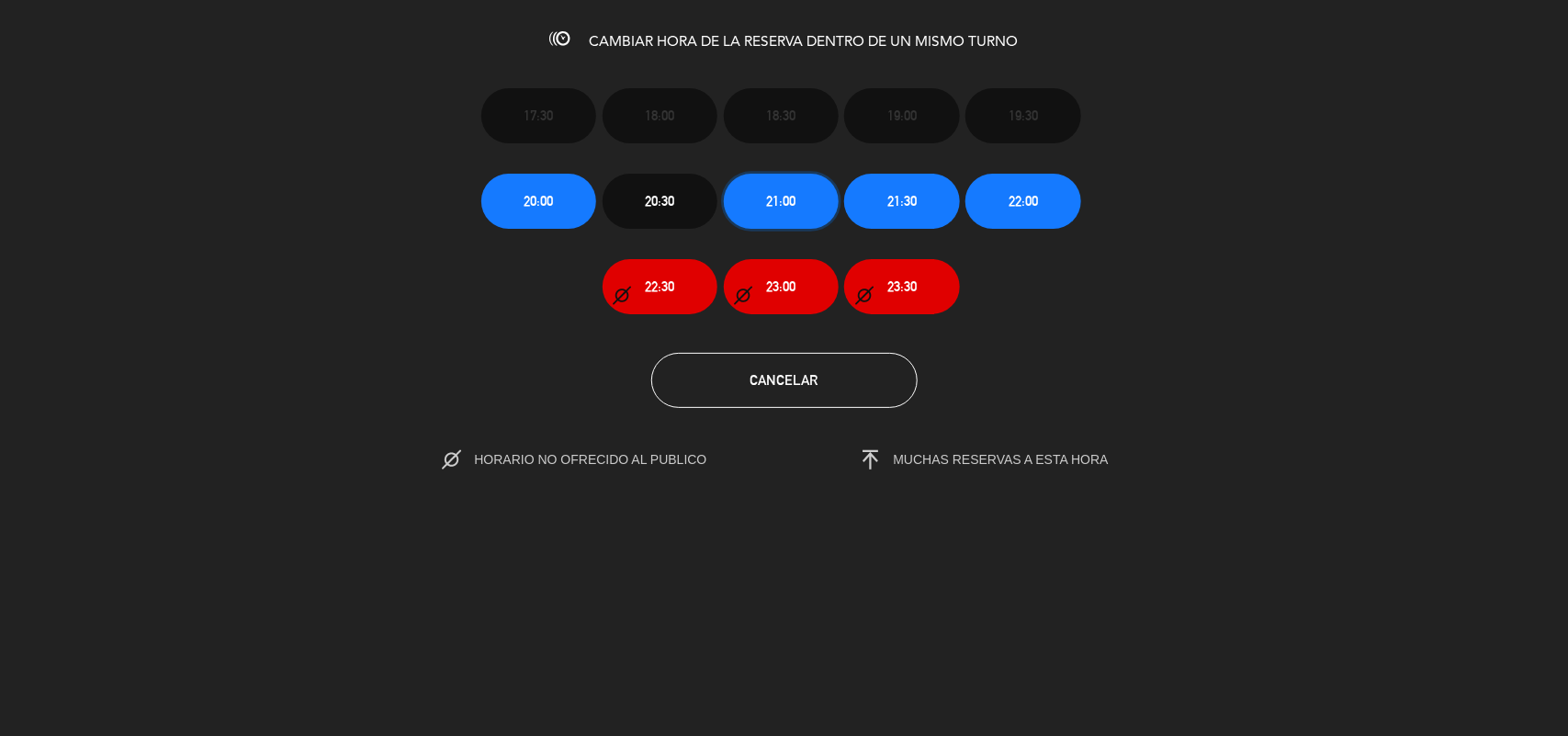
click at [770, 180] on button "21:00" at bounding box center [781, 202] width 115 height 55
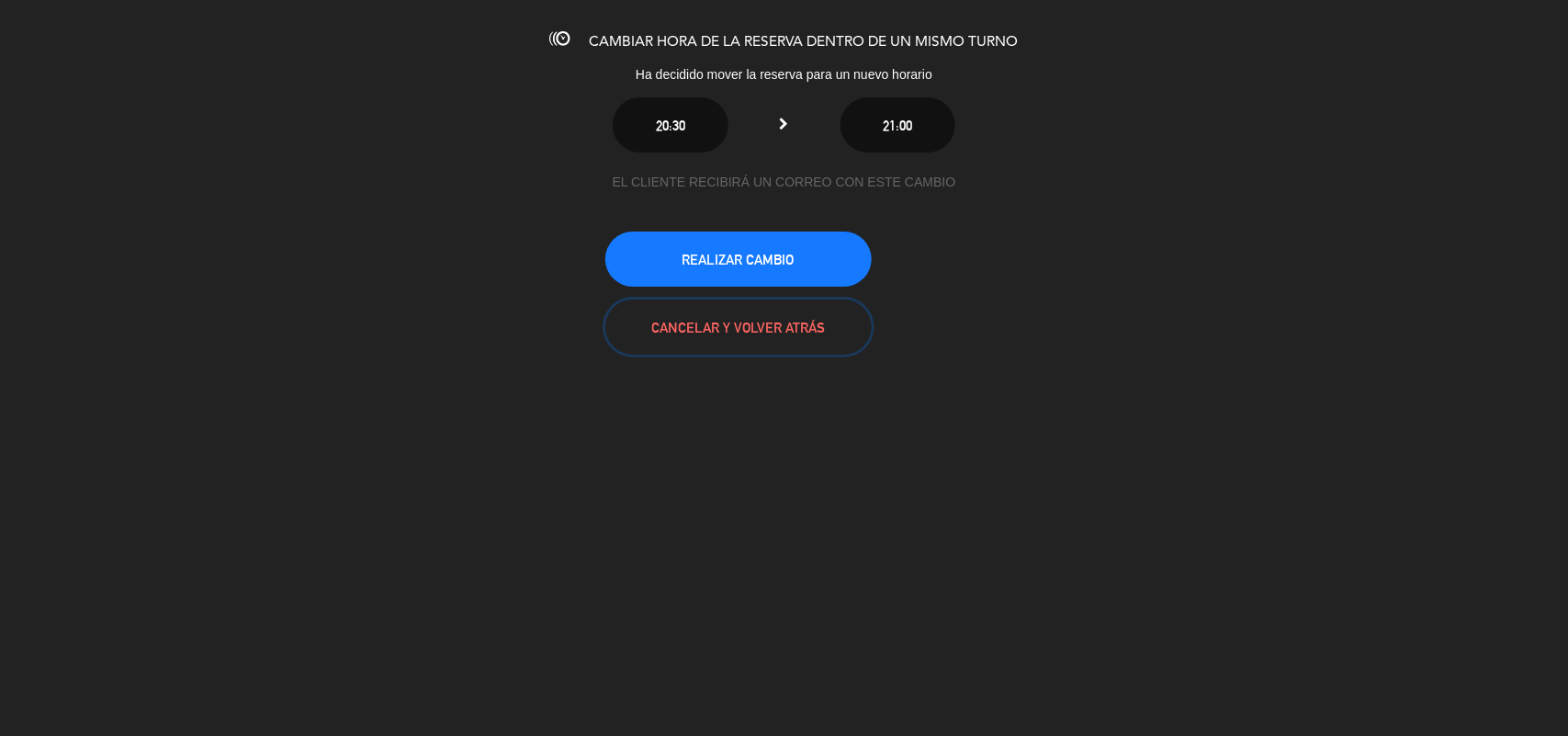
drag, startPoint x: 755, startPoint y: 300, endPoint x: 772, endPoint y: 239, distance: 63.3
click at [772, 239] on div "EL CLIENTE RECIBIRÁ UN CORREO CON ESTE CAMBIO REALIZAR CAMBIO CANCELAR Y VOLVER…" at bounding box center [784, 263] width 358 height 183
click at [761, 246] on button "REALIZAR CAMBIO" at bounding box center [738, 259] width 266 height 55
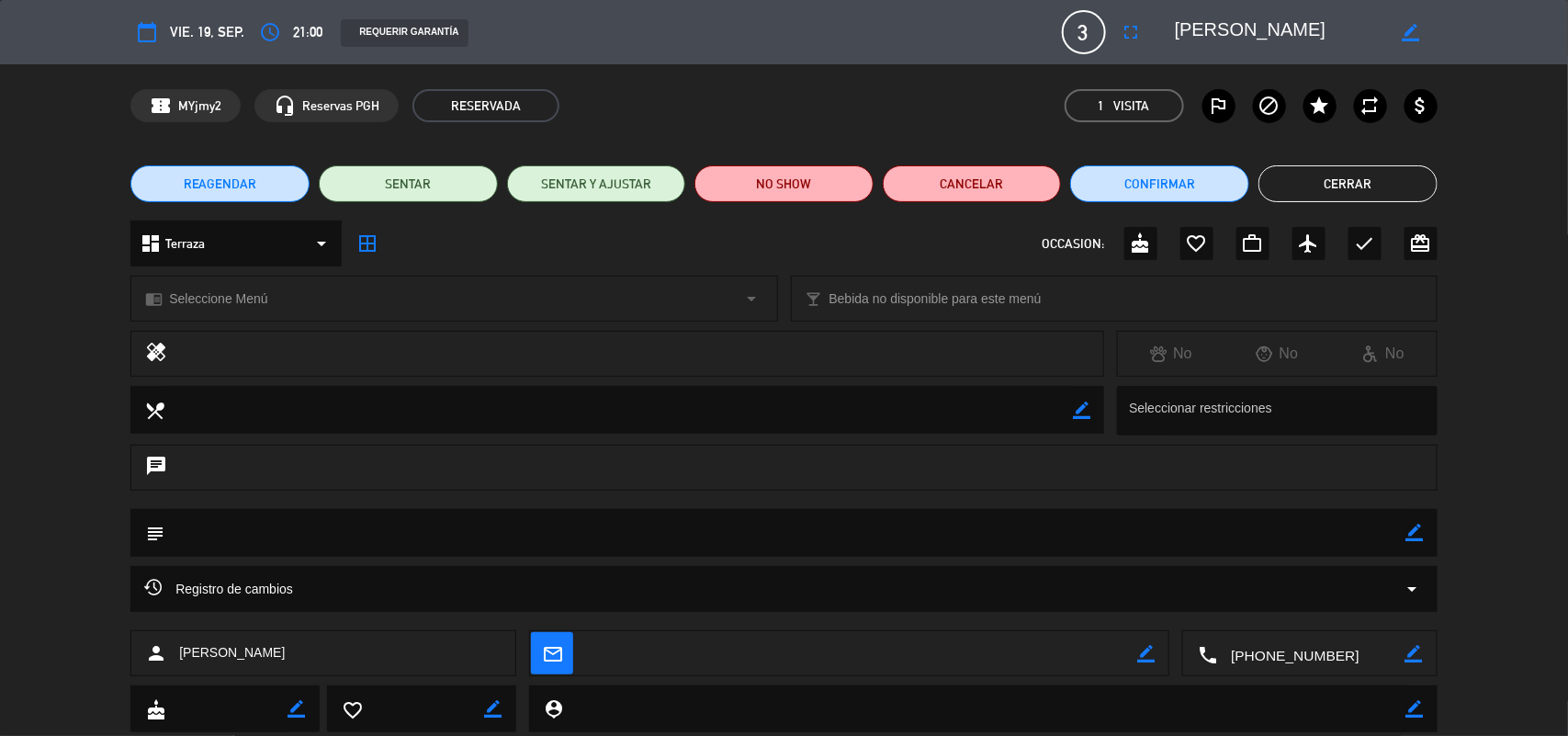
click at [1338, 177] on button "Cerrar" at bounding box center [1348, 184] width 180 height 37
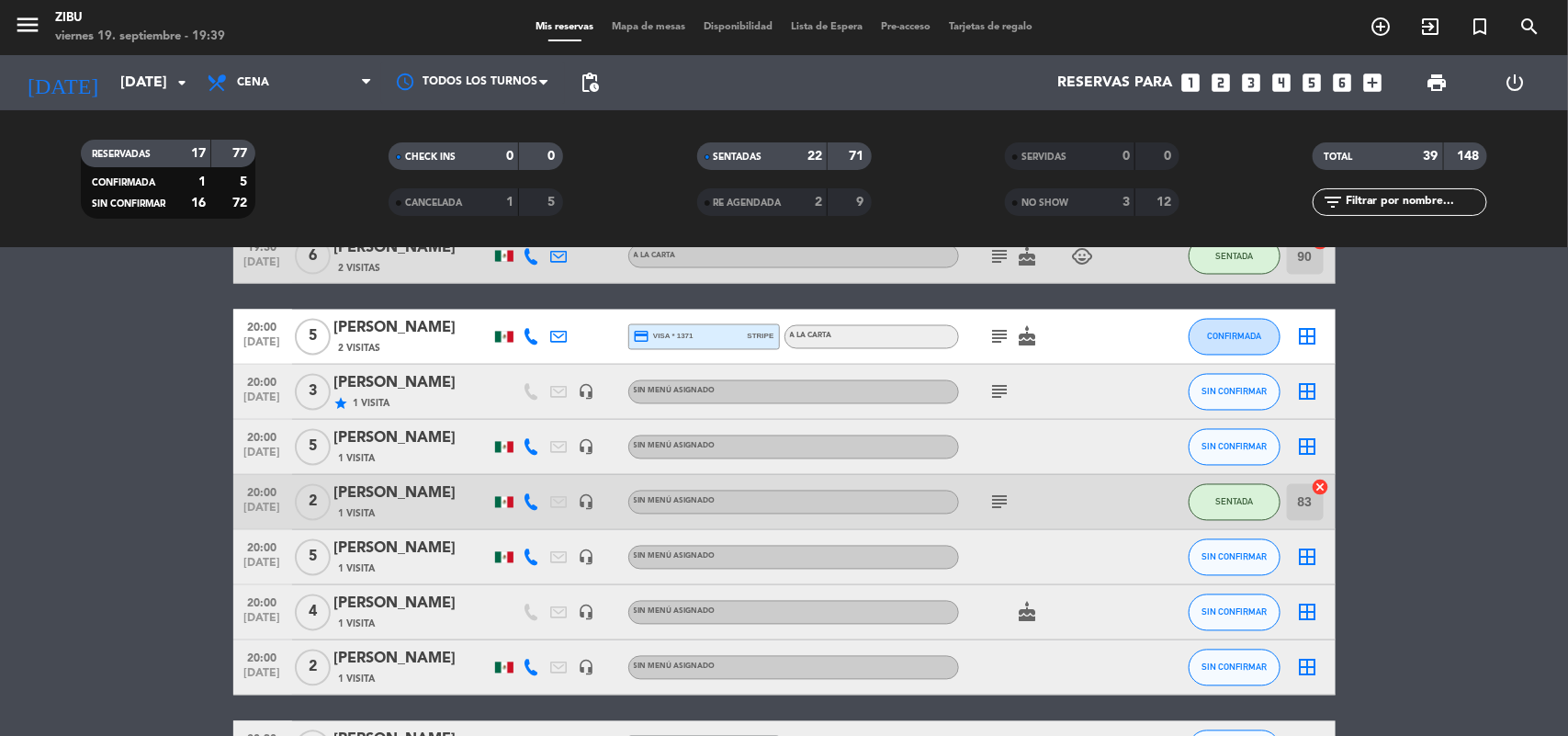
scroll to position [1481, 0]
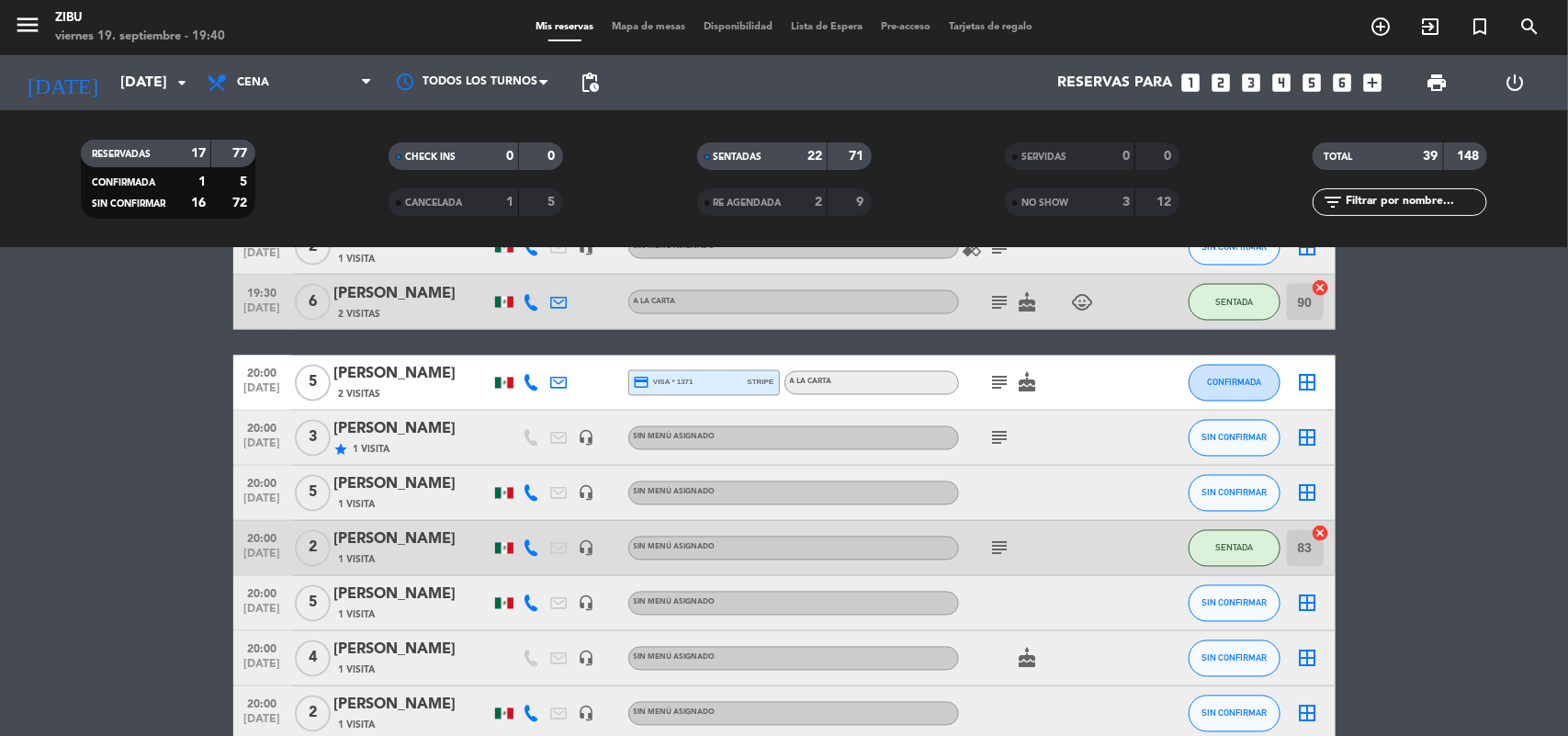
click at [92, 449] on bookings-row "17:30 [DATE] 4 [PERSON_NAME] 1 Visita credit_card master * 8717 stripe A LA CAR…" at bounding box center [784, 69] width 1568 height 2434
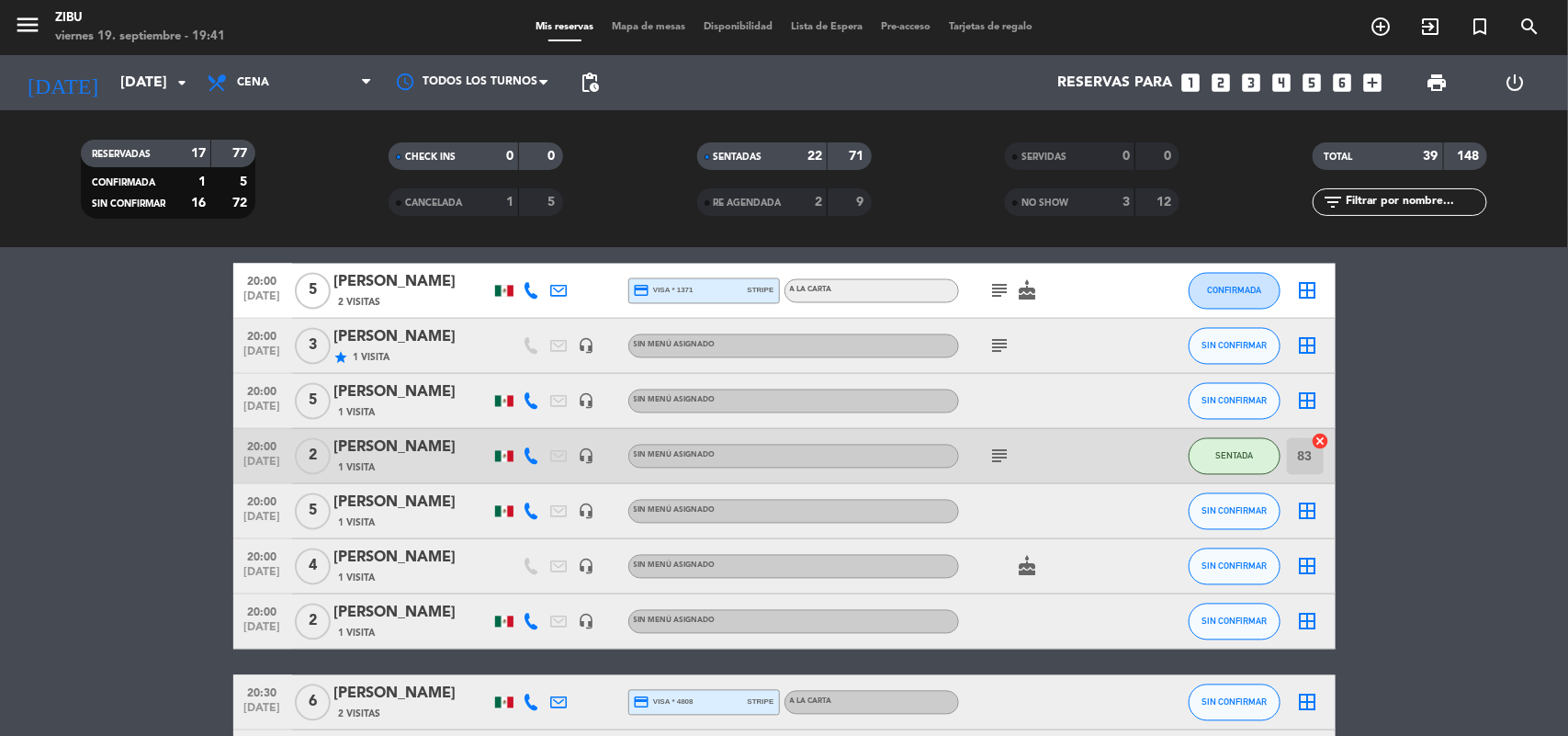
scroll to position [1527, 0]
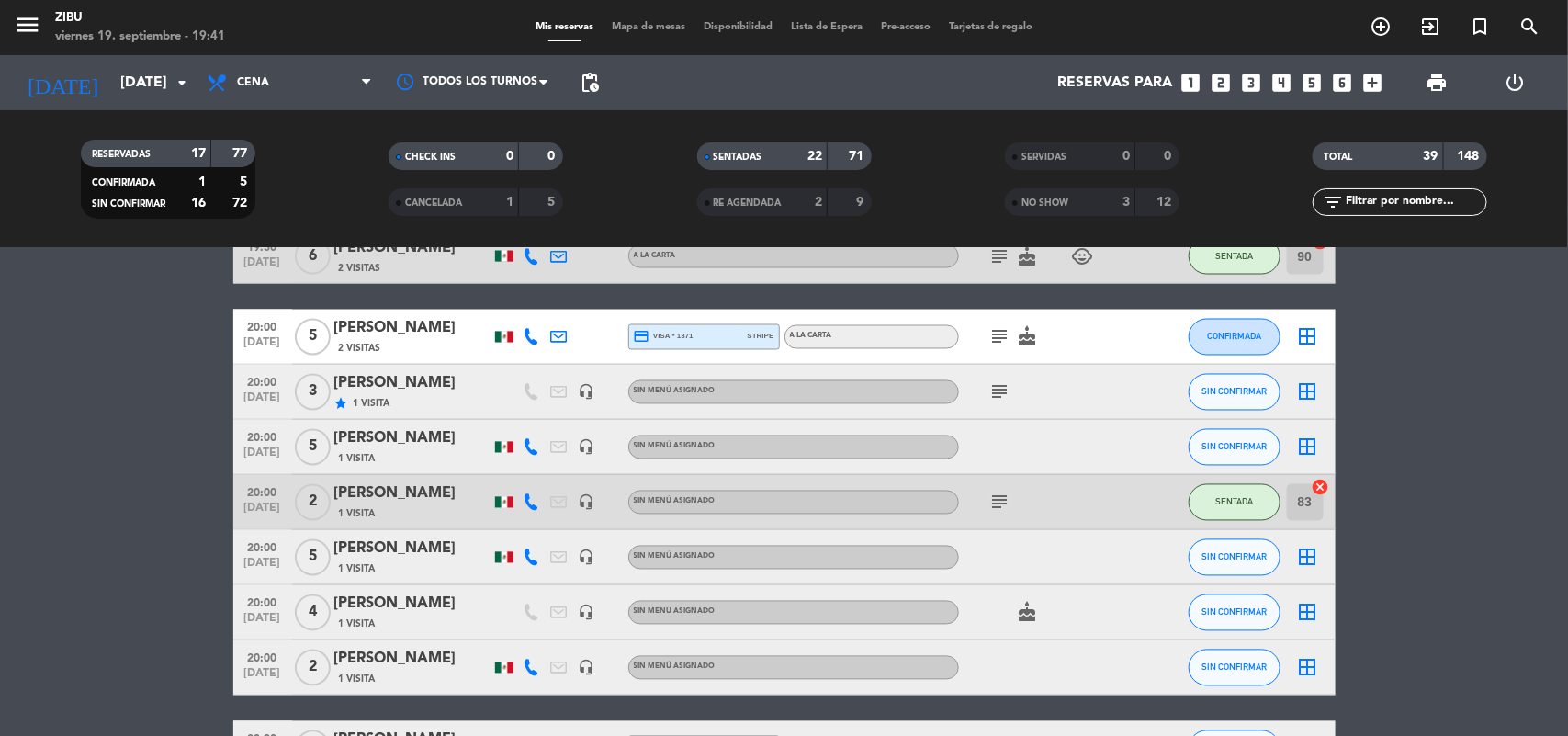
click at [998, 335] on icon "subject" at bounding box center [1001, 337] width 22 height 22
click at [108, 386] on bookings-row "17:30 [DATE] 4 [PERSON_NAME] 1 Visita credit_card master * 8717 stripe A LA CAR…" at bounding box center [784, 23] width 1568 height 2434
click at [395, 336] on div "[PERSON_NAME]" at bounding box center [412, 329] width 157 height 24
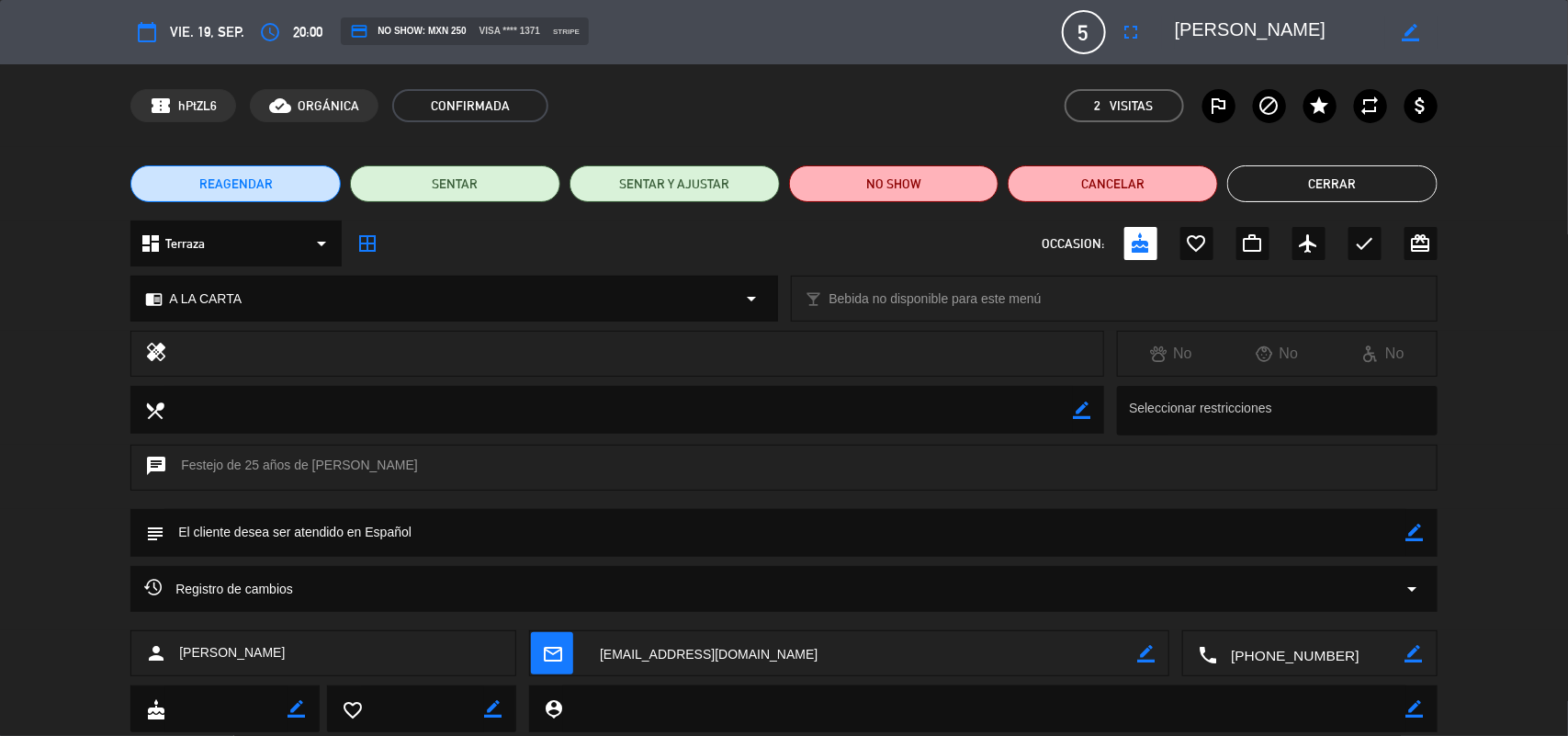
click at [1412, 530] on icon "border_color" at bounding box center [1415, 532] width 17 height 18
type textarea "Llega 20:15 hrs."
click at [1409, 522] on div at bounding box center [1415, 533] width 17 height 48
click at [1416, 525] on icon at bounding box center [1415, 532] width 17 height 18
click at [1365, 181] on button "Cerrar" at bounding box center [1332, 184] width 211 height 37
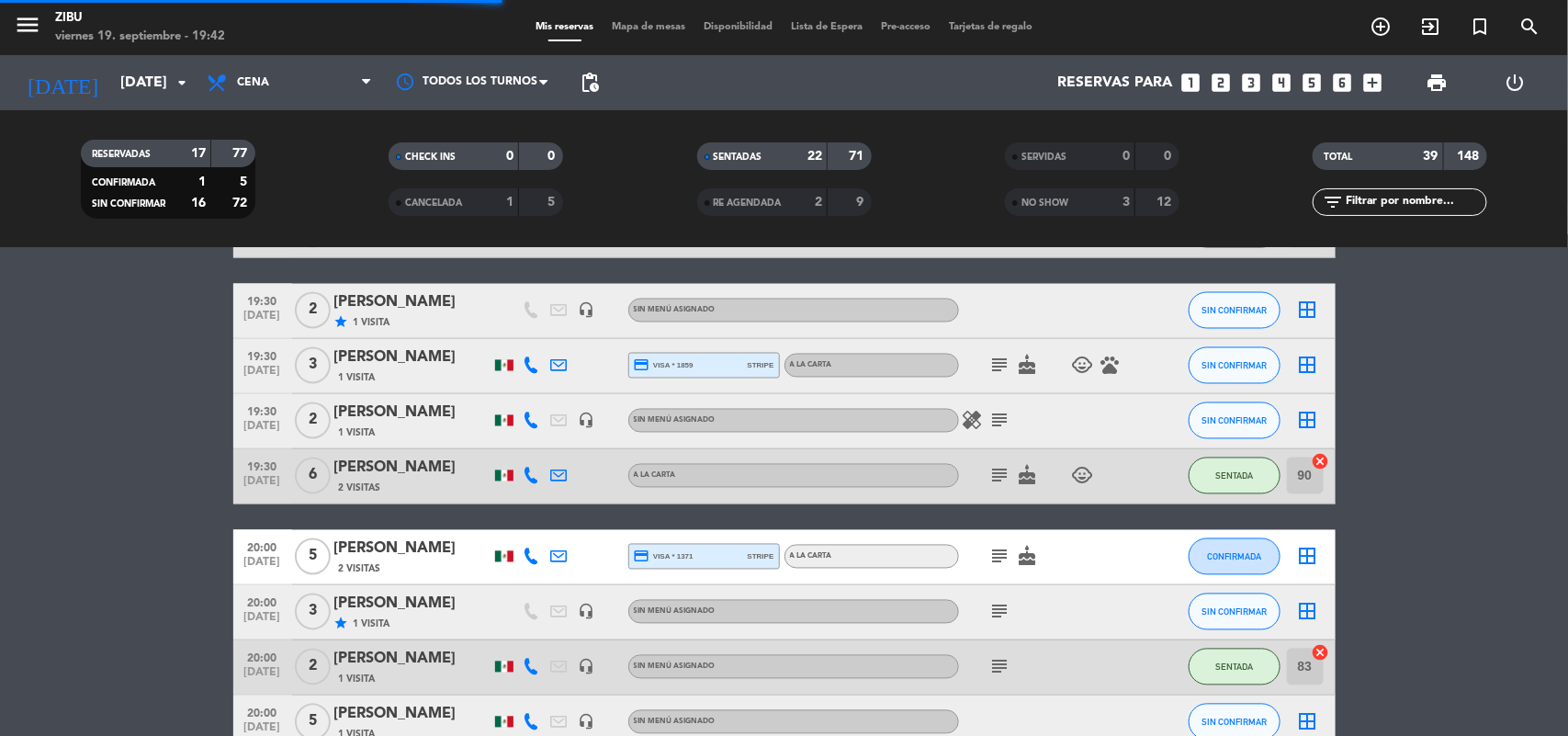
scroll to position [1747, 0]
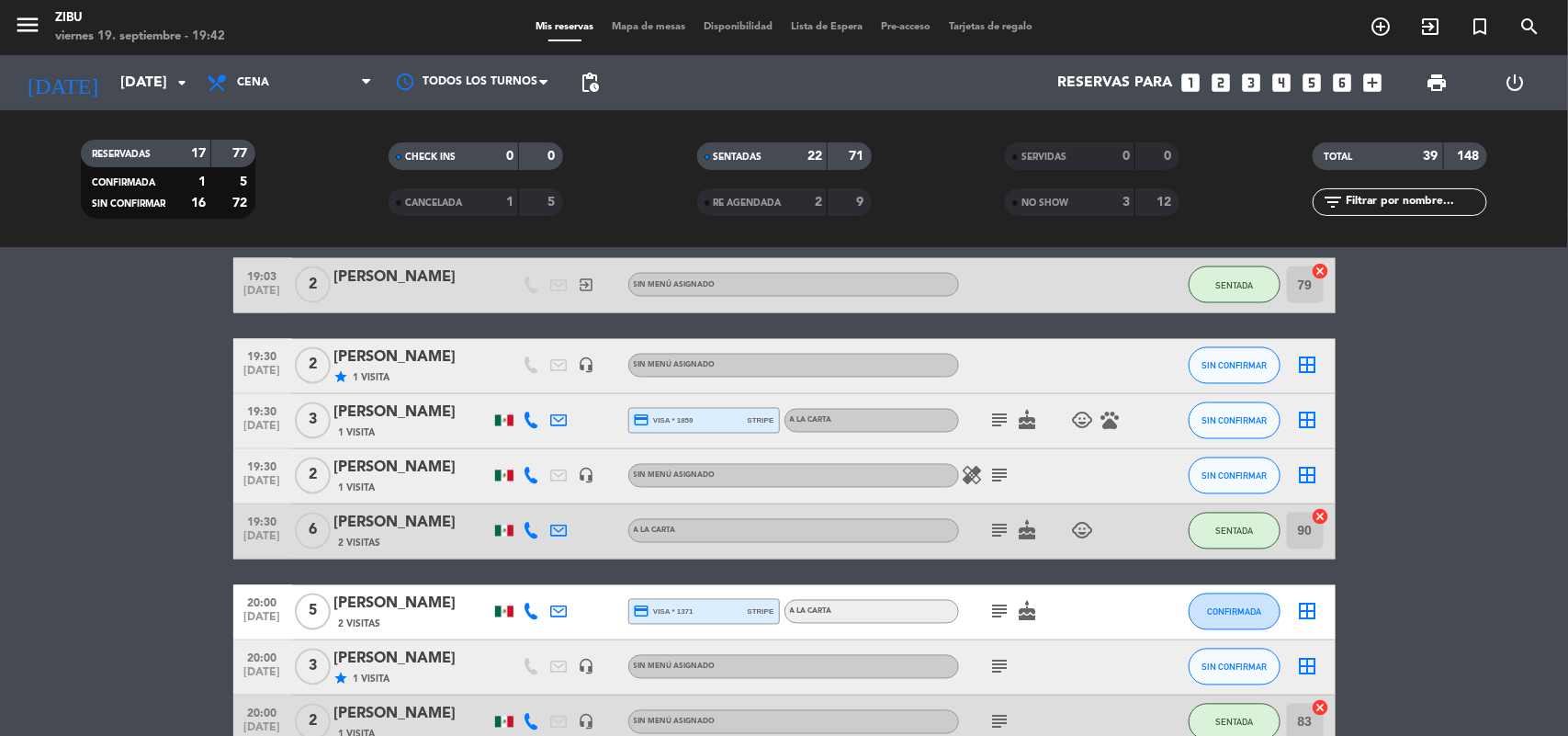
scroll to position [1471, 0]
click at [246, 438] on span "[DATE]" at bounding box center [262, 432] width 46 height 21
click at [248, 471] on span "19:30" at bounding box center [262, 467] width 46 height 21
click at [72, 434] on bookings-row "17:30 [DATE] 4 [PERSON_NAME] 1 Visita credit_card master * 8717 stripe A LA CAR…" at bounding box center [784, 272] width 1568 height 2379
click at [963, 470] on icon "healing" at bounding box center [973, 477] width 22 height 22
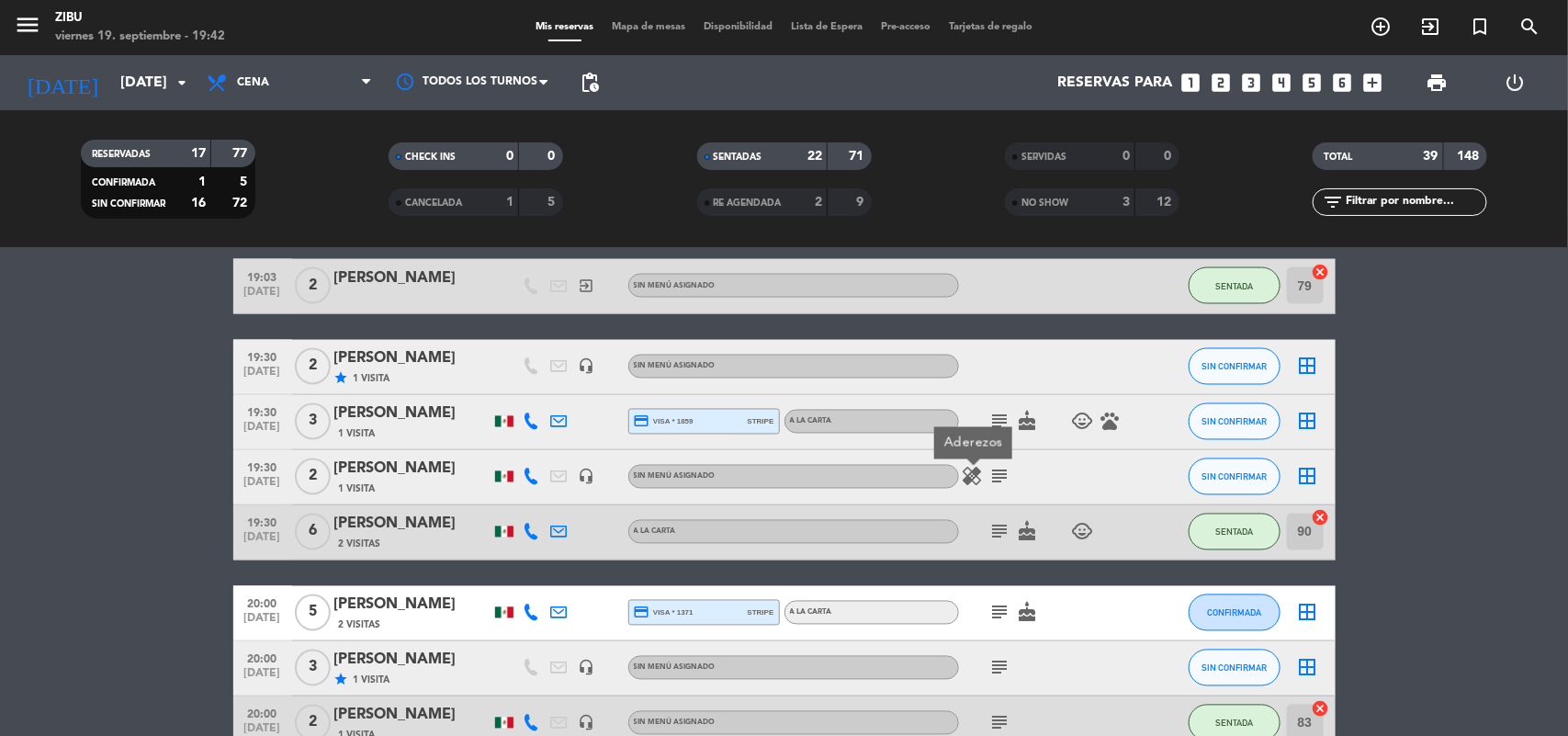
click at [995, 478] on icon "subject" at bounding box center [1001, 477] width 22 height 22
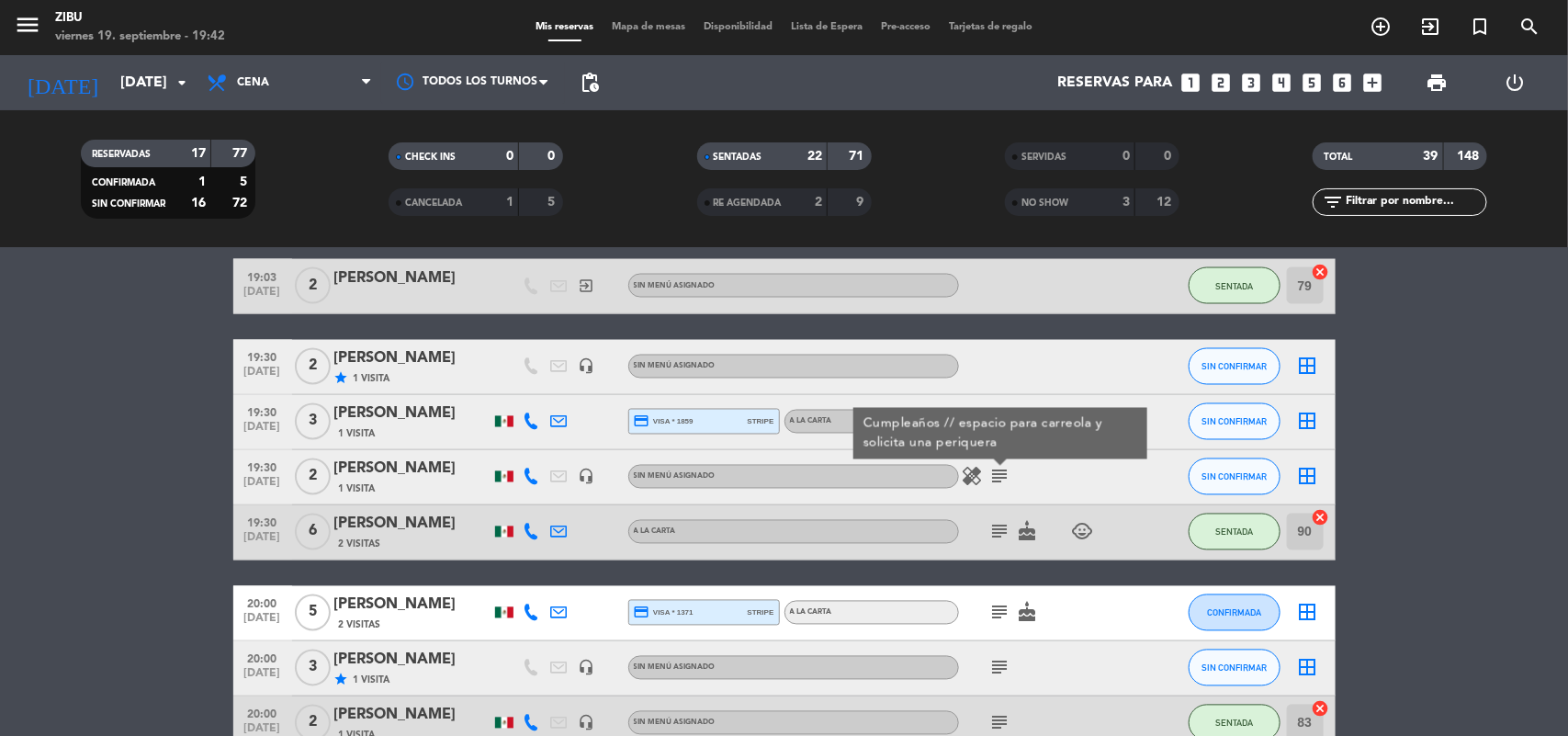
click at [1420, 453] on bookings-row "17:30 [DATE] 4 [PERSON_NAME] 1 Visita credit_card master * 8717 stripe A LA CAR…" at bounding box center [784, 272] width 1568 height 2379
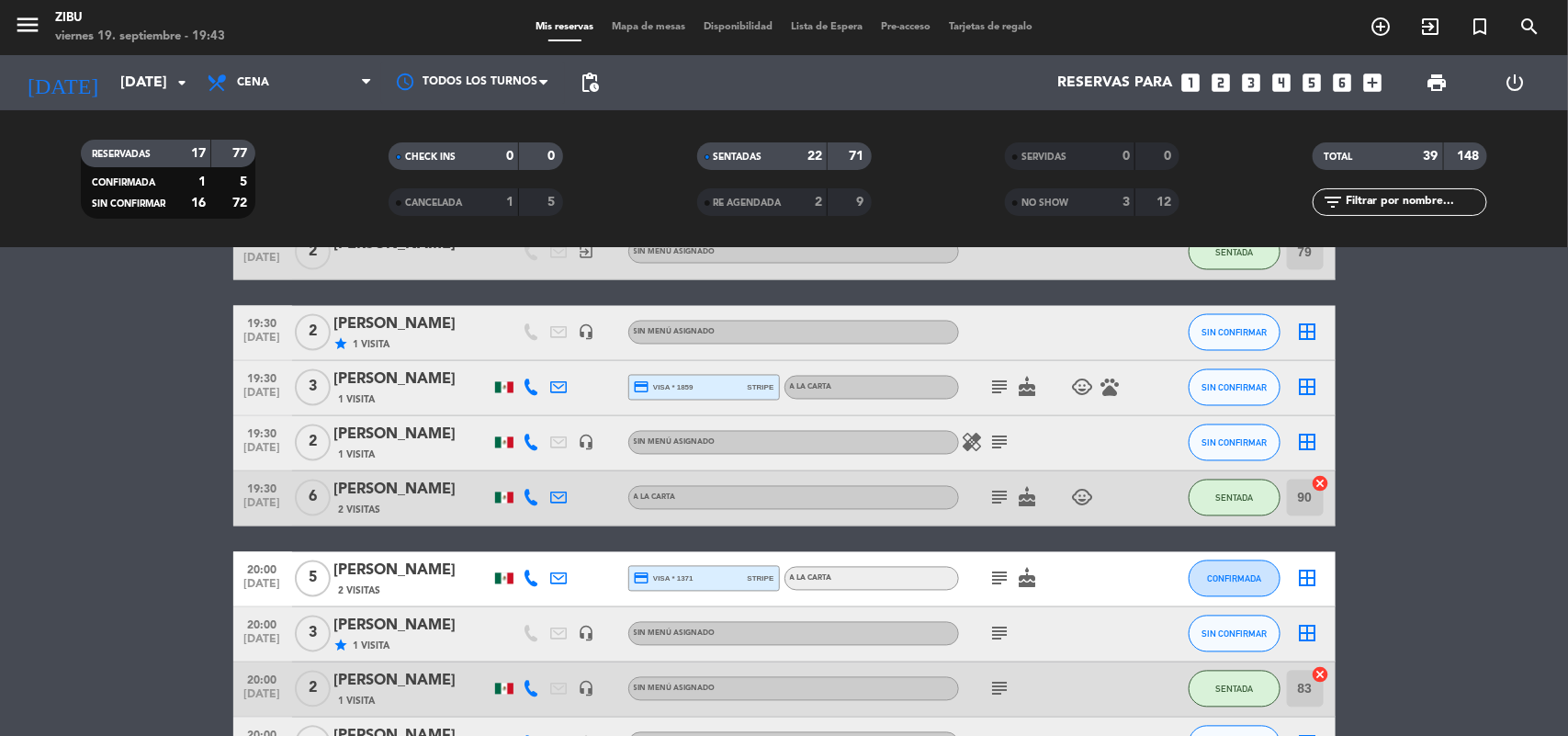
scroll to position [1550, 0]
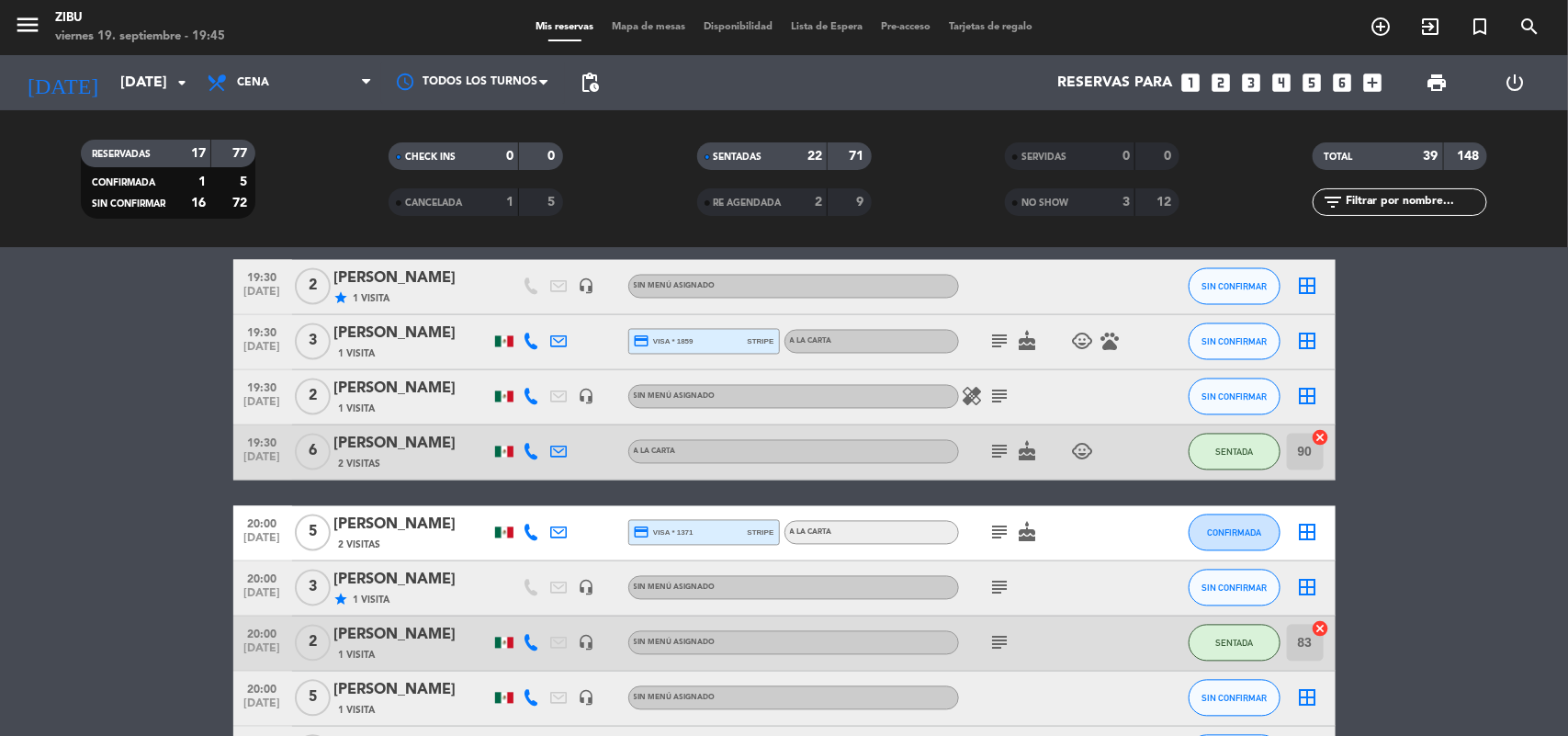
click at [104, 535] on bookings-row "17:30 [DATE] 4 [PERSON_NAME] 1 Visita credit_card master * 8717 stripe A LA CAR…" at bounding box center [784, 192] width 1568 height 2379
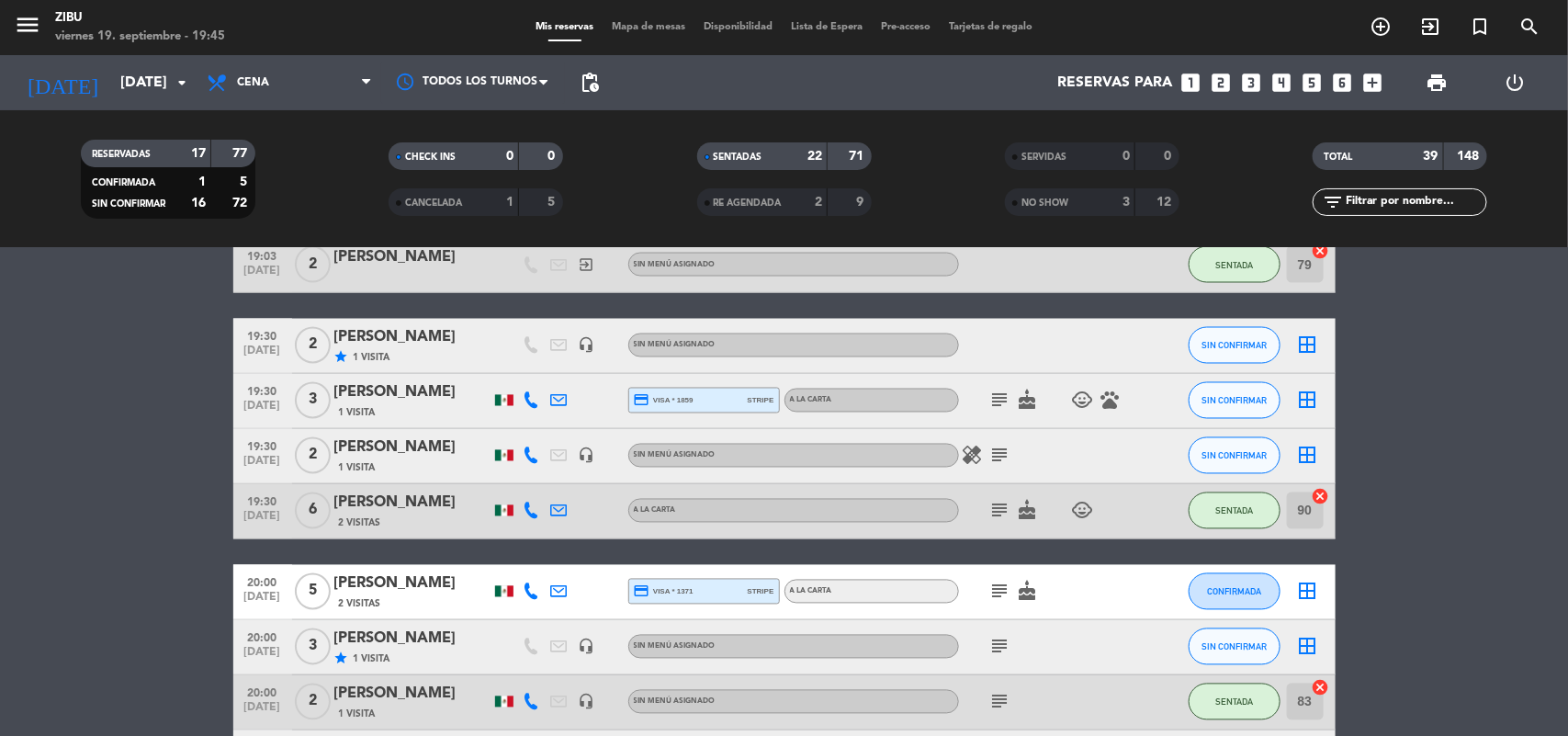
scroll to position [1459, 0]
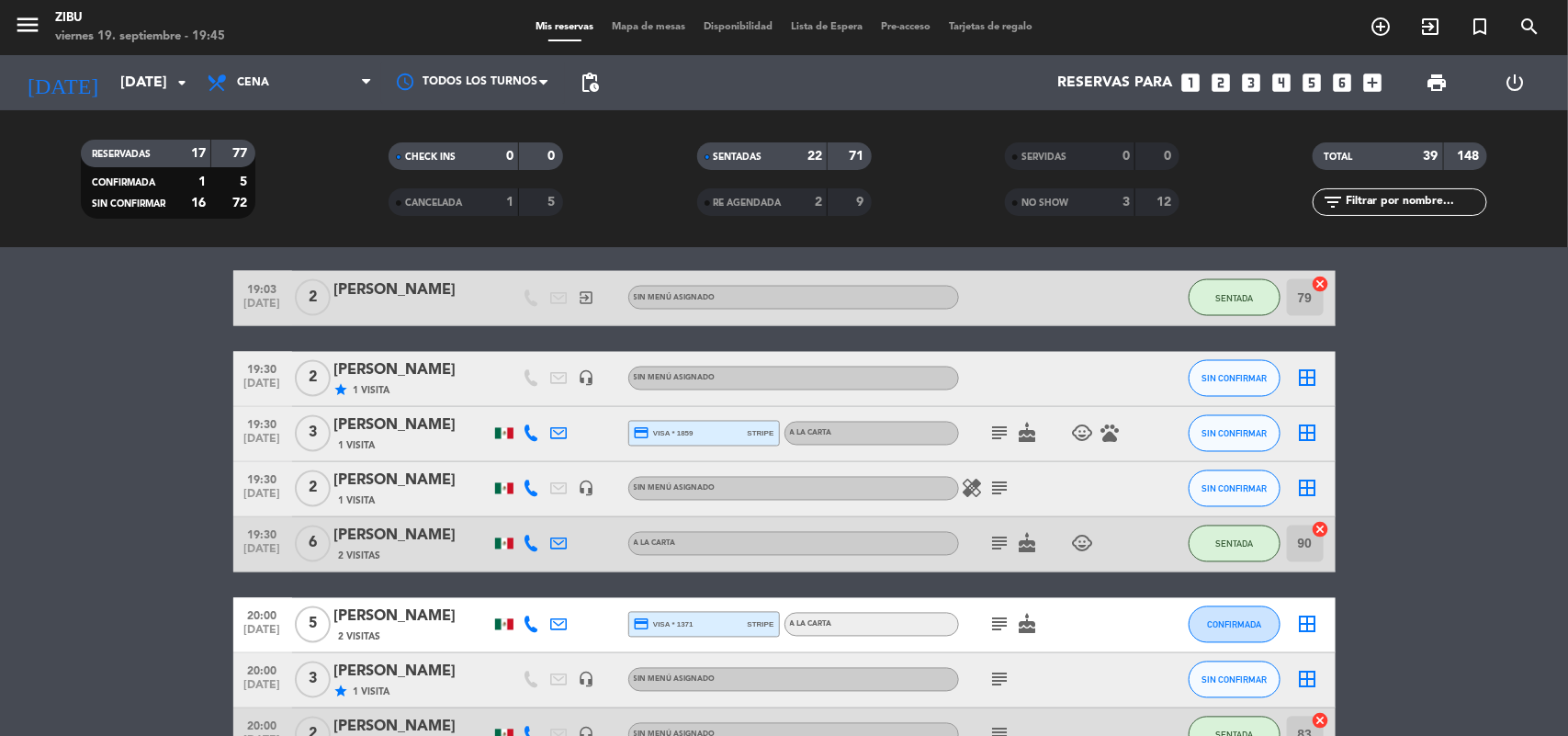
click at [0, 322] on bookings-row "17:30 [DATE] 4 [PERSON_NAME] 1 Visita credit_card master * 8717 stripe A LA CAR…" at bounding box center [784, 284] width 1568 height 2379
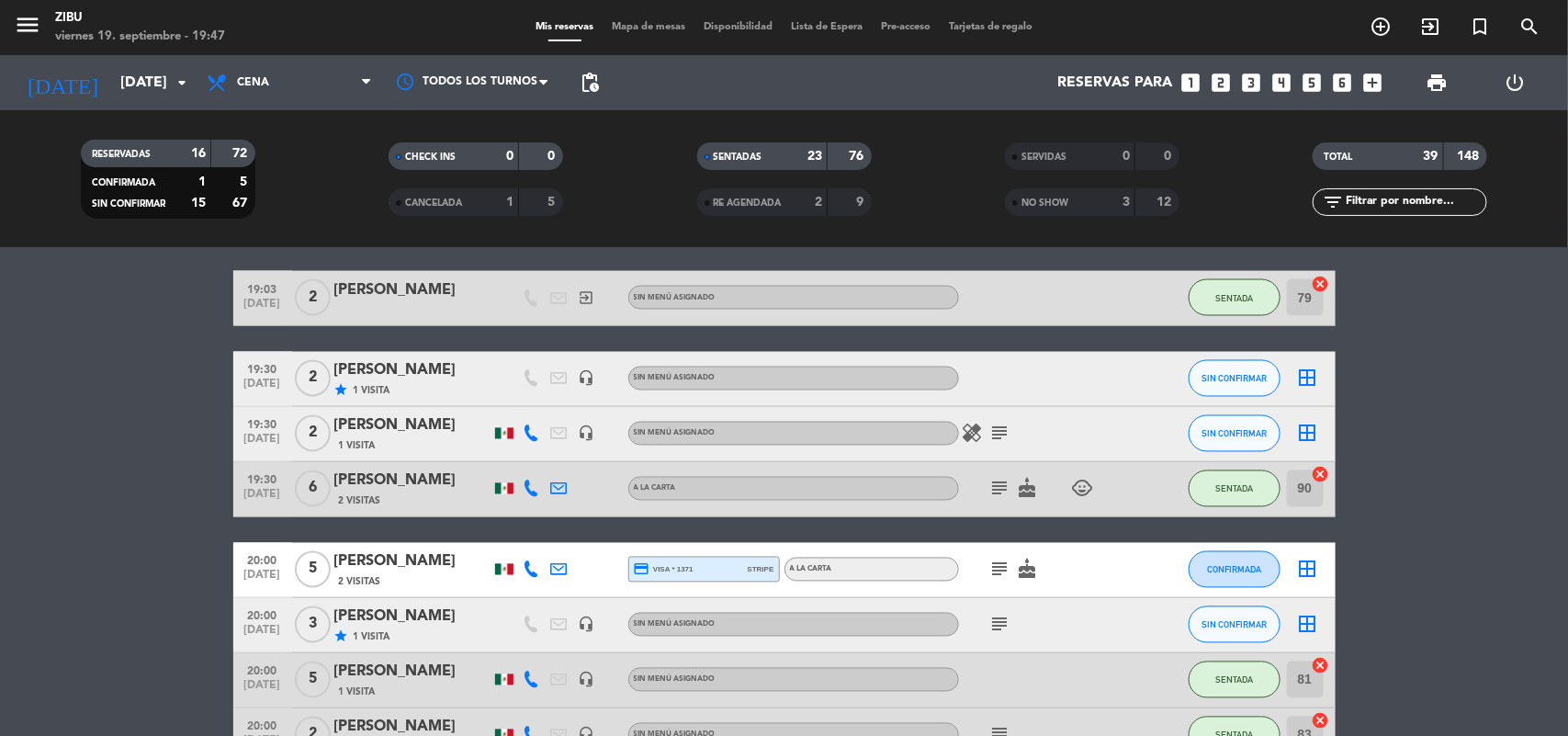
click at [102, 421] on bookings-row "17:30 [DATE] 4 [PERSON_NAME] 1 Visita credit_card master * 8717 stripe A LA CAR…" at bounding box center [784, 284] width 1568 height 2379
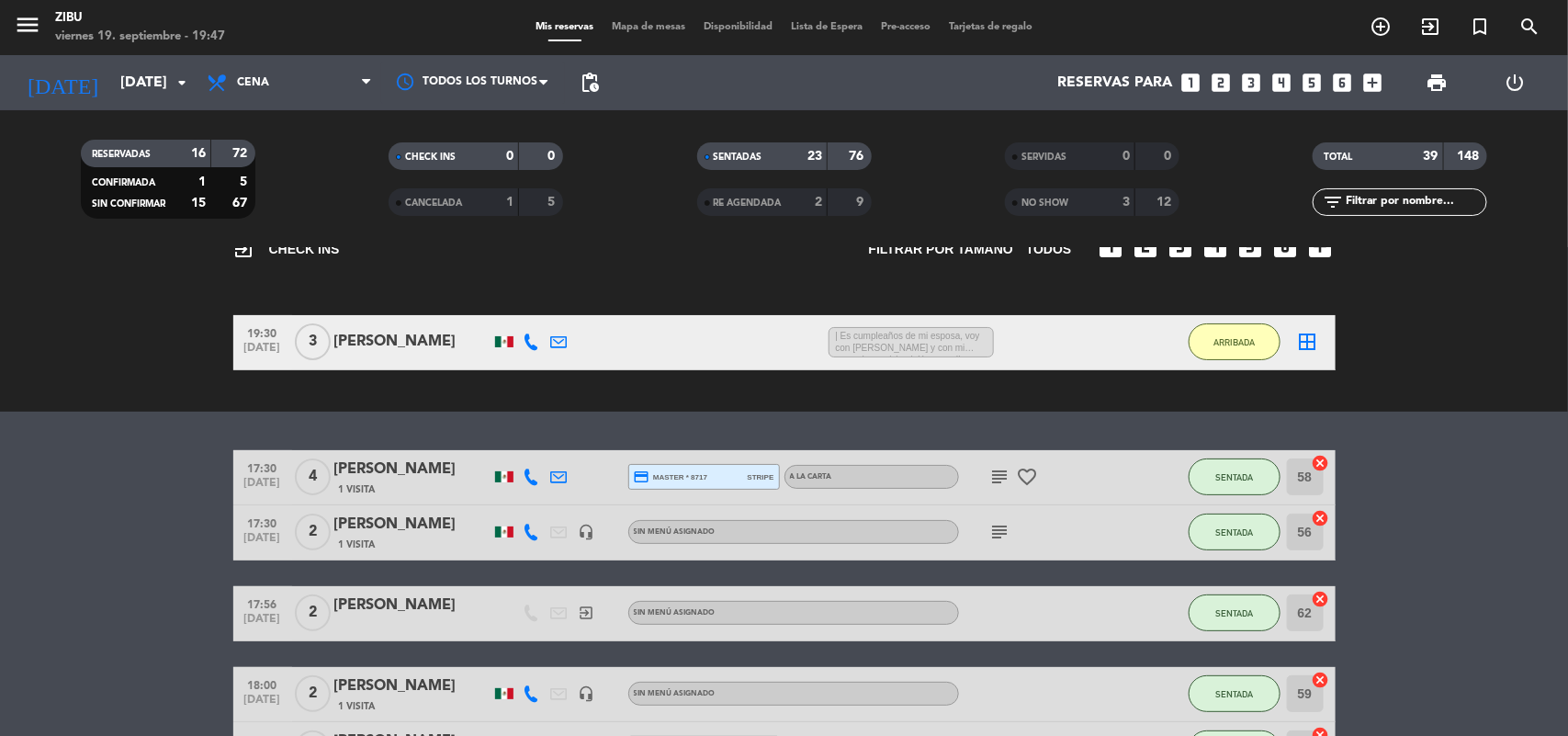
scroll to position [0, 0]
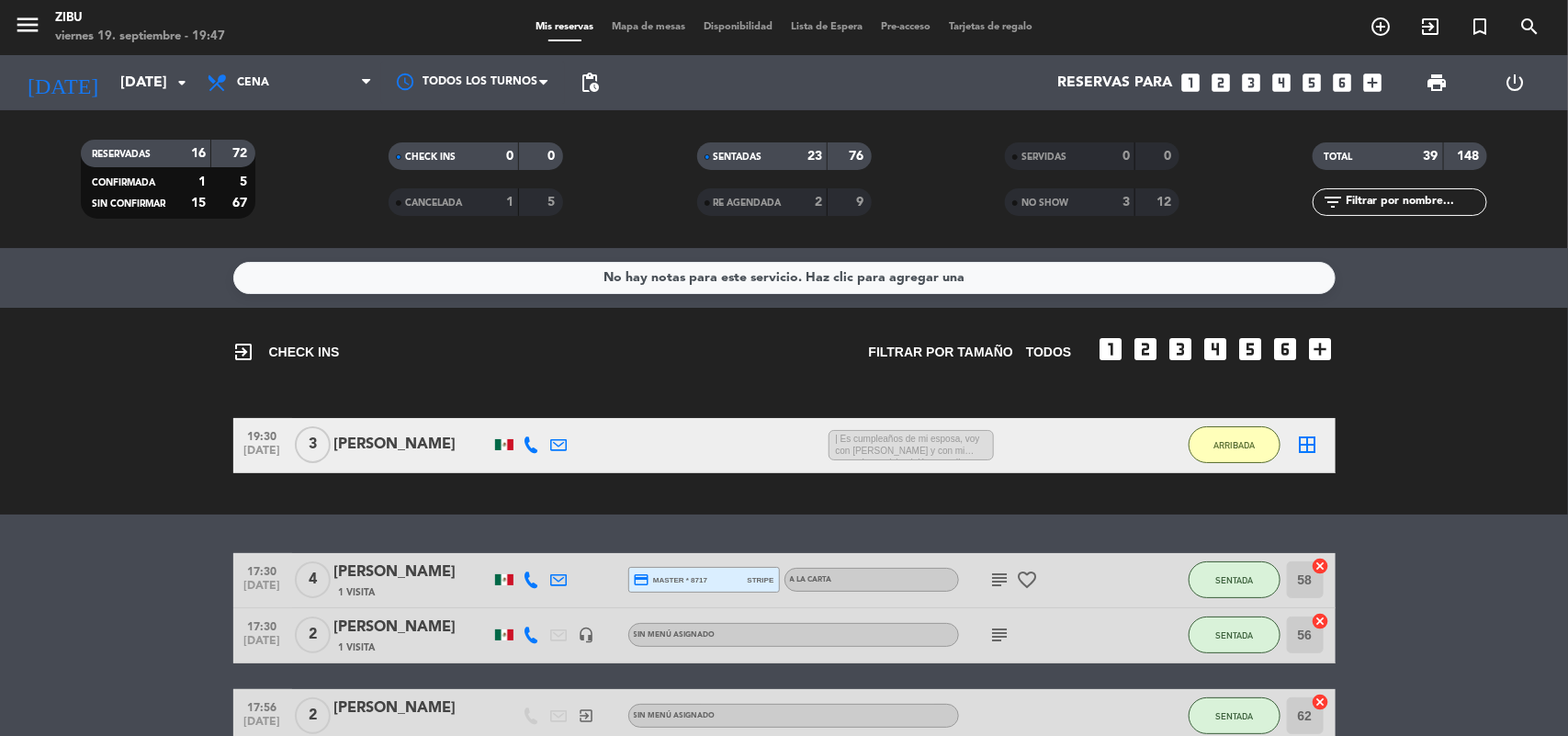
click at [713, 171] on div "SENTADAS 23 76" at bounding box center [784, 166] width 308 height 46
click at [710, 164] on div "SENTADAS" at bounding box center [744, 157] width 85 height 21
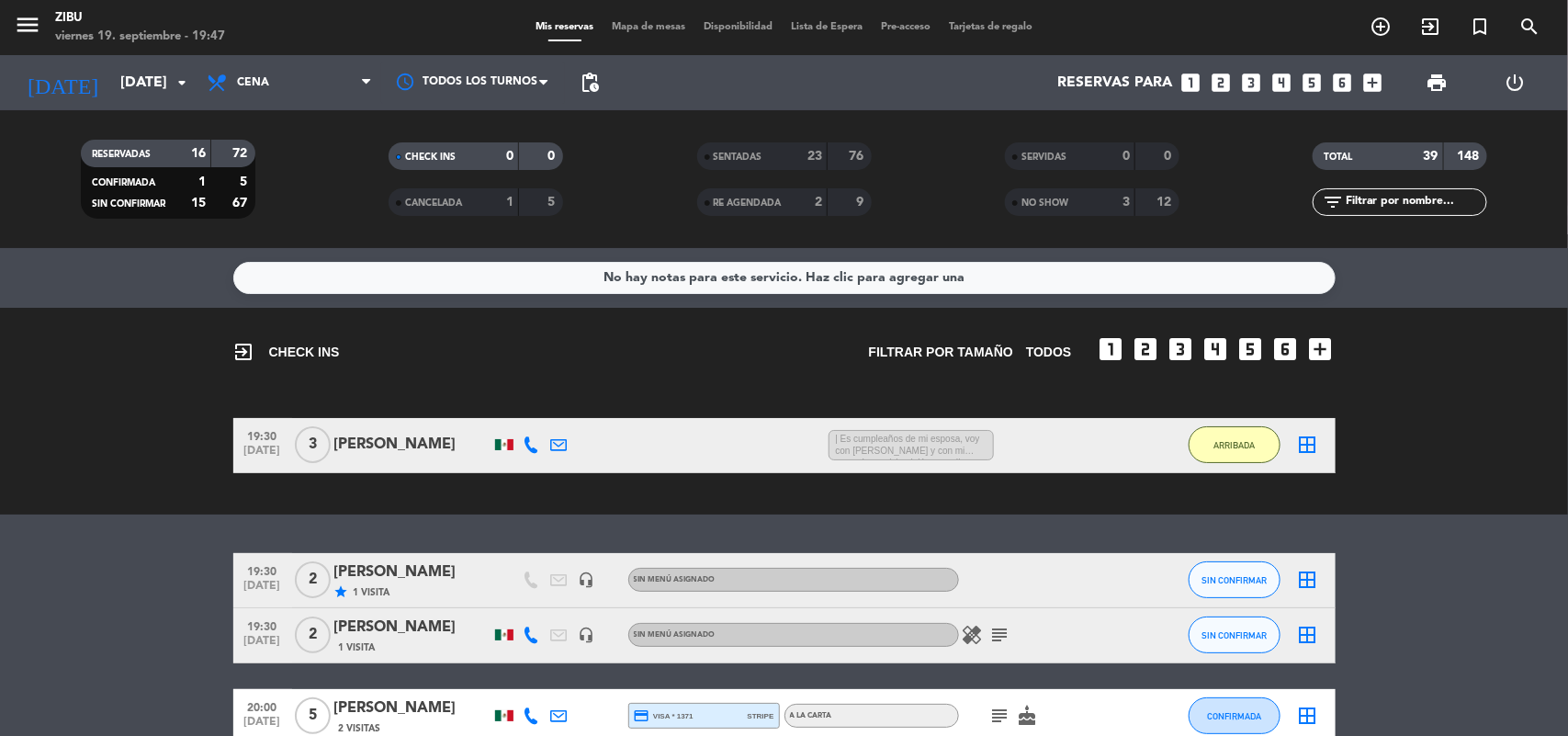
click at [46, 487] on div "exit_to_app CHECK INS Filtrar por tamaño TODOS looks_one looks_two looks_3 look…" at bounding box center [784, 411] width 1568 height 207
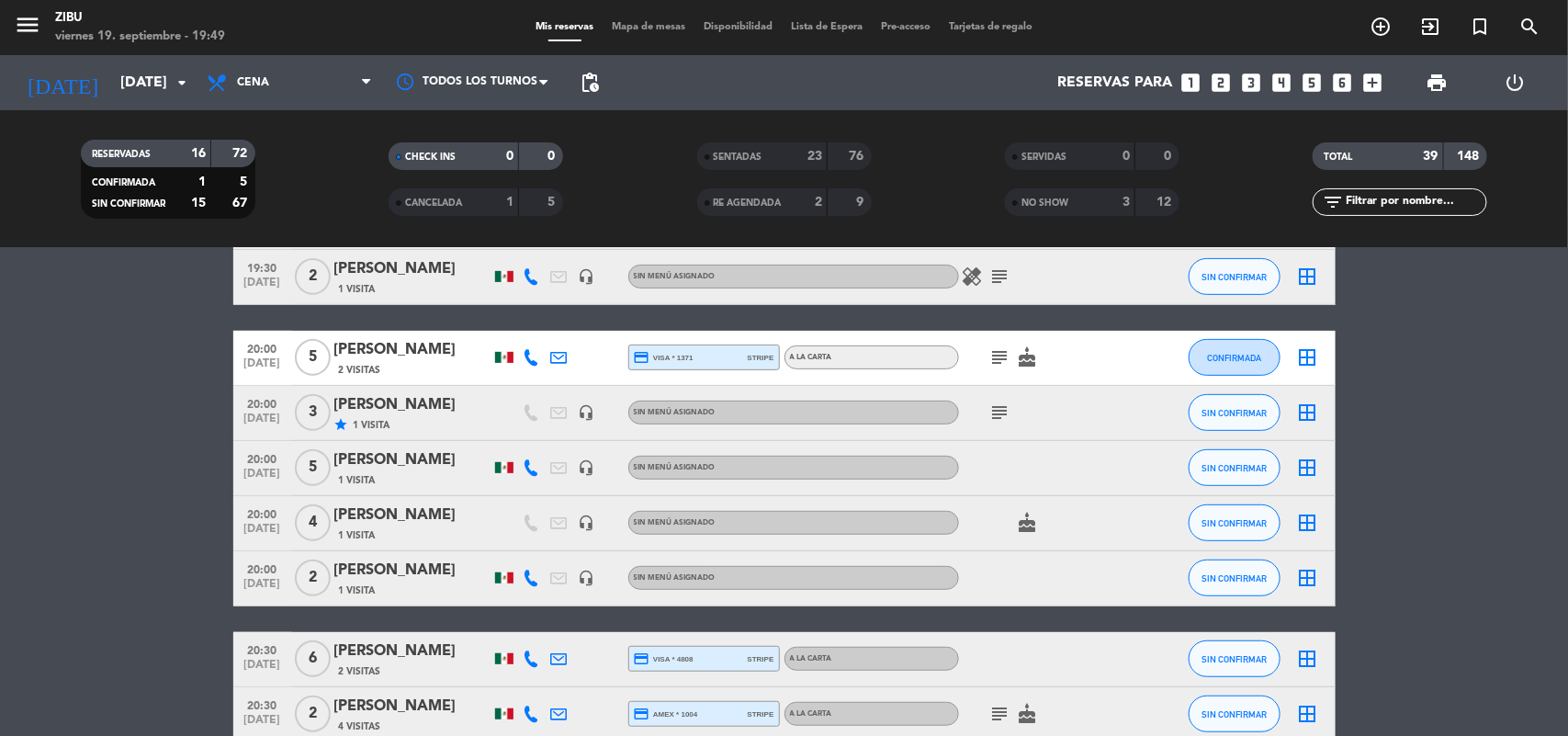
scroll to position [312, 0]
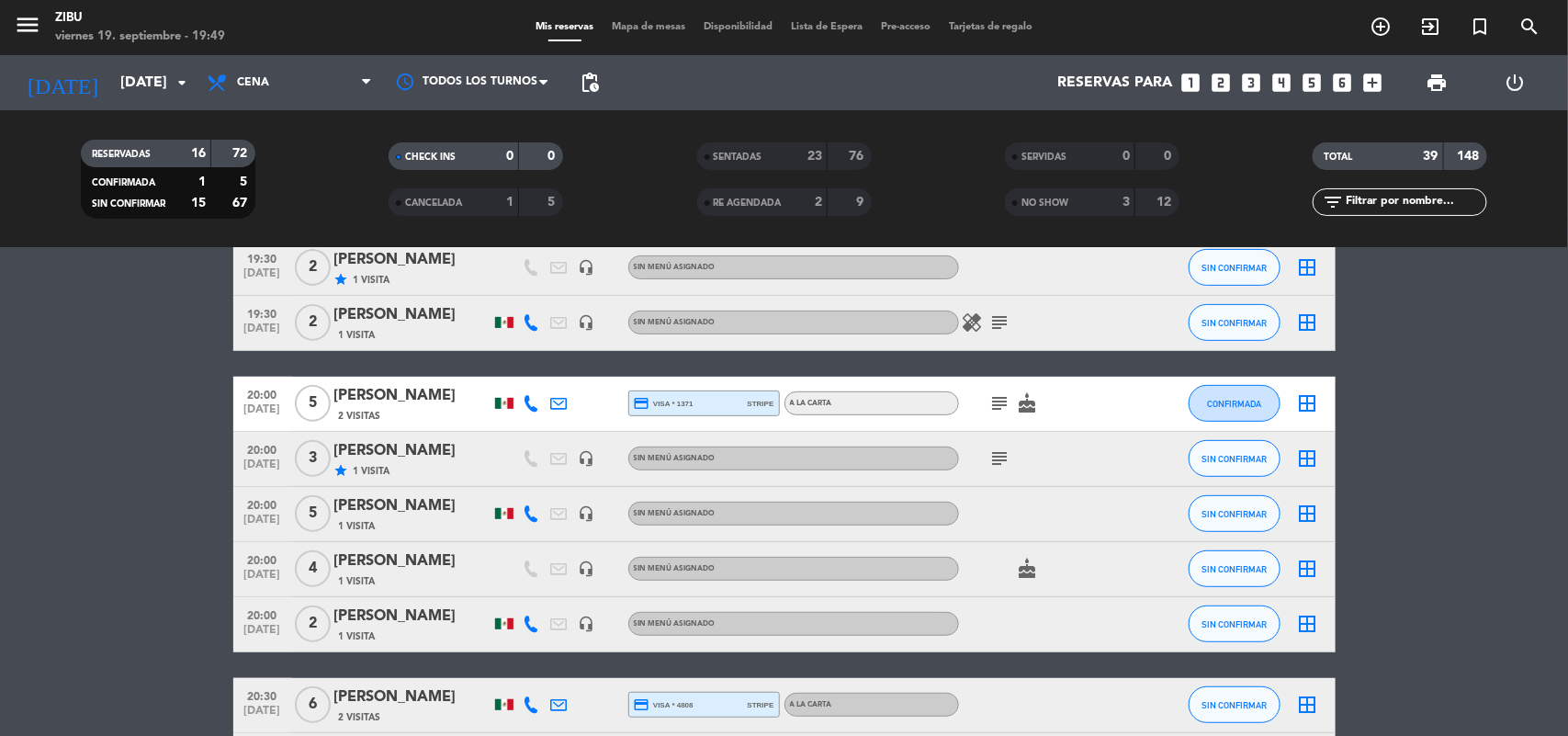
click at [2, 520] on bookings-row "19:30 [DATE] 2 [PERSON_NAME] star 1 Visita headset_mic Sin menú asignado SIN CO…" at bounding box center [784, 718] width 1568 height 956
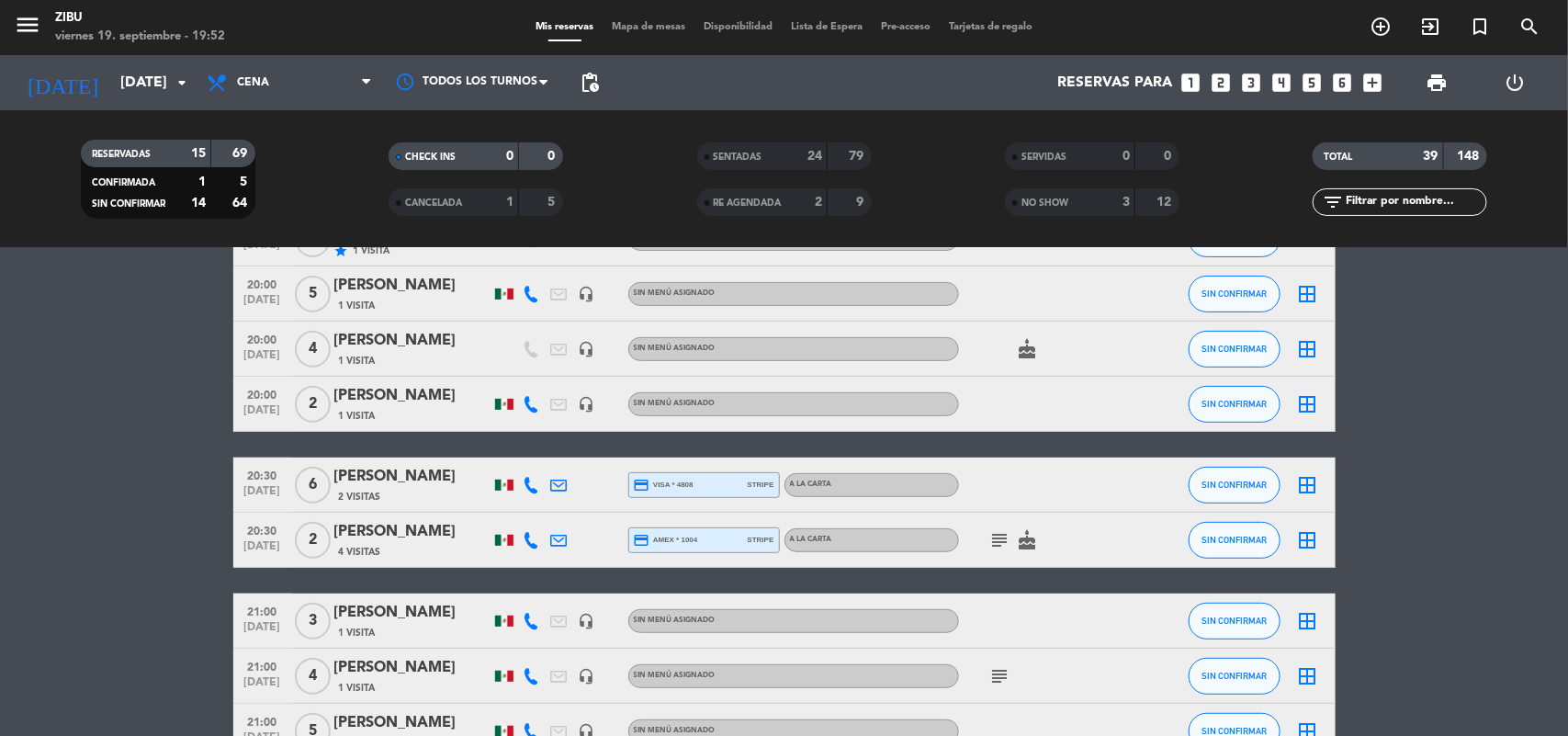
scroll to position [93, 0]
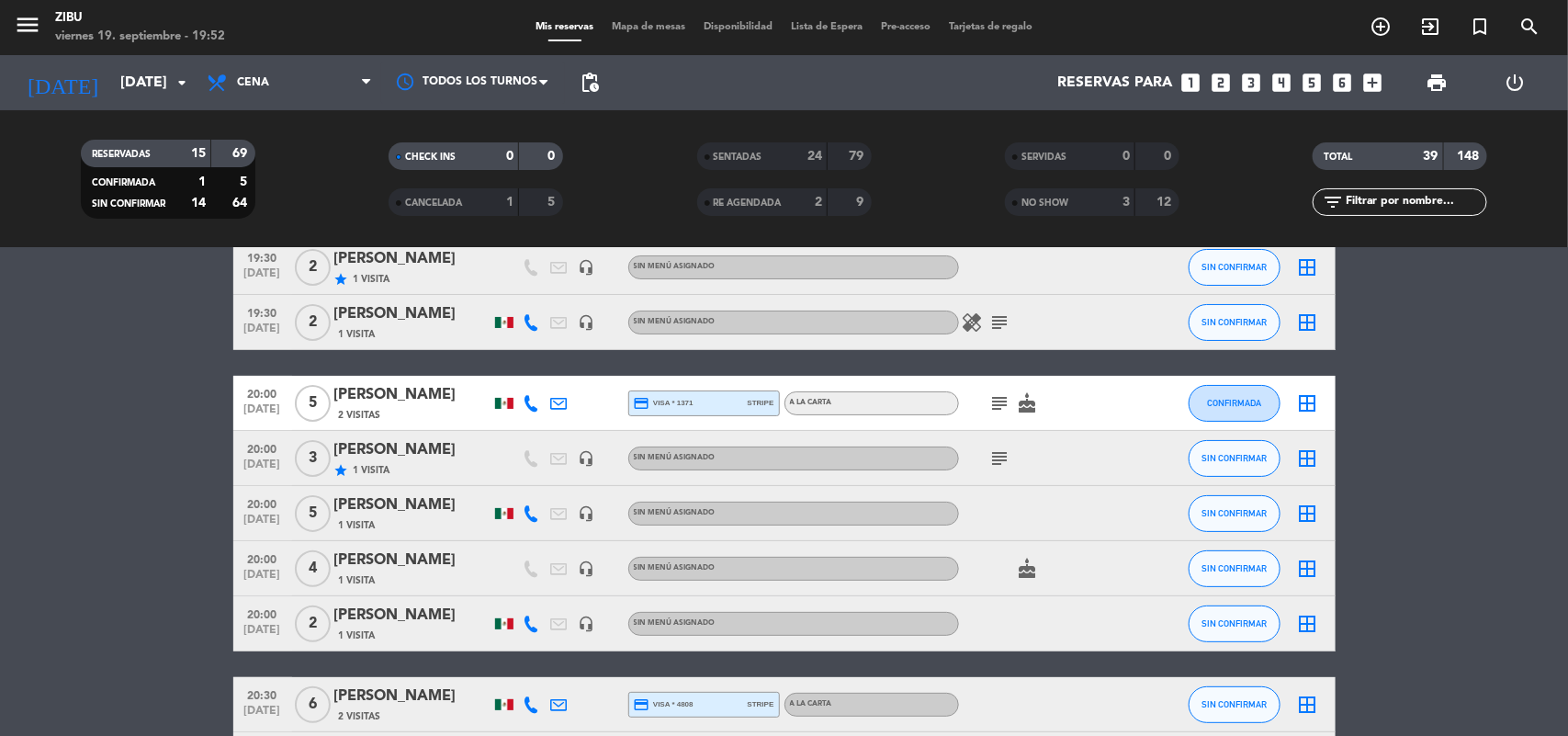
click at [171, 449] on bookings-row "19:30 [DATE] 2 [PERSON_NAME] star 1 Visita headset_mic Sin menú asignado SIN CO…" at bounding box center [784, 718] width 1568 height 956
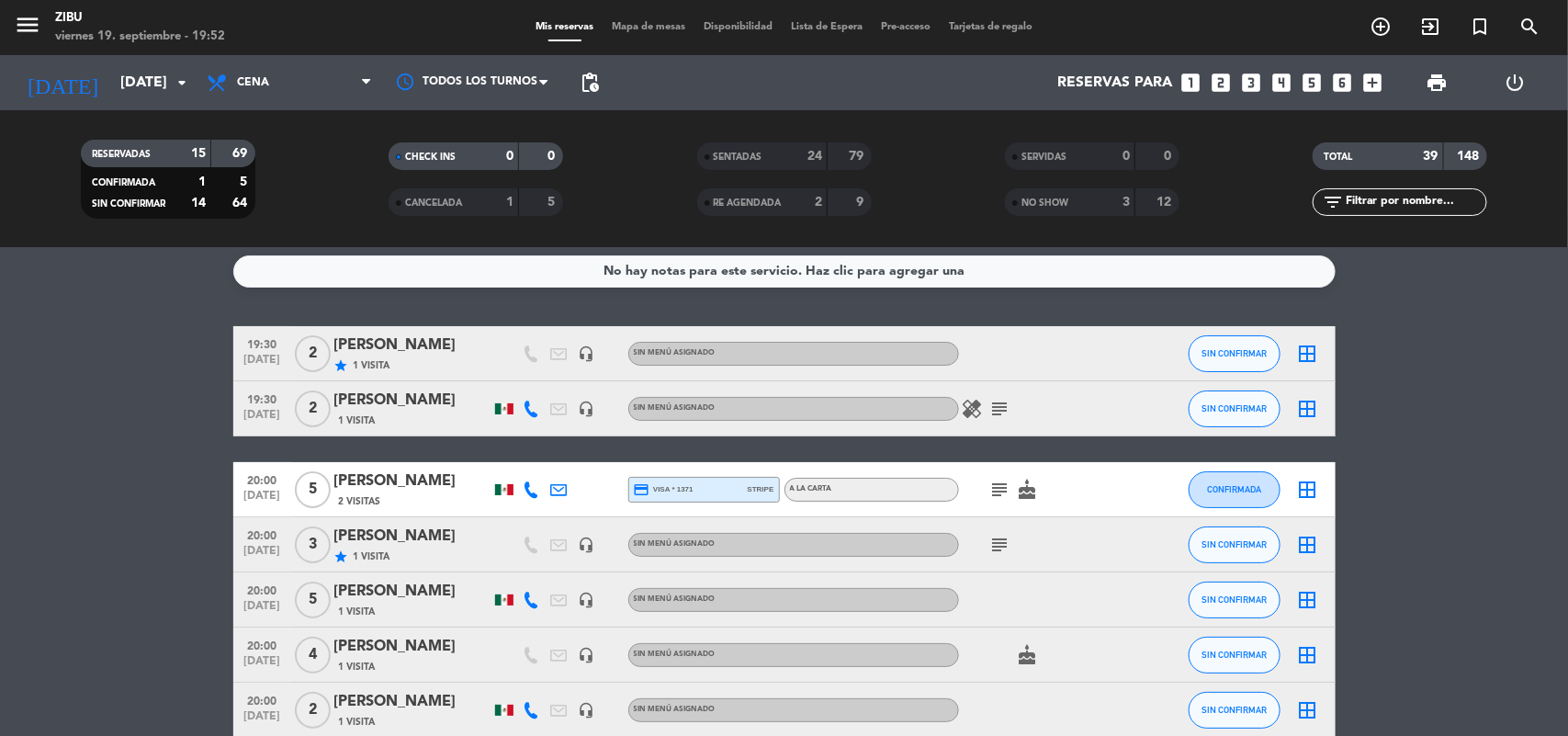
scroll to position [1, 0]
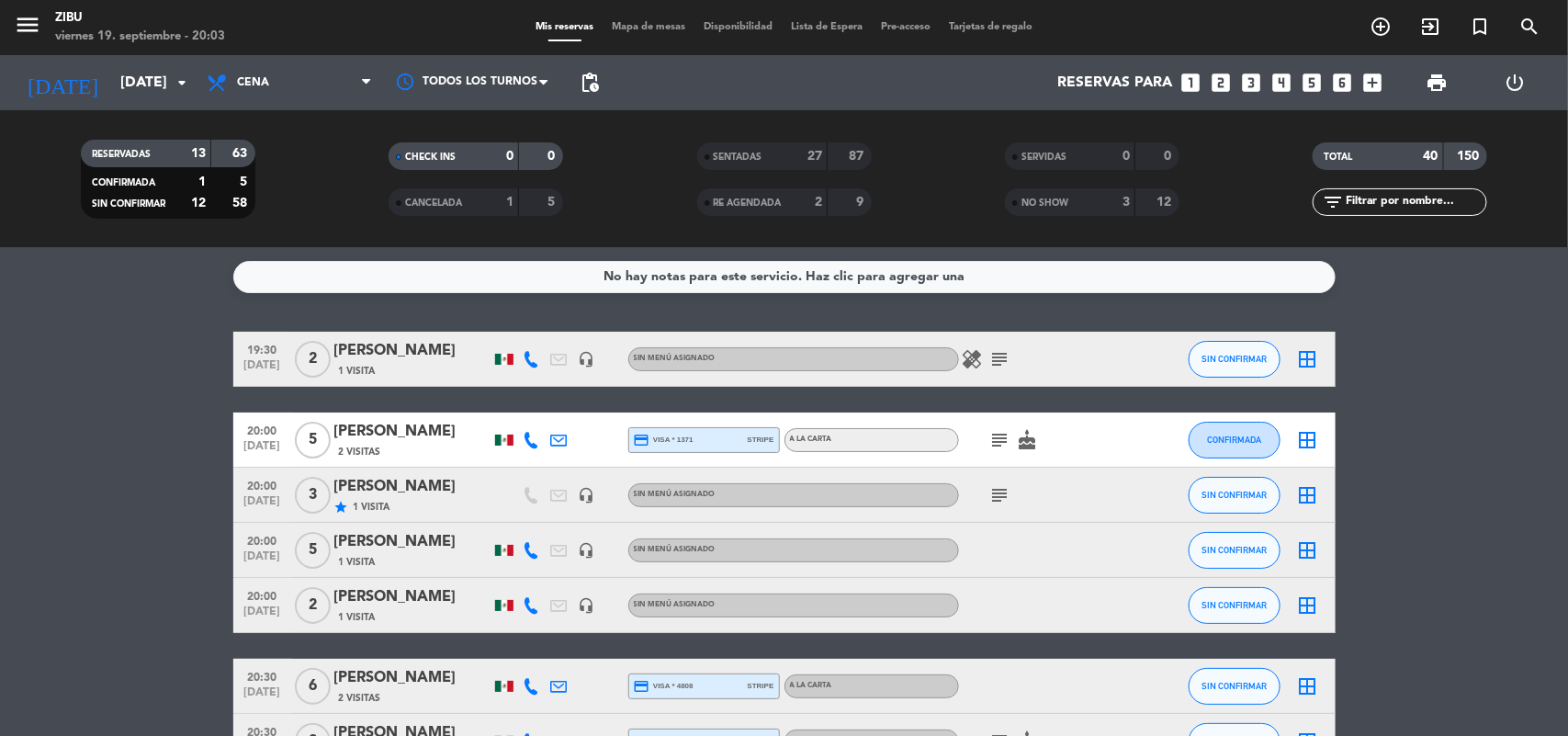
click at [263, 368] on span "[DATE]" at bounding box center [262, 369] width 46 height 21
click at [990, 364] on icon "subject" at bounding box center [1001, 359] width 22 height 22
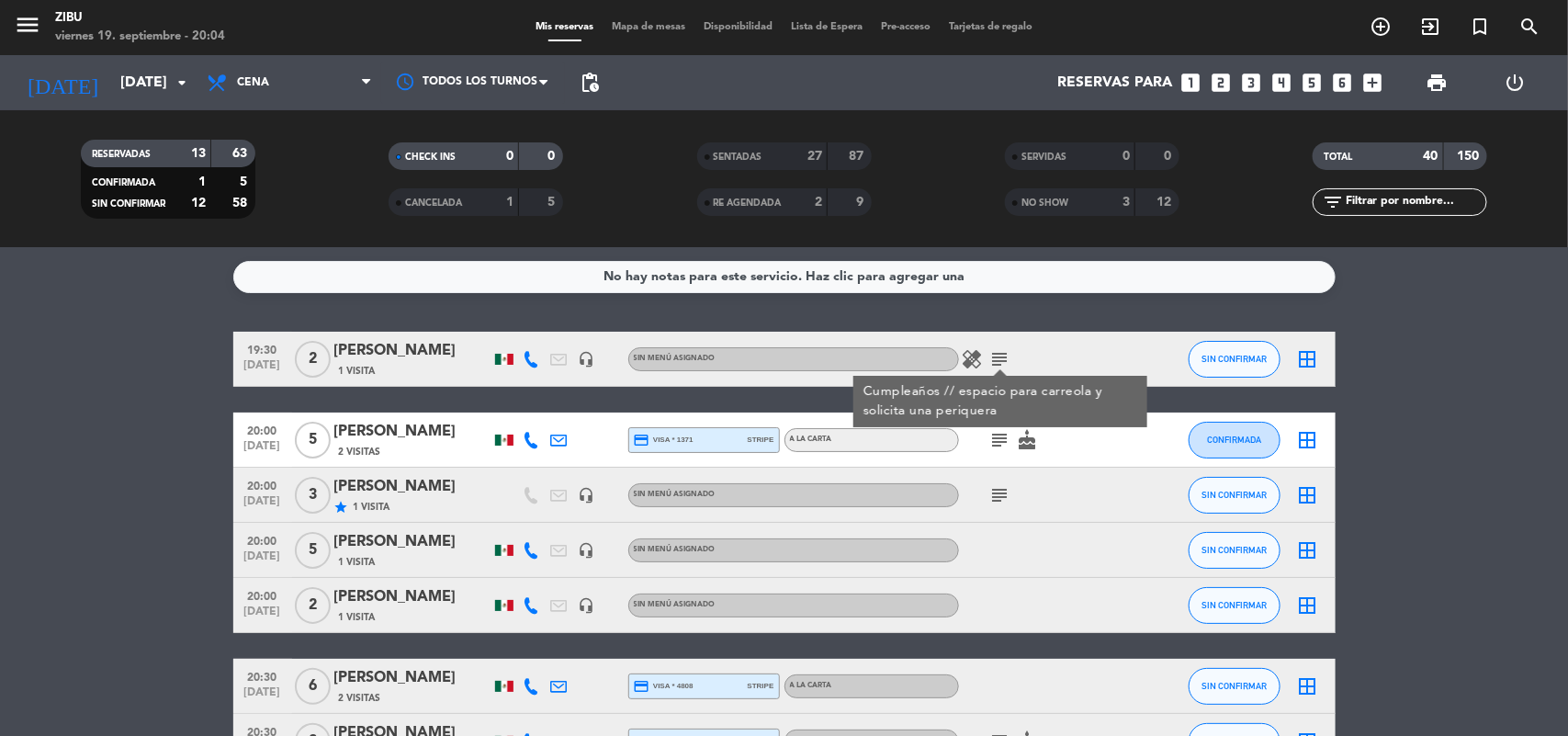
click at [350, 378] on span "1 Visita" at bounding box center [357, 371] width 37 height 15
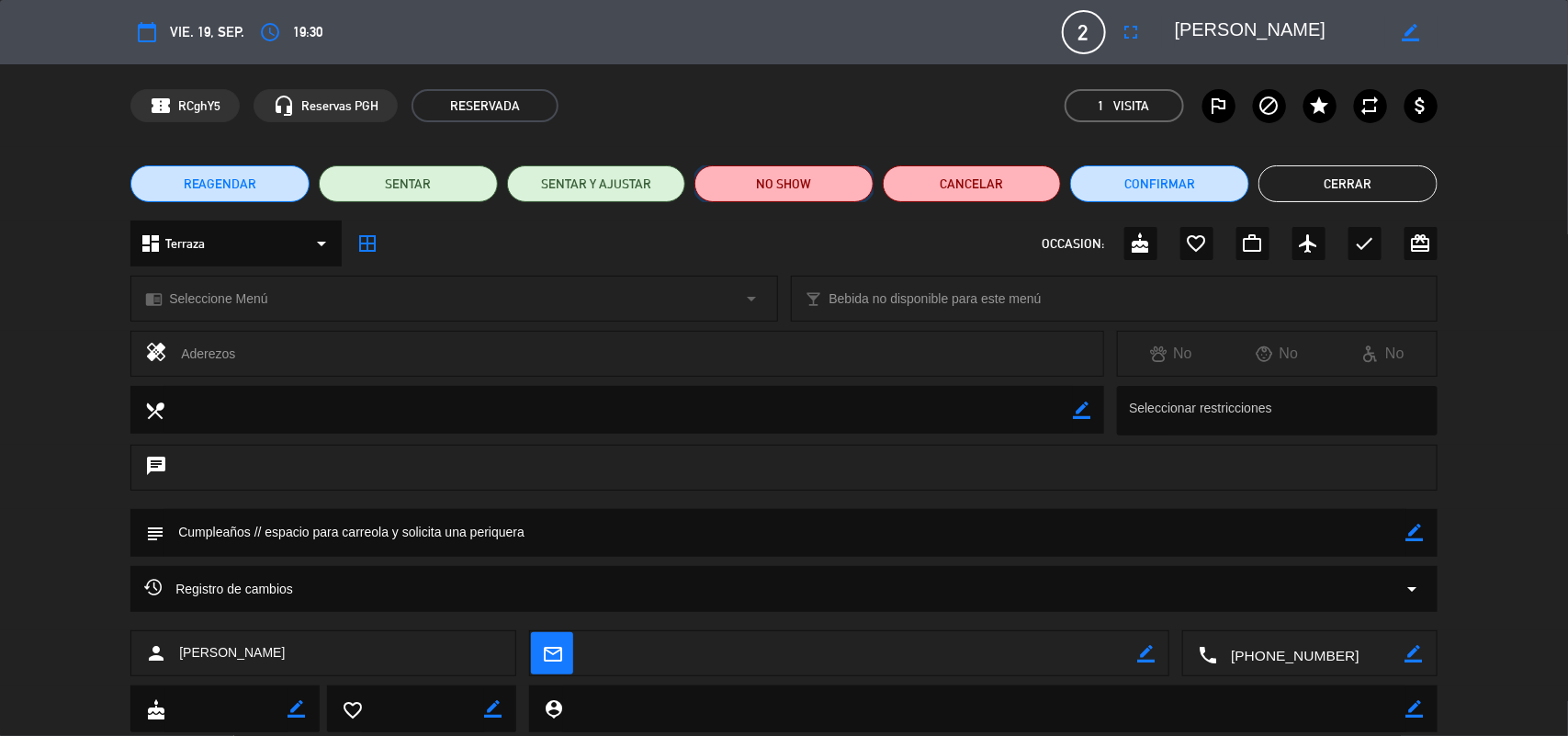
click at [828, 176] on button "NO SHOW" at bounding box center [784, 184] width 180 height 37
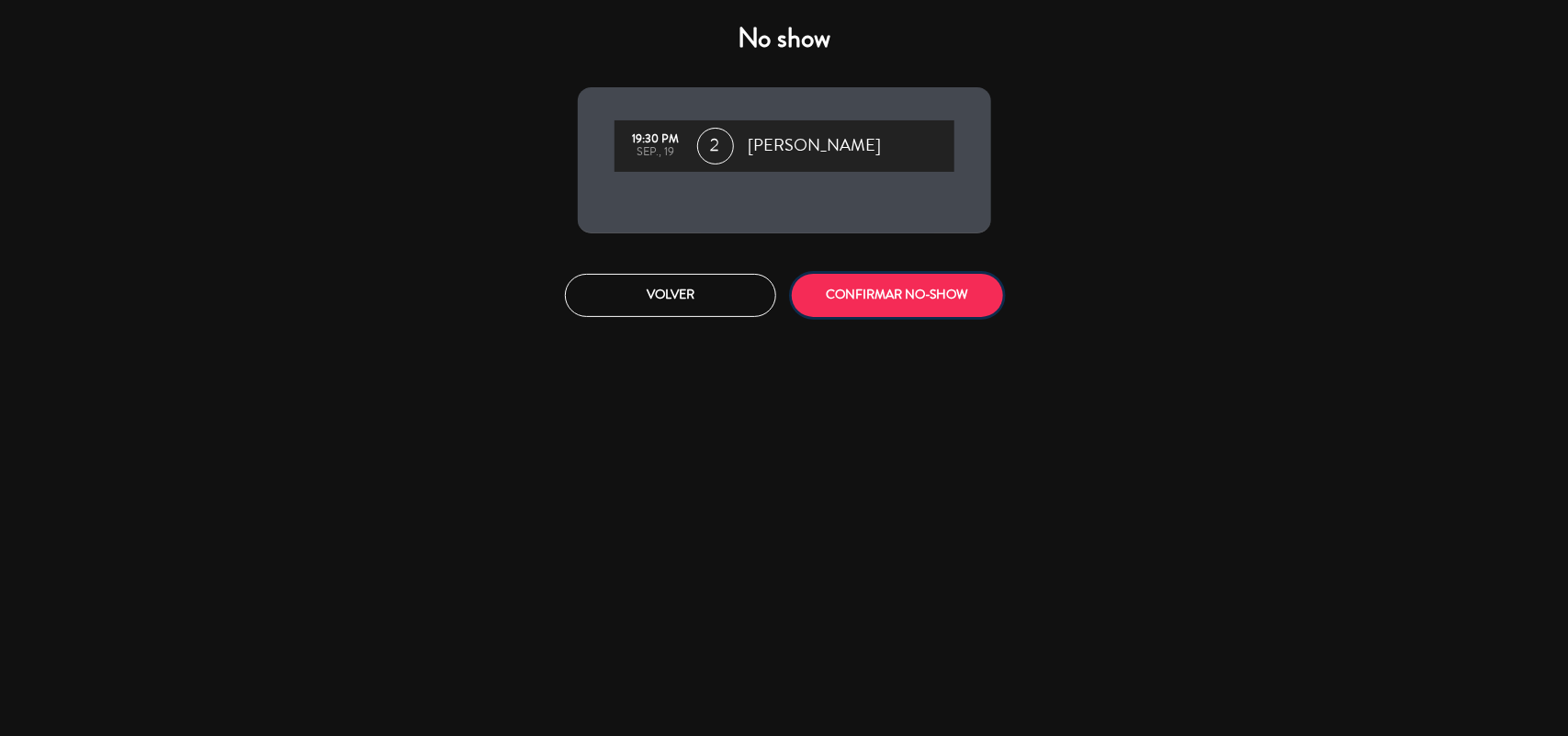
click at [875, 296] on button "CONFIRMAR NO-SHOW" at bounding box center [898, 295] width 212 height 43
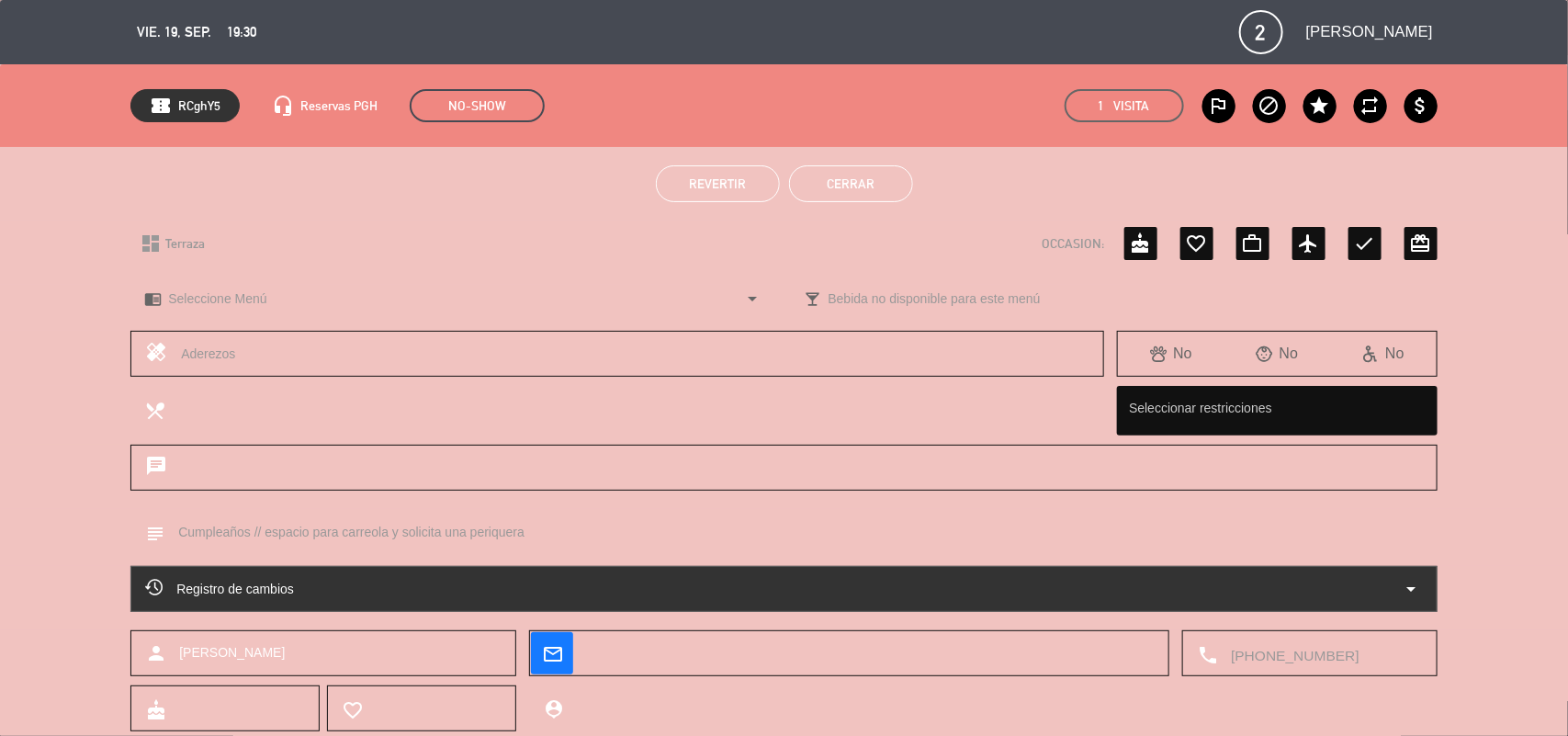
click at [868, 171] on button "Cerrar" at bounding box center [851, 184] width 124 height 37
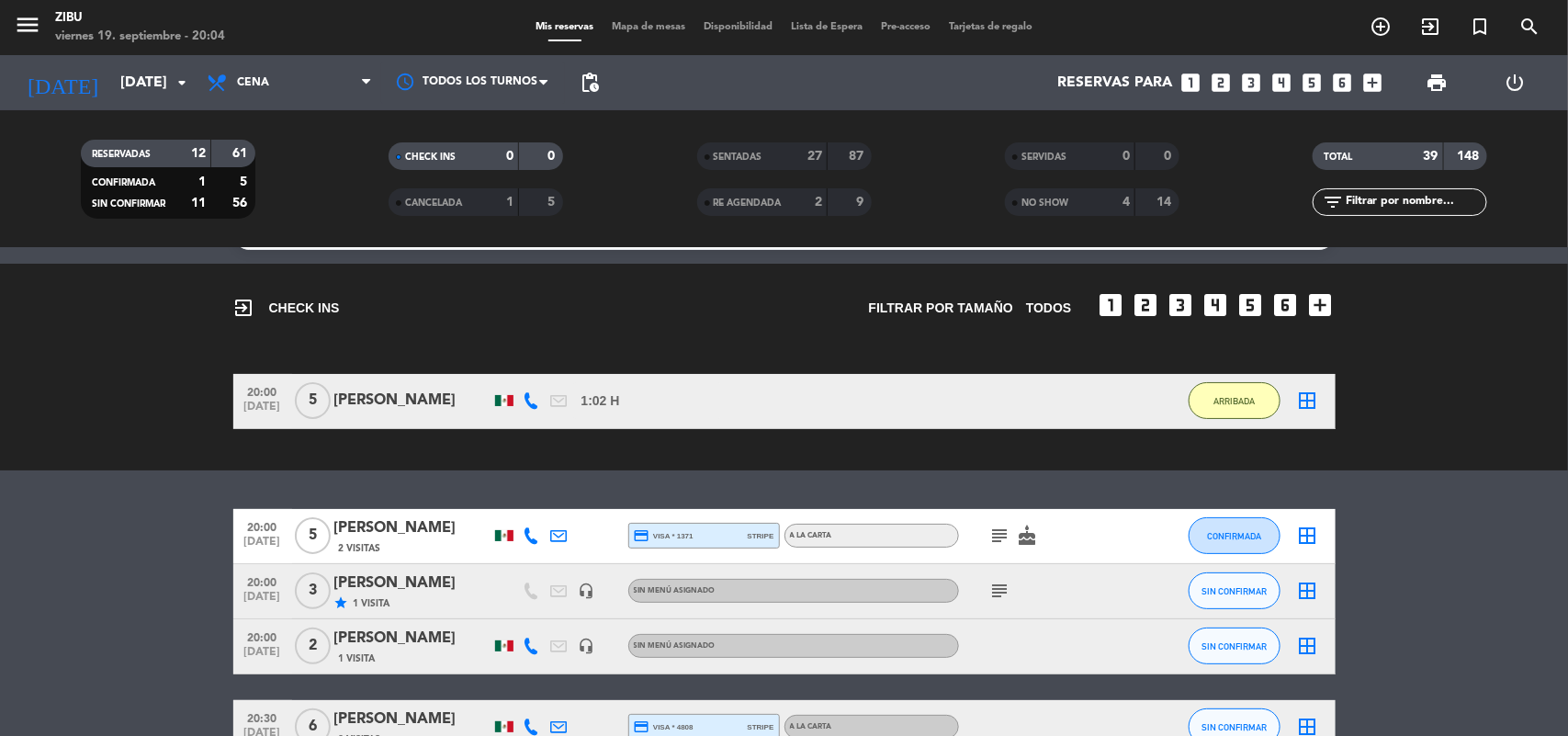
scroll to position [47, 0]
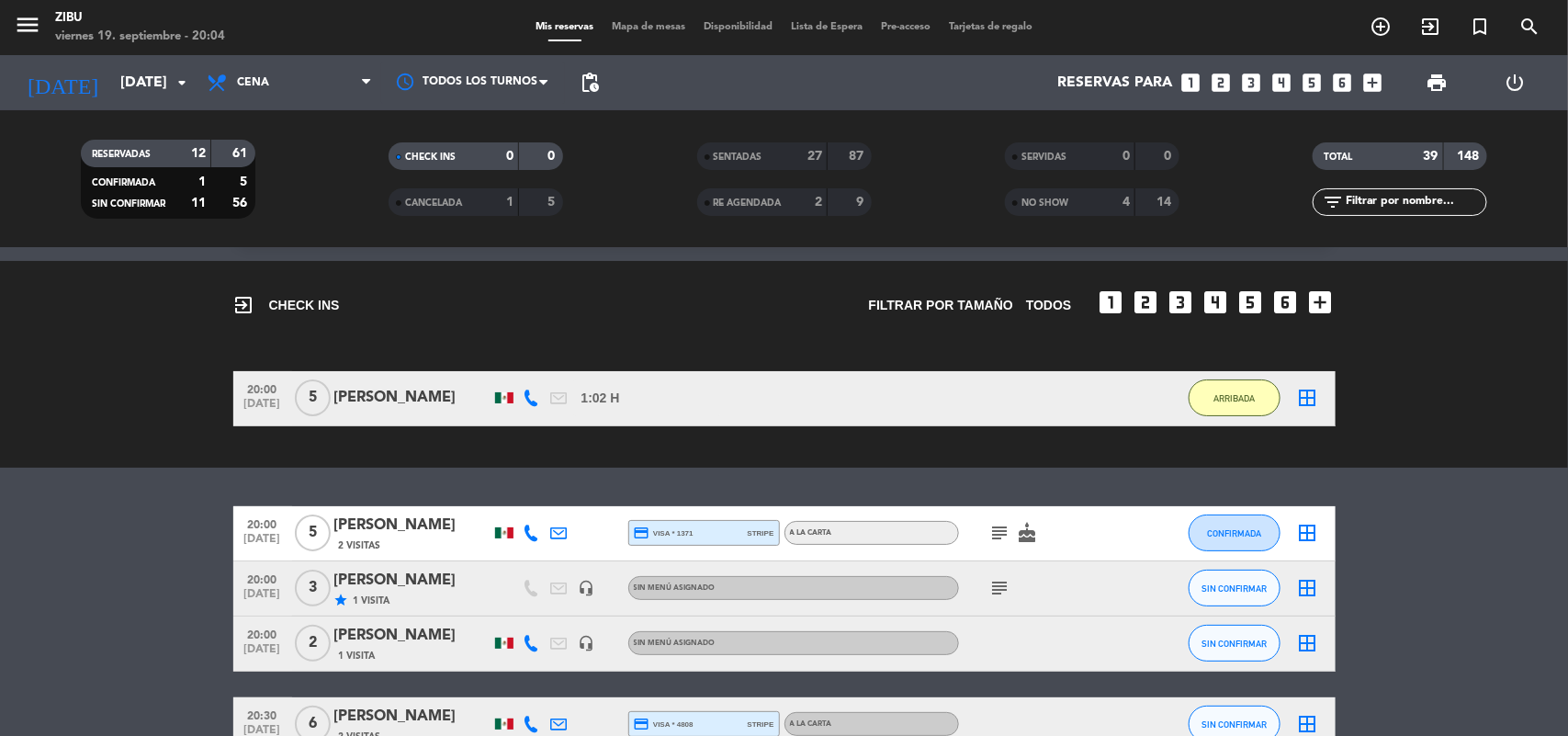
click at [590, 584] on icon "headset_mic" at bounding box center [587, 589] width 17 height 17
click at [289, 578] on div "20:00 [DATE]" at bounding box center [262, 589] width 59 height 54
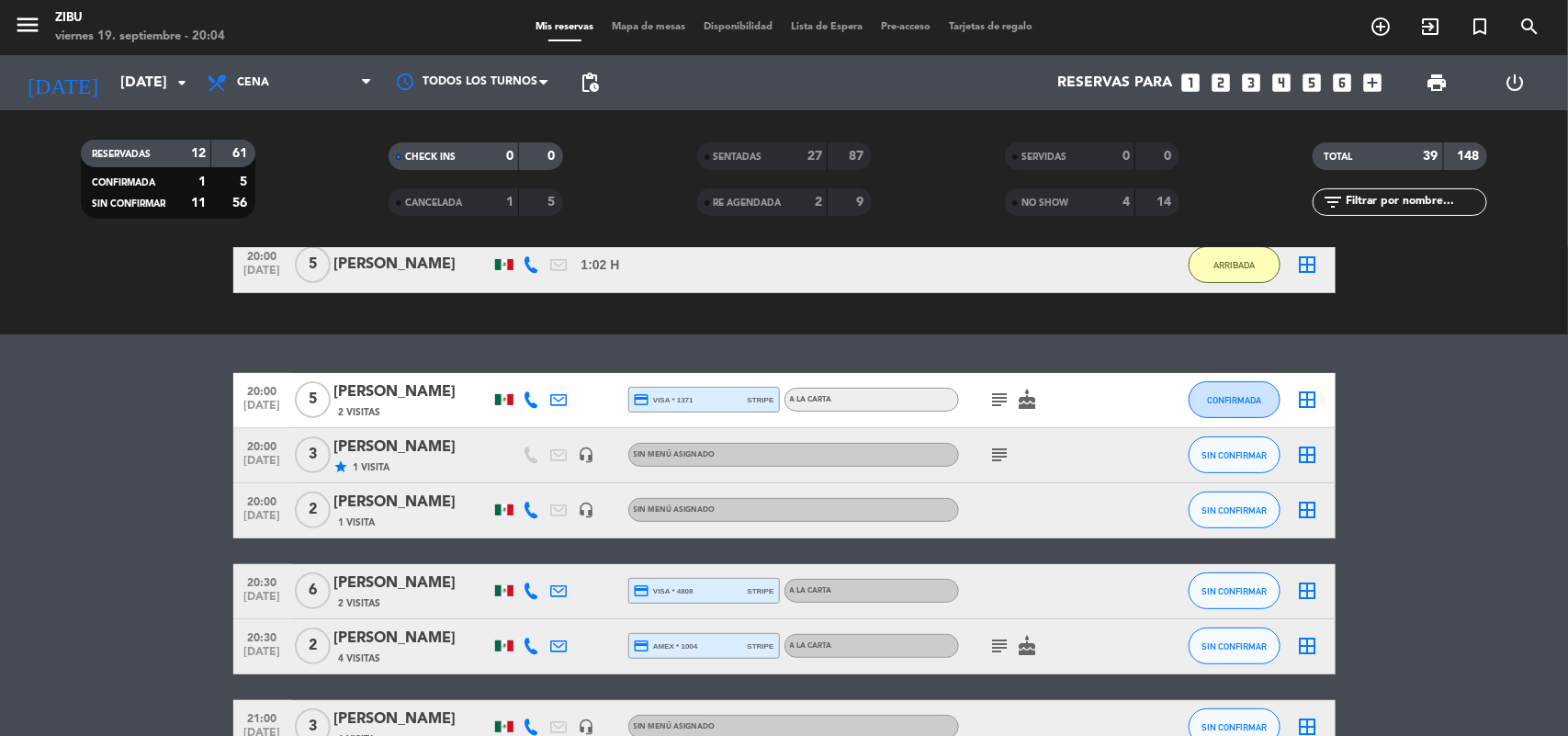
scroll to position [185, 0]
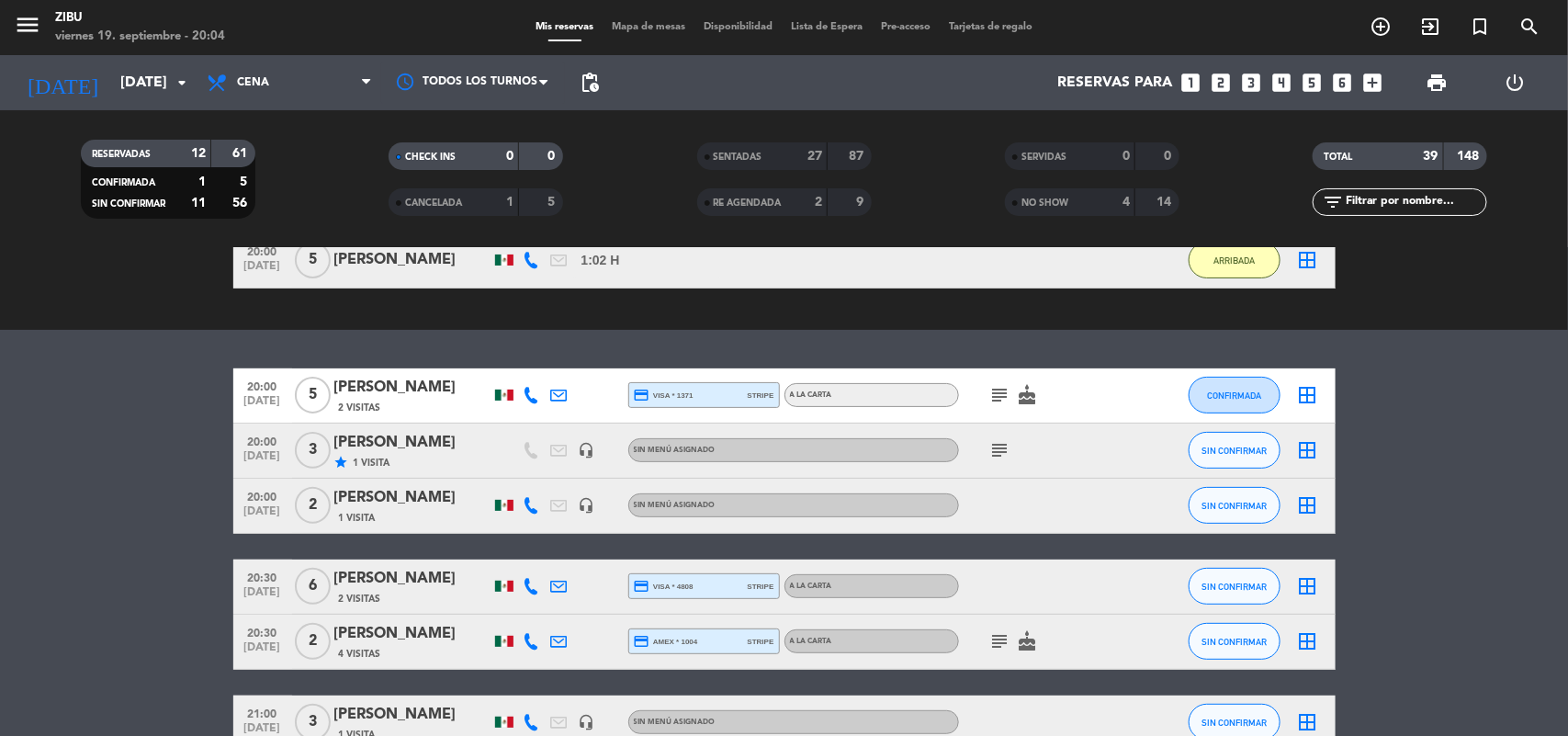
click at [1000, 449] on icon "subject" at bounding box center [1001, 450] width 22 height 22
click at [991, 384] on icon "subject" at bounding box center [1001, 395] width 22 height 22
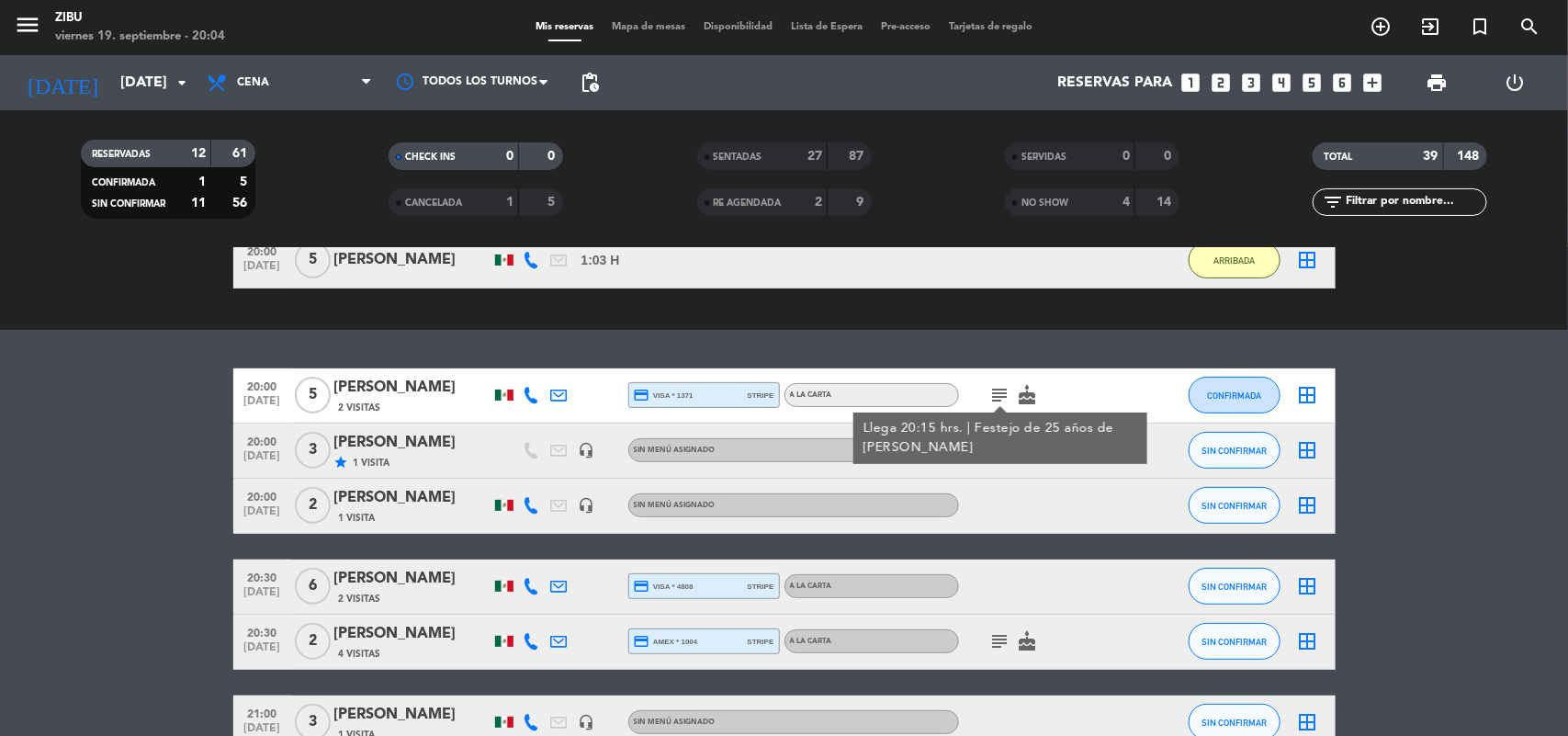
click at [994, 645] on icon "subject" at bounding box center [1001, 642] width 22 height 22
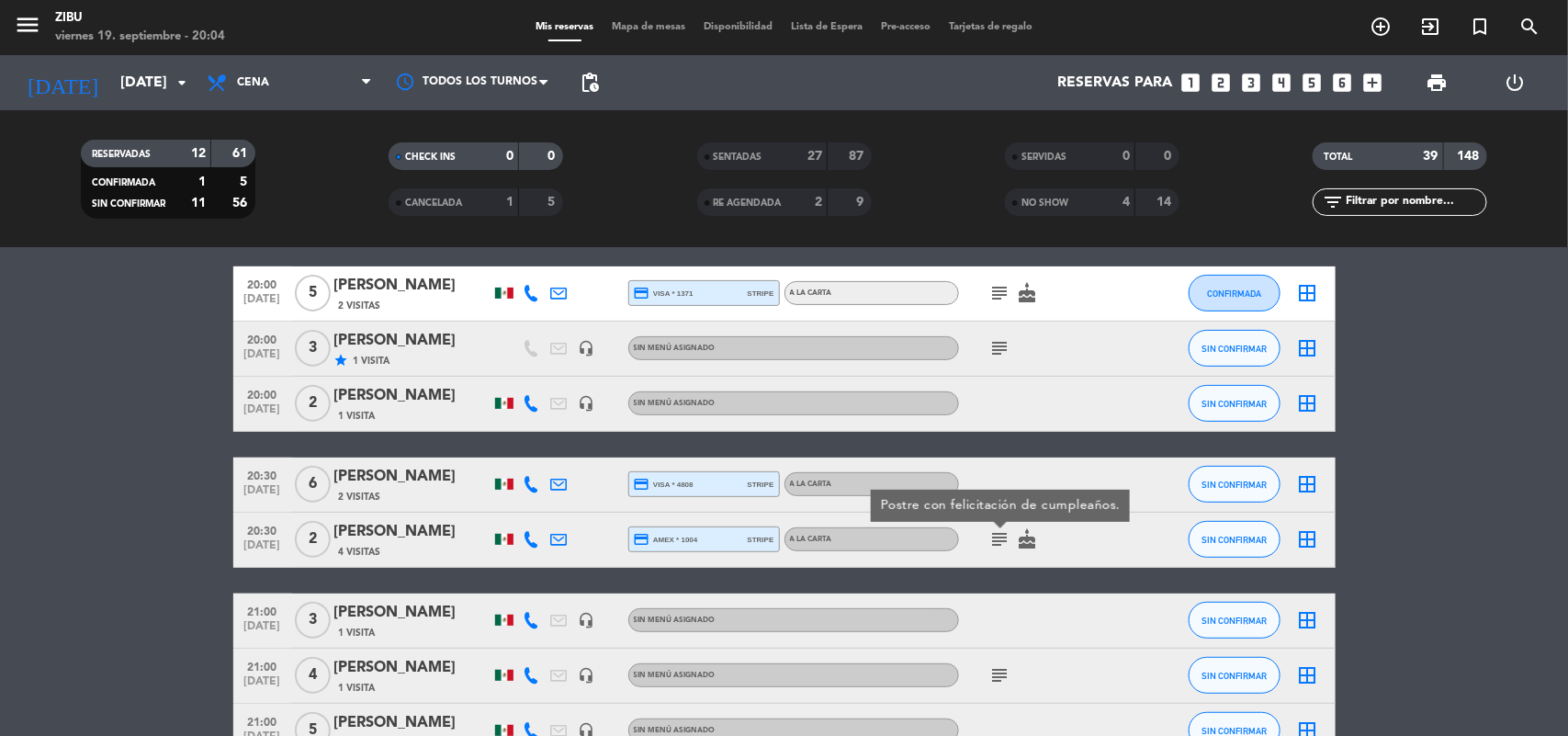
scroll to position [322, 0]
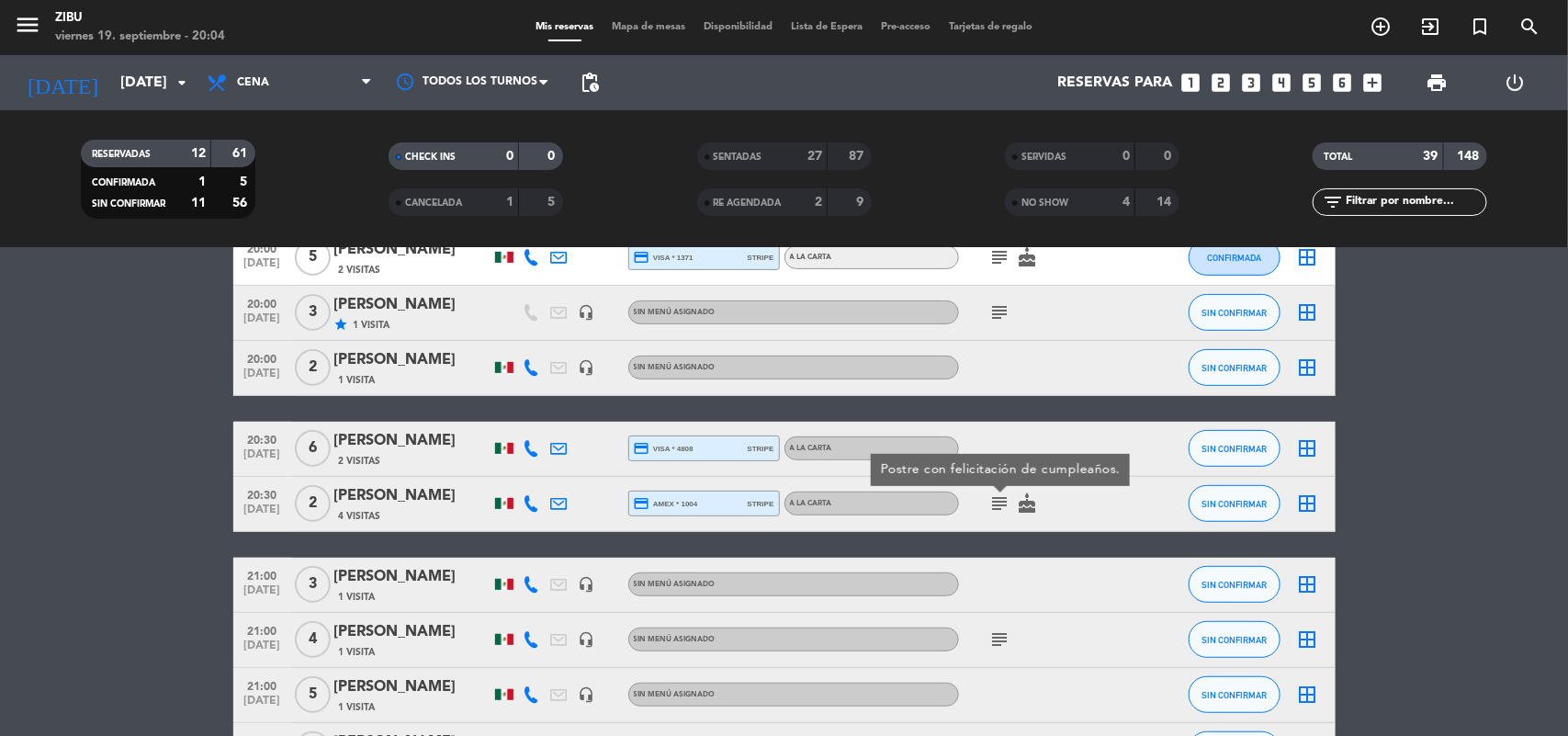
click at [995, 631] on icon "subject" at bounding box center [1001, 640] width 22 height 22
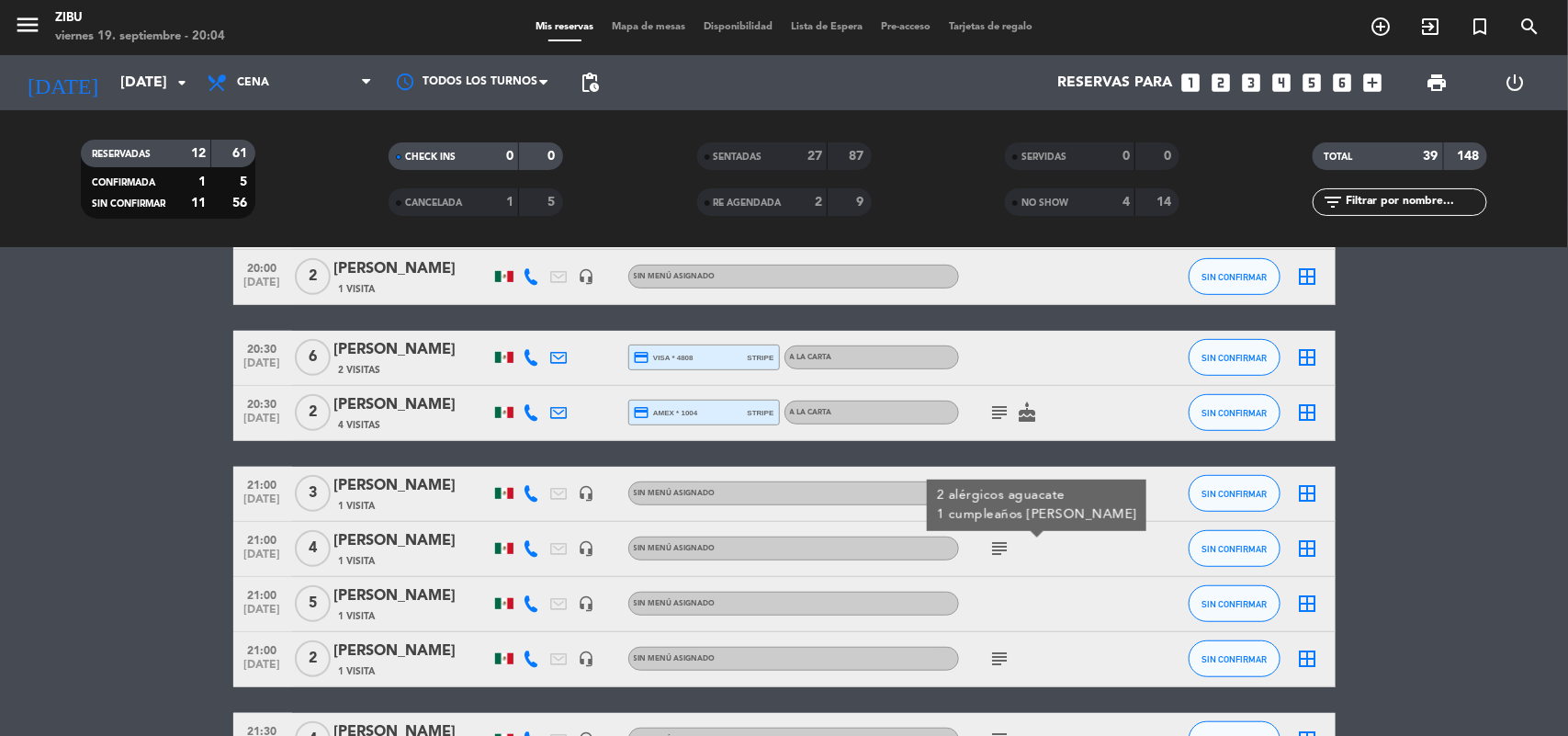
scroll to position [415, 0]
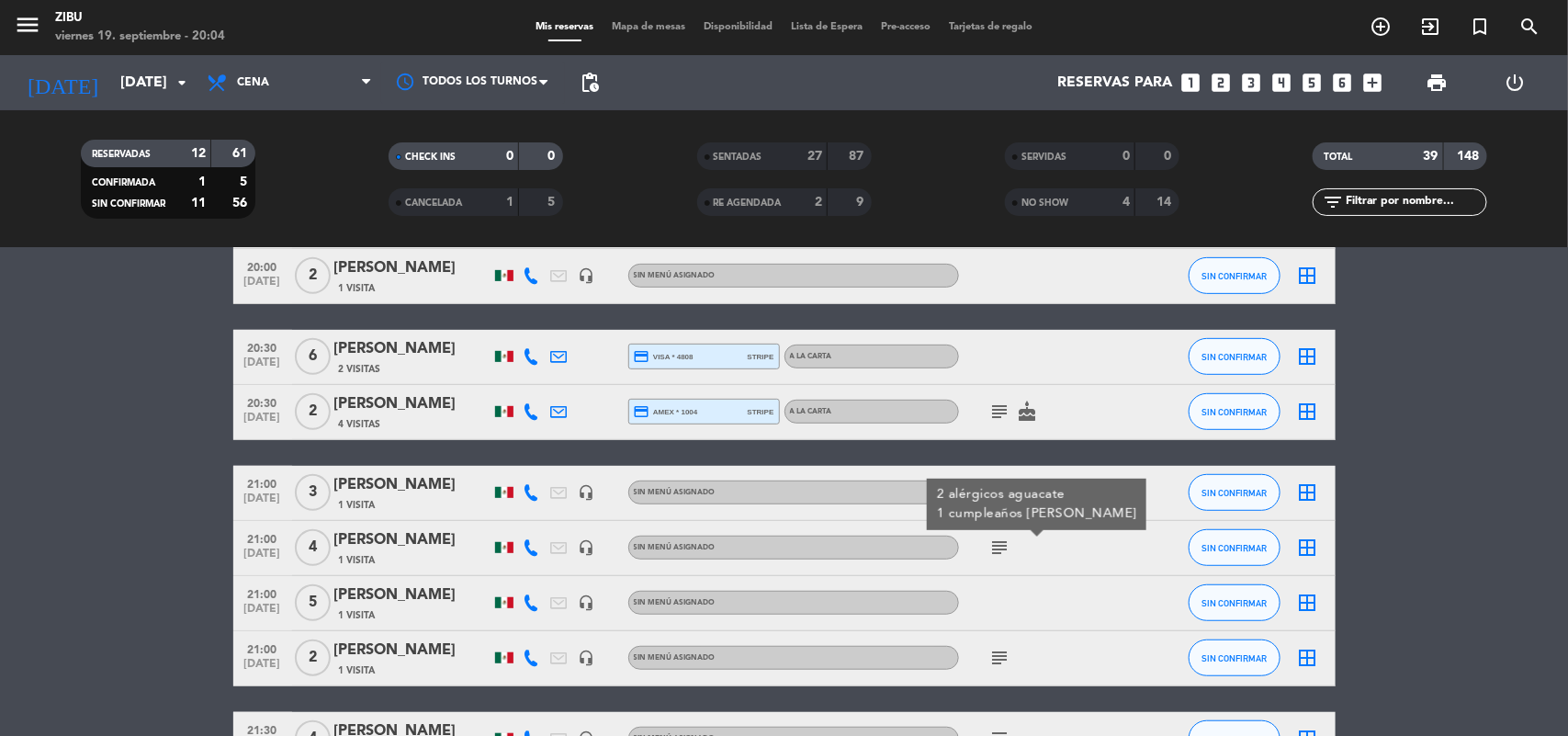
click at [995, 656] on icon "subject" at bounding box center [1001, 659] width 22 height 22
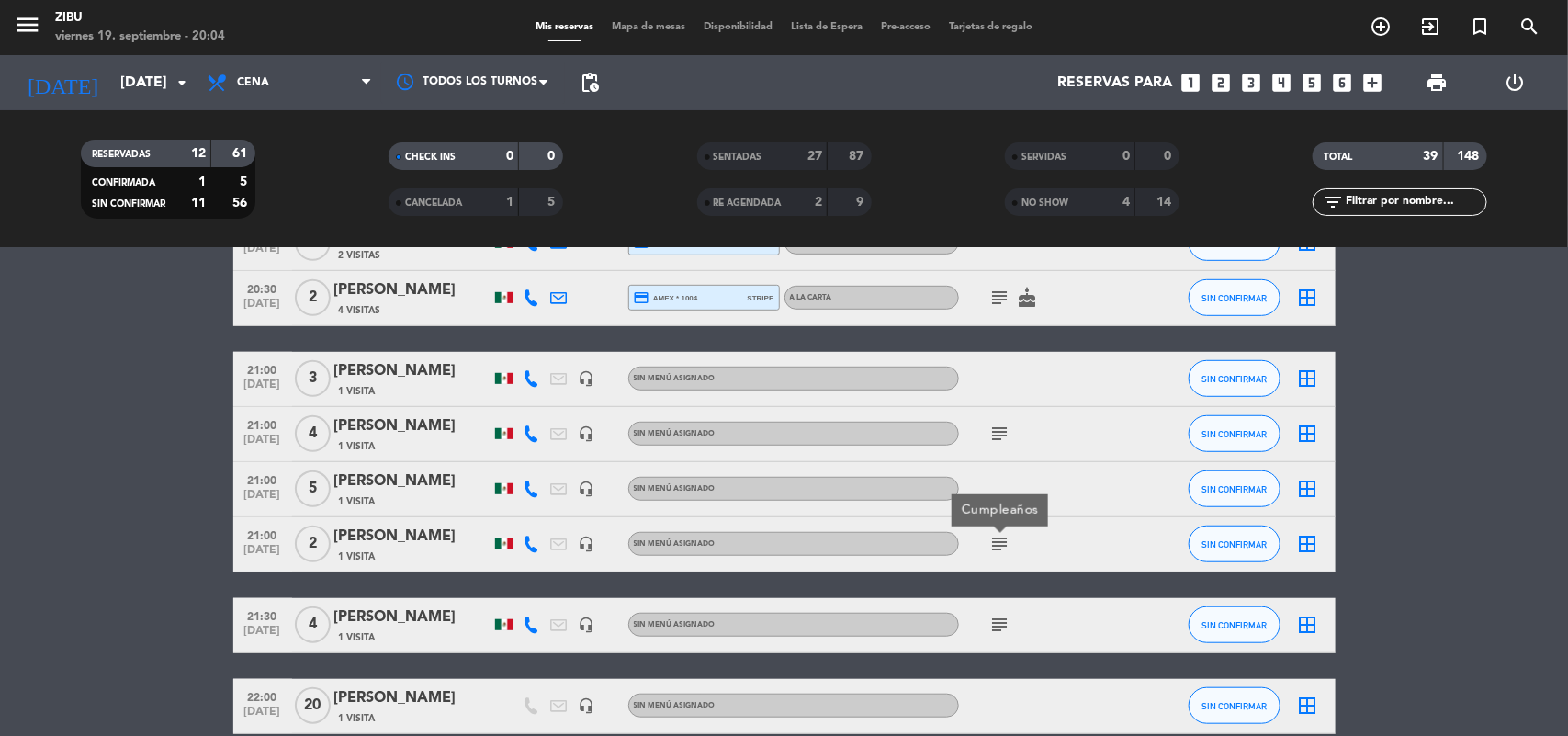
scroll to position [553, 0]
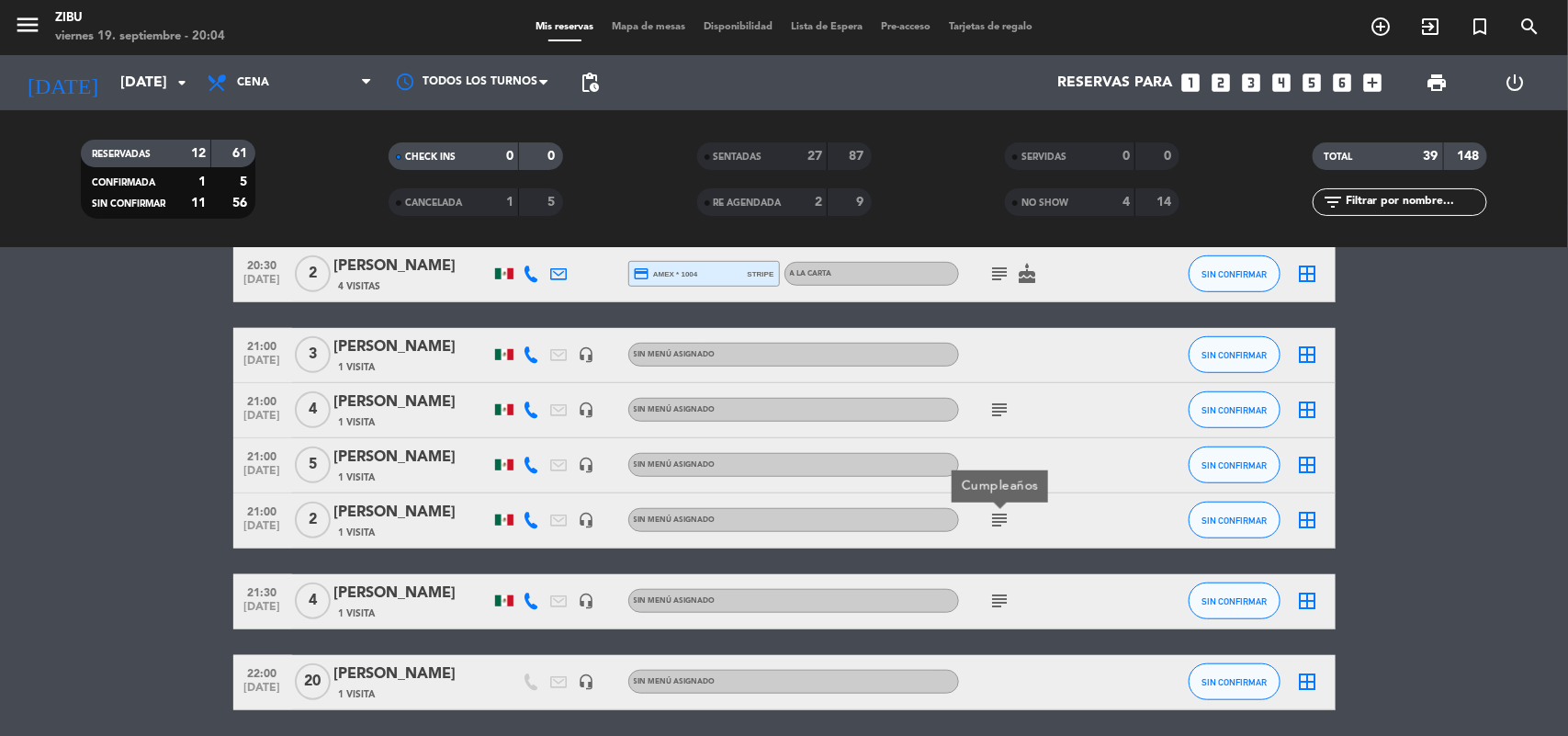
click at [993, 576] on div "subject" at bounding box center [1042, 602] width 166 height 54
click at [995, 604] on icon "subject" at bounding box center [1001, 602] width 22 height 22
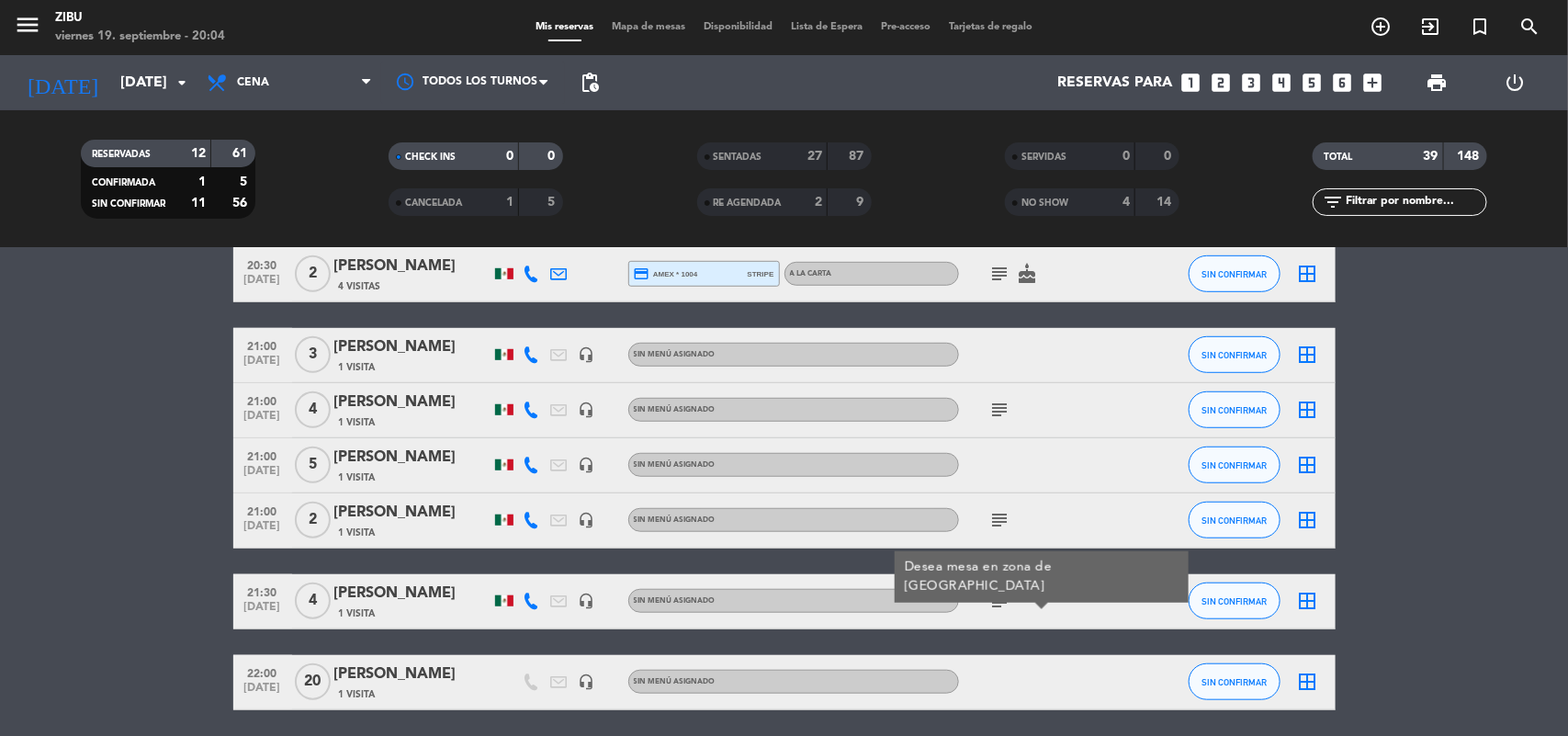
click at [1429, 456] on bookings-row "20:00 [DATE] 5 [PERSON_NAME] 2 Visitas credit_card visa * 1371 stripe A LA CART…" at bounding box center [784, 356] width 1568 height 709
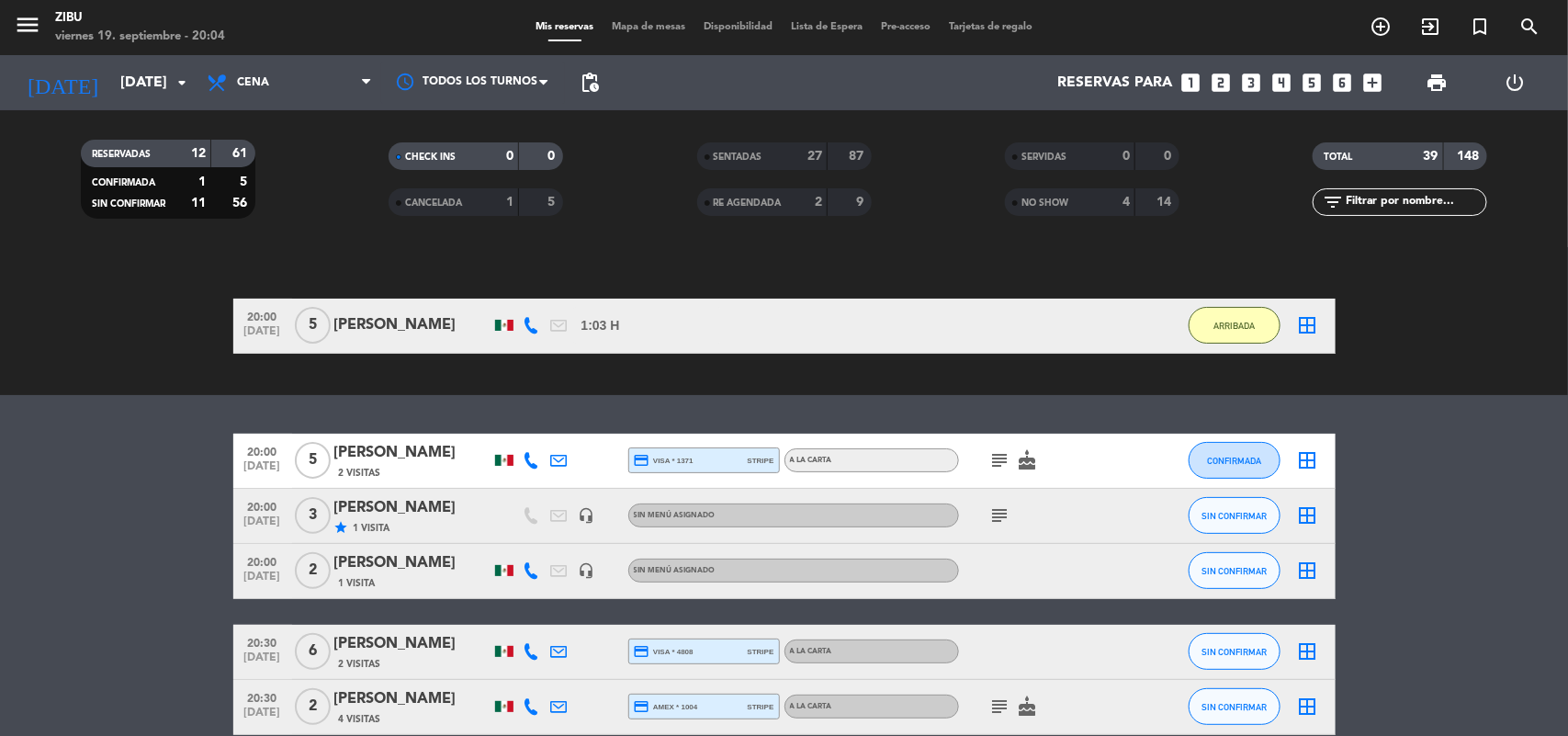
scroll to position [0, 0]
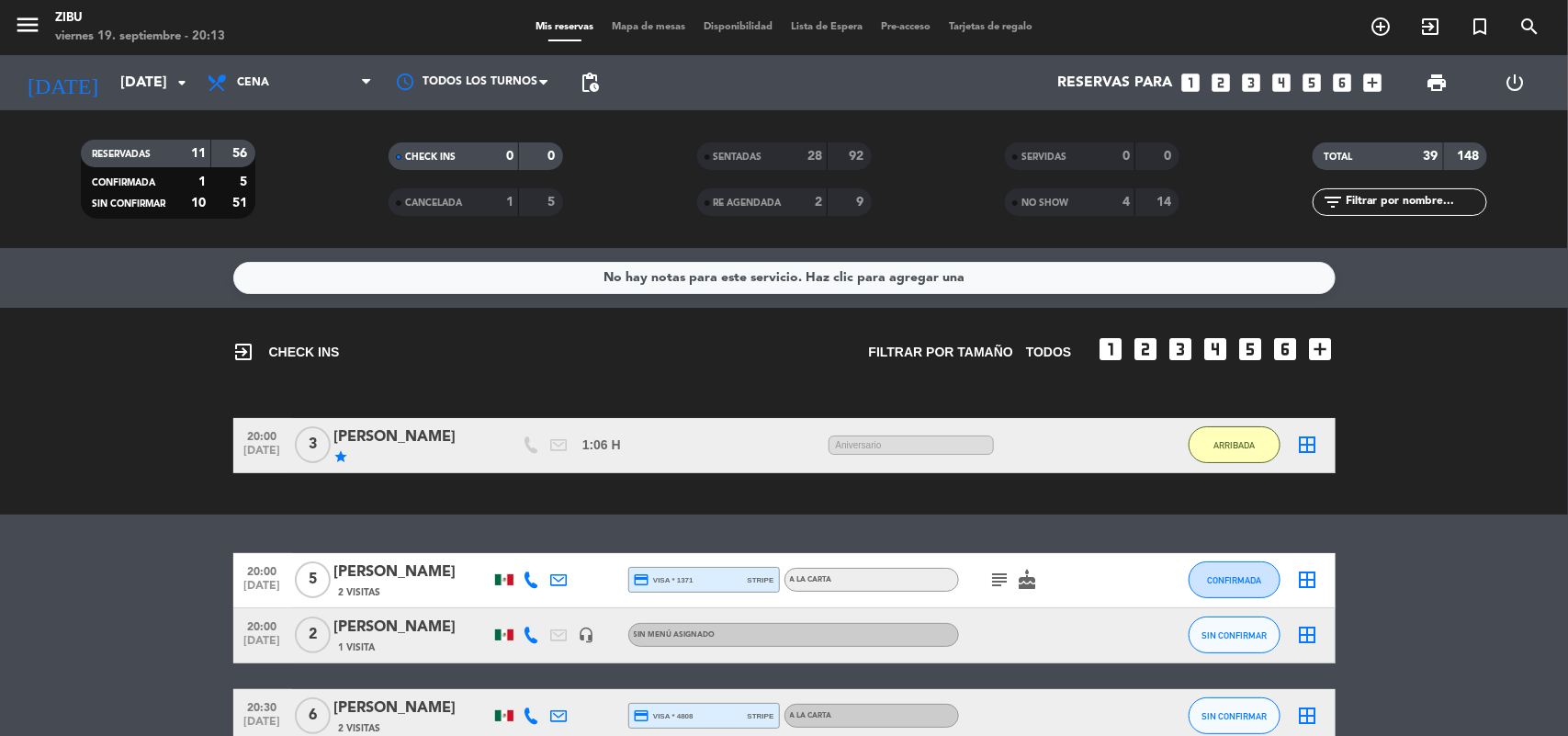
click at [87, 389] on div "exit_to_app CHECK INS Filtrar por tamaño TODOS looks_one looks_two looks_3 look…" at bounding box center [784, 411] width 1568 height 207
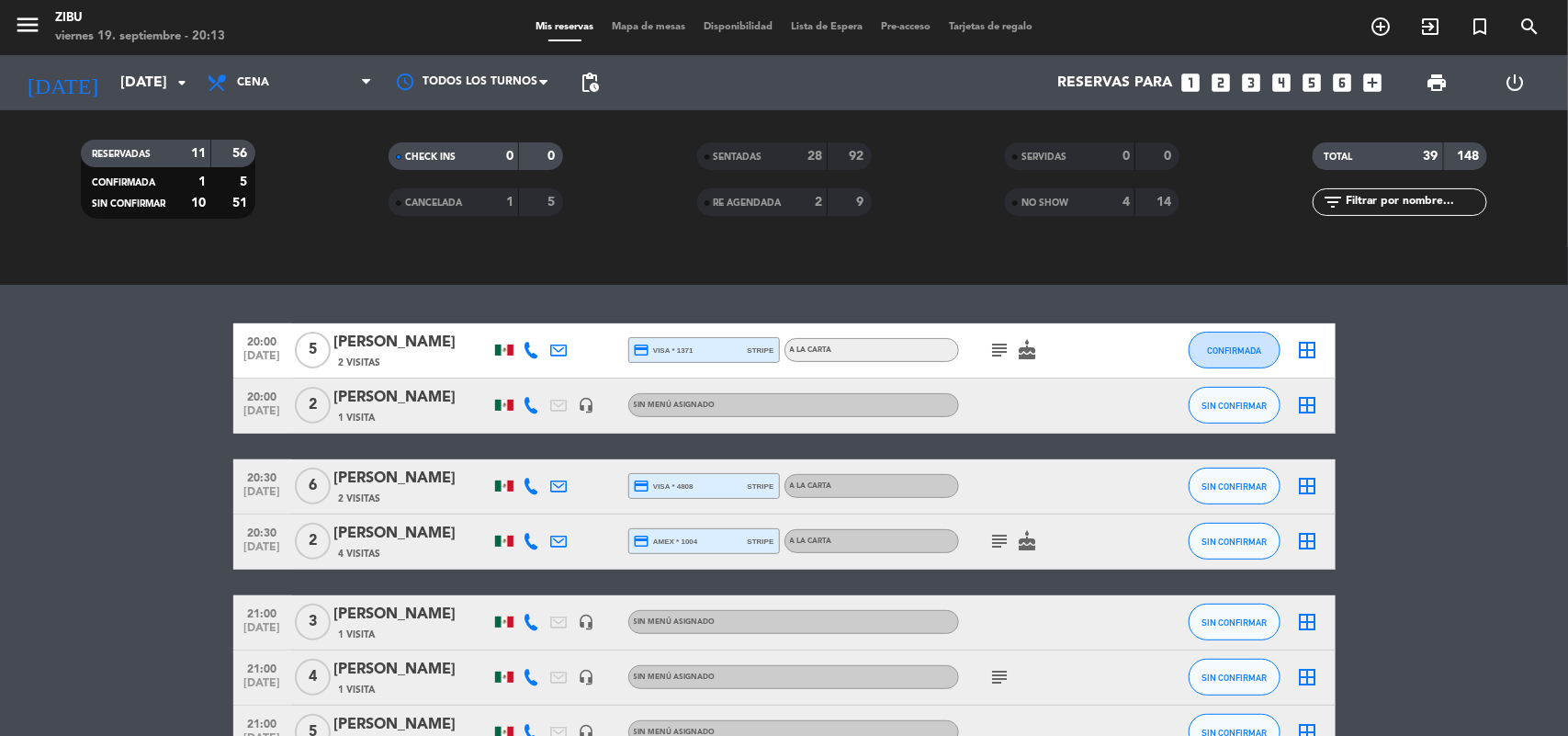
scroll to position [275, 0]
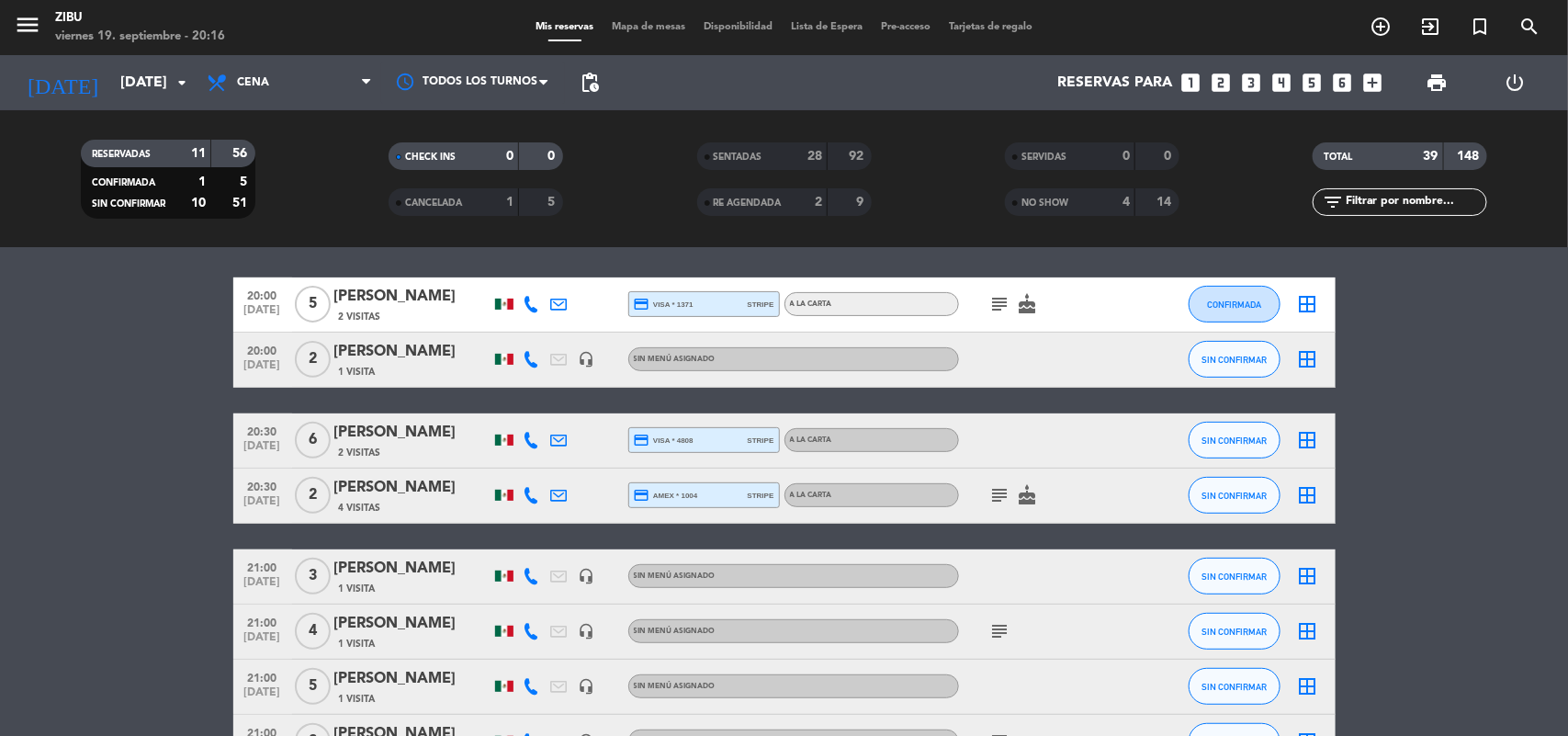
click at [130, 345] on bookings-row "20:00 [DATE] 5 [PERSON_NAME] 2 Visitas credit_card visa * 1371 stripe A LA CART…" at bounding box center [784, 604] width 1568 height 655
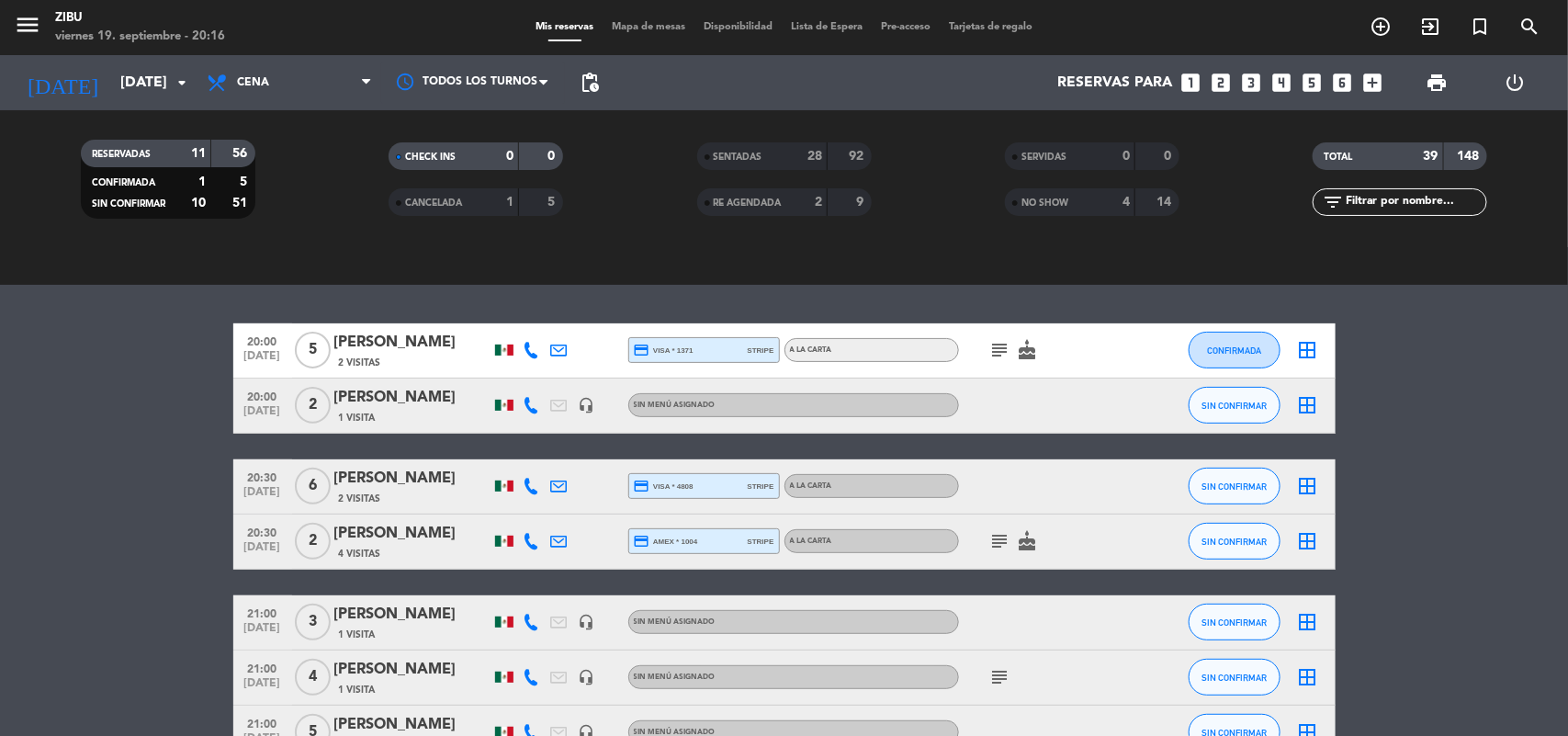
scroll to position [184, 0]
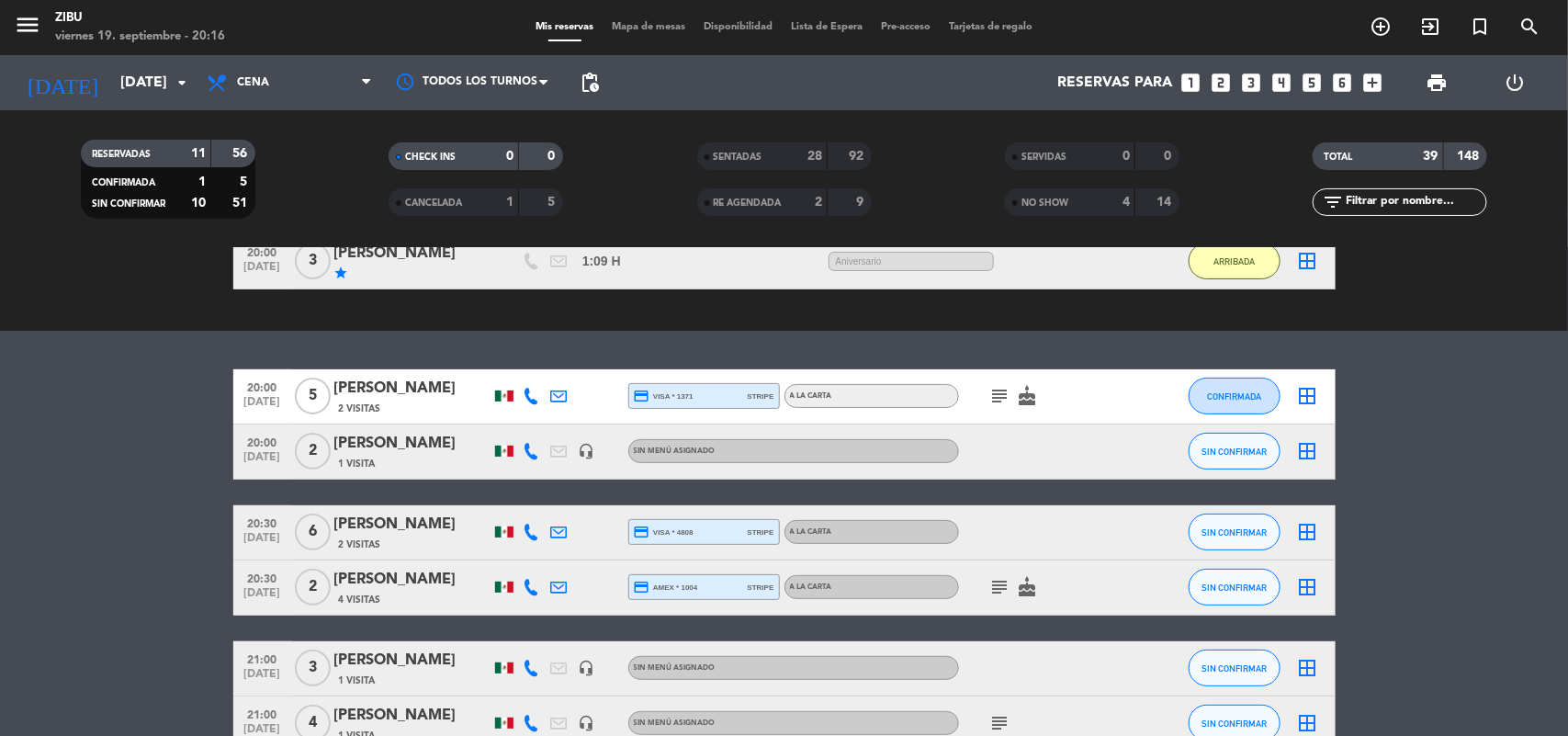
click at [1052, 201] on span "NO SHOW" at bounding box center [1045, 204] width 47 height 9
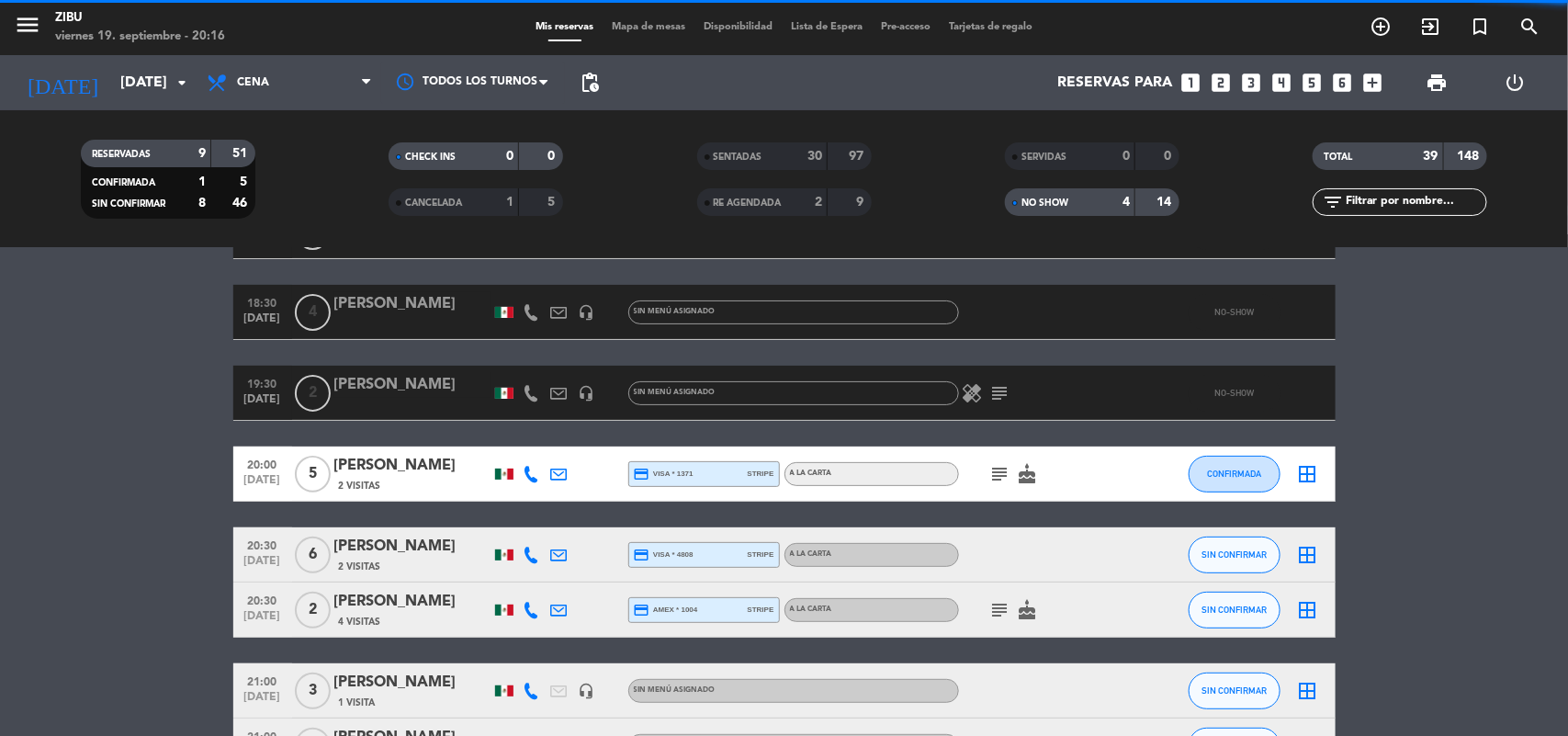
scroll to position [0, 0]
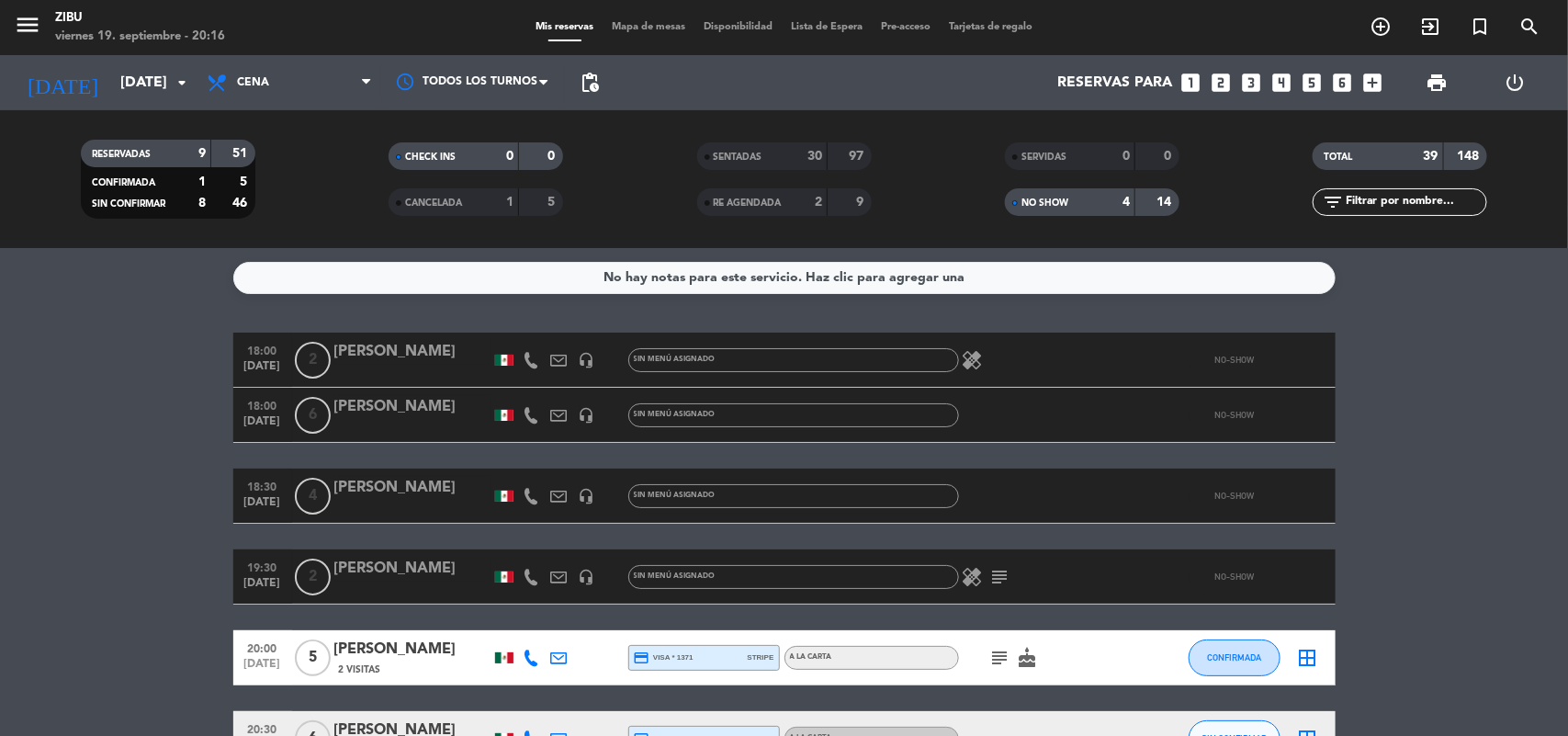
click at [1053, 204] on span "NO SHOW" at bounding box center [1045, 204] width 47 height 9
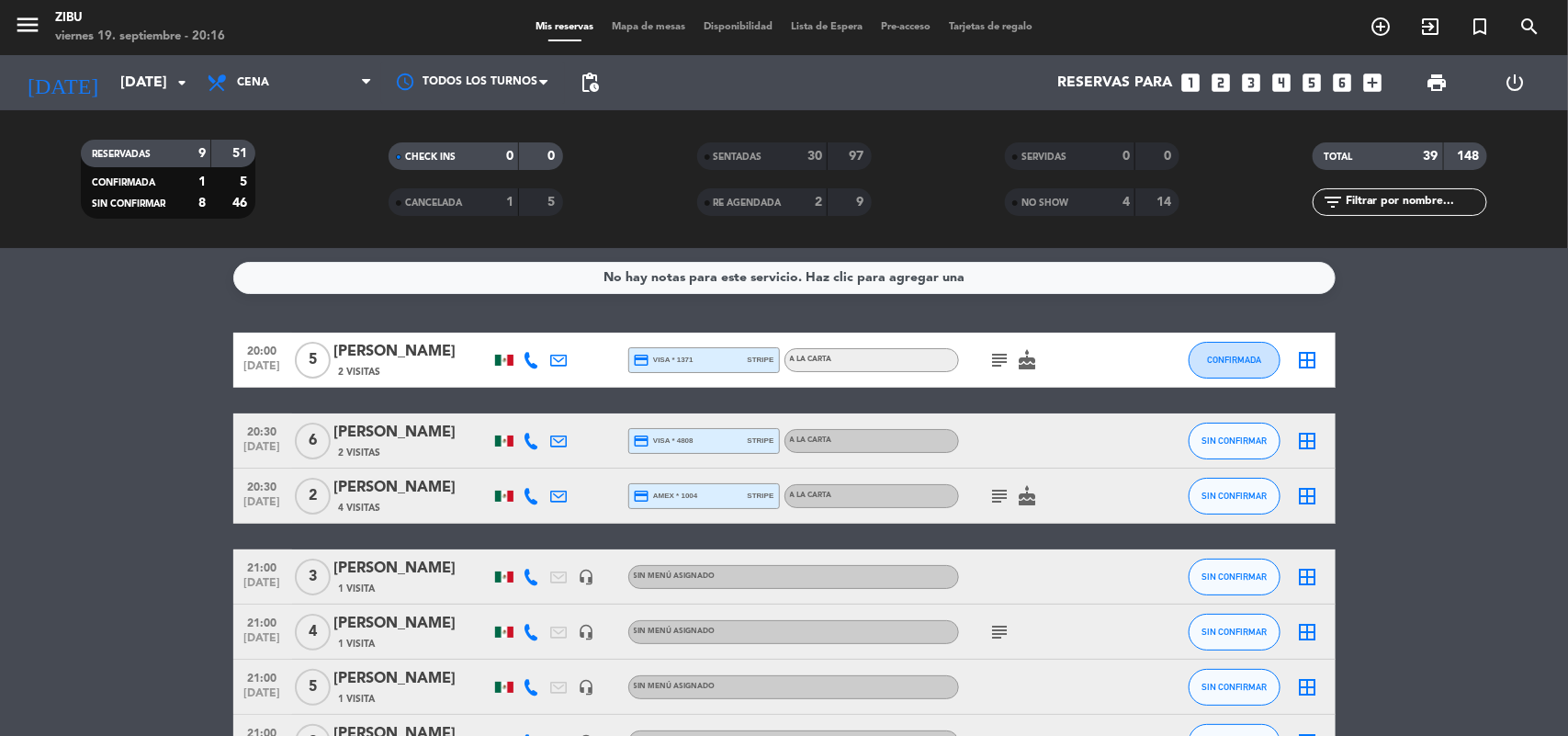
click at [5, 672] on bookings-row "20:00 [DATE] 5 [PERSON_NAME] 2 Visitas credit_card visa * 1371 stripe A LA CART…" at bounding box center [784, 632] width 1568 height 600
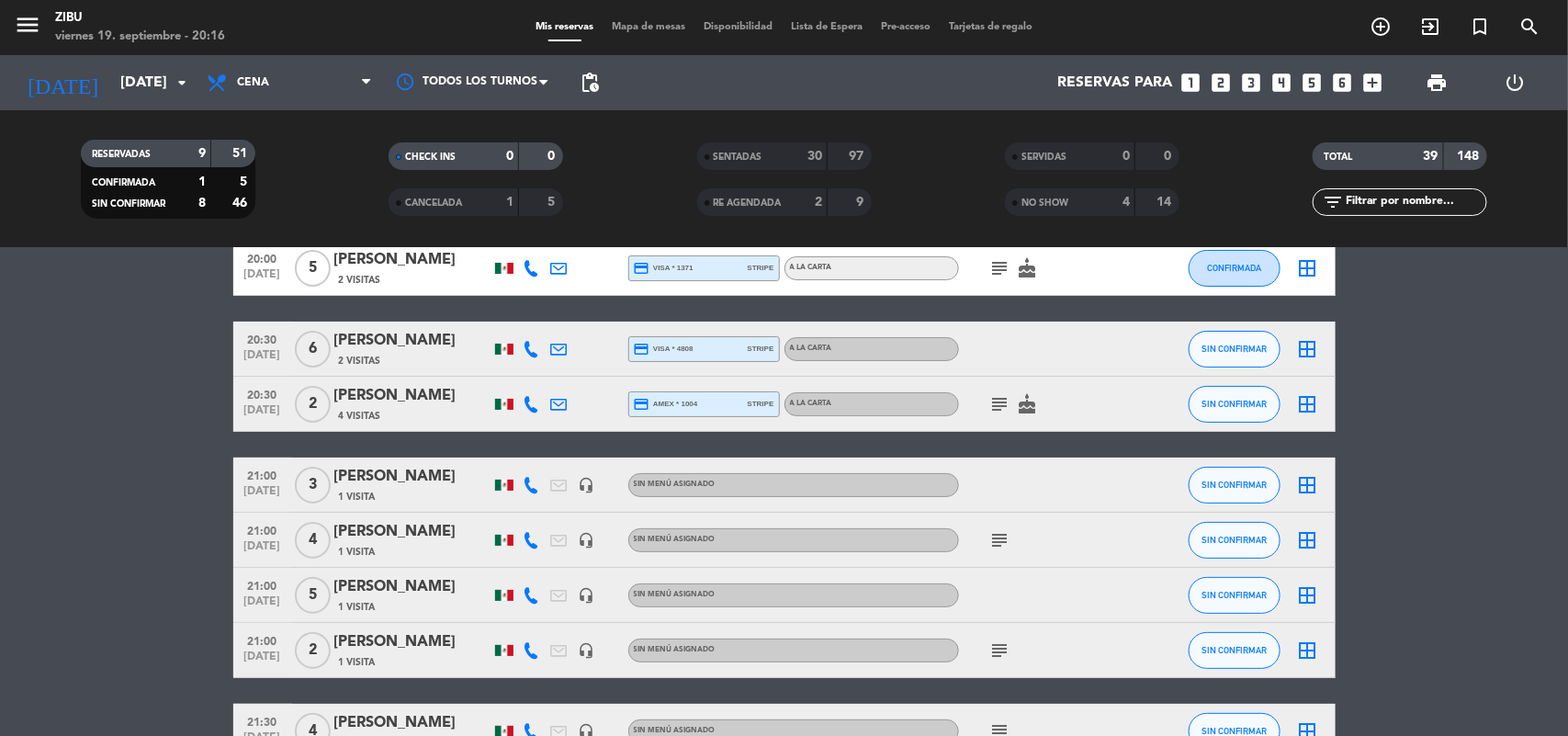
scroll to position [46, 0]
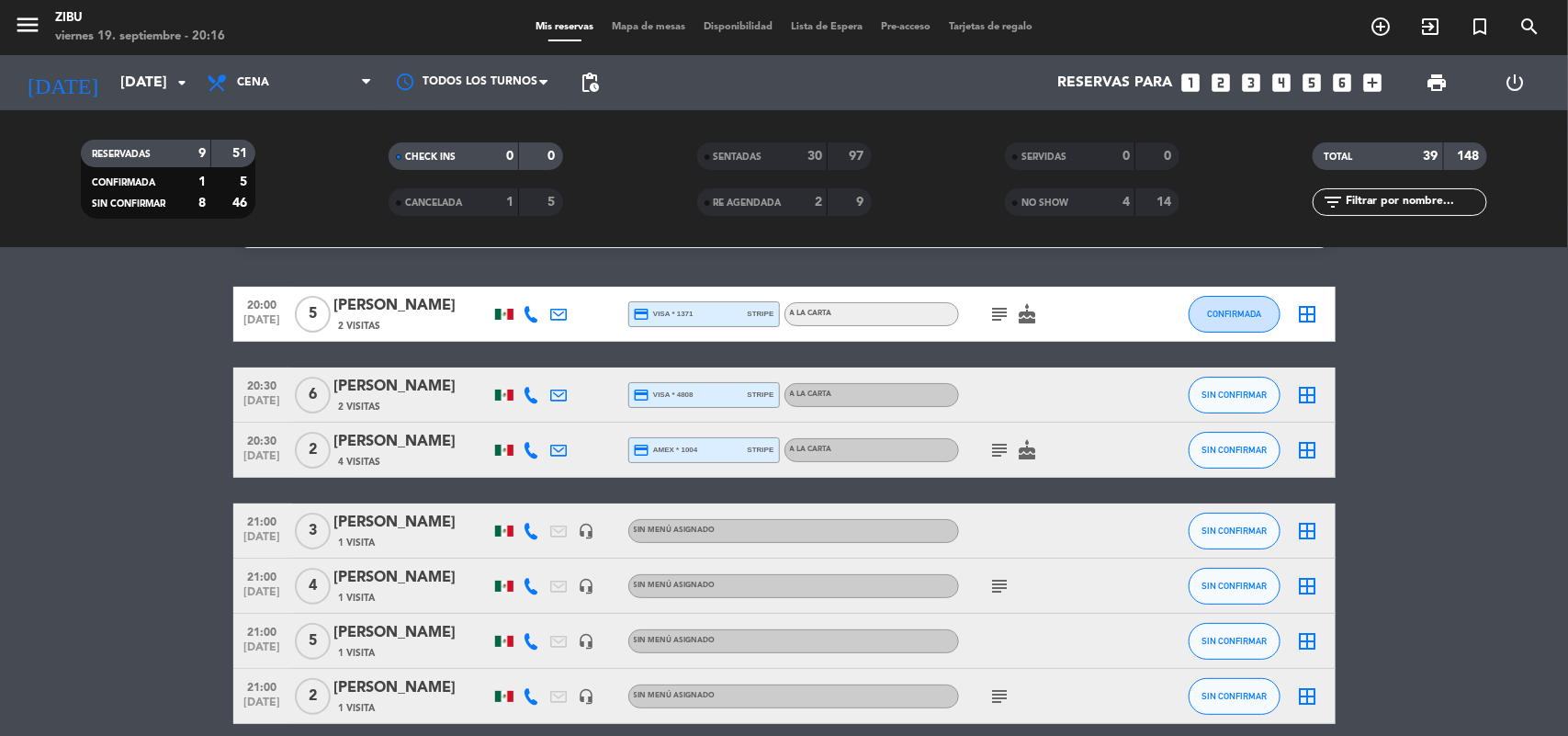
click at [1007, 442] on icon "subject" at bounding box center [1001, 450] width 22 height 22
click at [81, 483] on bookings-row "20:00 [DATE] 5 [PERSON_NAME] 2 Visitas credit_card visa * 1371 stripe A LA CART…" at bounding box center [784, 586] width 1568 height 600
click at [263, 304] on span "20:00" at bounding box center [262, 303] width 46 height 21
click at [1007, 303] on icon "subject" at bounding box center [1001, 314] width 22 height 22
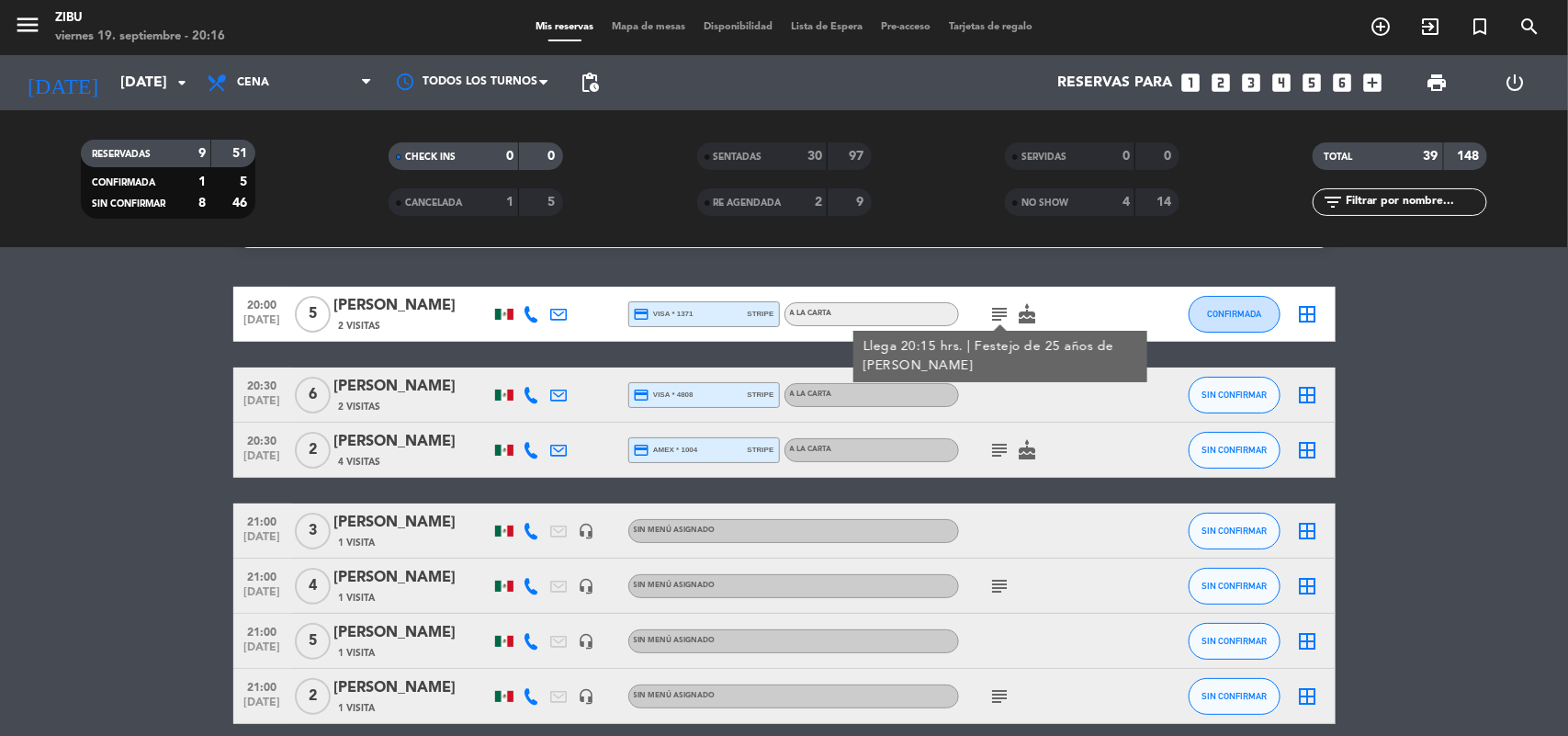
click at [0, 558] on bookings-row "20:00 [DATE] 5 [PERSON_NAME] 2 Visitas credit_card visa * 1371 stripe A LA CART…" at bounding box center [784, 586] width 1568 height 600
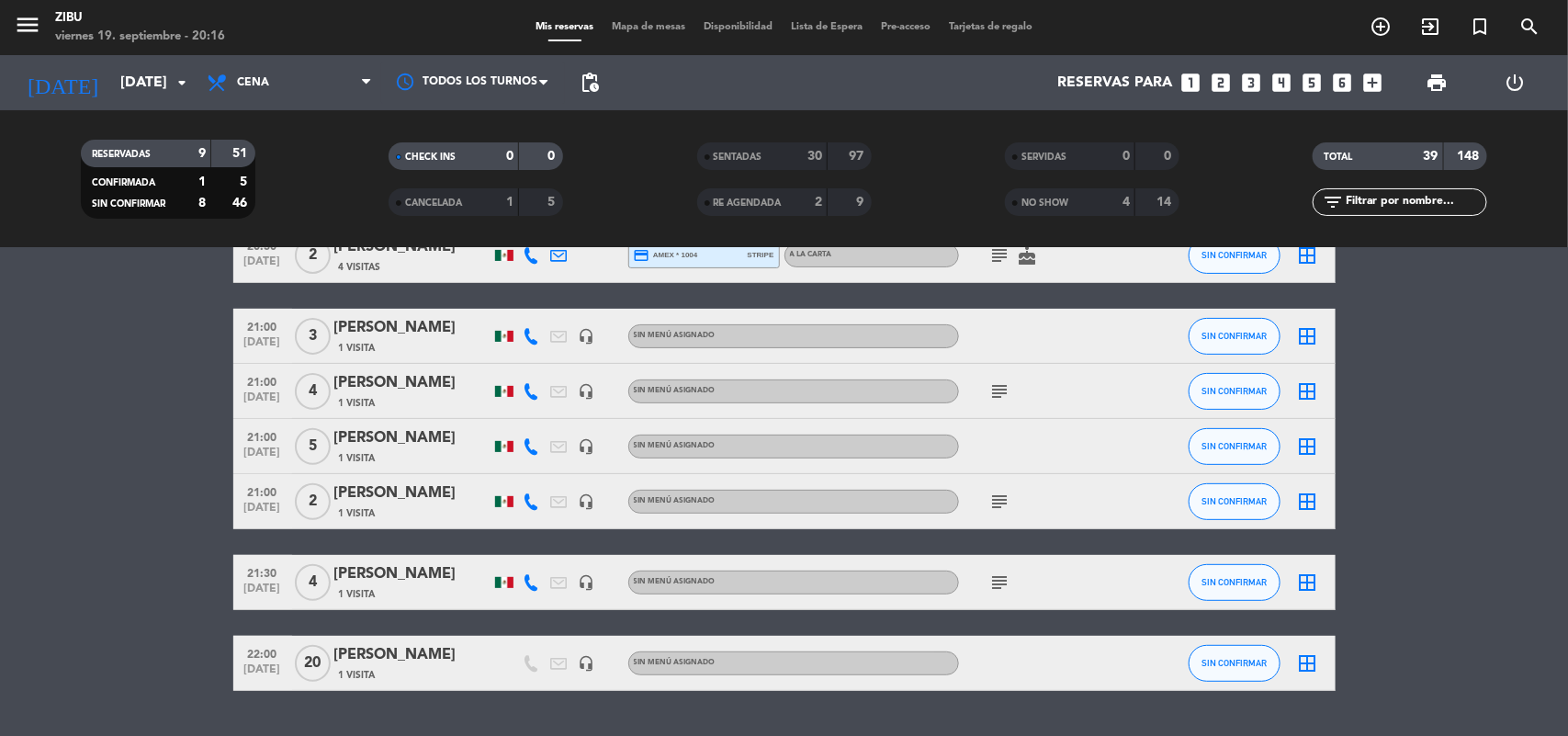
scroll to position [195, 0]
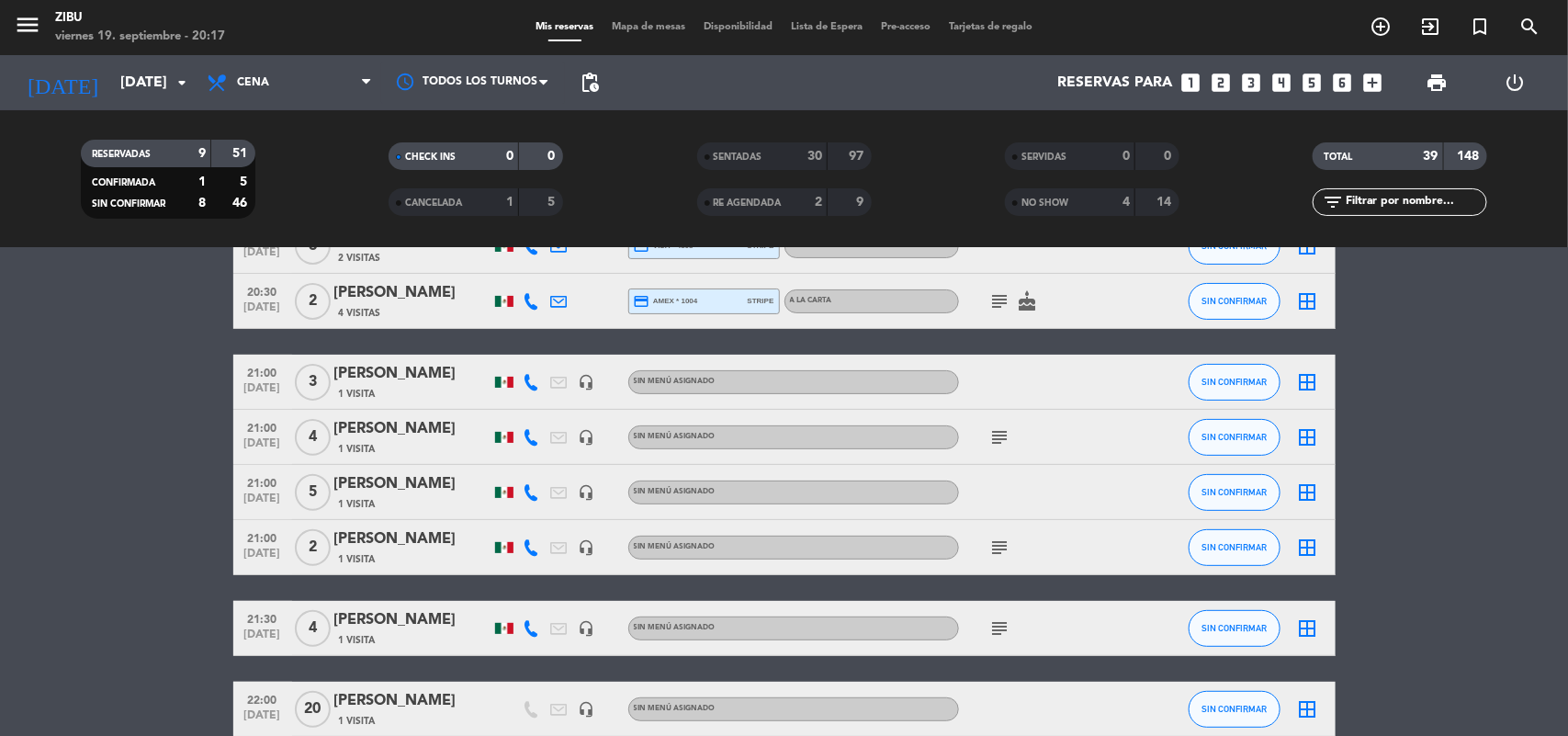
click at [0, 555] on bookings-row "20:00 [DATE] 5 [PERSON_NAME] 2 Visitas credit_card visa * 1371 stripe A LA CART…" at bounding box center [784, 438] width 1568 height 600
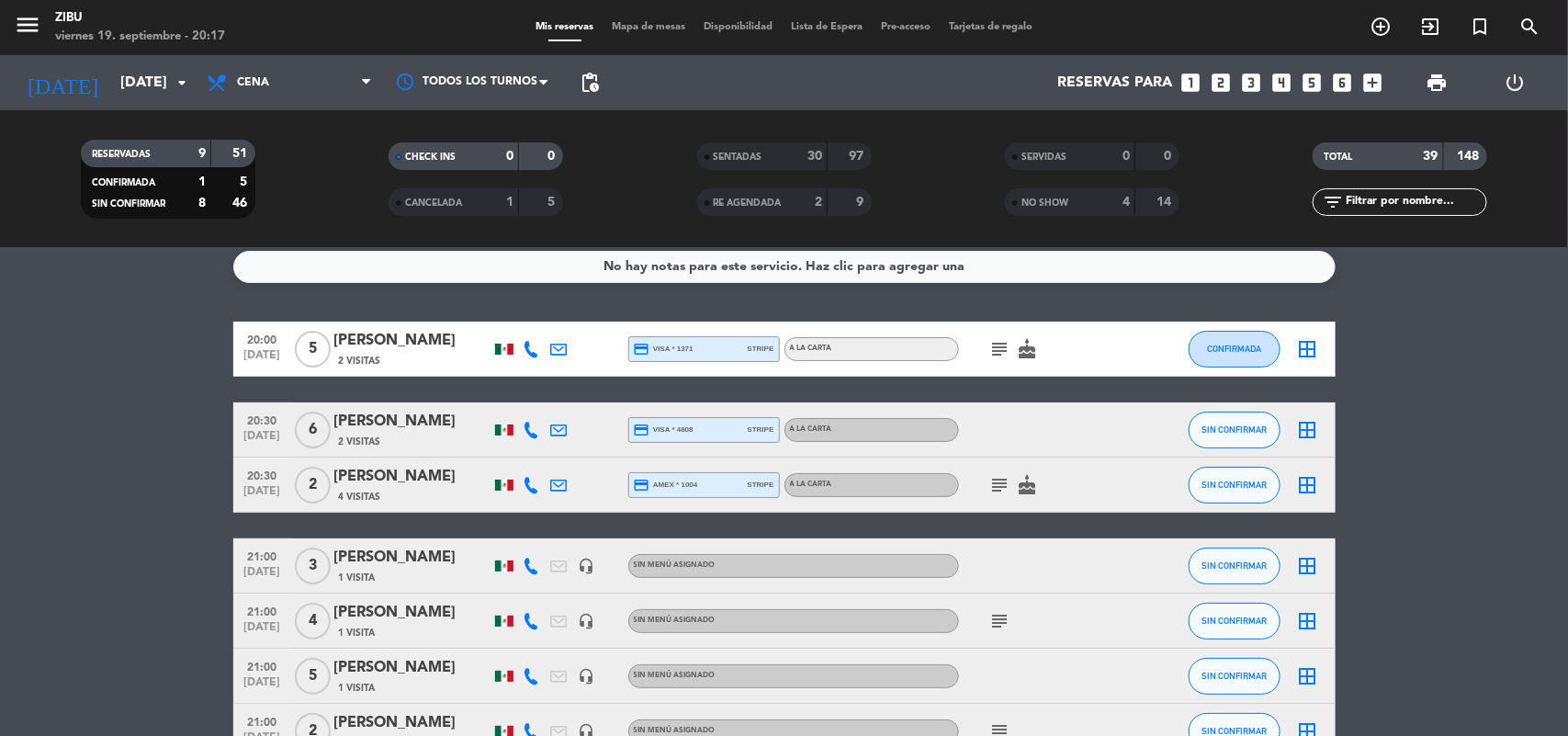
scroll to position [0, 0]
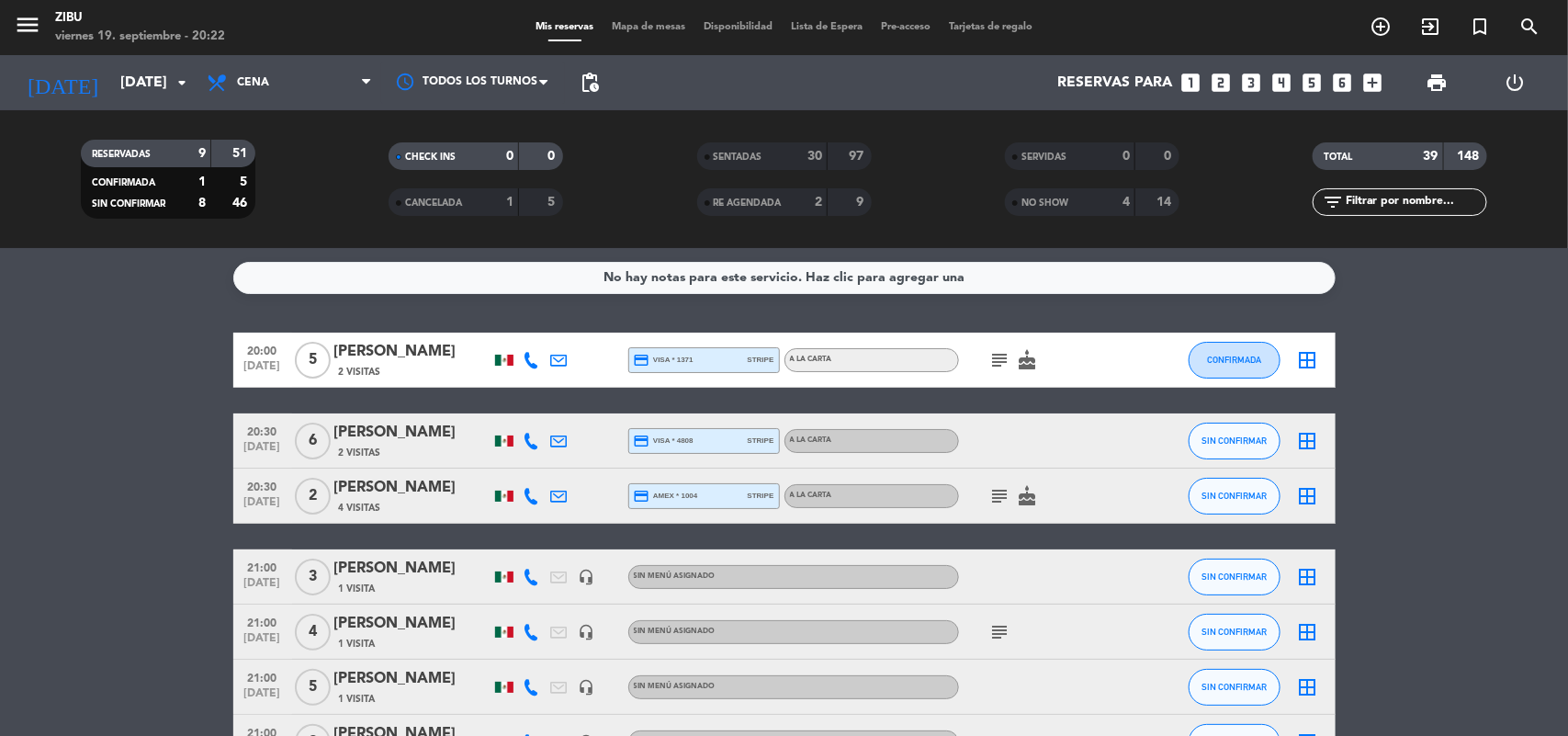
click at [134, 548] on bookings-row "20:00 [DATE] 5 [PERSON_NAME] 2 Visitas credit_card visa * 1371 stripe A LA CART…" at bounding box center [784, 632] width 1568 height 600
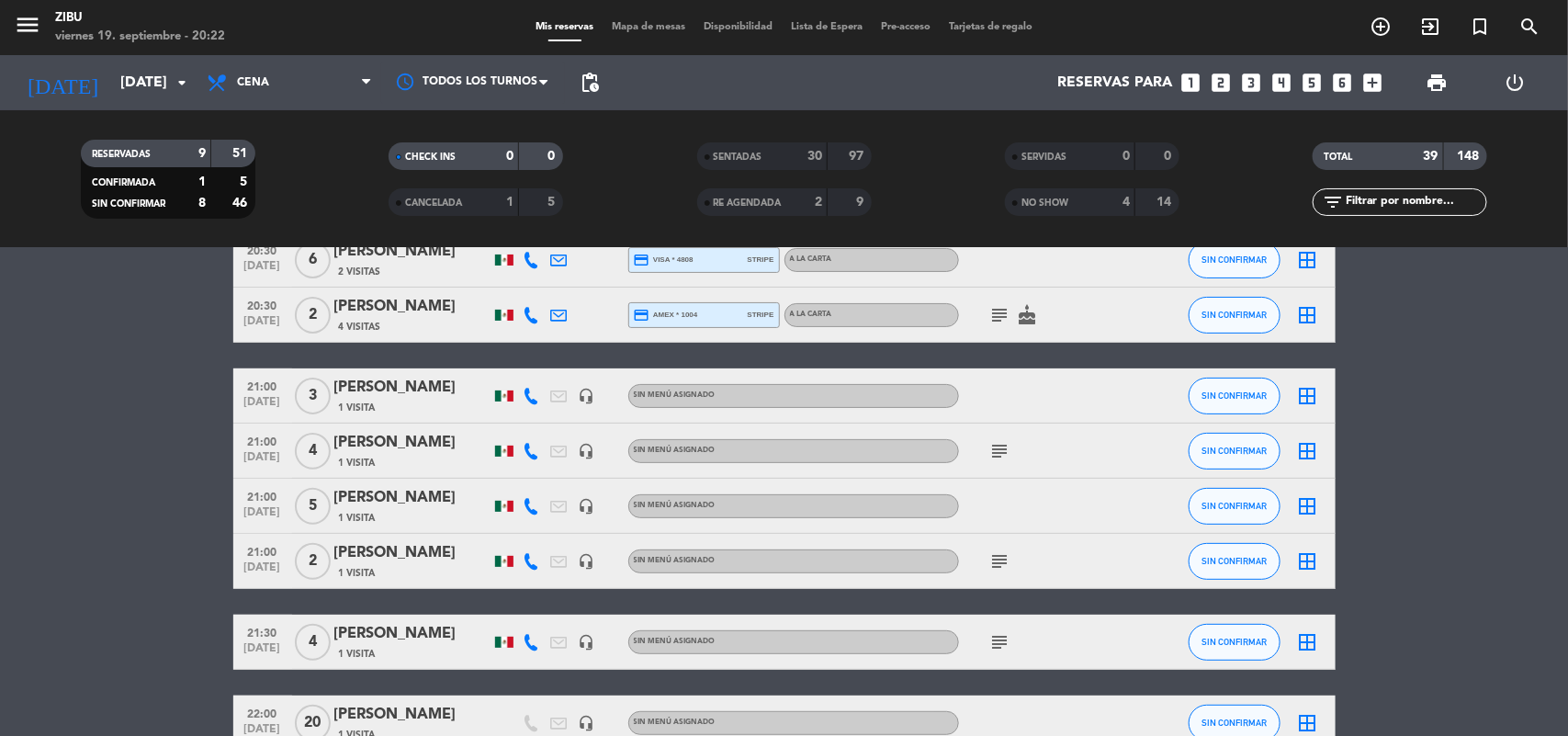
scroll to position [184, 0]
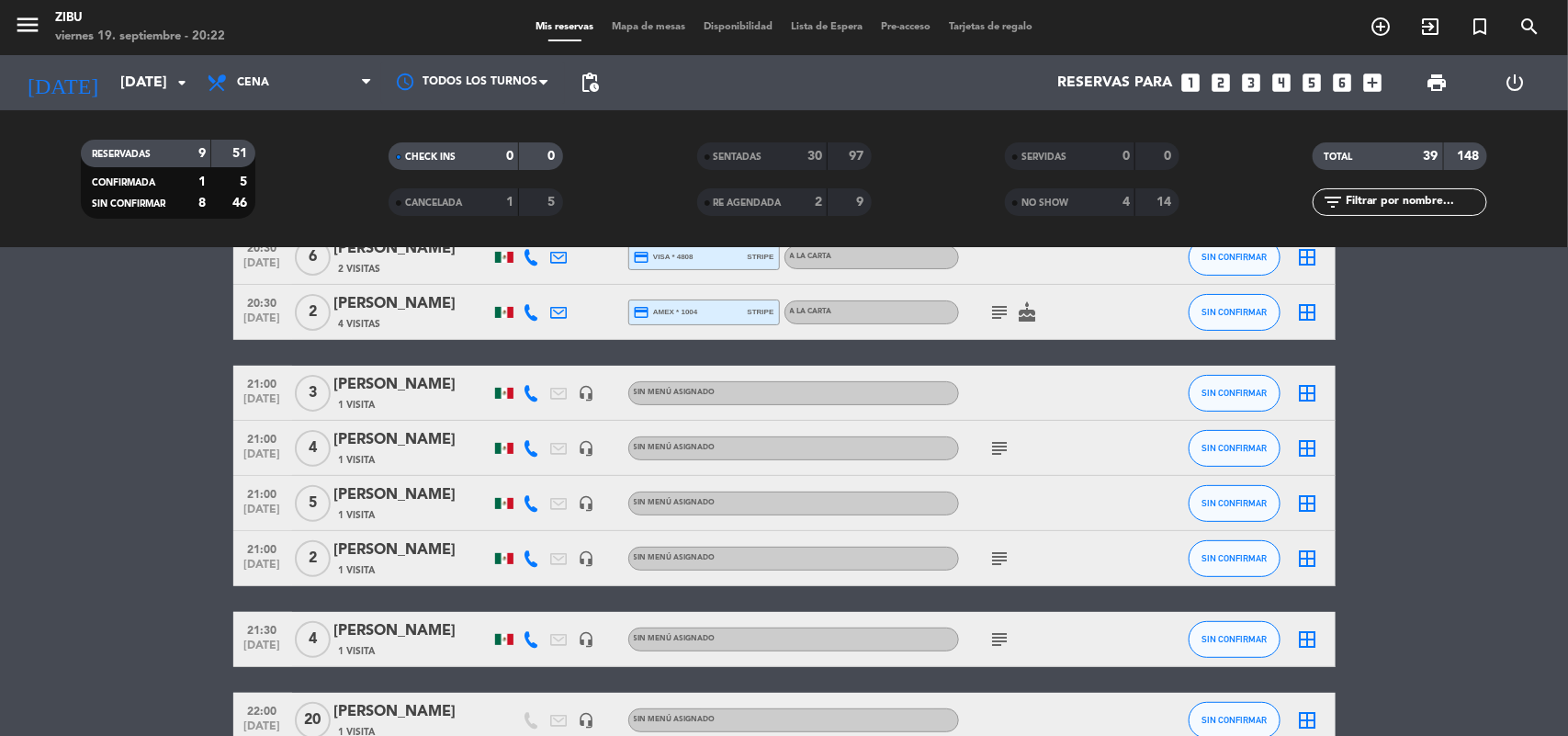
click at [424, 396] on div "[PERSON_NAME]" at bounding box center [412, 385] width 157 height 24
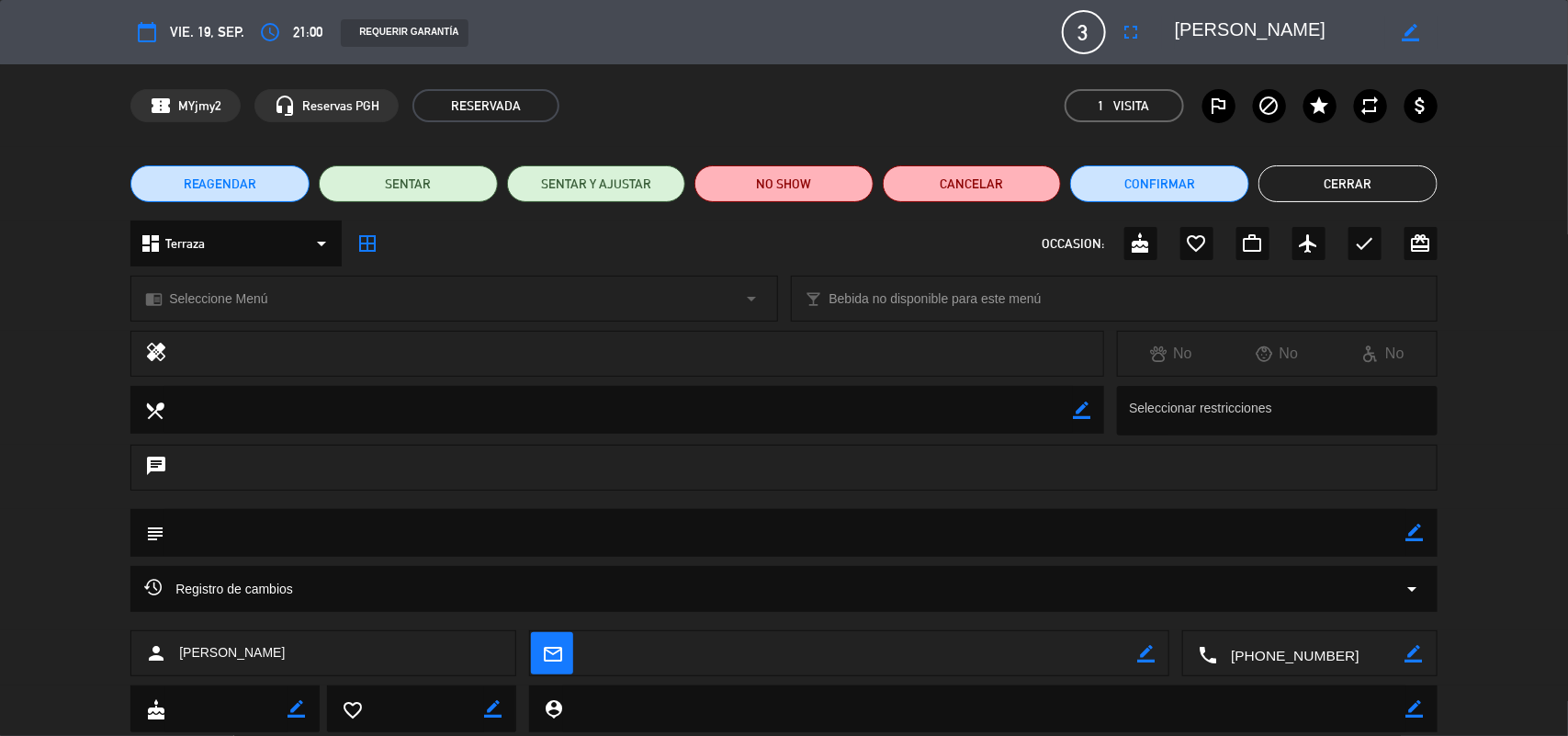
scroll to position [403, 0]
click at [948, 191] on button "Cancelar" at bounding box center [972, 184] width 180 height 37
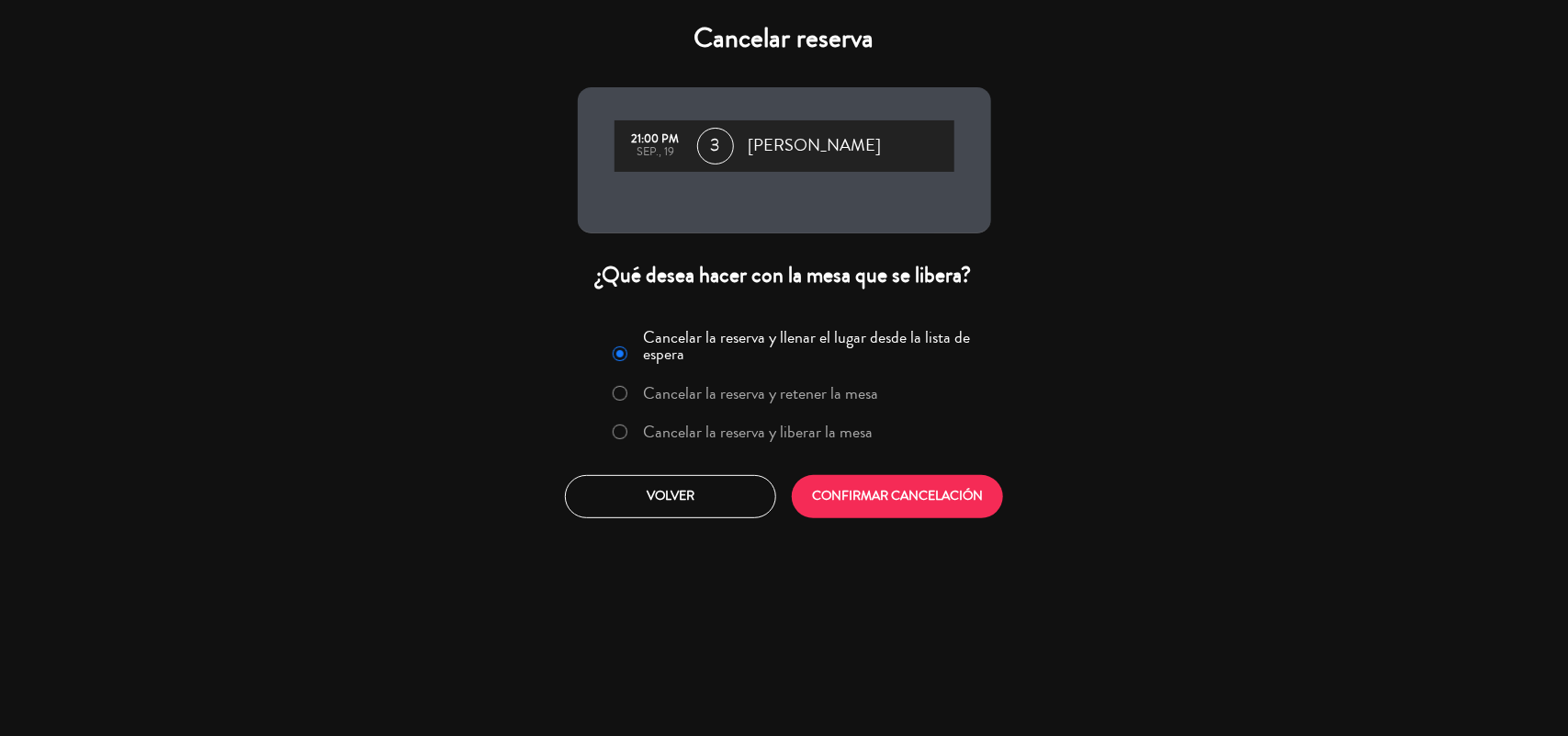
click at [716, 447] on label "Cancelar la reserva y liberar la mesa" at bounding box center [743, 433] width 279 height 33
click at [869, 513] on button "CONFIRMAR CANCELACIÓN" at bounding box center [898, 497] width 212 height 43
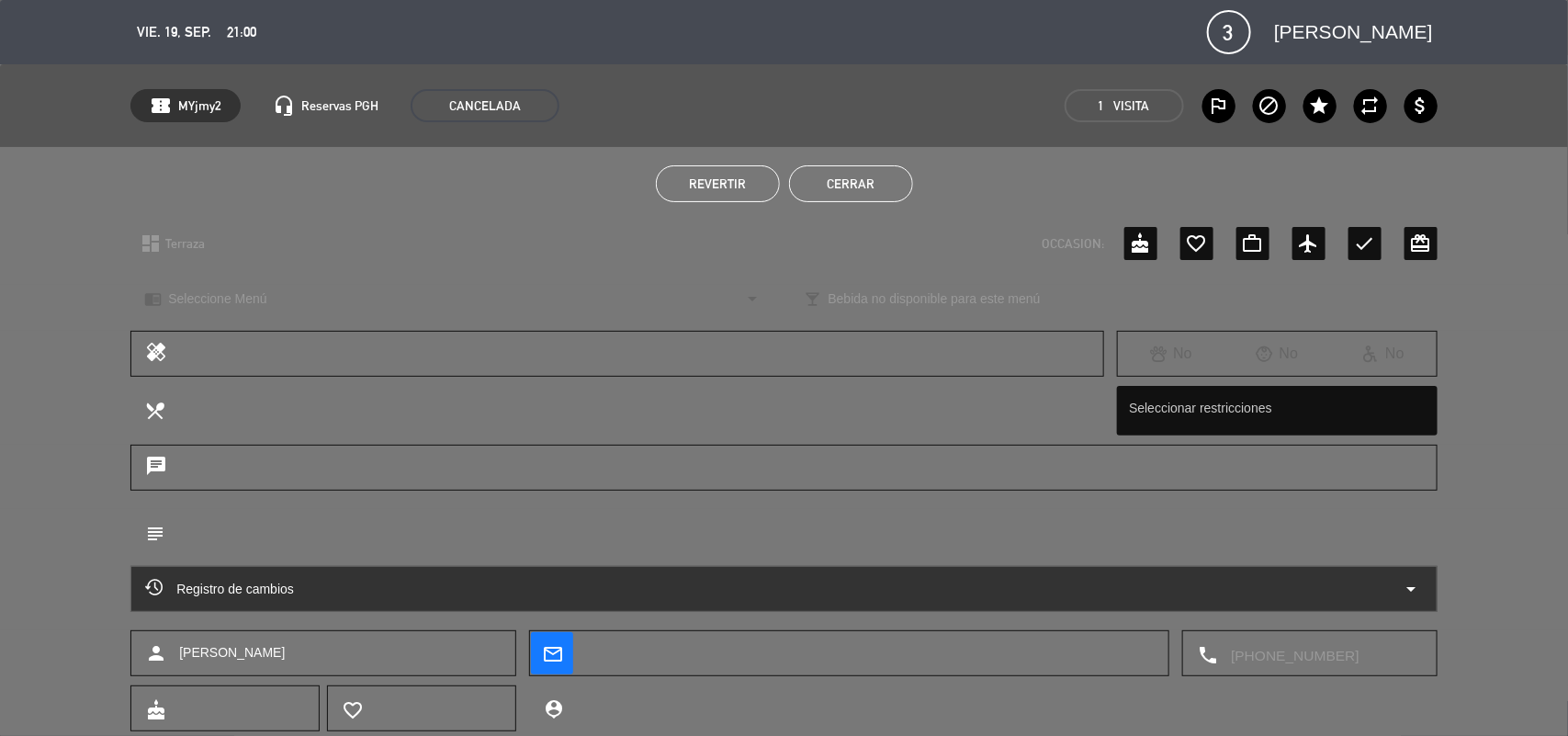
click at [865, 204] on div "Revertir Cerrar" at bounding box center [784, 184] width 1568 height 74
click at [861, 178] on button "Cerrar" at bounding box center [851, 184] width 124 height 37
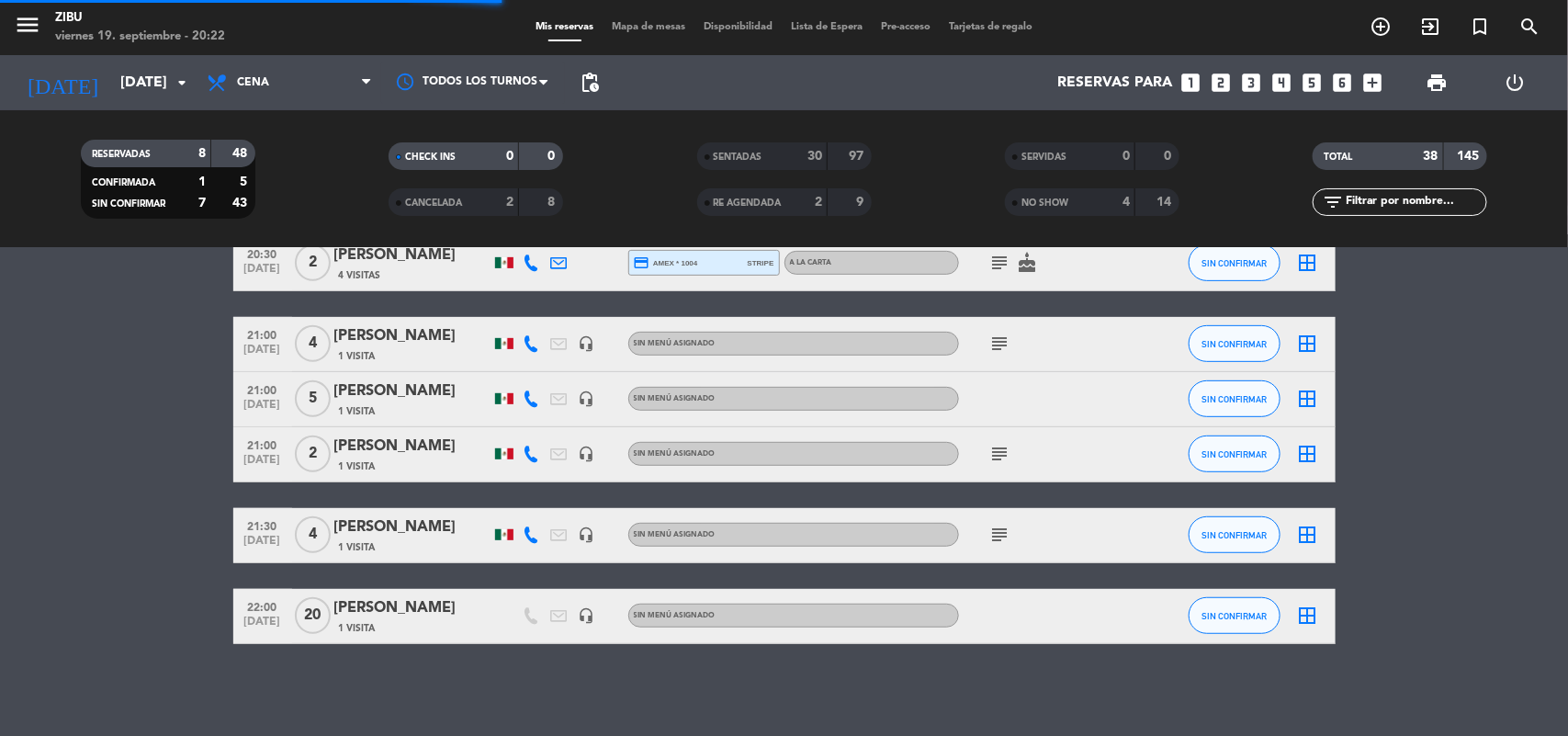
scroll to position [396, 0]
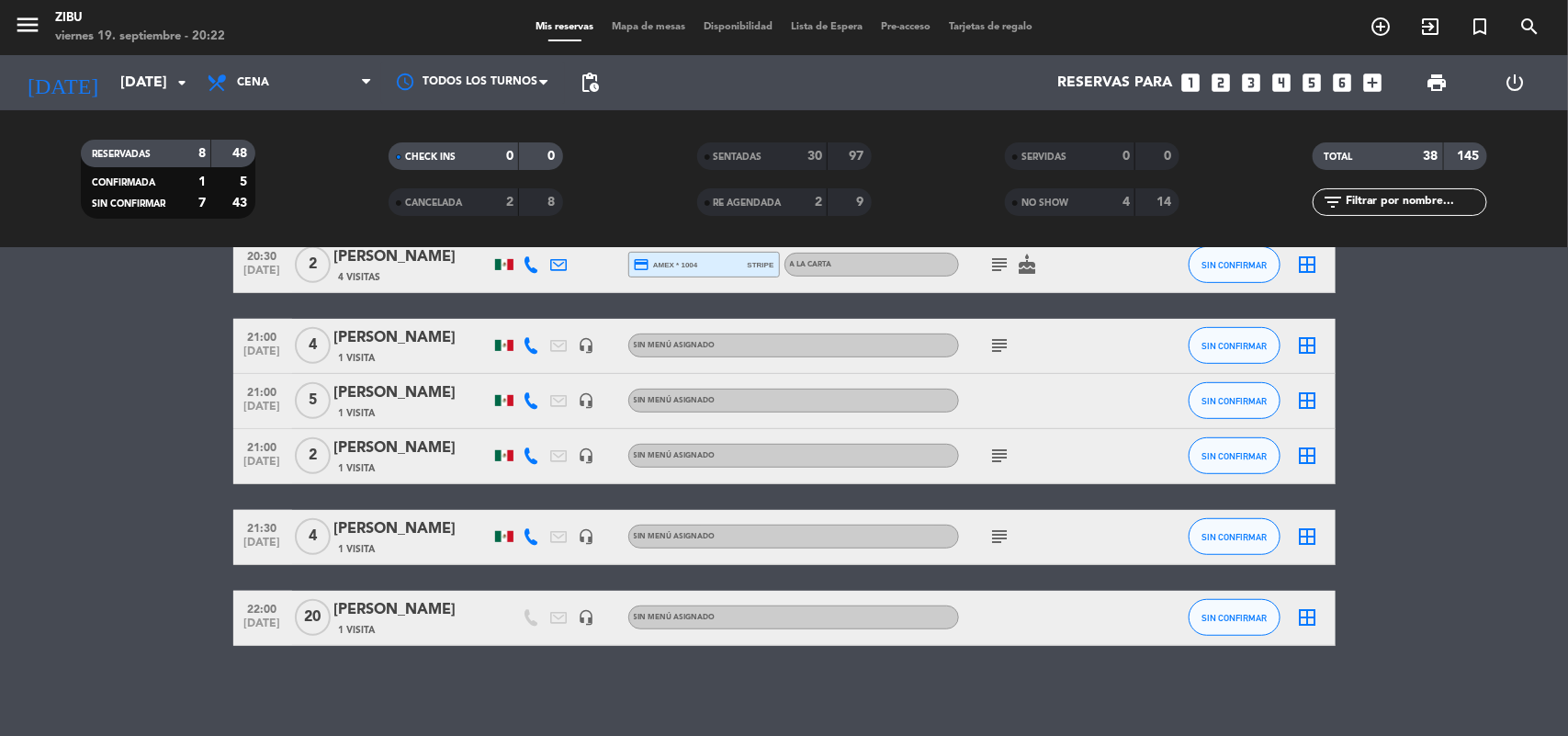
click at [209, 538] on bookings-row "20:00 [DATE] 5 [PERSON_NAME] 2 Visitas credit_card visa * 1371 stripe A LA CART…" at bounding box center [784, 402] width 1568 height 489
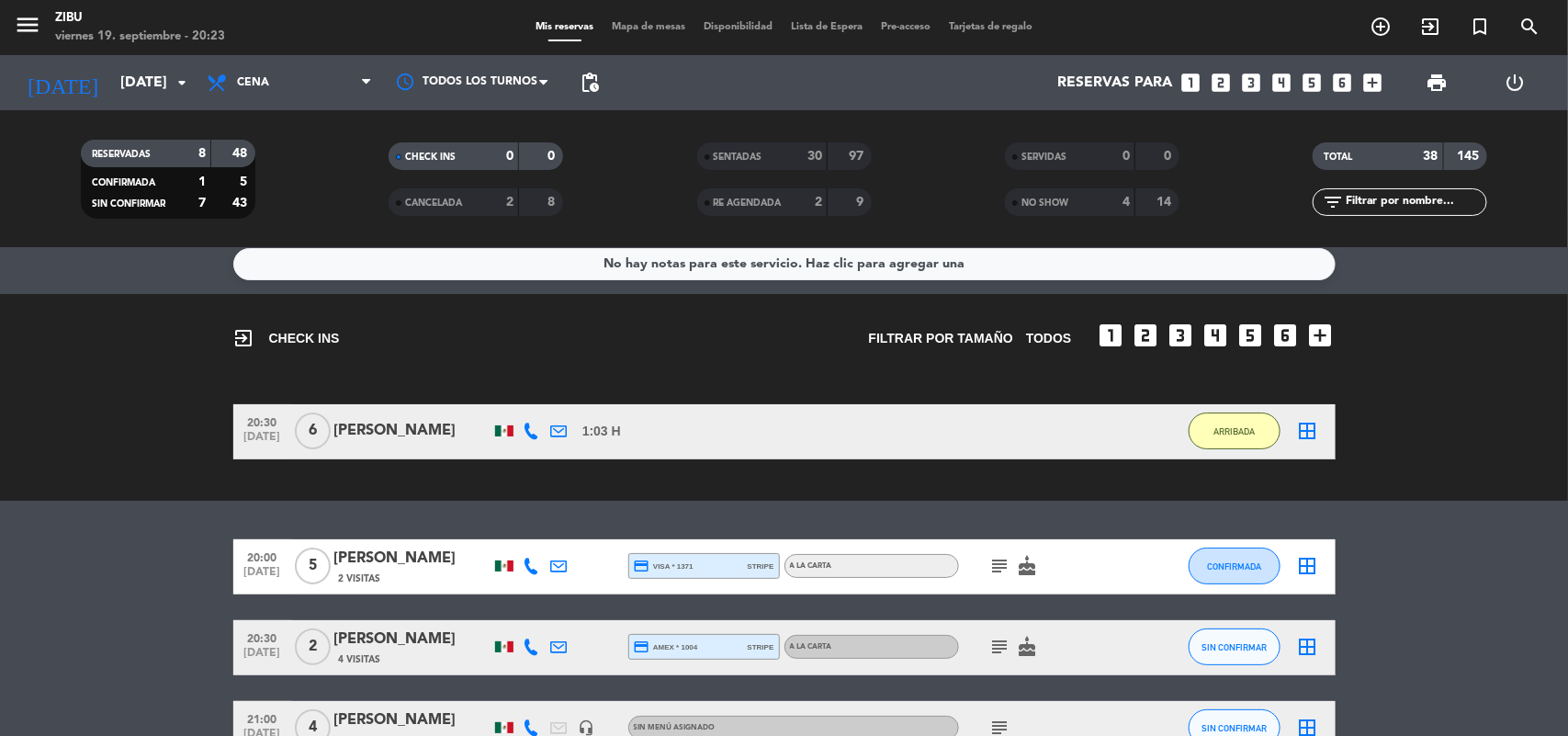
scroll to position [0, 0]
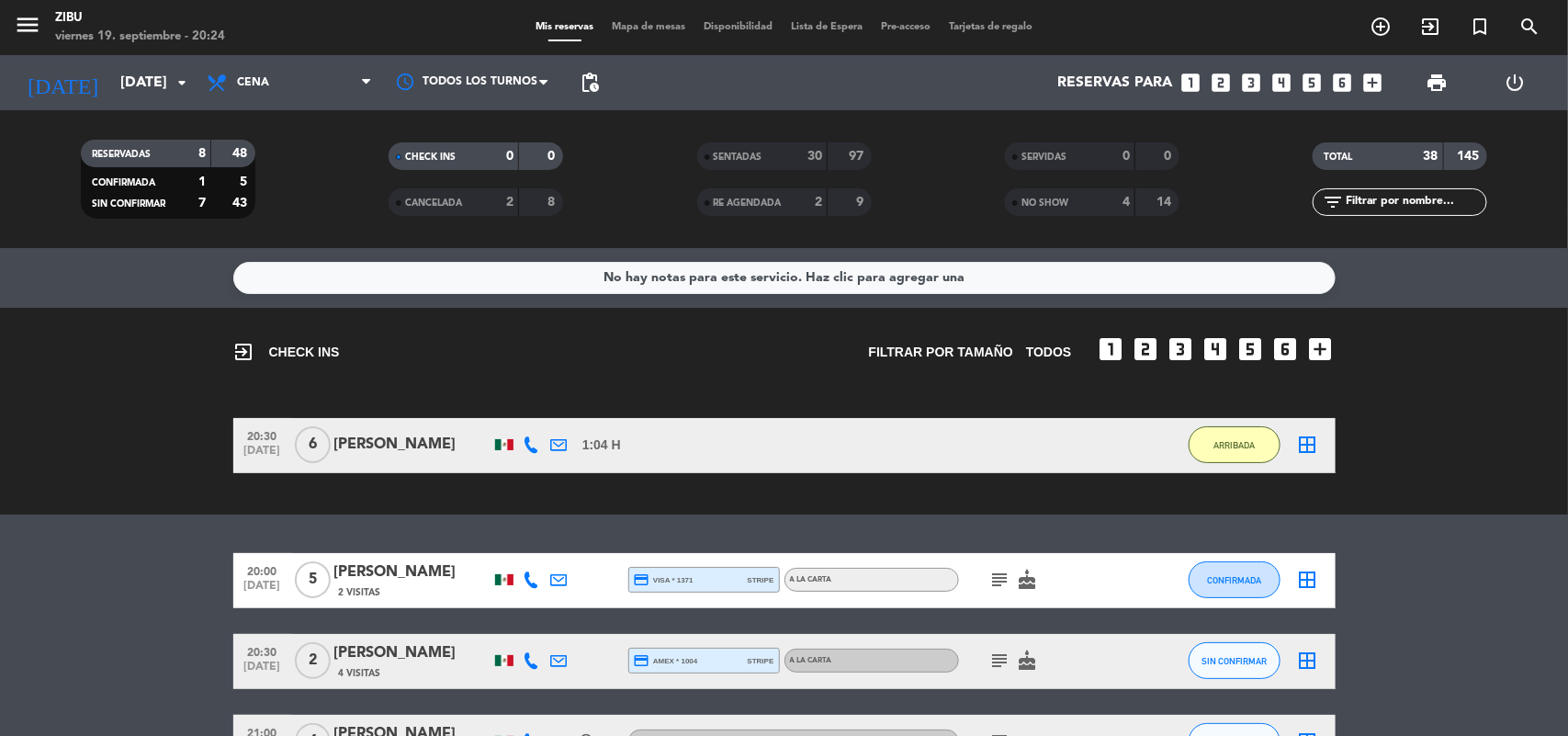
click at [130, 549] on div "No hay notas para este servicio. Haz clic para agregar una exit_to_app CHECK IN…" at bounding box center [784, 492] width 1568 height 488
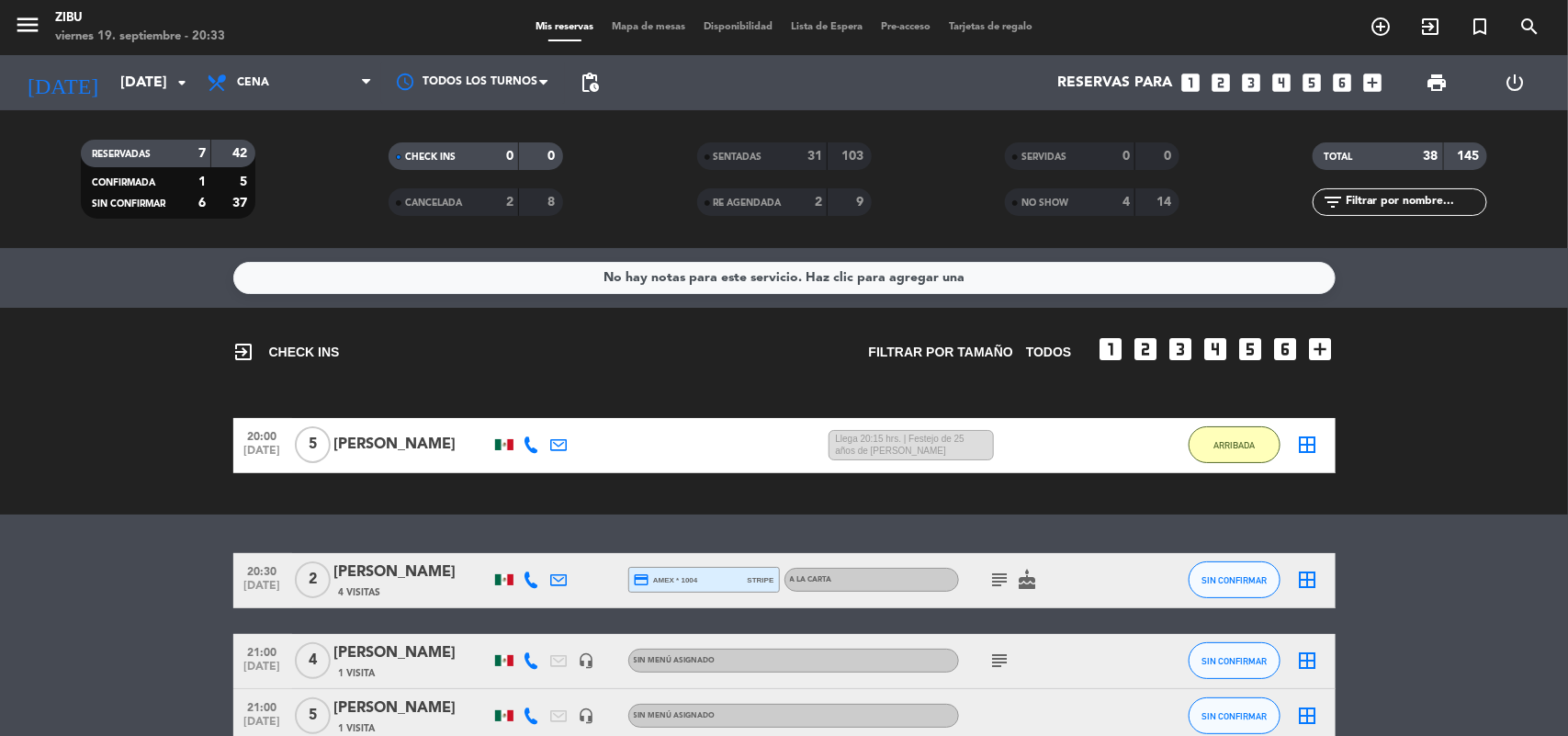
click at [0, 457] on bookings-row "20:00 [DATE] 5 [PERSON_NAME] 1:04 H / 59 MIN sms Llega 20:15 hrs. | Festejo de …" at bounding box center [784, 446] width 1568 height 55
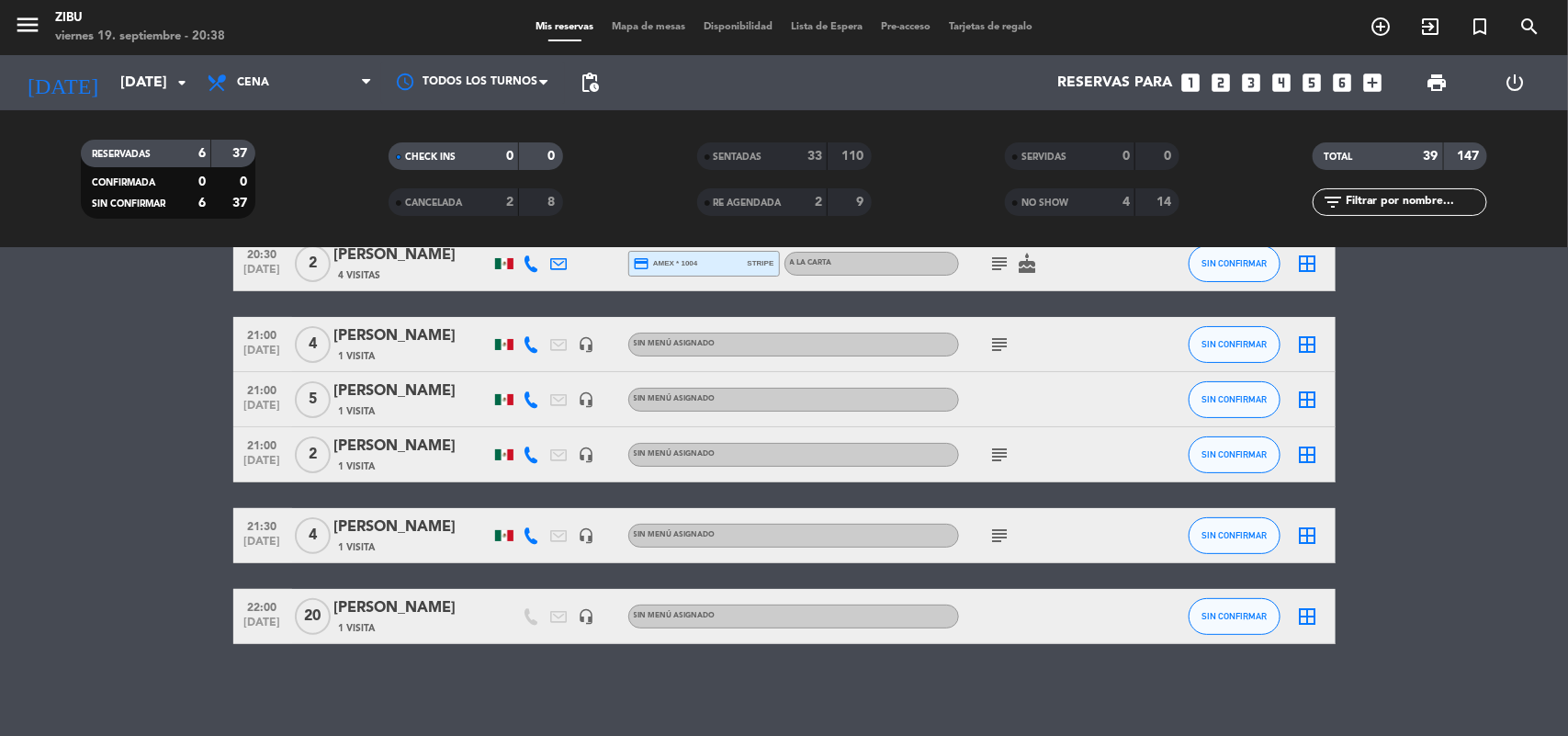
scroll to position [56, 0]
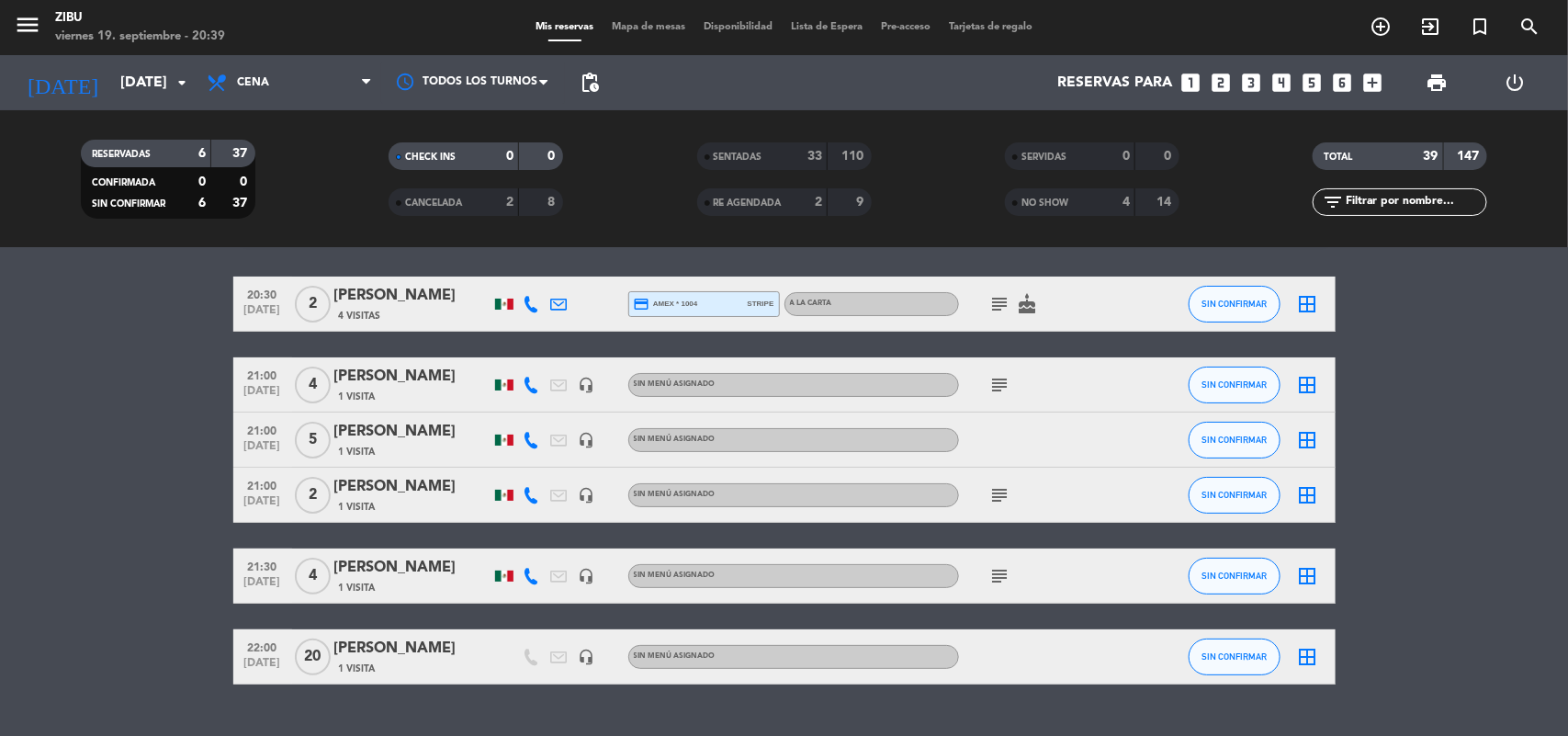
drag, startPoint x: 379, startPoint y: 273, endPoint x: 299, endPoint y: 180, distance: 122.7
click at [299, 180] on ng-component "menu Zibu viernes 19. septiembre - 20:39 Mis reservas Mapa de mesas Disponibili…" at bounding box center [784, 368] width 1568 height 736
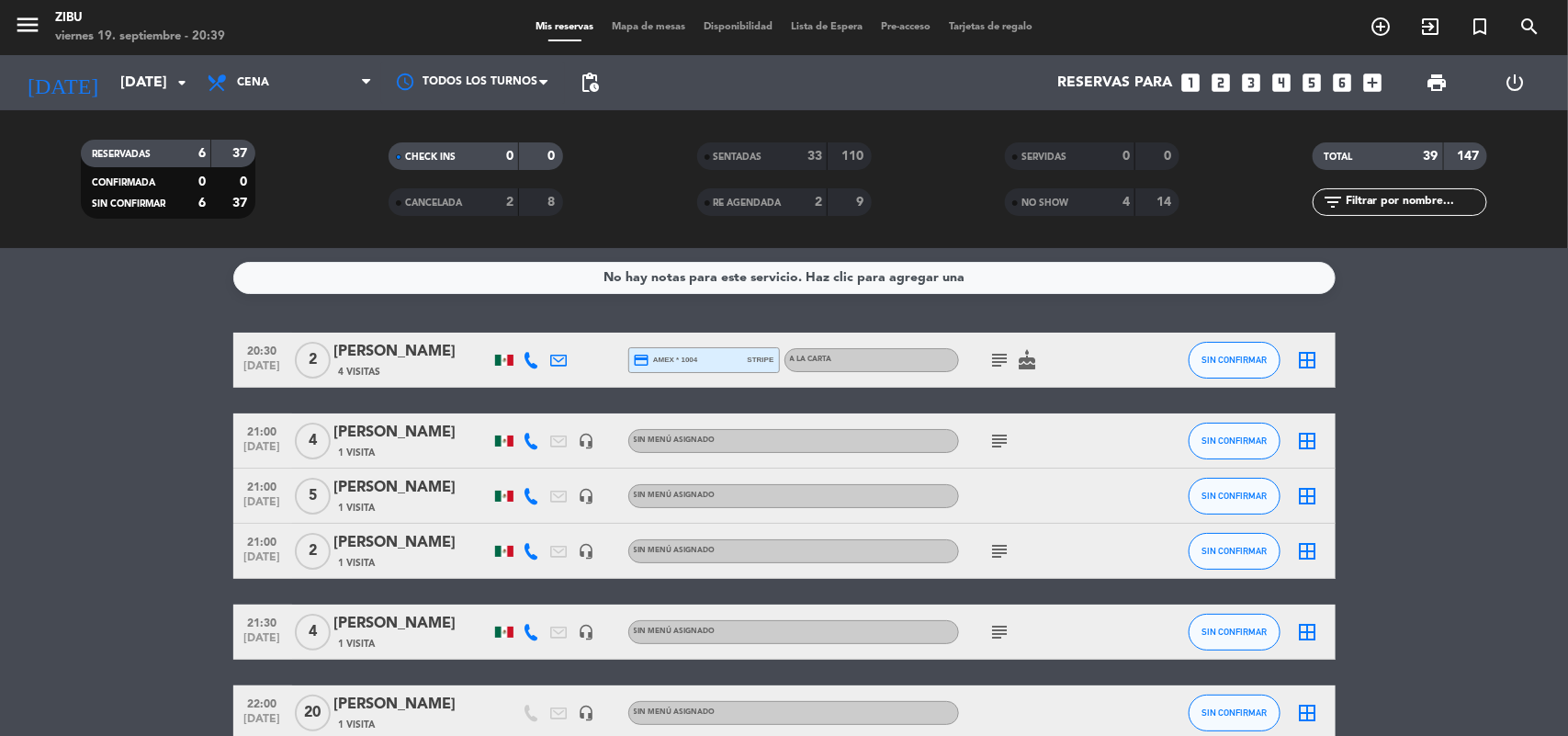
click at [76, 420] on bookings-row "20:30 [DATE] 2 [PERSON_NAME] 4 Visitas credit_card amex * 1004 stripe A LA CART…" at bounding box center [784, 536] width 1568 height 408
click at [737, 155] on span "SENTADAS" at bounding box center [738, 158] width 49 height 9
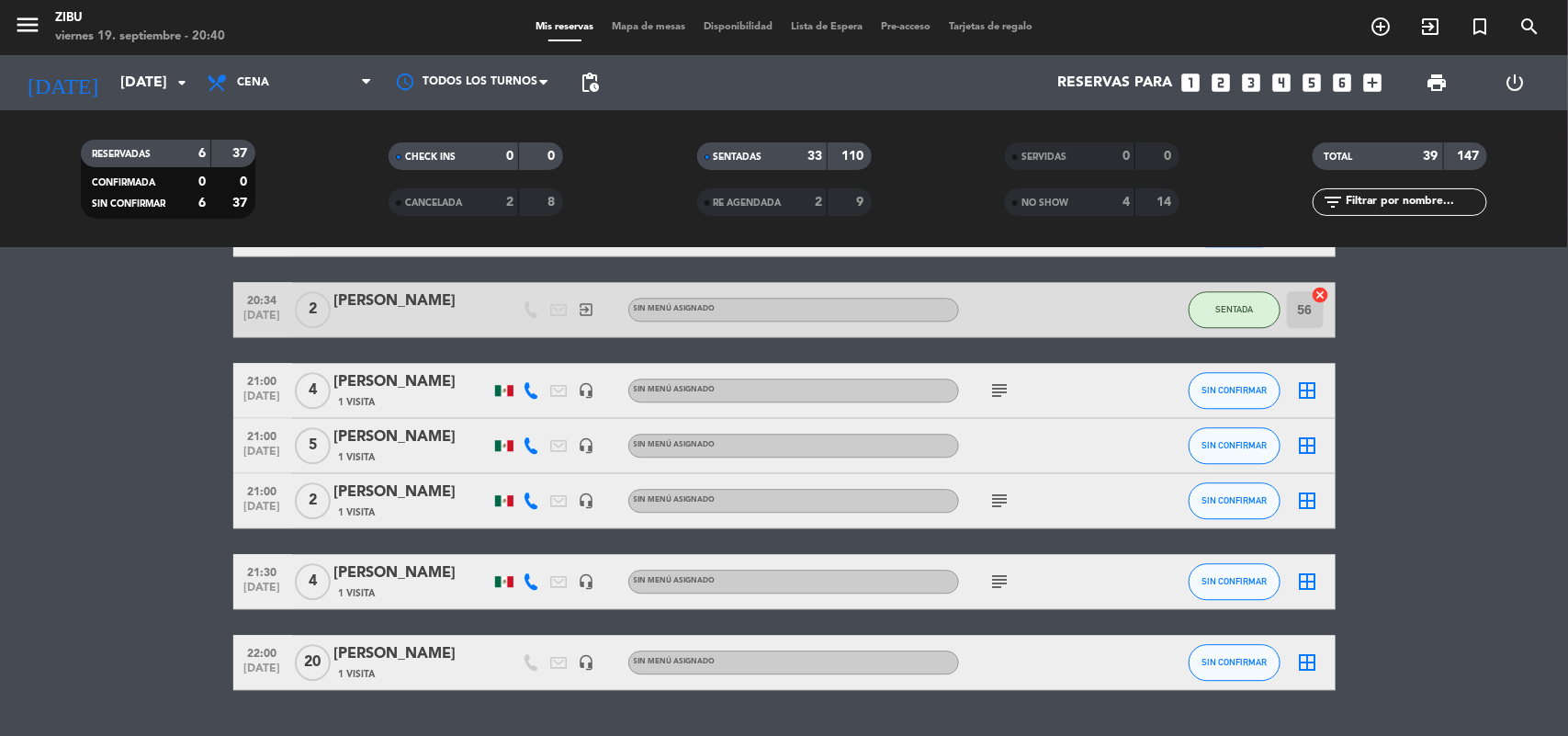
scroll to position [2174, 0]
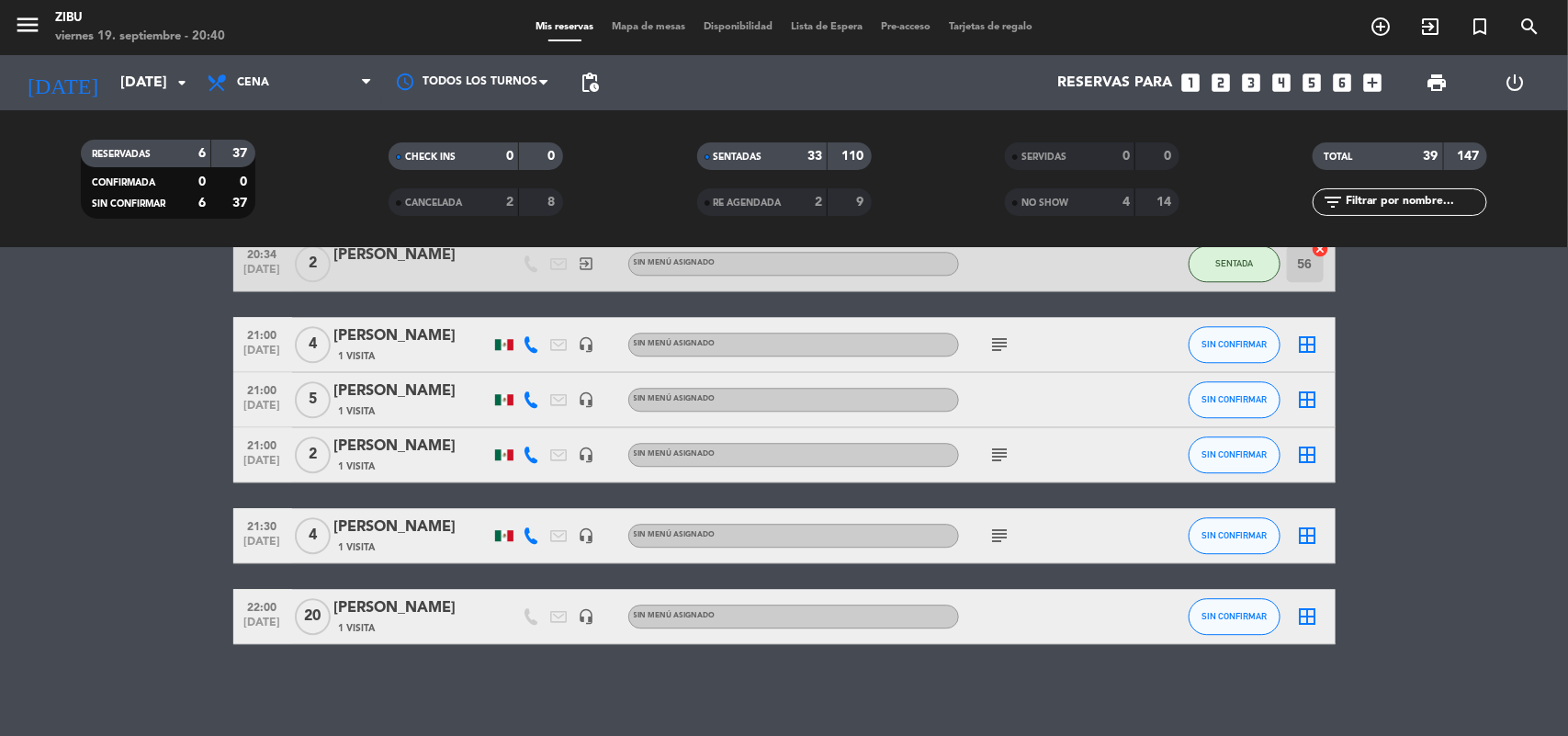
click at [530, 534] on icon at bounding box center [532, 536] width 17 height 17
click at [518, 451] on div at bounding box center [532, 454] width 28 height 54
click at [526, 453] on icon at bounding box center [532, 455] width 17 height 17
click at [534, 337] on icon at bounding box center [532, 345] width 17 height 17
click at [529, 392] on icon at bounding box center [532, 400] width 17 height 17
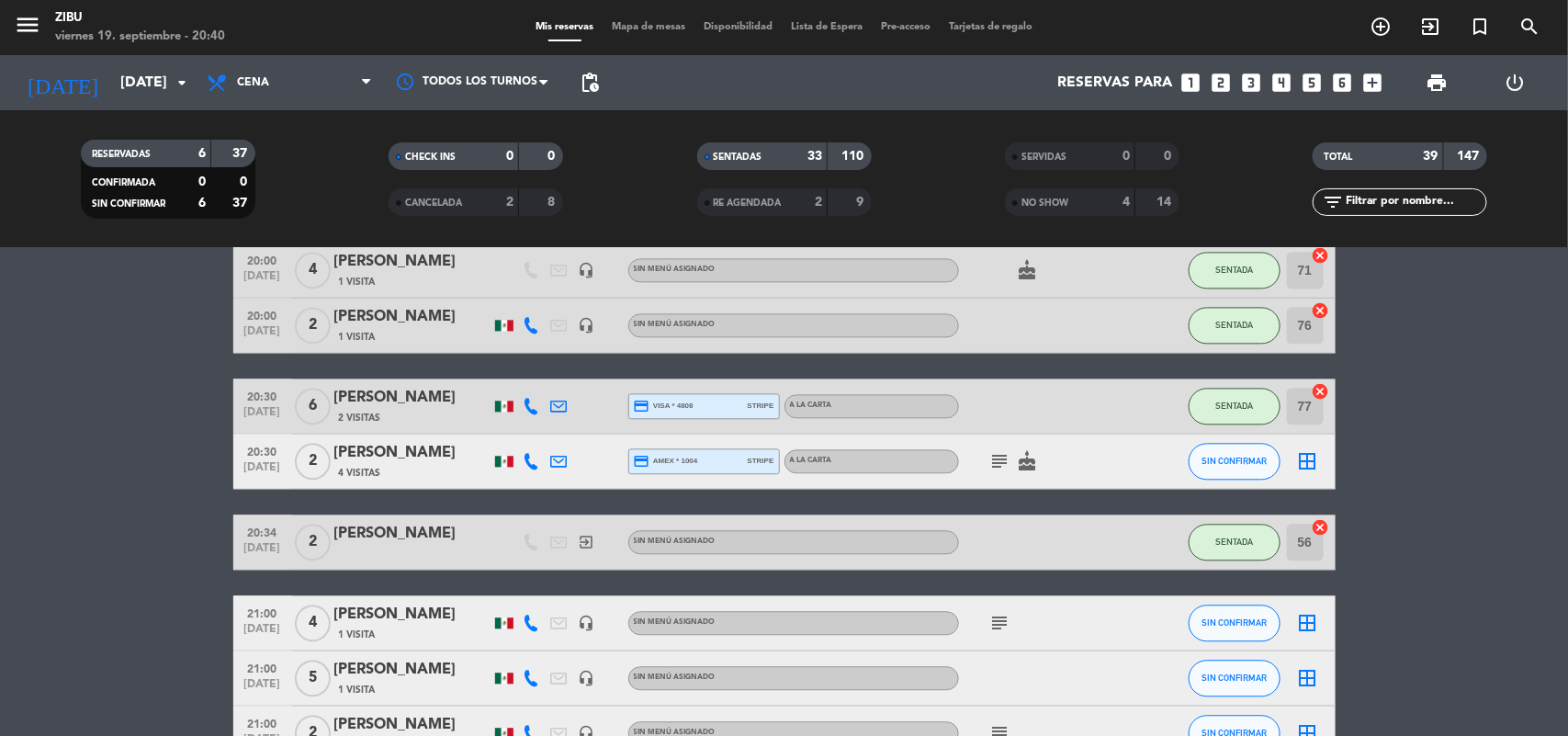
scroll to position [1945, 0]
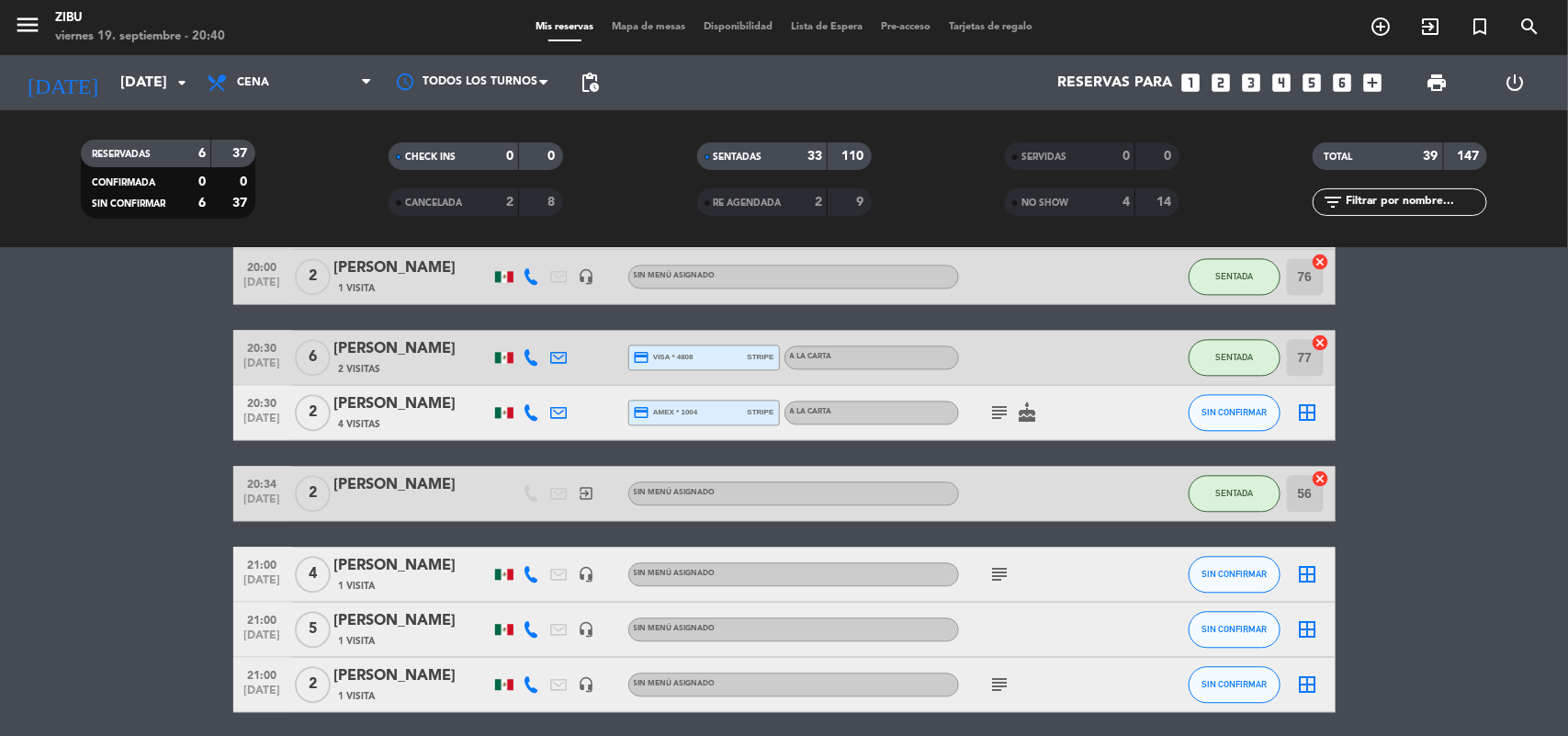
click at [717, 159] on span "SENTADAS" at bounding box center [738, 158] width 49 height 9
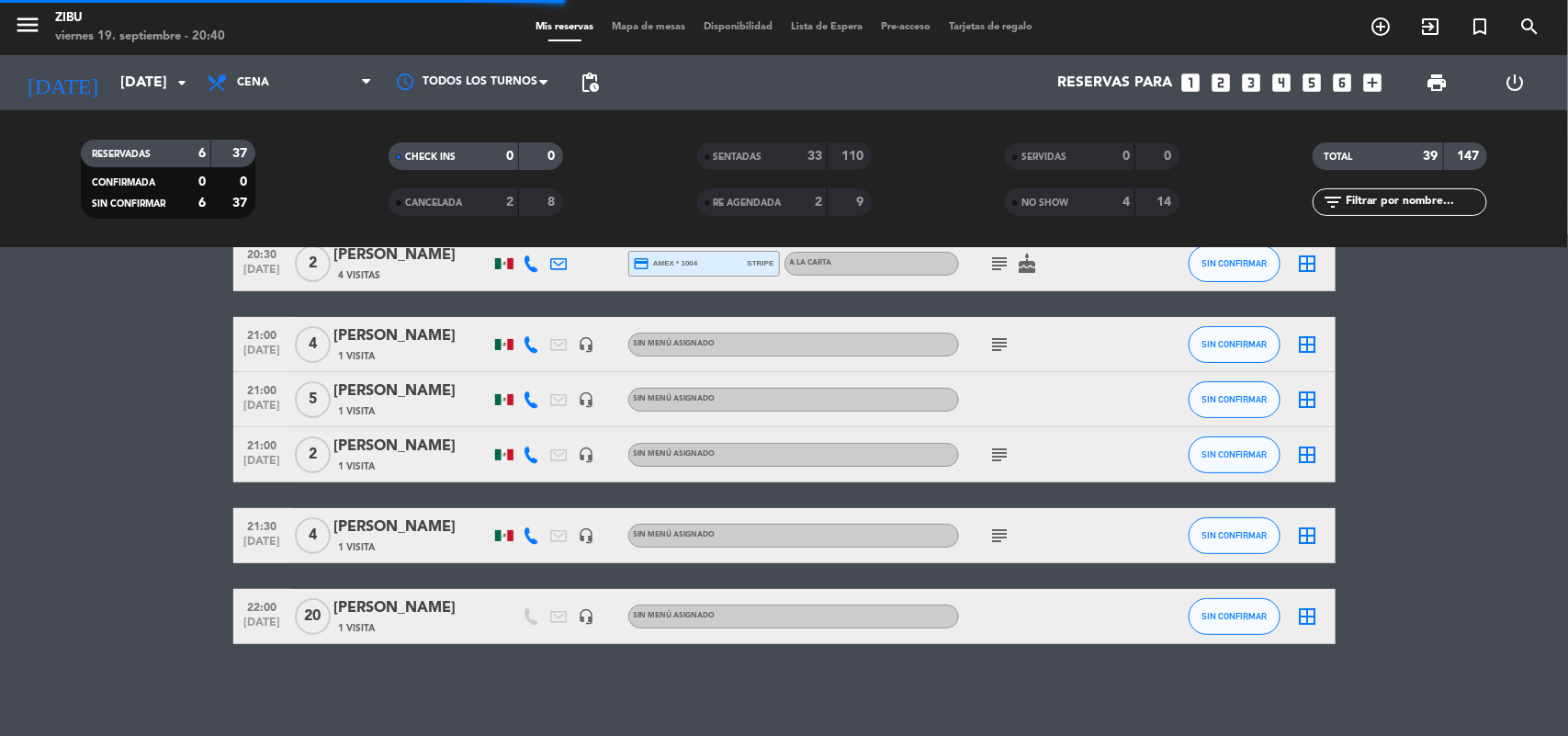
scroll to position [97, 0]
click at [25, 458] on bookings-row "20:30 [DATE] 2 [PERSON_NAME] 4 Visitas credit_card amex * 1004 stripe A LA CART…" at bounding box center [784, 439] width 1568 height 408
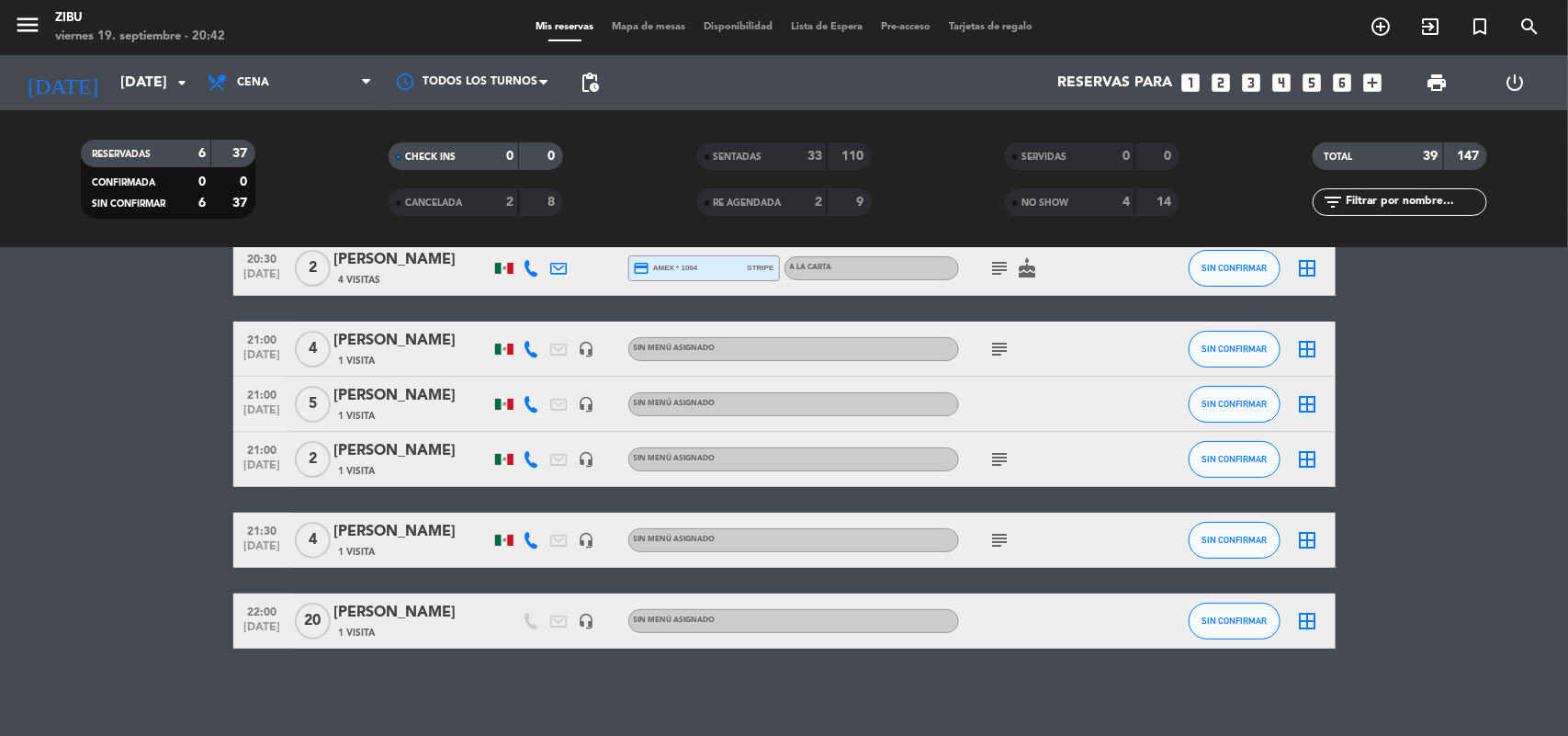
scroll to position [46, 0]
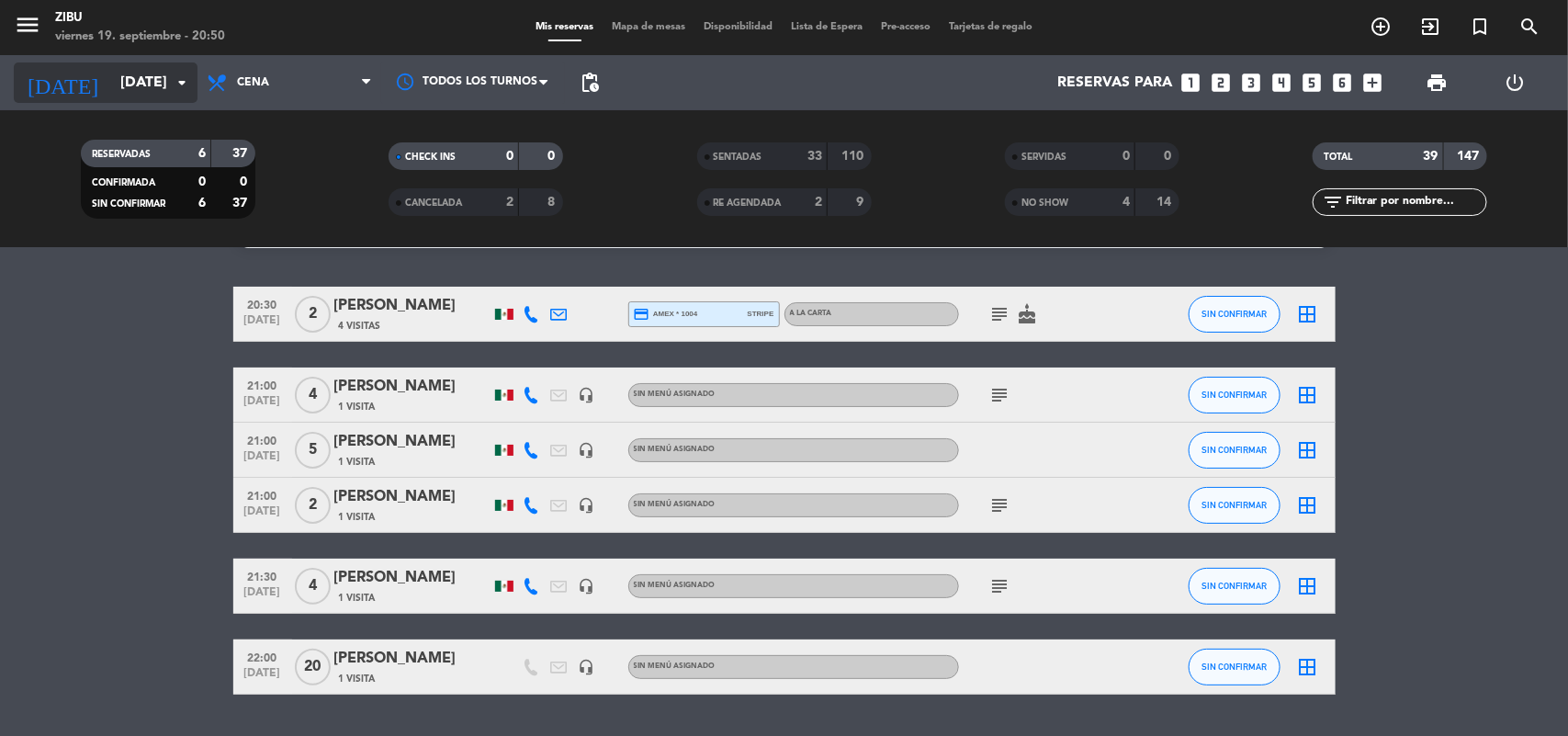
click at [135, 79] on input "[DATE]" at bounding box center [208, 83] width 194 height 36
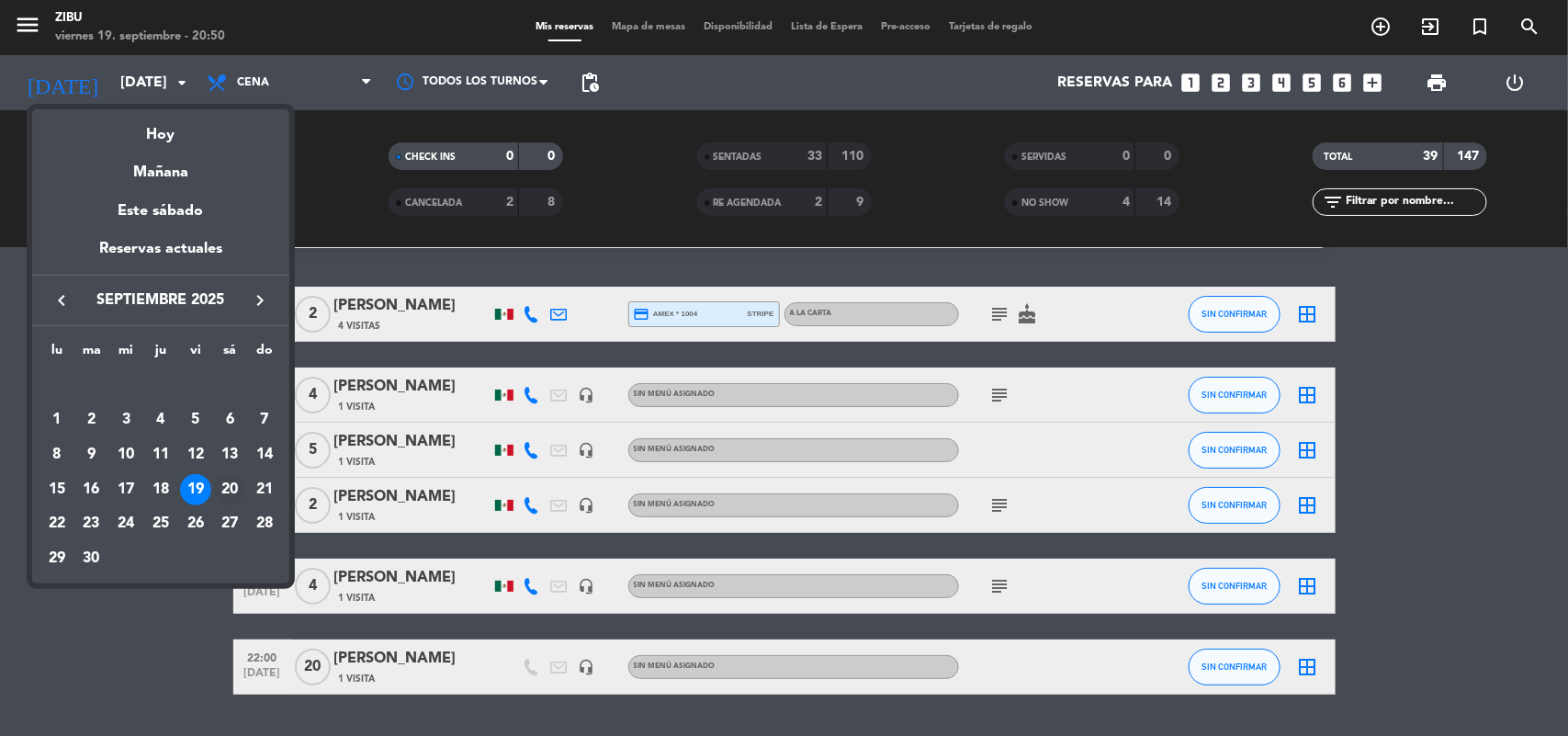
click at [231, 487] on div "20" at bounding box center [230, 490] width 31 height 31
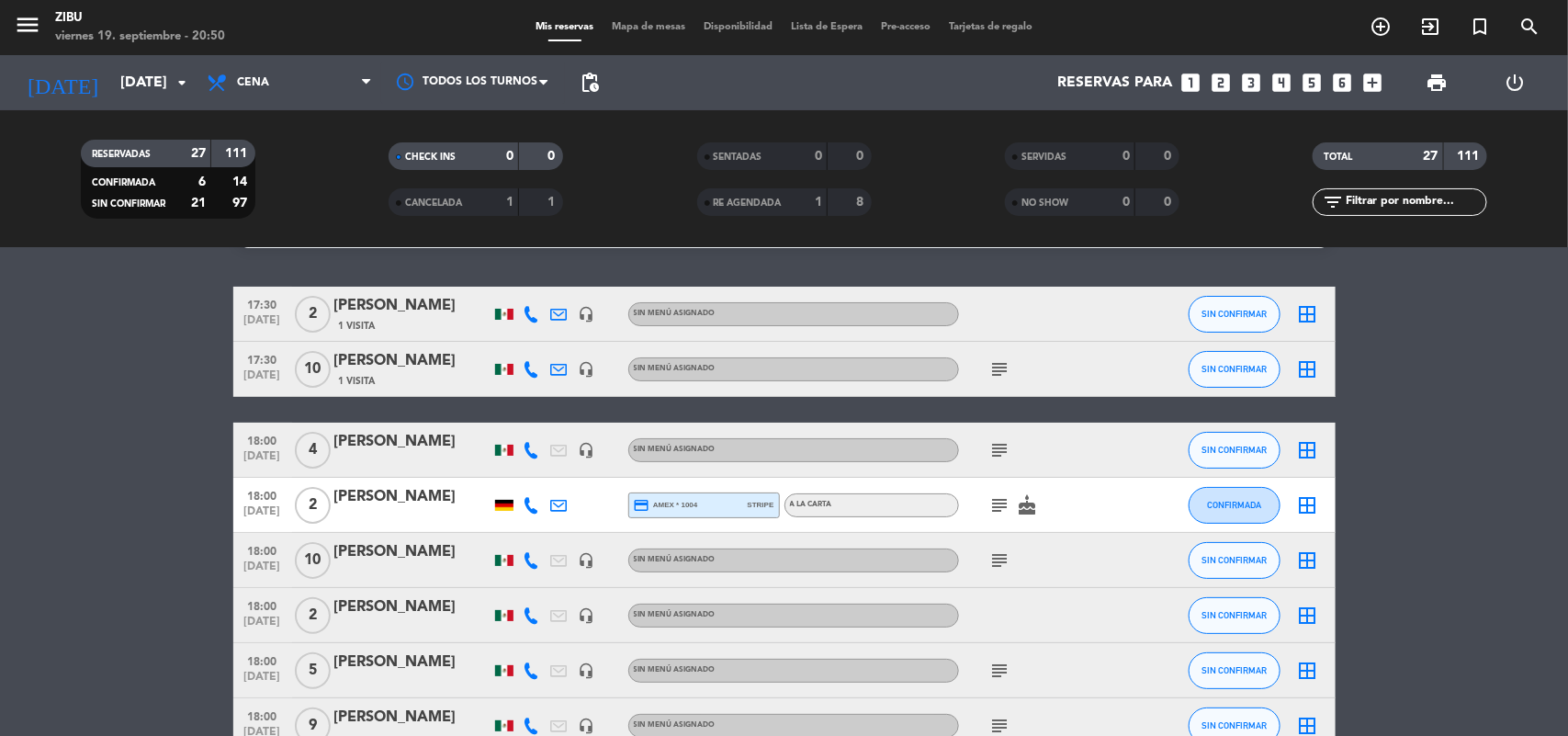
click at [157, 90] on input "[DATE]" at bounding box center [208, 83] width 194 height 36
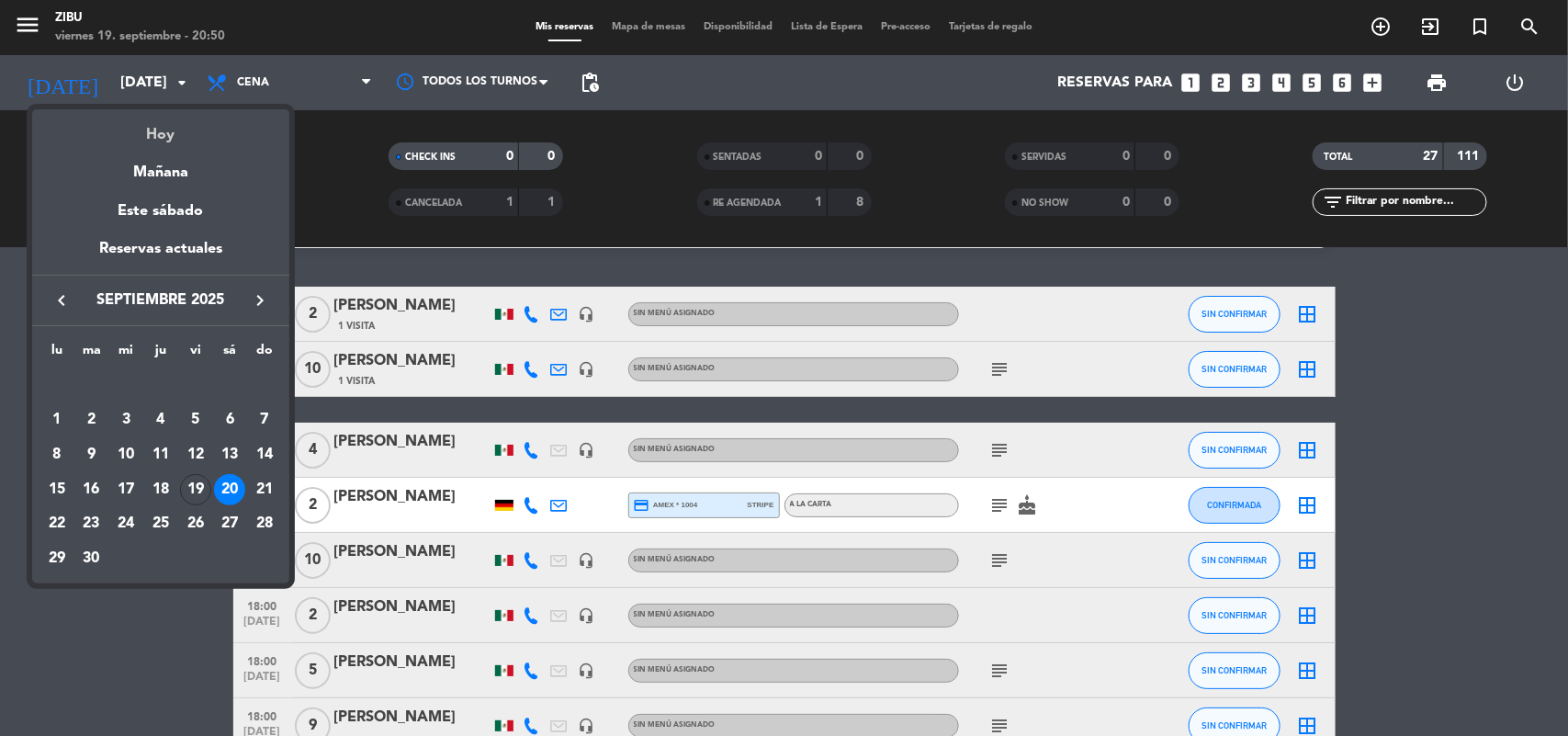
click at [184, 125] on div "Hoy" at bounding box center [160, 128] width 257 height 38
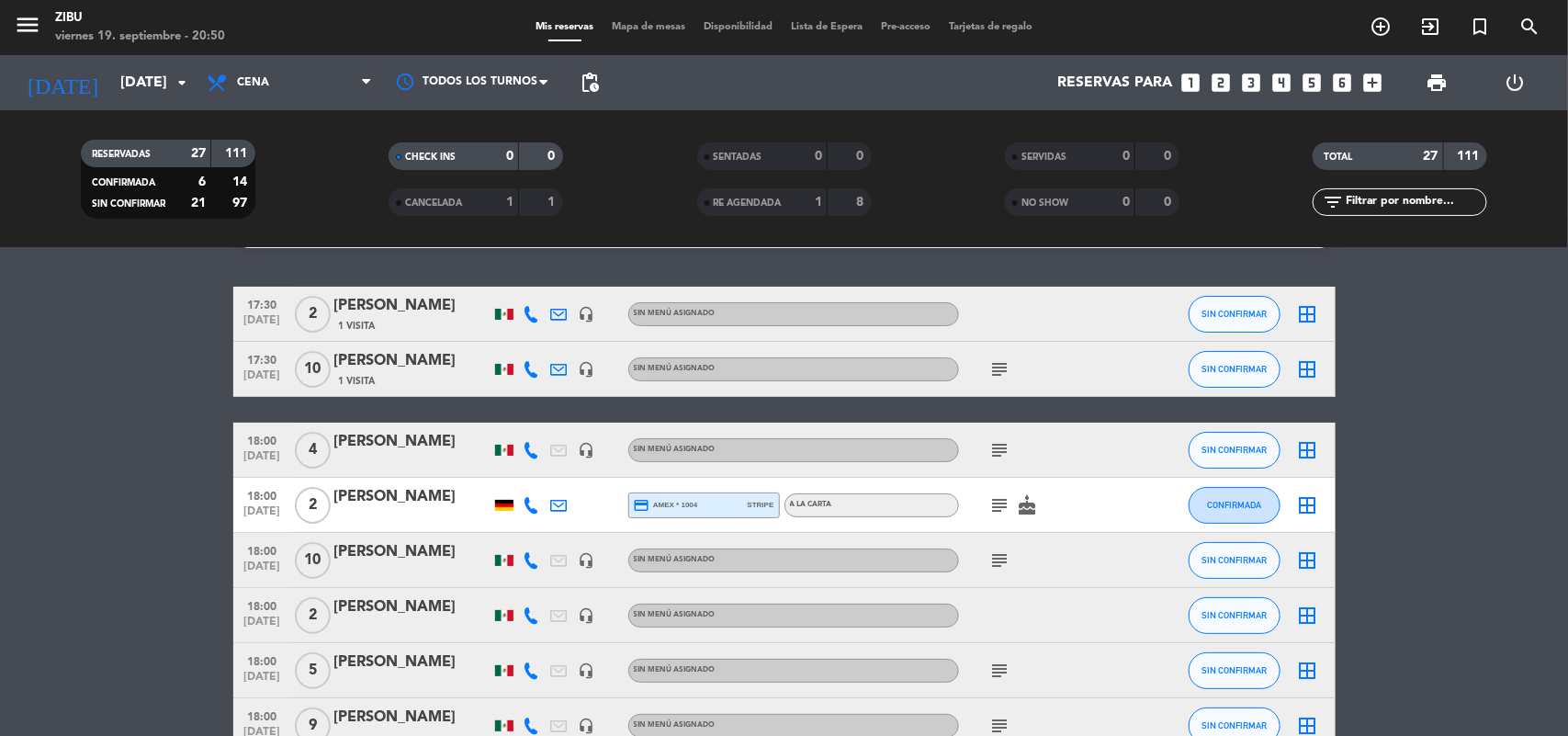
type input "[DATE]"
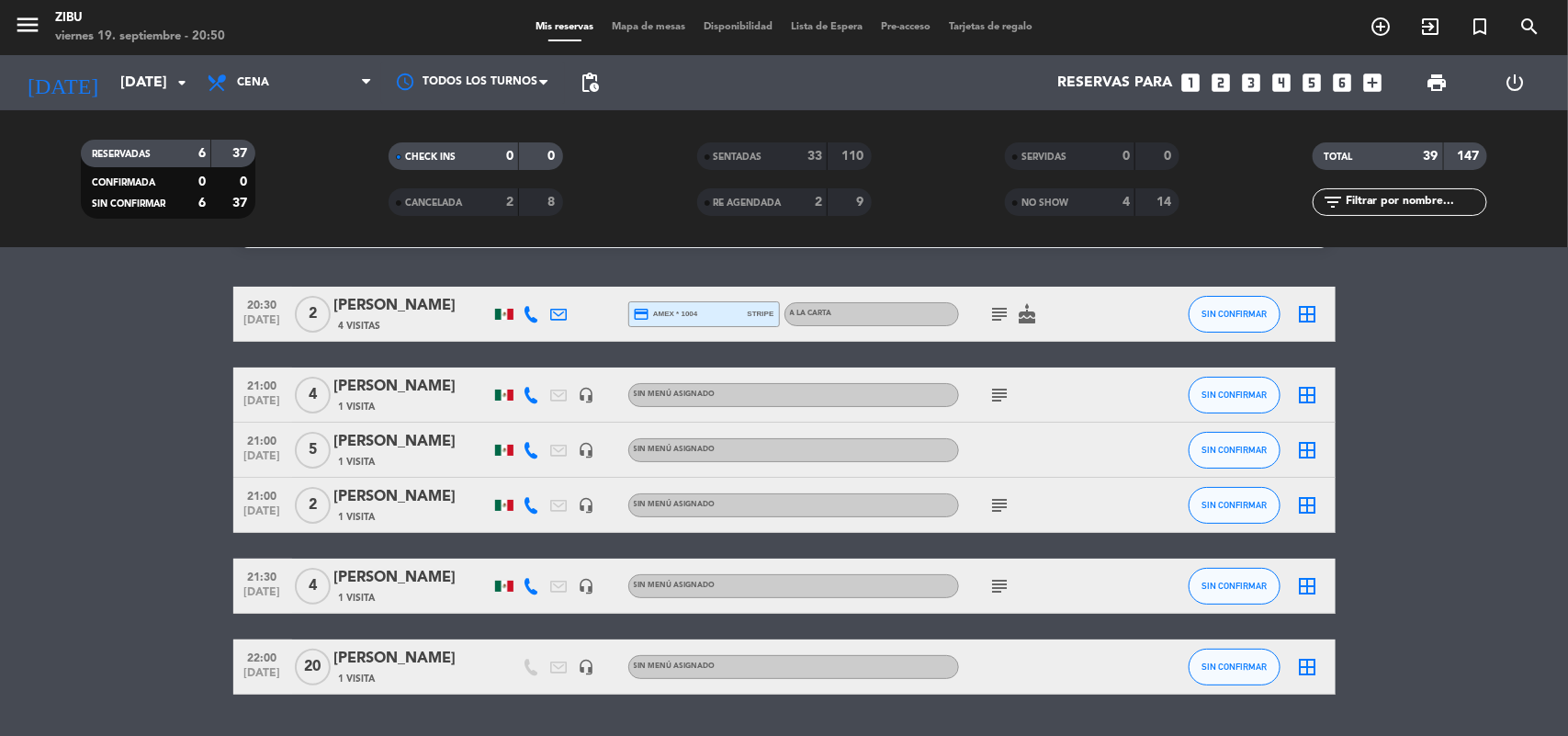
click at [1007, 320] on icon "subject" at bounding box center [1001, 314] width 22 height 22
click at [7, 356] on bookings-row "20:30 [DATE] 2 [PERSON_NAME] 4 Visitas credit_card amex * 1004 stripe A LA CART…" at bounding box center [784, 490] width 1568 height 408
click at [269, 298] on span "20:30" at bounding box center [262, 303] width 46 height 21
click at [130, 432] on bookings-row "20:30 [DATE] Creada: [DATE] 2 [PERSON_NAME] 4 Visitas credit_card amex * 1004 s…" at bounding box center [784, 490] width 1568 height 408
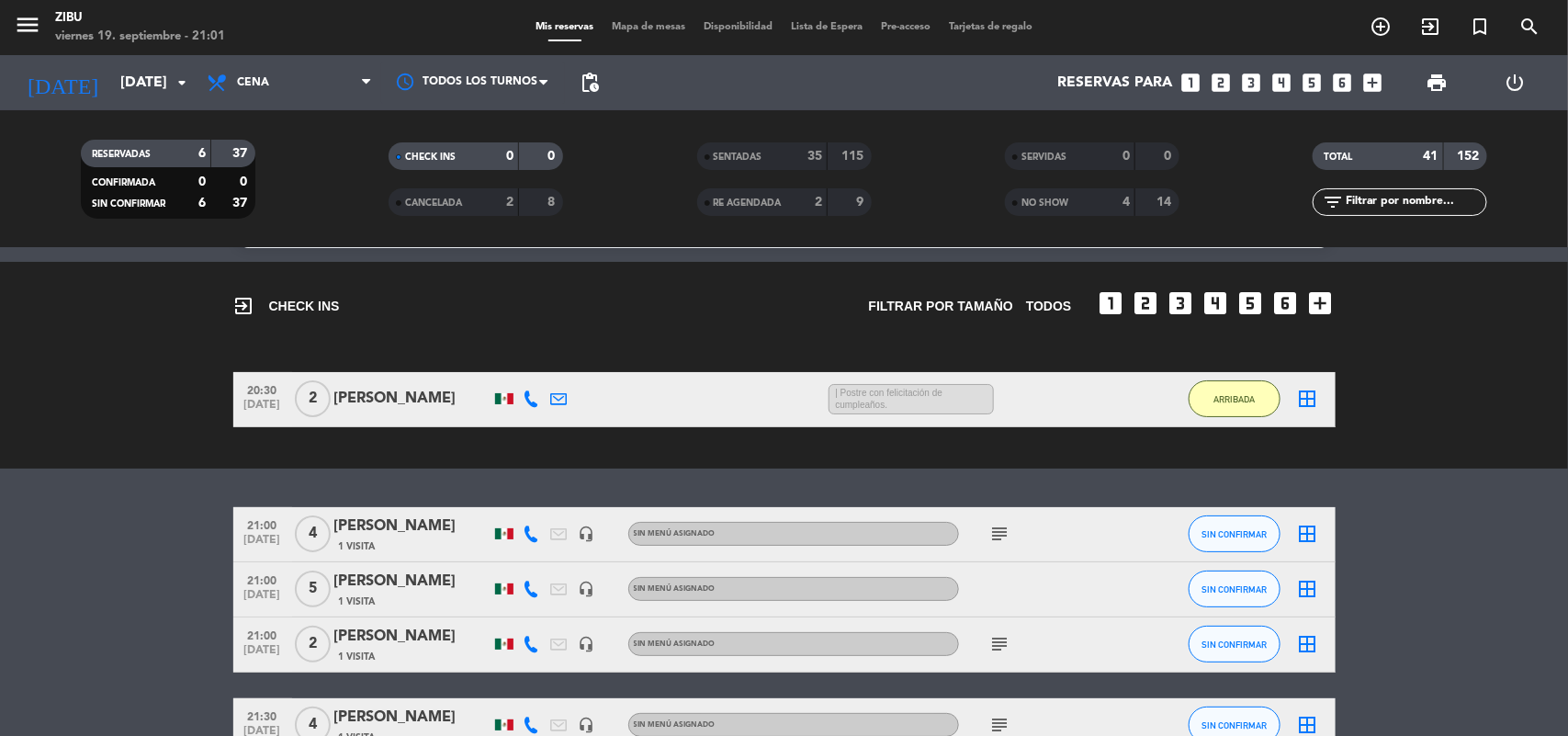
scroll to position [234, 0]
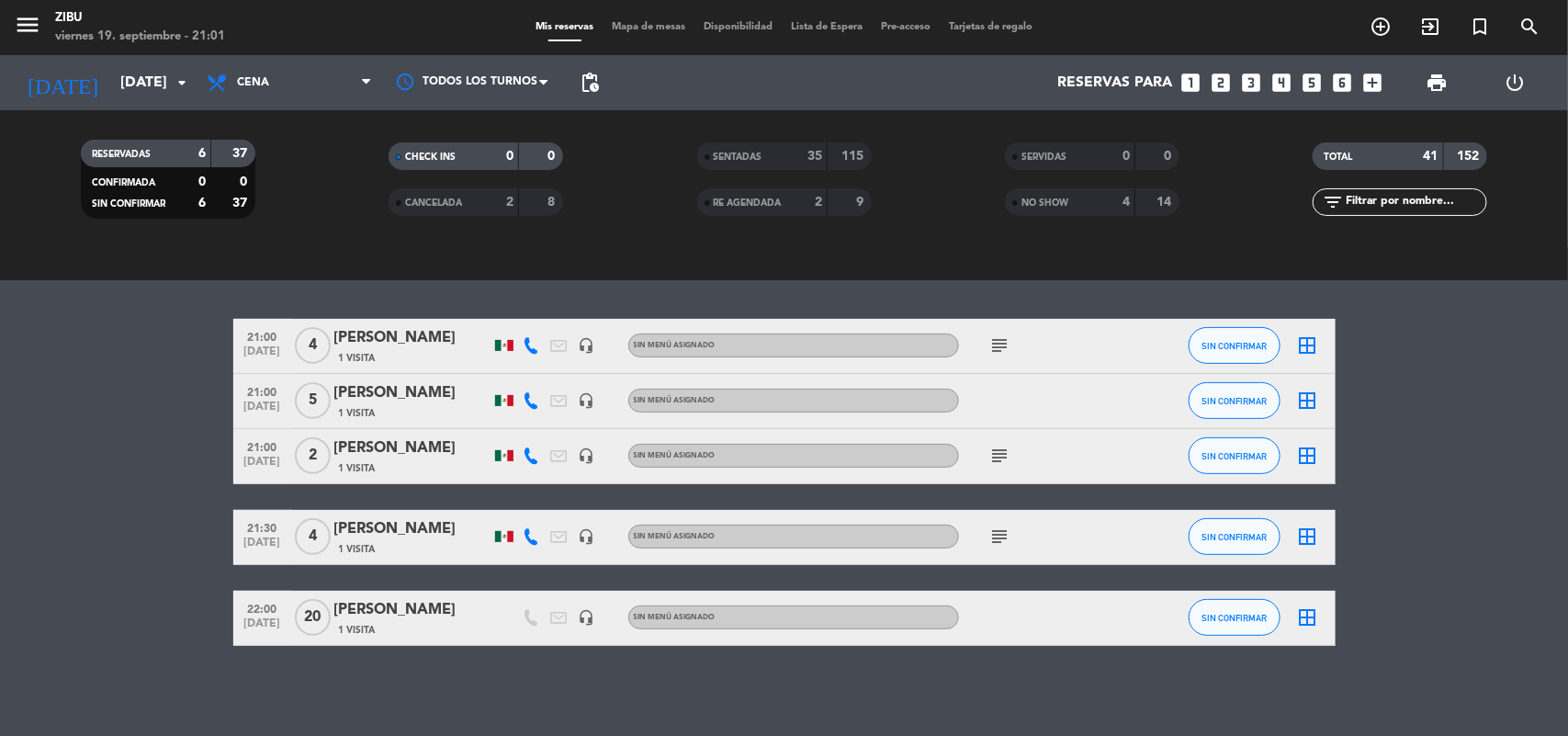
click at [18, 412] on bookings-row "21:00 [DATE] 4 [PERSON_NAME] 1 Visita headset_mic Sin menú asignado subject SIN…" at bounding box center [784, 482] width 1568 height 327
